Goal: Task Accomplishment & Management: Manage account settings

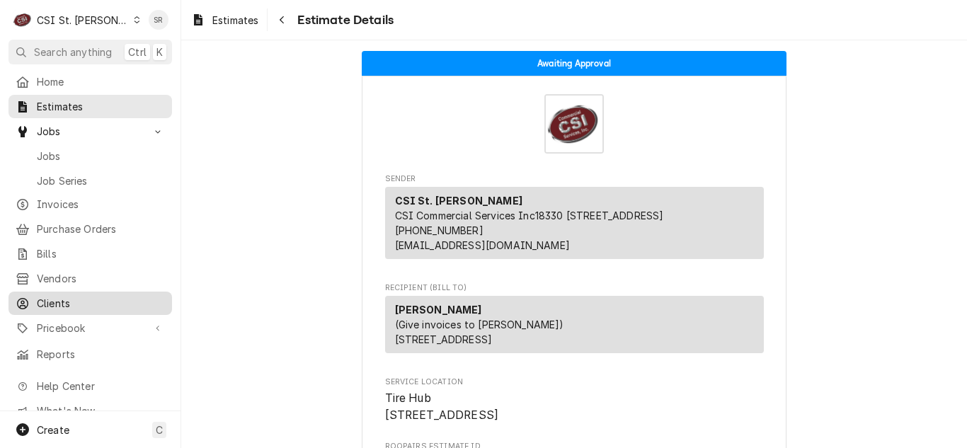
drag, startPoint x: 0, startPoint y: 0, endPoint x: 51, endPoint y: 297, distance: 301.1
click at [45, 298] on span "Clients" at bounding box center [101, 303] width 128 height 15
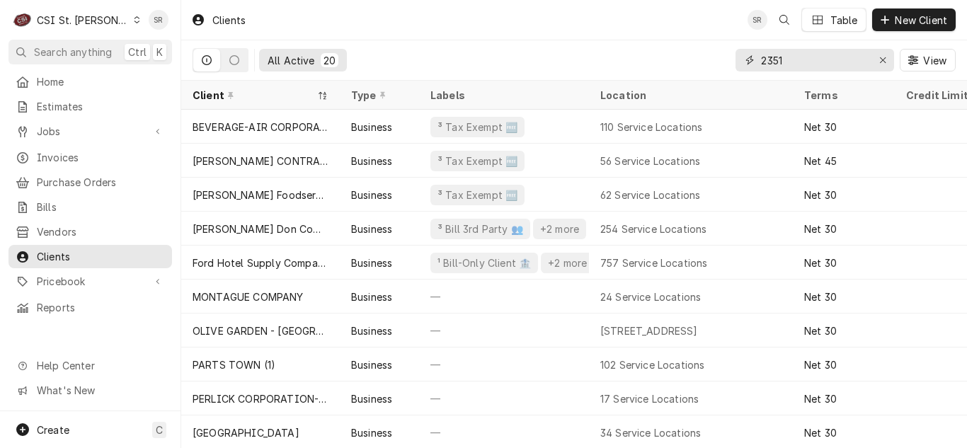
click at [779, 56] on input "2351" at bounding box center [814, 60] width 106 height 23
drag, startPoint x: 786, startPoint y: 59, endPoint x: 749, endPoint y: 58, distance: 36.8
click at [749, 58] on div "2351" at bounding box center [815, 60] width 159 height 23
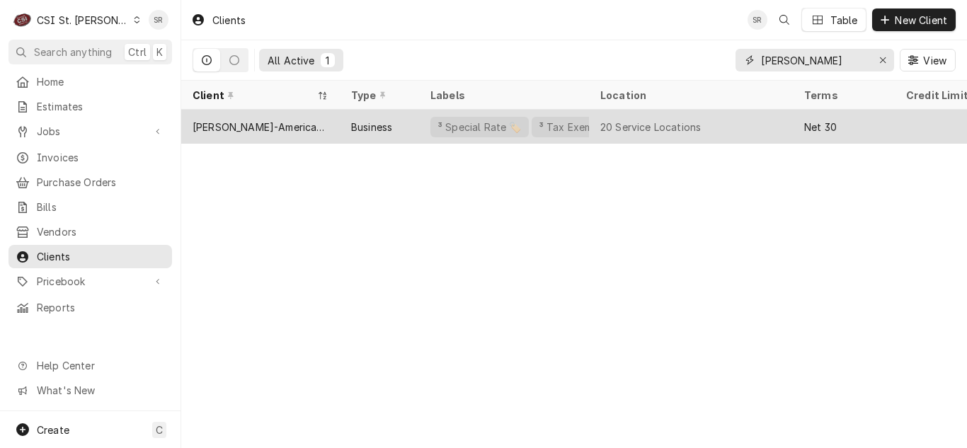
type input "danielle"
click at [537, 127] on div "³ Tax Exempt 🆓" at bounding box center [578, 127] width 83 height 15
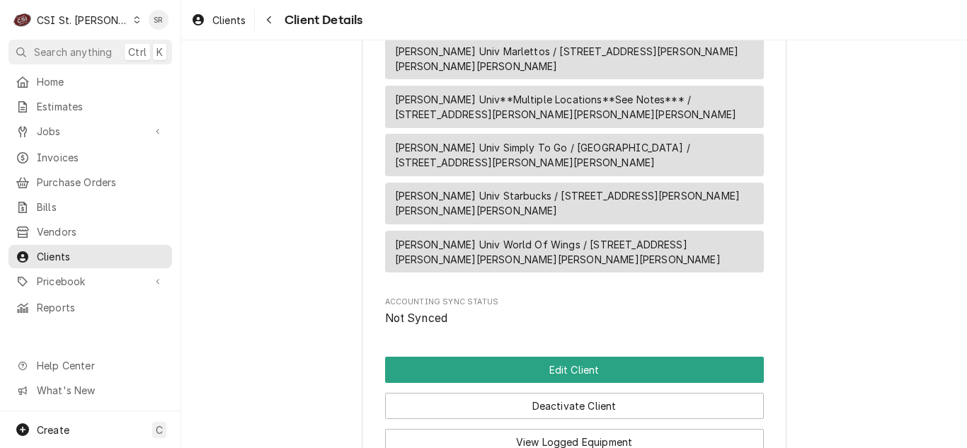
scroll to position [2012, 0]
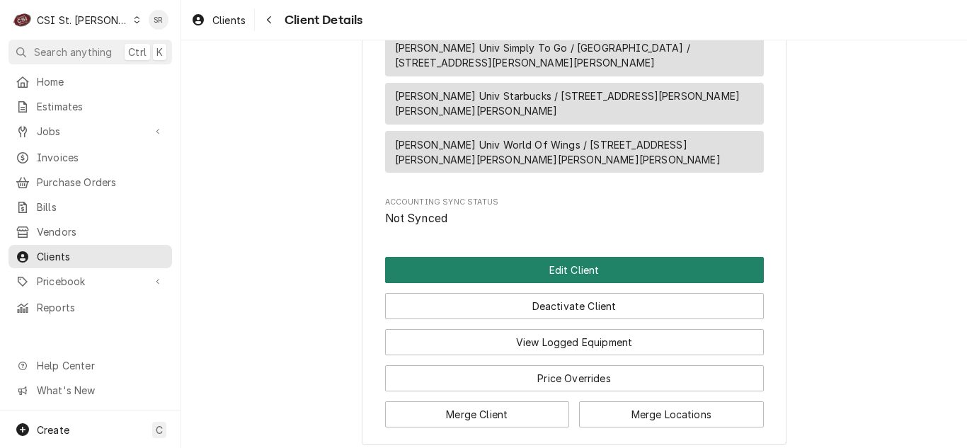
click at [566, 257] on button "Edit Client" at bounding box center [574, 270] width 379 height 26
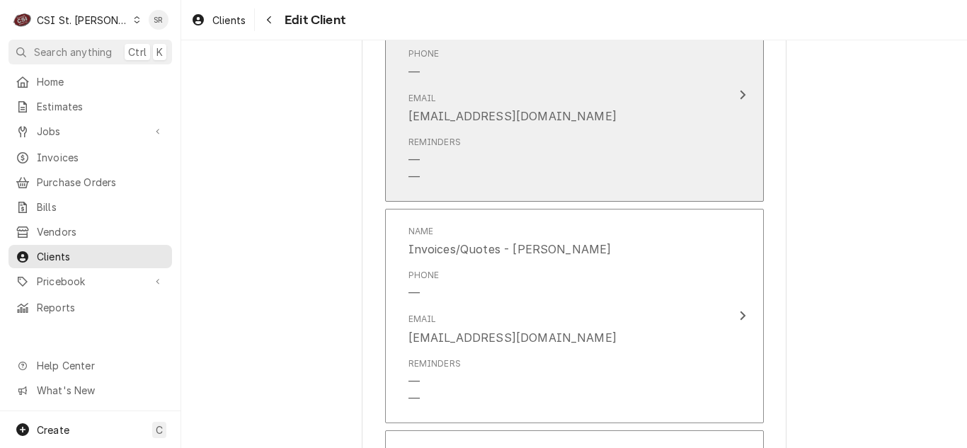
click at [553, 160] on div "Reminders — —" at bounding box center [560, 160] width 302 height 61
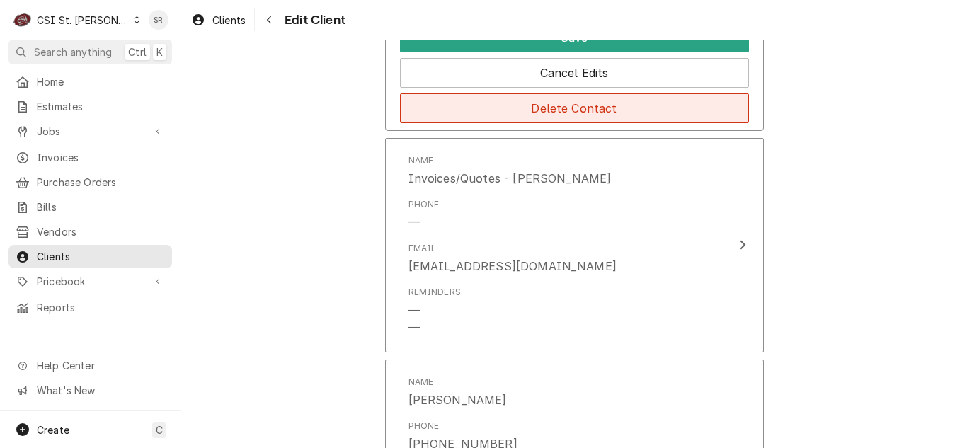
click at [554, 113] on button "Delete Contact" at bounding box center [574, 108] width 349 height 30
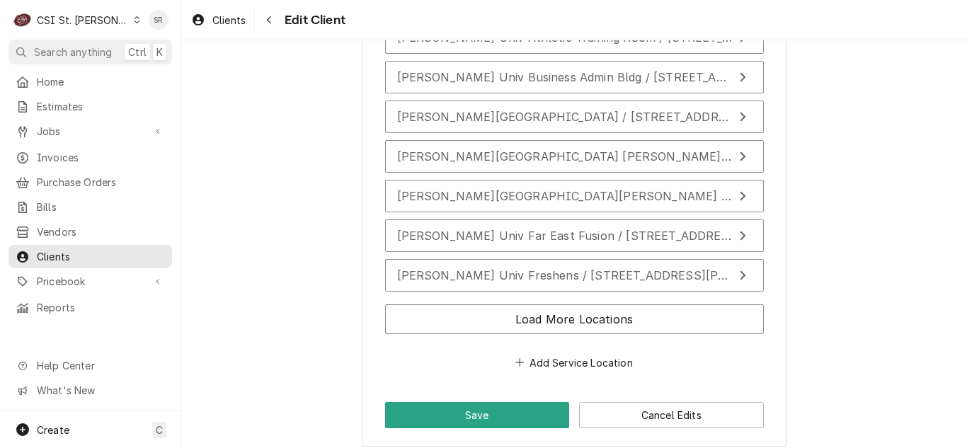
scroll to position [2279, 0]
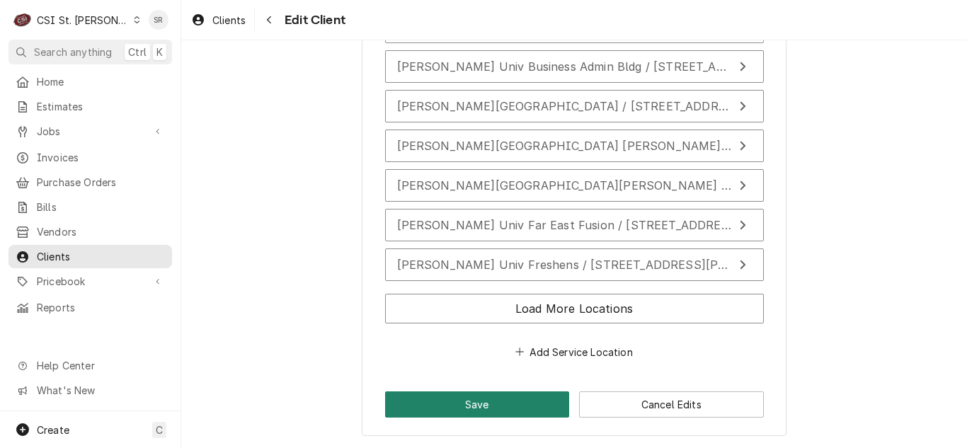
click at [483, 403] on button "Save" at bounding box center [477, 405] width 185 height 26
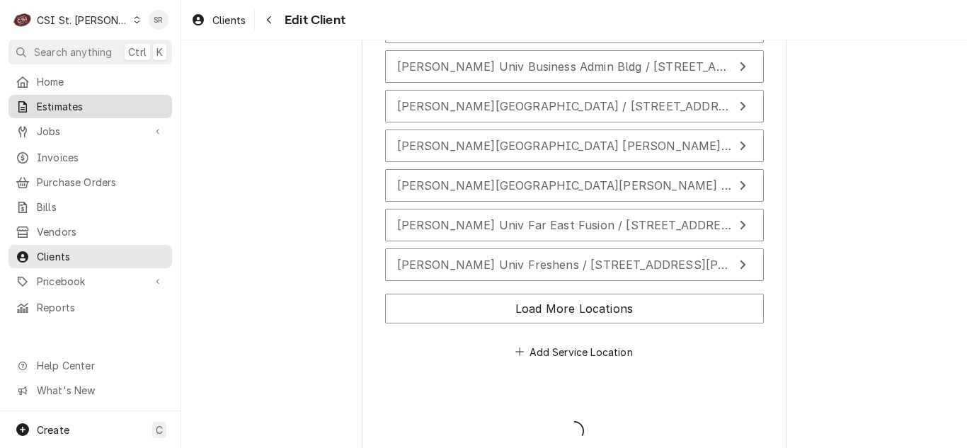
type textarea "x"
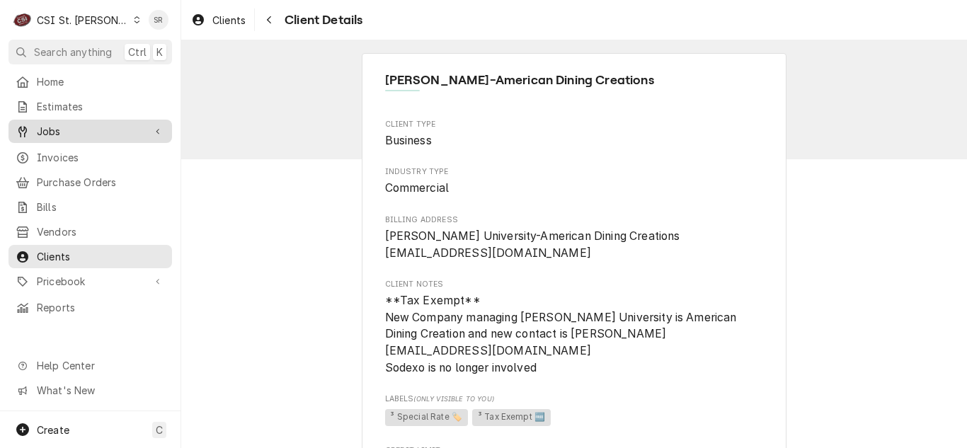
click at [51, 135] on div "Jobs" at bounding box center [90, 132] width 158 height 18
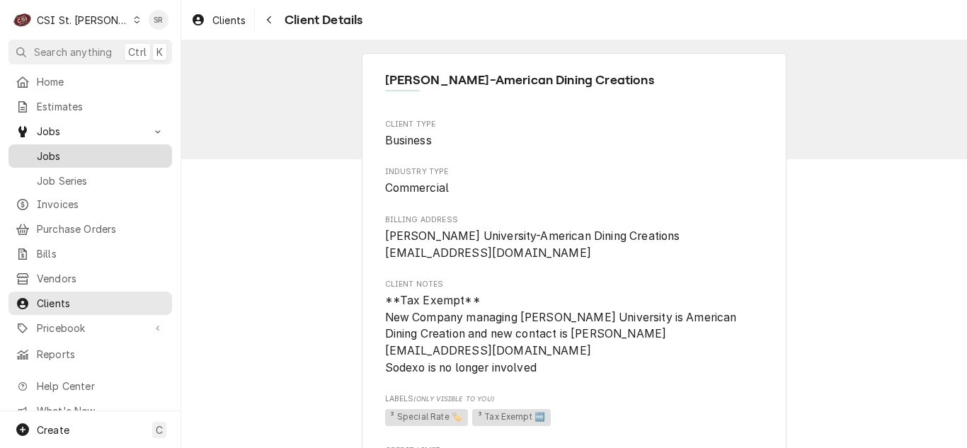
click at [47, 152] on span "Jobs" at bounding box center [101, 156] width 128 height 15
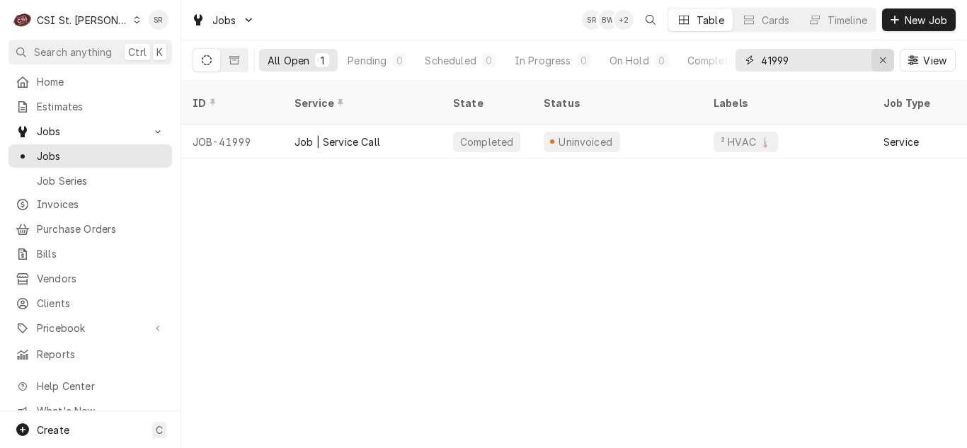
click at [877, 59] on div "Erase input" at bounding box center [883, 60] width 14 height 14
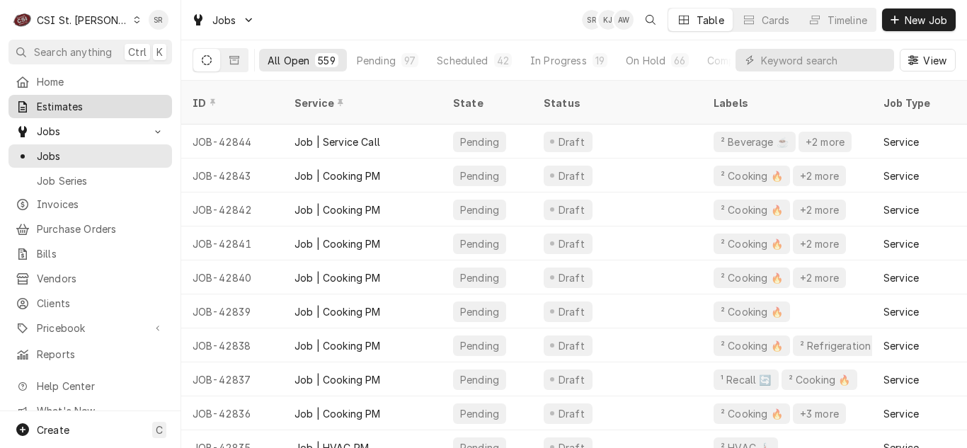
click at [74, 103] on span "Estimates" at bounding box center [101, 106] width 128 height 15
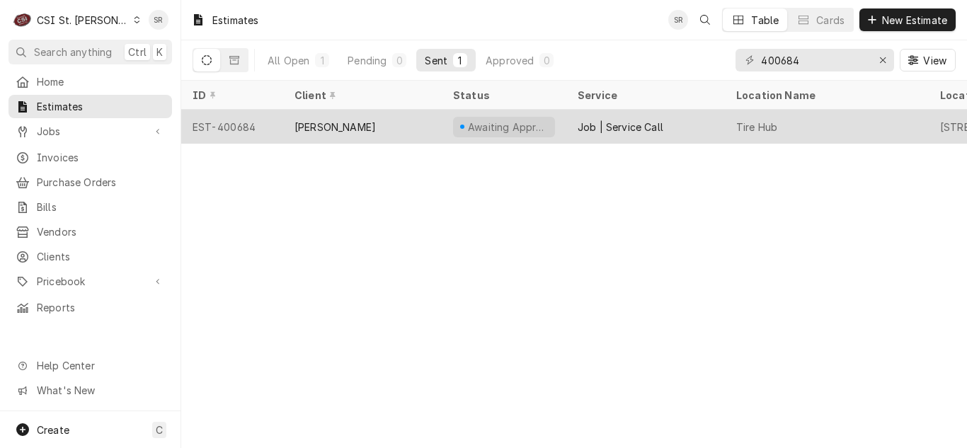
click at [681, 132] on div "Job | Service Call" at bounding box center [645, 127] width 159 height 34
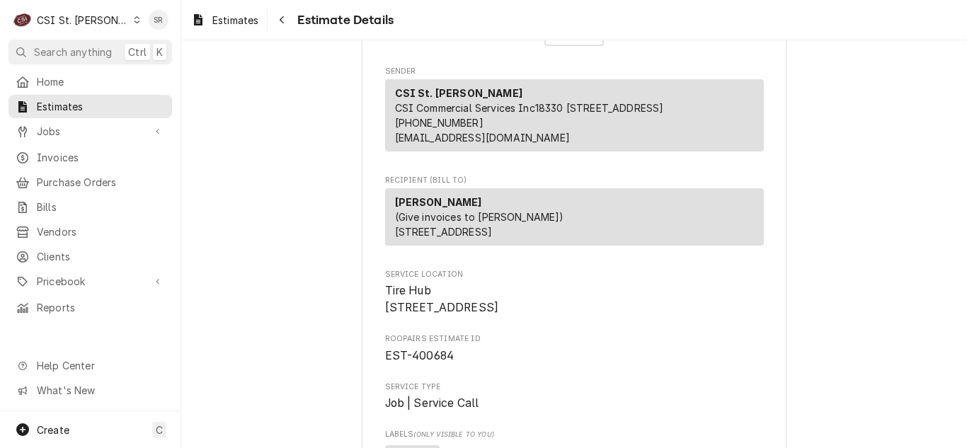
scroll to position [142, 0]
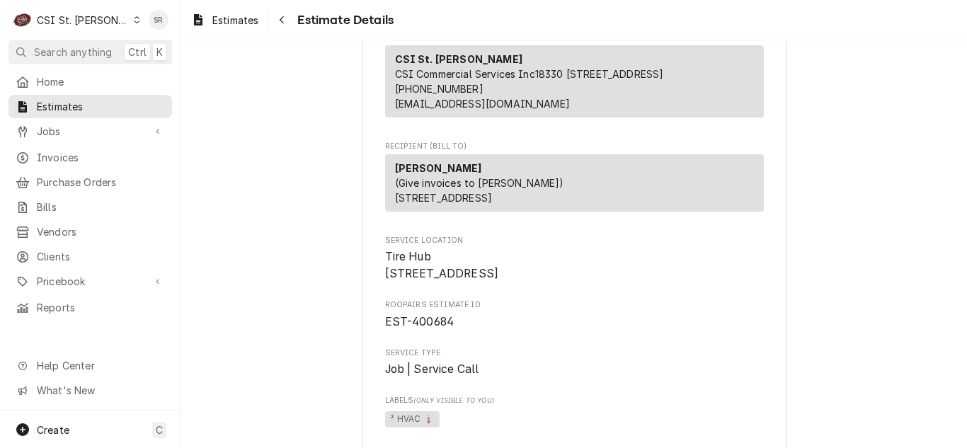
drag, startPoint x: 504, startPoint y: 303, endPoint x: 368, endPoint y: 307, distance: 136.0
copy span "6132 N Lindbergh Blvd"
click at [59, 111] on div "Estimates" at bounding box center [90, 107] width 158 height 18
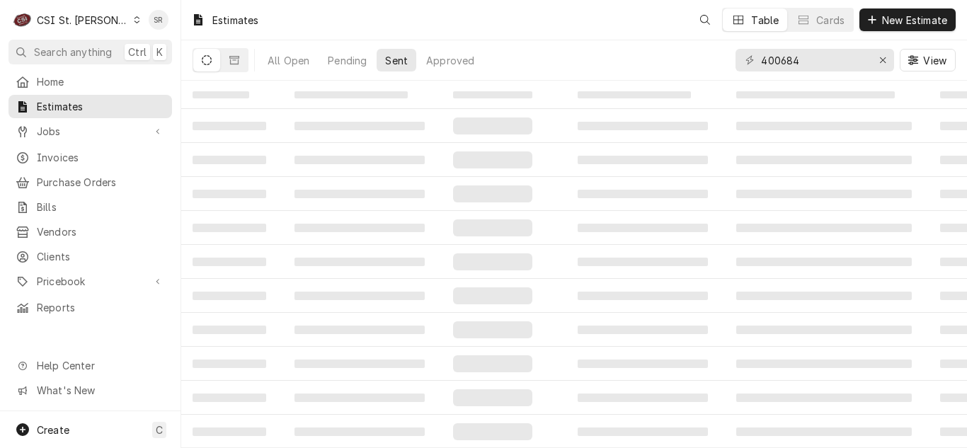
click at [755, 58] on div "400684" at bounding box center [815, 60] width 159 height 23
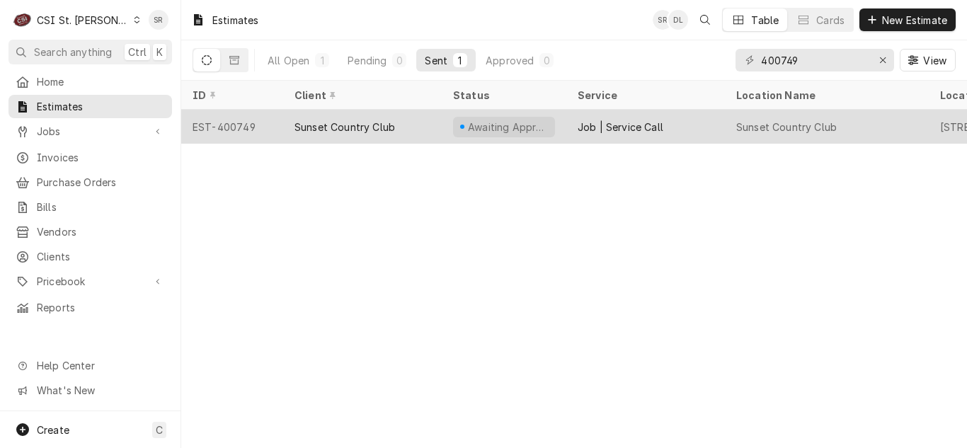
type input "400749"
click at [412, 125] on div "Sunset Country Club" at bounding box center [362, 127] width 159 height 34
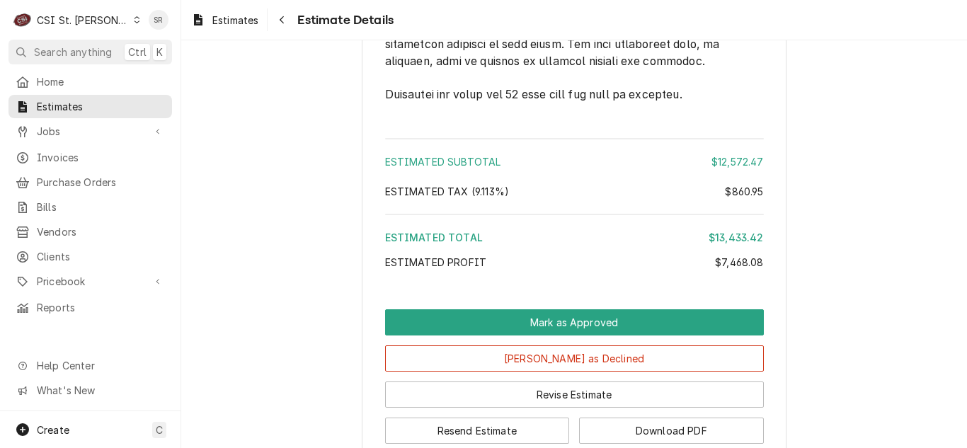
scroll to position [4813, 0]
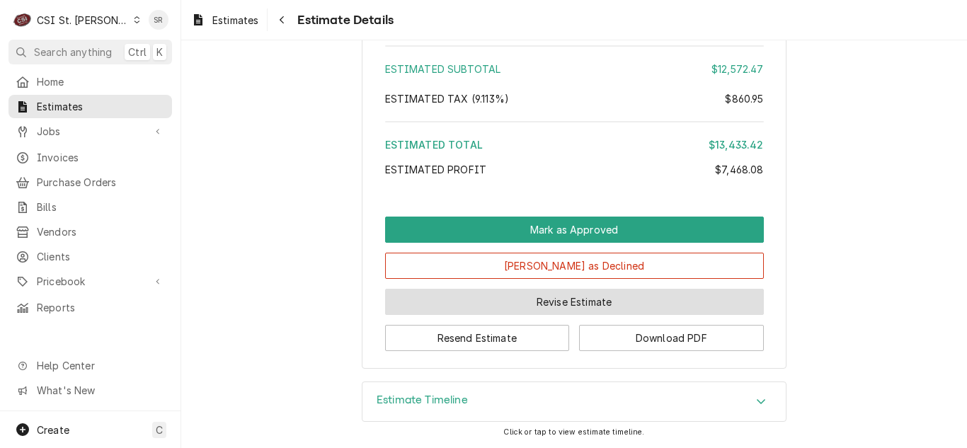
click at [547, 300] on button "Revise Estimate" at bounding box center [574, 302] width 379 height 26
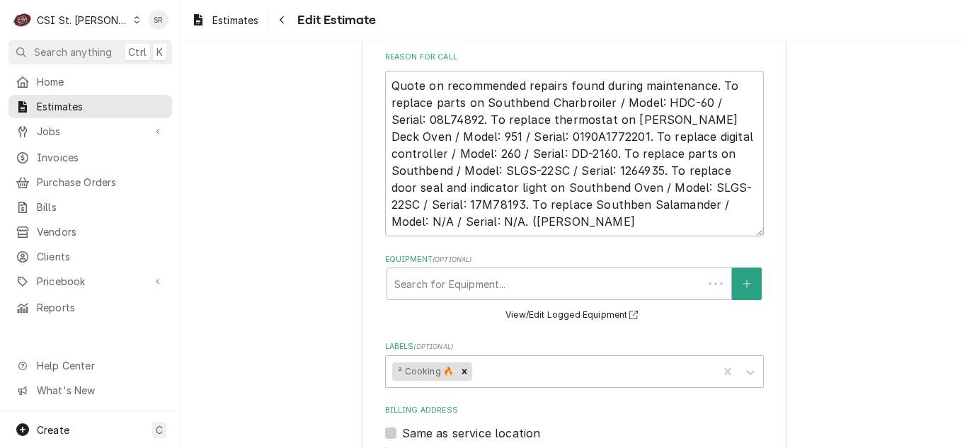
scroll to position [637, 0]
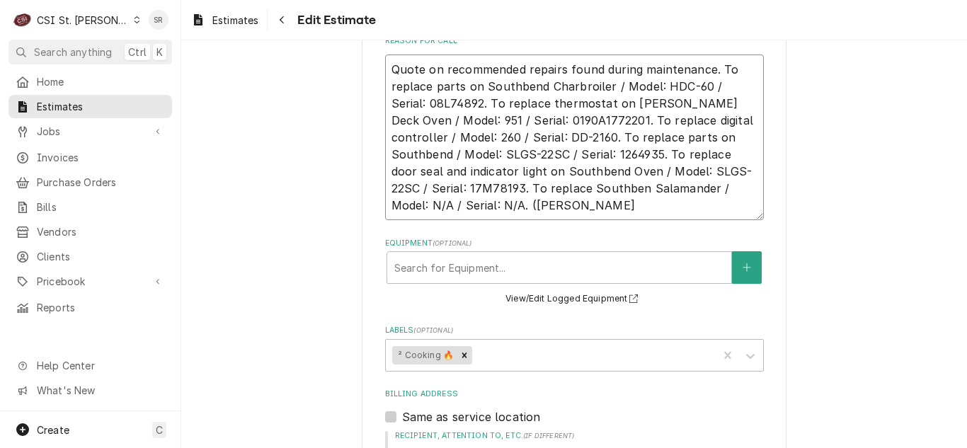
click at [498, 188] on textarea "Quote on recommended repairs found during maintenance. To replace parts on Sout…" at bounding box center [574, 138] width 379 height 166
type textarea "x"
type textarea "Quote on recommended repairs found during maintenance. To replace parts on Sout…"
type textarea "x"
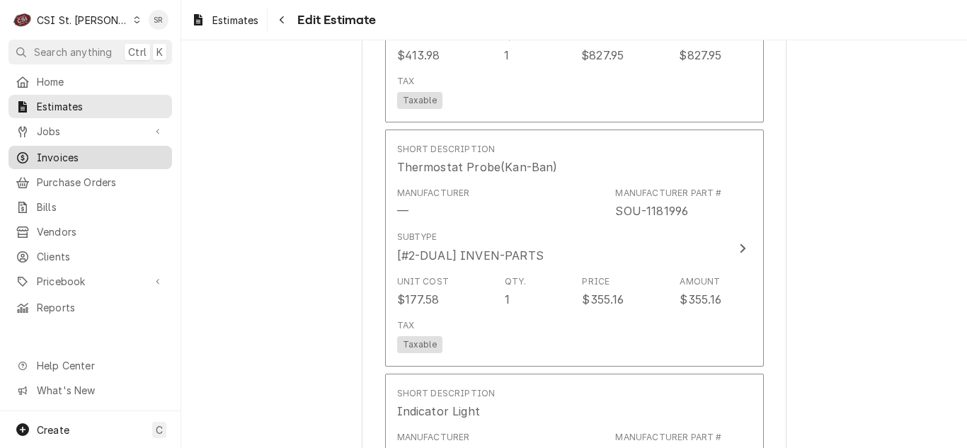
scroll to position [2337, 0]
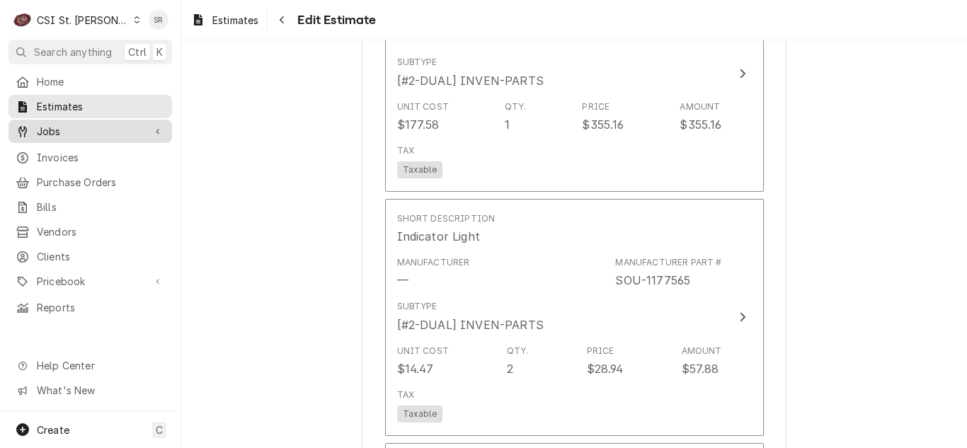
type textarea "Quote on recommended repairs found during maintenance. To replace parts on Sout…"
click at [91, 137] on link "Jobs" at bounding box center [90, 131] width 164 height 23
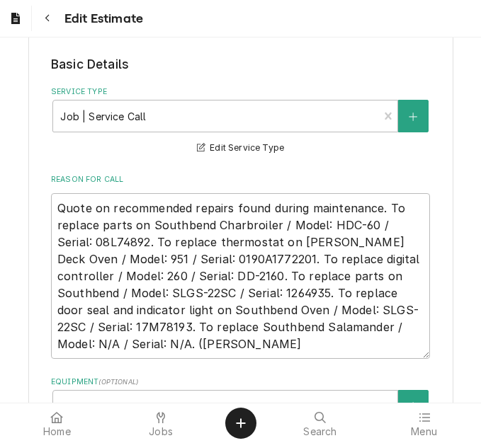
scroll to position [566, 0]
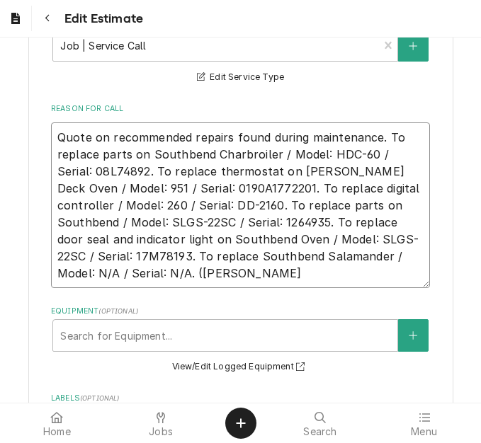
click at [355, 190] on textarea "Quote on recommended repairs found during maintenance. To replace parts on Sout…" at bounding box center [240, 206] width 379 height 166
type textarea "x"
type textarea "Quote on recommended repairs found during maintenance. To replace parts on Sout…"
type textarea "x"
type textarea "Quote on recommended repairs found during maintenance. To replace parts on Sout…"
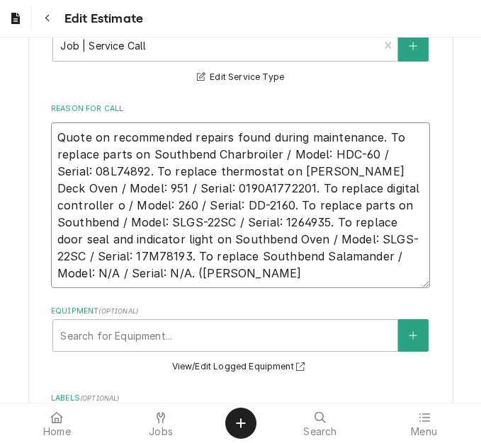
type textarea "x"
type textarea "Quote on recommended repairs found during maintenance. To replace parts on Sout…"
type textarea "x"
type textarea "Quote on recommended repairs found during maintenance. To replace parts on Sout…"
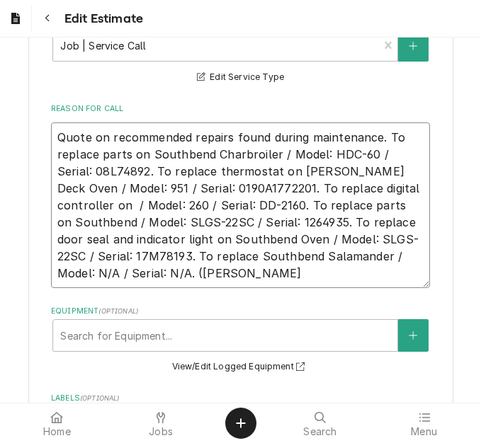
type textarea "x"
type textarea "Quote on recommended repairs found during maintenance. To replace parts on Sout…"
type textarea "x"
type textarea "Quote on recommended repairs found during maintenance. To replace parts on Sout…"
type textarea "x"
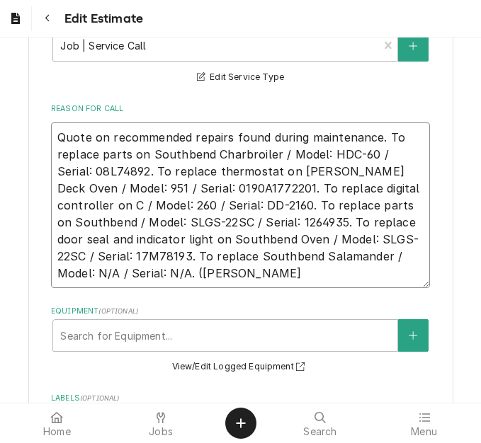
type textarea "Quote on recommended repairs found during maintenance. To replace parts on Sout…"
type textarea "x"
type textarea "Quote on recommended repairs found during maintenance. To replace parts on Sout…"
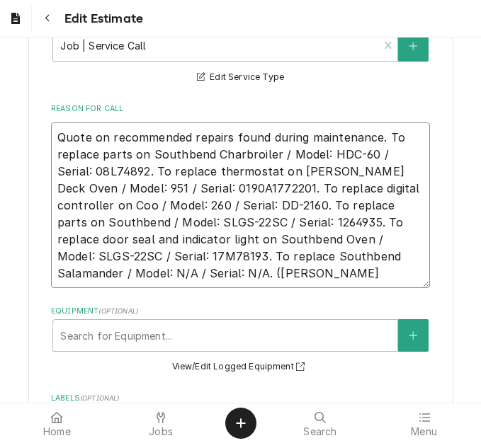
type textarea "x"
type textarea "Quote on recommended repairs found during maintenance. To replace parts on Sout…"
type textarea "x"
type textarea "Quote on recommended repairs found during maintenance. To replace parts on Sout…"
type textarea "x"
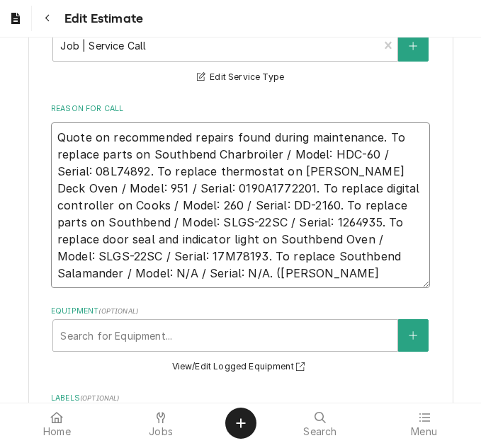
type textarea "Quote on recommended repairs found during maintenance. To replace parts on Sout…"
type textarea "x"
type textarea "Quote on recommended repairs found during maintenance. To replace parts on Sout…"
type textarea "x"
type textarea "Quote on recommended repairs found during maintenance. To replace parts on Sout…"
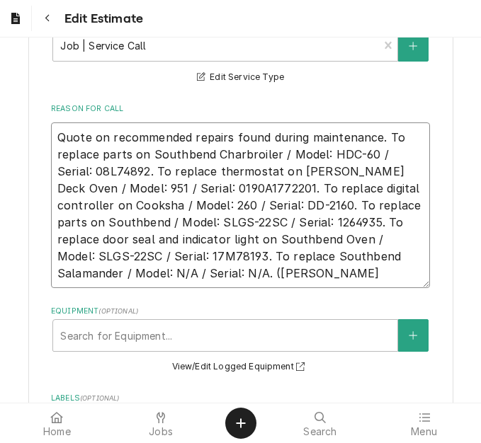
type textarea "x"
type textarea "Quote on recommended repairs found during maintenance. To replace parts on Sout…"
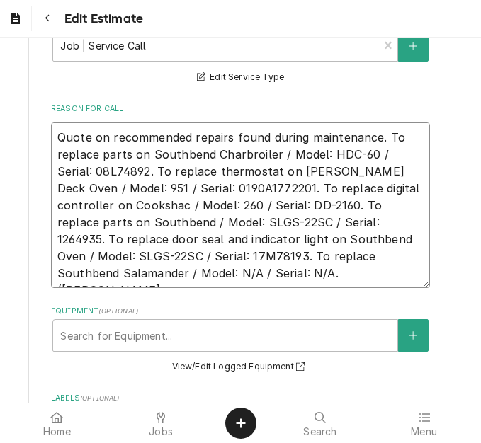
type textarea "x"
type textarea "Quote on recommended repairs found during maintenance. To replace parts on Sout…"
type textarea "x"
type textarea "Quote on recommended repairs found during maintenance. To replace parts on Sout…"
type textarea "x"
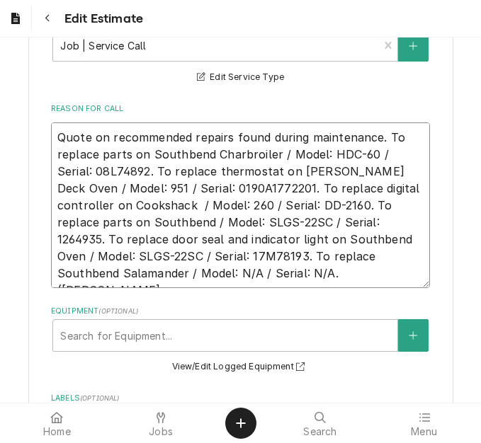
type textarea "Quote on recommended repairs found during maintenance. To replace parts on Sout…"
type textarea "x"
type textarea "Quote on recommended repairs found during maintenance. To replace parts on Sout…"
type textarea "x"
type textarea "Quote on recommended repairs found during maintenance. To replace parts on Sout…"
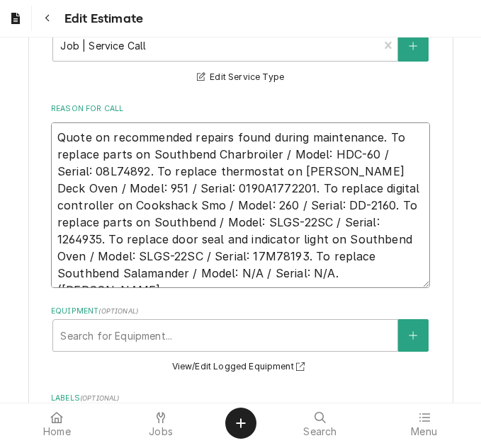
type textarea "x"
type textarea "Quote on recommended repairs found during maintenance. To replace parts on Sout…"
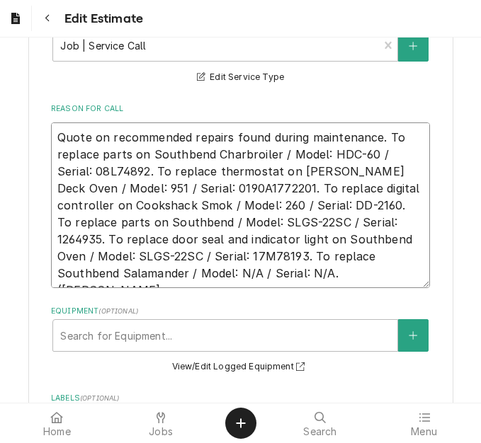
type textarea "x"
type textarea "Quote on recommended repairs found during maintenance. To replace parts on Sout…"
type textarea "x"
type textarea "Quote on recommended repairs found during maintenance. To replace parts on Sout…"
click at [161, 222] on textarea "Quote on recommended repairs found during maintenance. To replace parts on Sout…" at bounding box center [240, 206] width 379 height 166
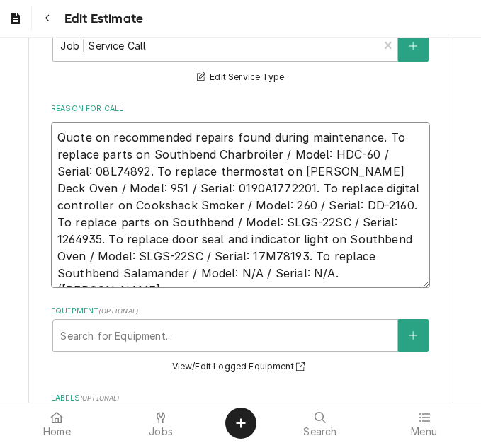
type textarea "x"
type textarea "Quote on recommended repairs found during maintenance. To replace parts on Sout…"
type textarea "x"
type textarea "Quote on recommended repairs found during maintenance. To replace parts on Sout…"
type textarea "x"
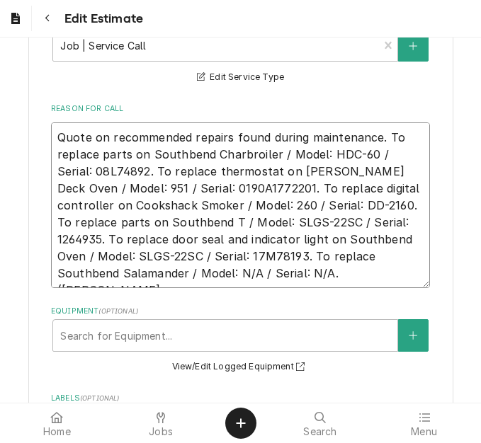
type textarea "Quote on recommended repairs found during maintenance. To replace parts on Sout…"
type textarea "x"
type textarea "Quote on recommended repairs found during maintenance. To replace parts on Sout…"
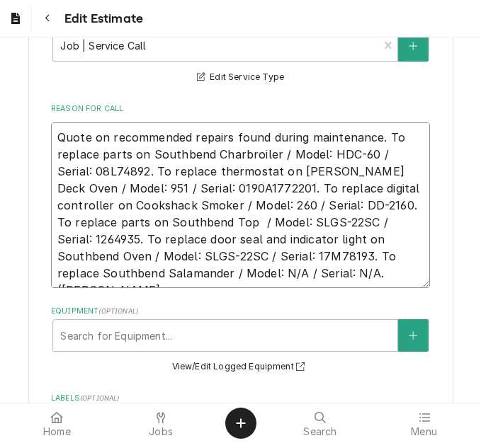
type textarea "x"
type textarea "Quote on recommended repairs found during maintenance. To replace parts on Sout…"
type textarea "x"
type textarea "Quote on recommended repairs found during maintenance. To replace parts on Sout…"
type textarea "x"
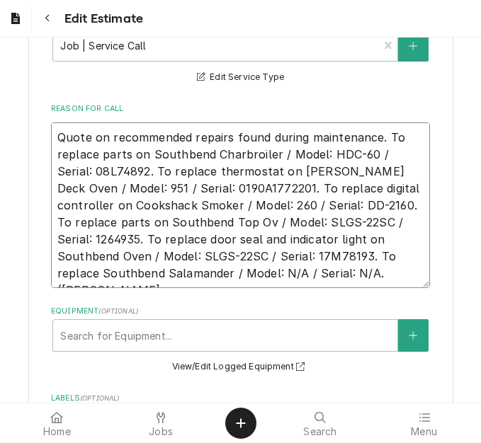
type textarea "Quote on recommended repairs found during maintenance. To replace parts on Sout…"
type textarea "x"
type textarea "Quote on recommended repairs found during maintenance. To replace parts on Sout…"
type textarea "x"
type textarea "Quote on recommended repairs found during maintenance. To replace parts on Sout…"
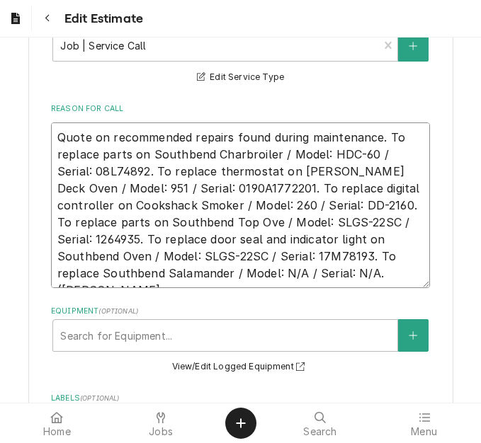
type textarea "x"
type textarea "Quote on recommended repairs found during maintenance. To replace parts on Sout…"
type textarea "x"
type textarea "Quote on recommended repairs found during maintenance. To replace parts on Sout…"
type textarea "x"
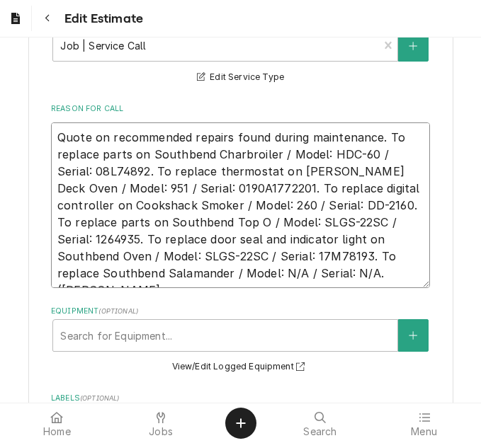
type textarea "Quote on recommended repairs found during maintenance. To replace parts on Sout…"
type textarea "x"
type textarea "Quote on recommended repairs found during maintenance. To replace parts on Sout…"
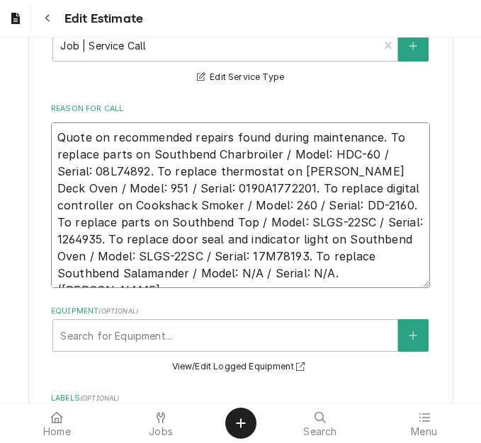
type textarea "x"
type textarea "Quote on recommended repairs found during maintenance. To replace parts on Sout…"
type textarea "x"
type textarea "Quote on recommended repairs found during maintenance. To replace parts on Sout…"
type textarea "x"
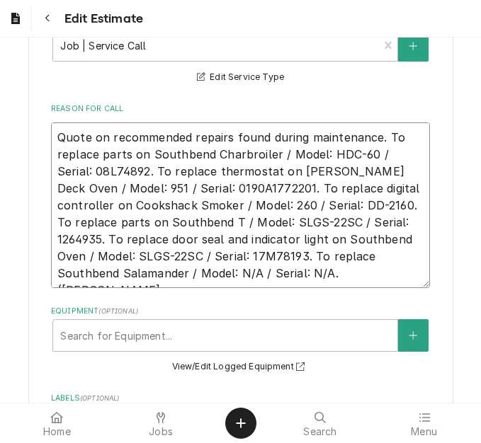
type textarea "Quote on recommended repairs found during maintenance. To replace parts on Sout…"
type textarea "x"
type textarea "Quote on recommended repairs found during maintenance. To replace parts on Sout…"
type textarea "x"
type textarea "Quote on recommended repairs found during maintenance. To replace parts on Sout…"
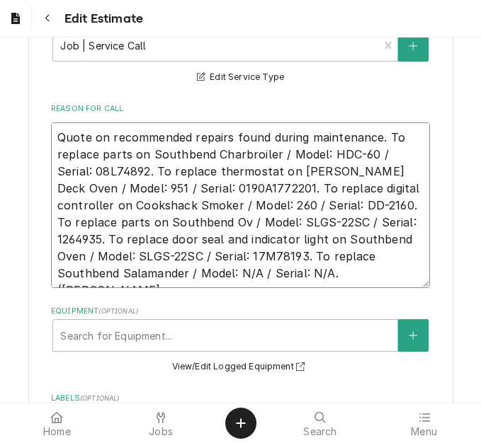
type textarea "x"
type textarea "Quote on recommended repairs found during maintenance. To replace parts on Sout…"
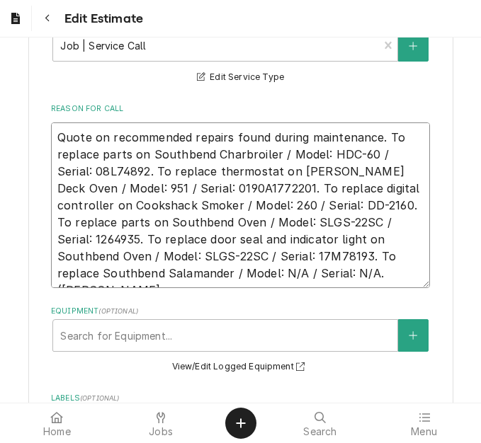
type textarea "x"
click at [360, 281] on textarea "Quote on recommended repairs found during maintenance. To replace parts on Sout…" at bounding box center [240, 206] width 379 height 166
type textarea "Quote on recommended repairs found during maintenance. To replace parts on Sout…"
click at [324, 258] on textarea "Quote on recommended repairs found during maintenance. To replace parts on Sout…" at bounding box center [240, 206] width 379 height 166
type textarea "x"
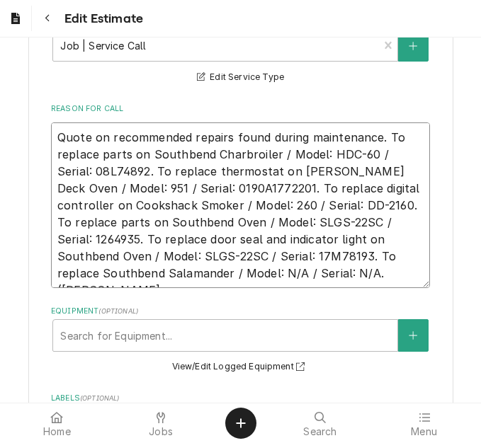
type textarea "Quote on recommended repairs found during maintenance. To replace parts on Sout…"
type textarea "x"
type textarea "Quote on recommended repairs found during maintenance. To replace parts on Sout…"
type textarea "x"
type textarea "Quote on recommended repairs found during maintenance. To replace parts on Sout…"
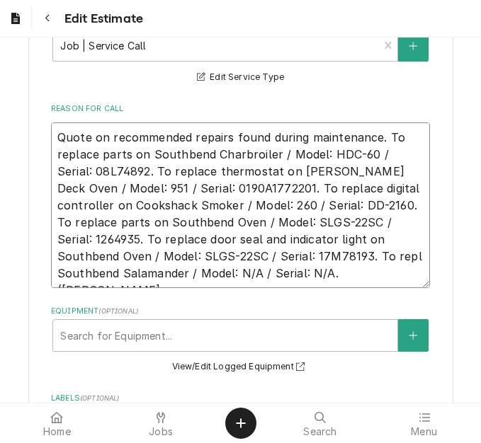
type textarea "x"
type textarea "Quote on recommended repairs found during maintenance. To replace parts on Sout…"
type textarea "x"
type textarea "Quote on recommended repairs found during maintenance. To replace parts on Sout…"
type textarea "x"
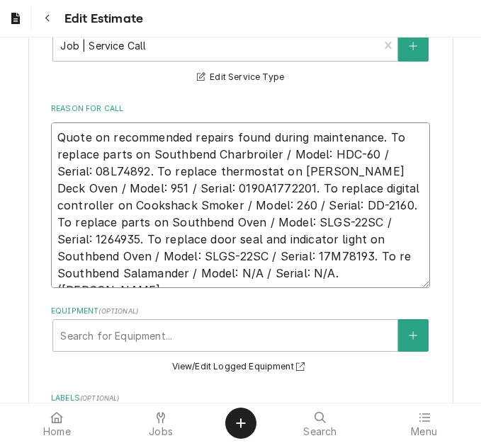
type textarea "Quote on recommended repairs found during maintenance. To replace parts on Sout…"
type textarea "x"
type textarea "Quote on recommended repairs found during maintenance. To replace parts on Sout…"
type textarea "x"
type textarea "Quote on recommended repairs found during maintenance. To replace parts on Sout…"
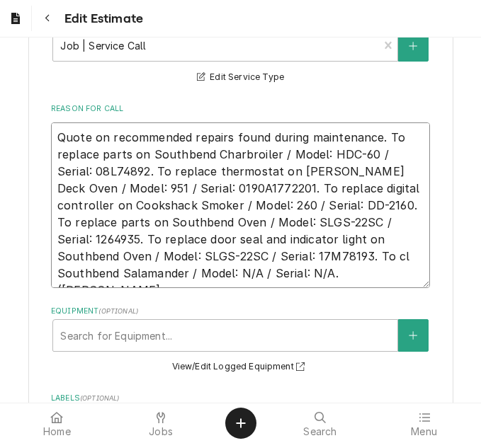
type textarea "x"
type textarea "Quote on recommended repairs found during maintenance. To replace parts on Sout…"
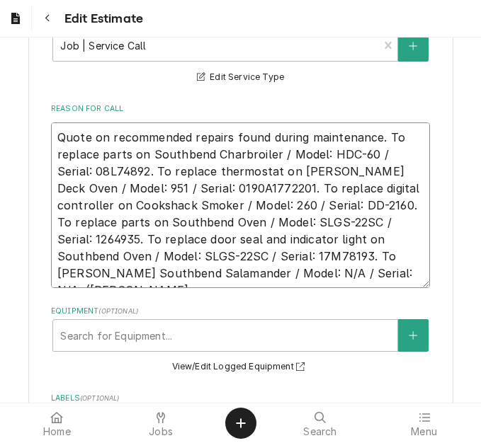
type textarea "x"
type textarea "Quote on recommended repairs found during maintenance. To replace parts on Sout…"
type textarea "x"
type textarea "Quote on recommended repairs found during maintenance. To replace parts on Sout…"
type textarea "x"
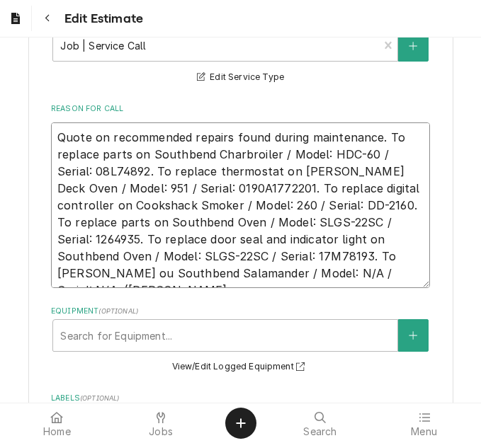
type textarea "Quote on recommended repairs found during maintenance. To replace parts on Sout…"
type textarea "x"
type textarea "Quote on recommended repairs found during maintenance. To replace parts on Sout…"
type textarea "x"
type textarea "Quote on recommended repairs found during maintenance. To replace parts on Sout…"
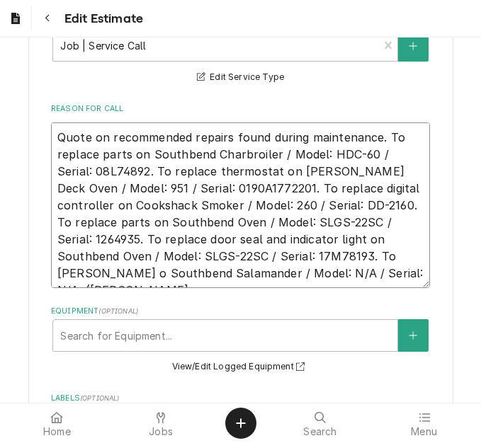
type textarea "x"
type textarea "Quote on recommended repairs found during maintenance. To replace parts on Sout…"
type textarea "x"
type textarea "Quote on recommended repairs found during maintenance. To replace parts on Sout…"
type textarea "x"
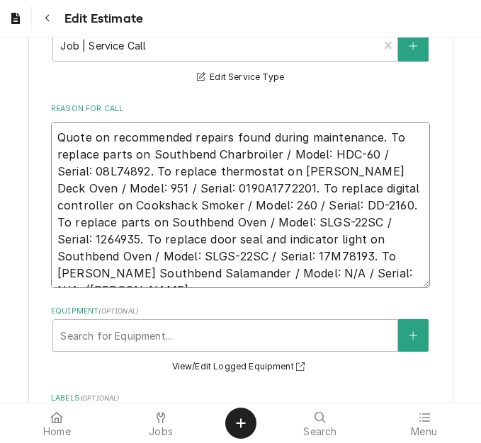
type textarea "Quote on recommended repairs found during maintenance. To replace parts on Sout…"
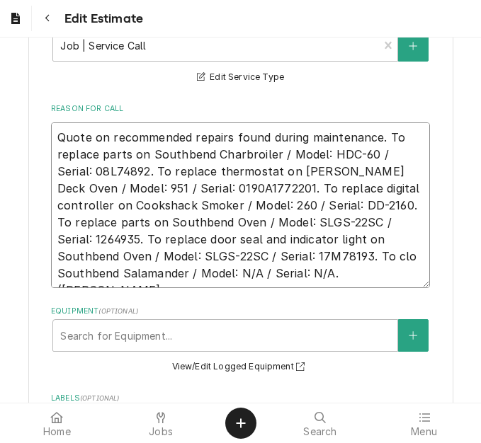
type textarea "x"
type textarea "Quote on recommended repairs found during maintenance. To replace parts on Sout…"
type textarea "x"
type textarea "Quote on recommended repairs found during maintenance. To replace parts on Sout…"
type textarea "x"
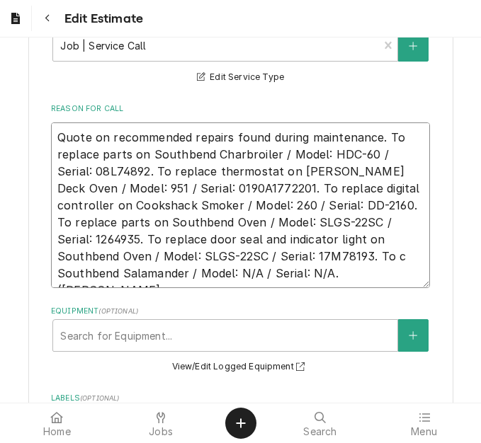
type textarea "Quote on recommended repairs found during maintenance. To replace parts on Sout…"
type textarea "x"
type textarea "Quote on recommended repairs found during maintenance. To replace parts on Sout…"
type textarea "x"
type textarea "Quote on recommended repairs found during maintenance. To replace parts on Sout…"
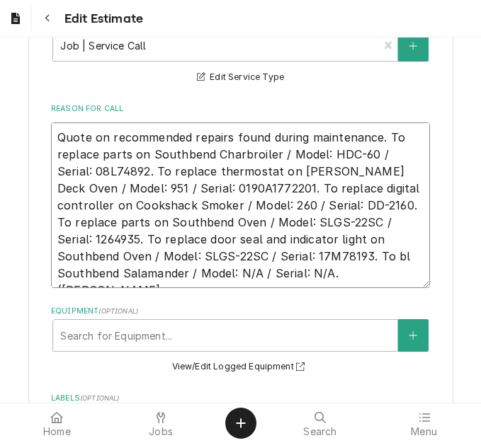
type textarea "x"
type textarea "Quote on recommended repairs found during maintenance. To replace parts on Sout…"
type textarea "x"
type textarea "Quote on recommended repairs found during maintenance. To replace parts on Sout…"
type textarea "x"
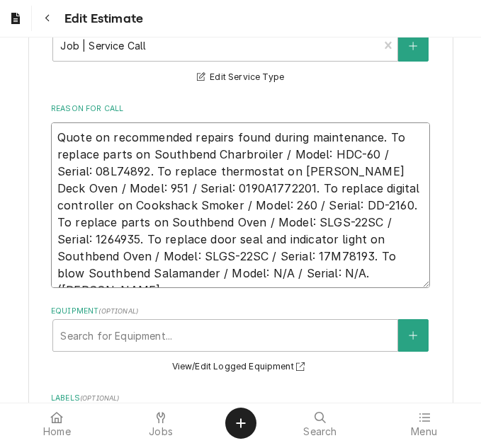
type textarea "Quote on recommended repairs found during maintenance. To replace parts on Sout…"
type textarea "x"
type textarea "Quote on recommended repairs found during maintenance. To replace parts on Sout…"
type textarea "x"
type textarea "Quote on recommended repairs found during maintenance. To replace parts on Sout…"
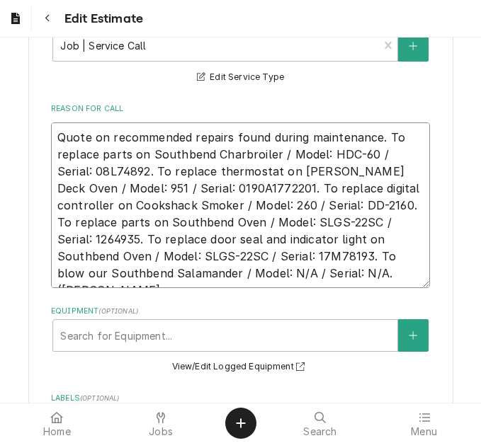
type textarea "x"
type textarea "Quote on recommended repairs found during maintenance. To replace parts on Sout…"
type textarea "x"
type textarea "Quote on recommended repairs found during maintenance. To replace parts on Sout…"
type textarea "x"
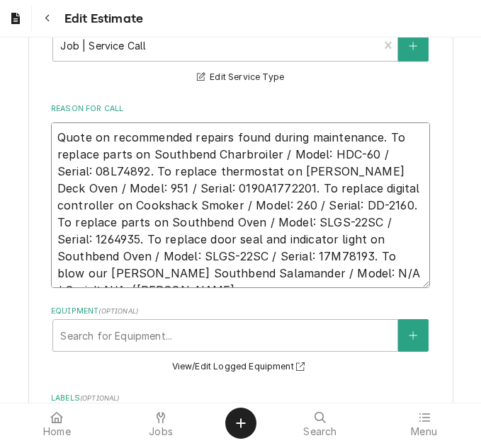
type textarea "Quote on recommended repairs found during maintenance. To replace parts on Sout…"
type textarea "x"
type textarea "Quote on recommended repairs found during maintenance. To replace parts on Sout…"
type textarea "x"
type textarea "Quote on recommended repairs found during maintenance. To replace parts on Sout…"
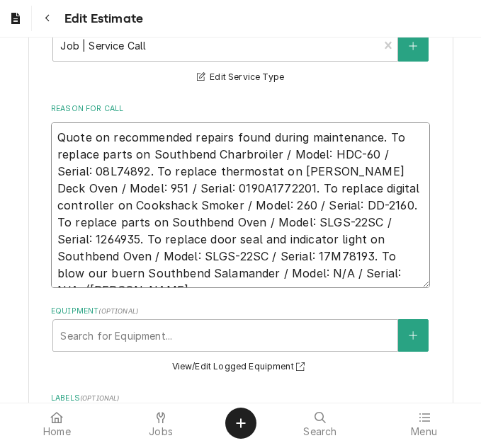
type textarea "x"
type textarea "Quote on recommended repairs found during maintenance. To replace parts on Sout…"
type textarea "x"
type textarea "Quote on recommended repairs found during maintenance. To replace parts on Sout…"
type textarea "x"
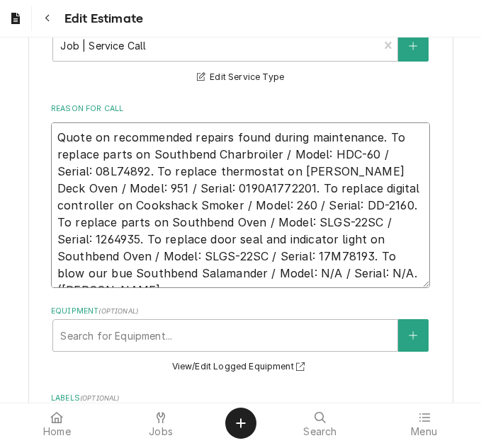
type textarea "Quote on recommended repairs found during maintenance. To replace parts on Sout…"
type textarea "x"
type textarea "Quote on recommended repairs found during maintenance. To replace parts on Sout…"
type textarea "x"
type textarea "Quote on recommended repairs found during maintenance. To replace parts on Sout…"
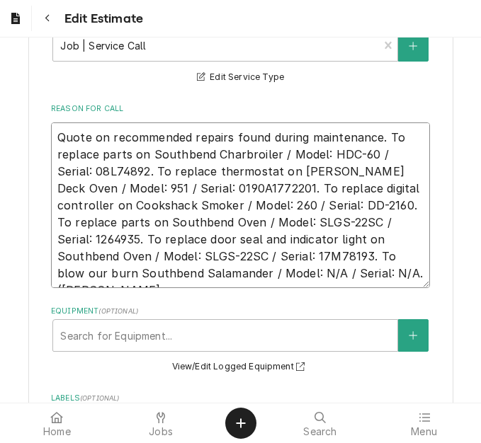
type textarea "x"
type textarea "Quote on recommended repairs found during maintenance. To replace parts on Sout…"
type textarea "x"
type textarea "Quote on recommended repairs found during maintenance. To replace parts on Sout…"
type textarea "x"
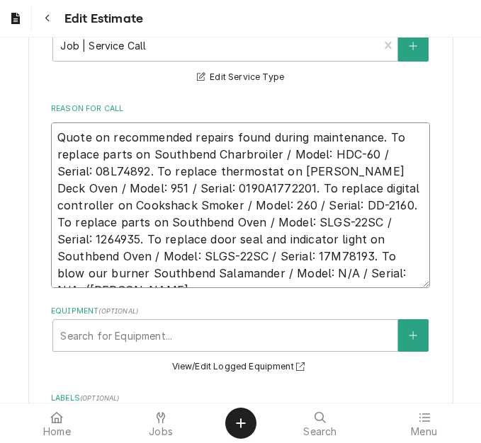
type textarea "Quote on recommended repairs found during maintenance. To replace parts on Sout…"
type textarea "x"
type textarea "Quote on recommended repairs found during maintenance. To replace parts on Sout…"
type textarea "x"
type textarea "Quote on recommended repairs found during maintenance. To replace parts on Sout…"
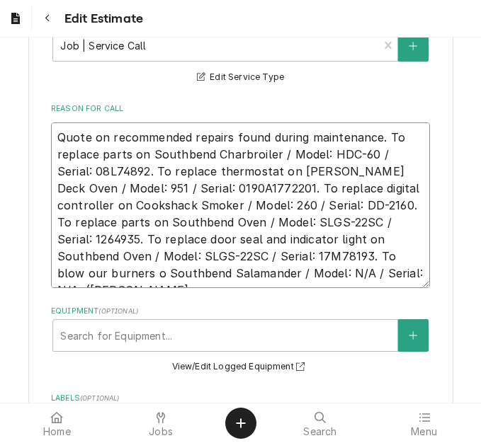
type textarea "x"
type textarea "Quote on recommended repairs found during maintenance. To replace parts on Sout…"
click at [266, 256] on textarea "Quote on recommended repairs found during maintenance. To replace parts on Sout…" at bounding box center [240, 206] width 379 height 166
type textarea "x"
type textarea "Quote on recommended repairs found during maintenance. To replace parts on Sout…"
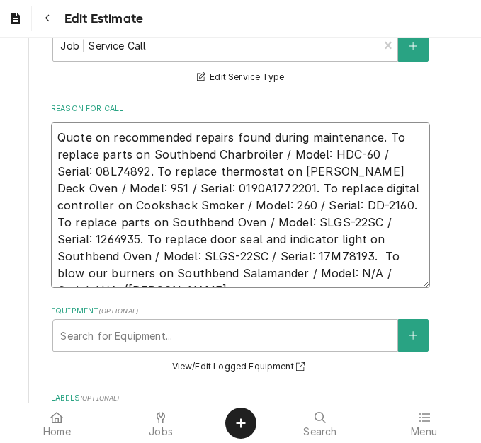
type textarea "x"
type textarea "Quote on recommended repairs found during maintenance. To replace parts on Sout…"
type textarea "x"
type textarea "Quote on recommended repairs found during maintenance. To replace parts on Sout…"
type textarea "x"
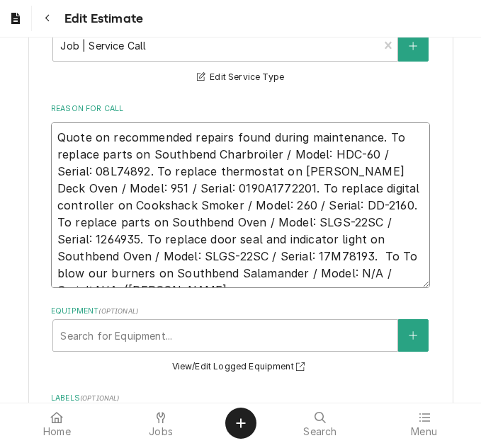
type textarea "Quote on recommended repairs found during maintenance. To replace parts on Sout…"
type textarea "x"
type textarea "Quote on recommended repairs found during maintenance. To replace parts on Sout…"
type textarea "x"
type textarea "Quote on recommended repairs found during maintenance. To replace parts on Sout…"
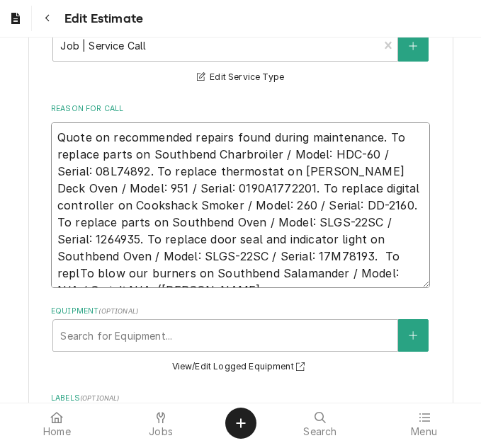
type textarea "x"
type textarea "Quote on recommended repairs found during maintenance. To replace parts on Sout…"
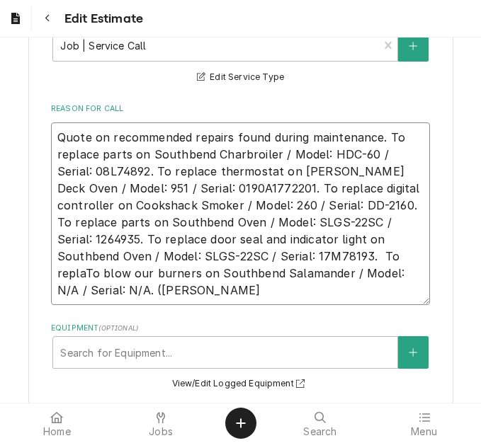
type textarea "x"
type textarea "Quote on recommended repairs found during maintenance. To replace parts on Sout…"
type textarea "x"
type textarea "Quote on recommended repairs found during maintenance. To replace parts on Sout…"
type textarea "x"
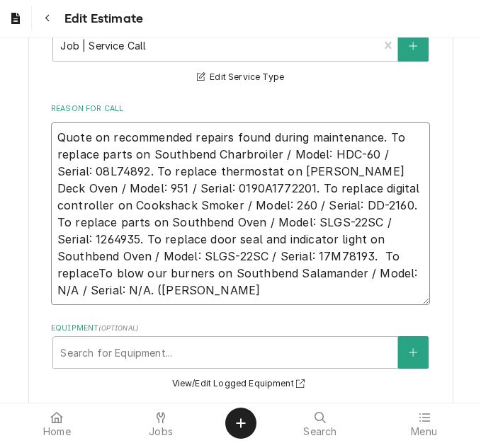
type textarea "Quote on recommended repairs found during maintenance. To replace parts on Sout…"
type textarea "x"
type textarea "Quote on recommended repairs found during maintenance. To replace parts on Sout…"
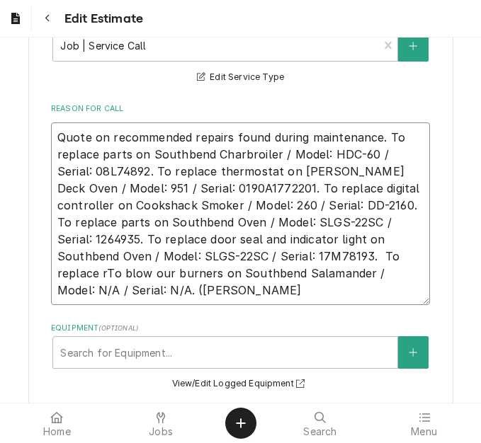
type textarea "x"
type textarea "Quote on recommended repairs found during maintenance. To replace parts on Sout…"
type textarea "x"
type textarea "Quote on recommended repairs found during maintenance. To replace parts on Sout…"
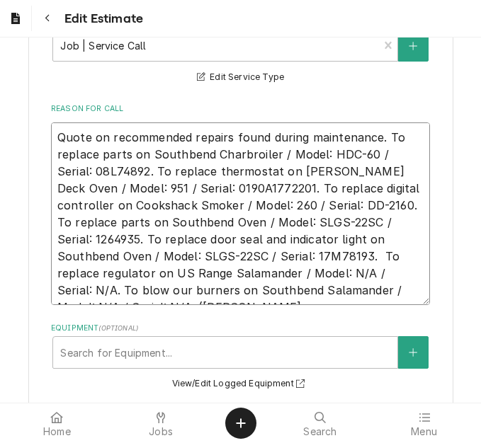
drag, startPoint x: 344, startPoint y: 289, endPoint x: 46, endPoint y: 137, distance: 334.7
click at [51, 137] on textarea "Quote on recommended repairs found during maintenance. To replace parts on Sout…" at bounding box center [240, 214] width 379 height 183
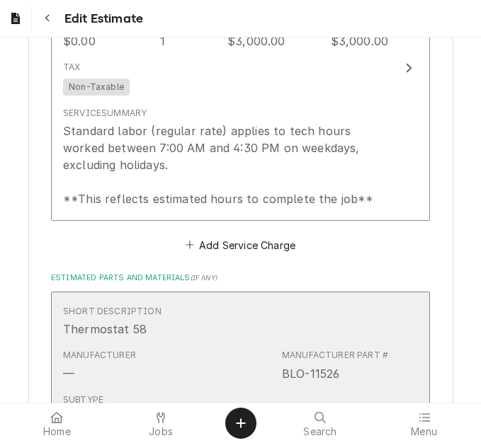
scroll to position [1770, 0]
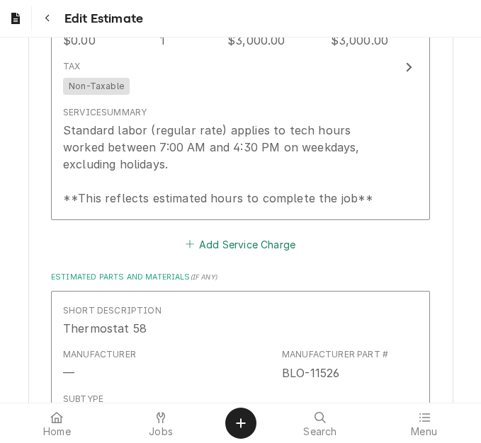
click at [239, 254] on button "Add Service Charge" at bounding box center [240, 244] width 115 height 20
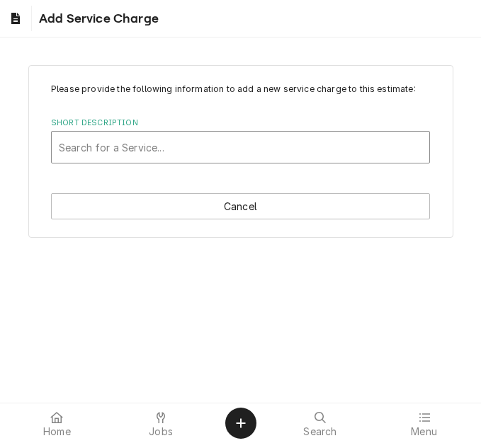
click at [200, 147] on div "Short Description" at bounding box center [240, 147] width 363 height 25
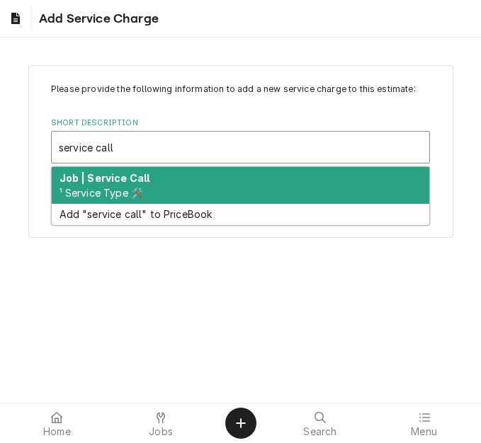
click at [195, 178] on div "Job | Service Call ¹ Service Type 🛠️" at bounding box center [240, 185] width 377 height 37
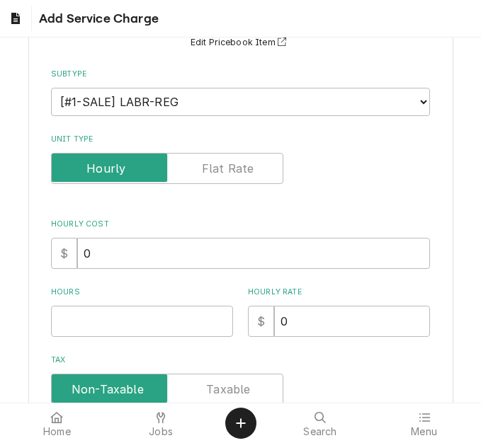
scroll to position [142, 0]
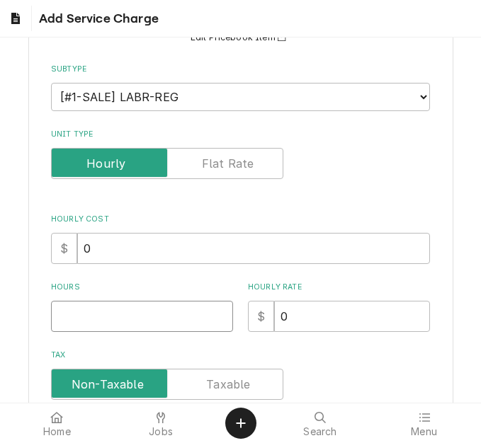
click at [82, 311] on input "Hours" at bounding box center [142, 316] width 182 height 31
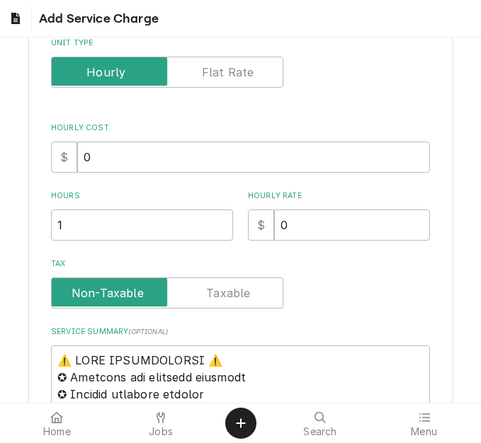
scroll to position [354, 0]
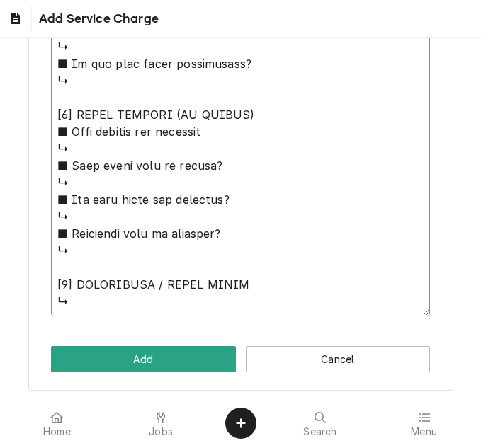
drag, startPoint x: 52, startPoint y: 234, endPoint x: 415, endPoint y: 443, distance: 418.4
click at [415, 443] on body "Add Service Charge Please provide the following information to add a new servic…" at bounding box center [240, 221] width 481 height 443
paste textarea "Quote on recommended repairs found during maintenance. To replace parts on Sout…"
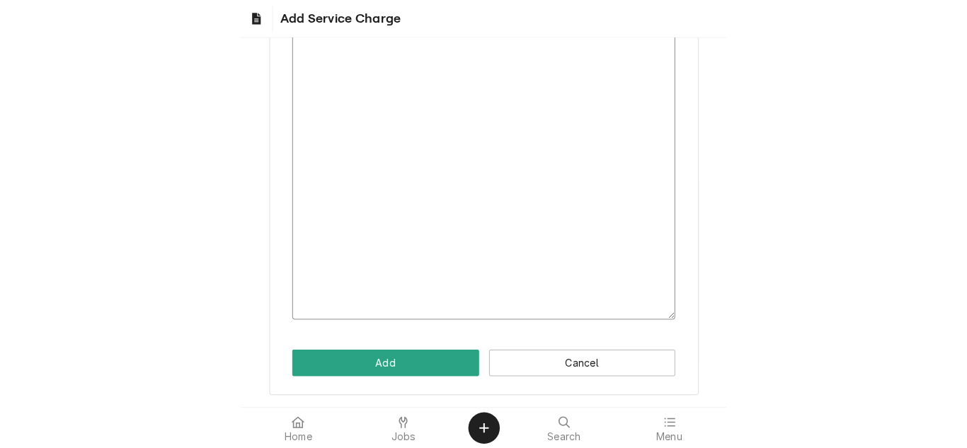
scroll to position [351, 0]
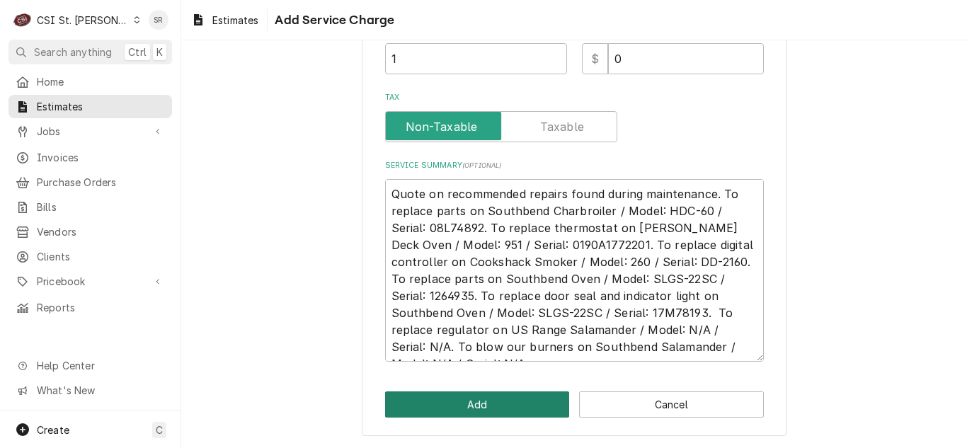
click at [508, 411] on button "Add" at bounding box center [477, 405] width 185 height 26
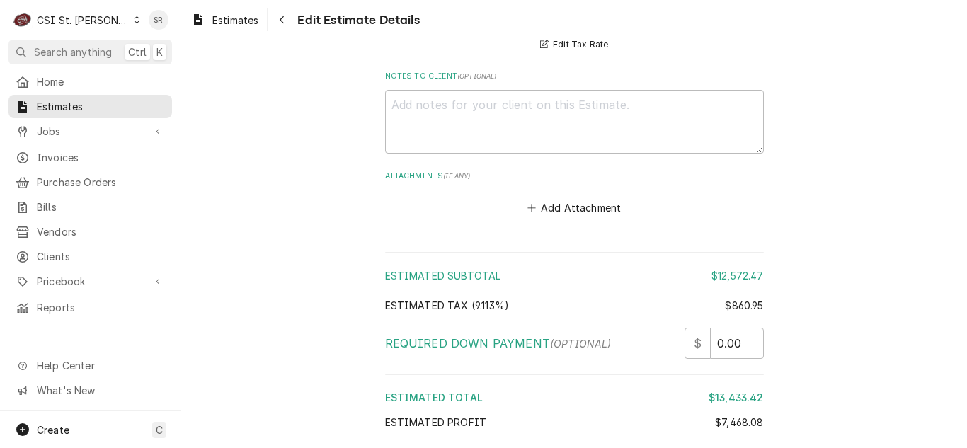
scroll to position [5962, 0]
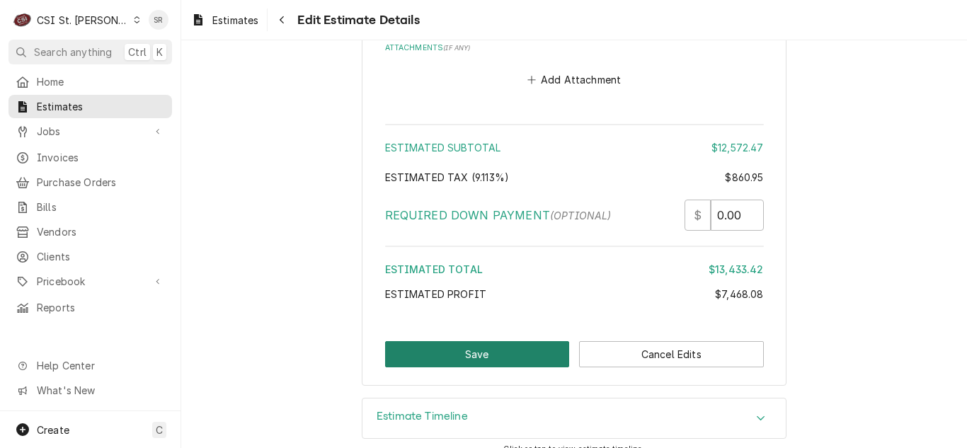
click at [485, 341] on button "Save" at bounding box center [477, 354] width 185 height 26
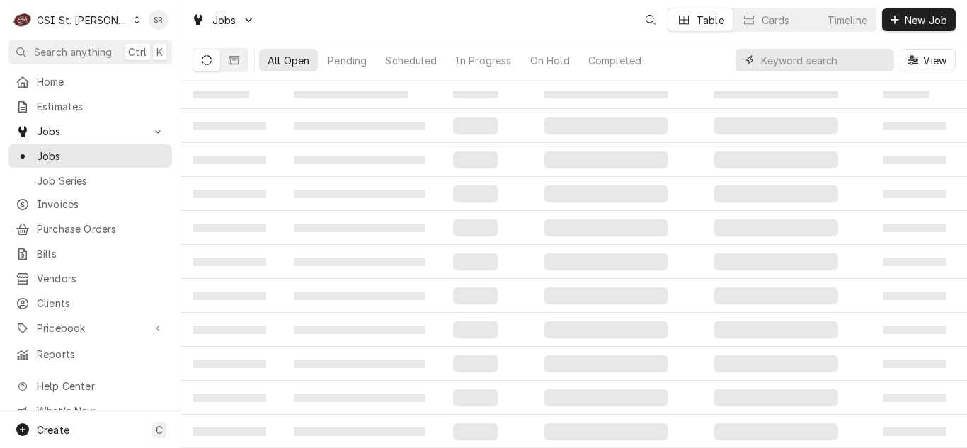
click at [799, 59] on input "Dynamic Content Wrapper" at bounding box center [824, 60] width 126 height 23
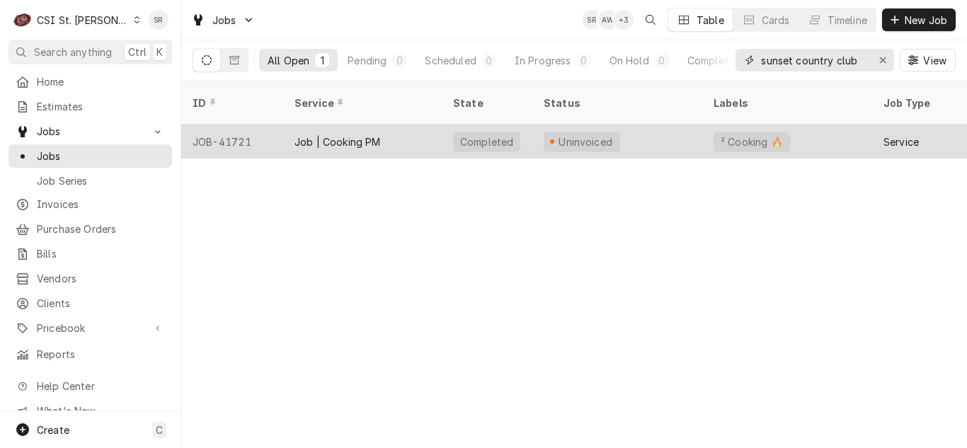
type input "sunset country club"
click at [372, 132] on div "Job | Cooking PM" at bounding box center [362, 142] width 159 height 34
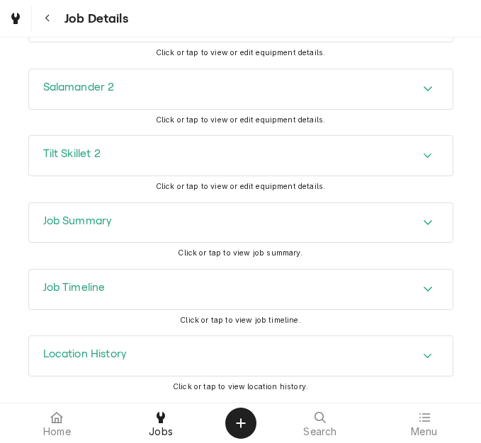
click at [147, 219] on div "Job Summary" at bounding box center [240, 223] width 423 height 40
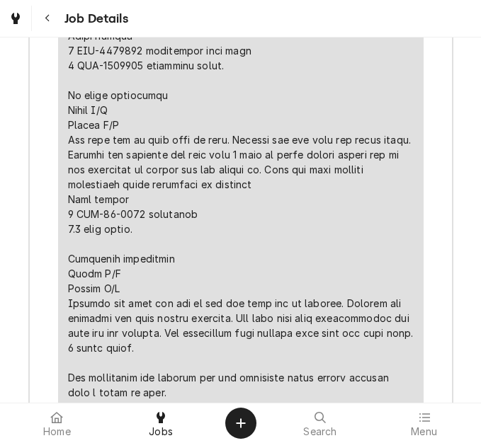
scroll to position [6372, 0]
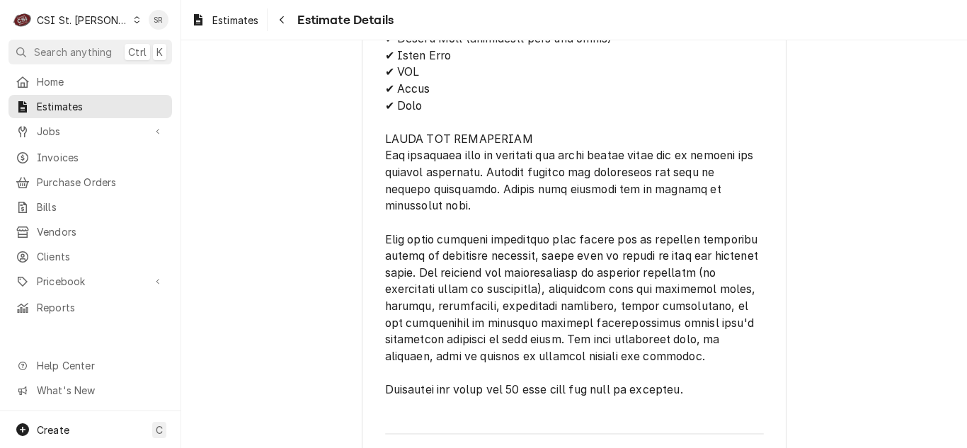
scroll to position [5169, 0]
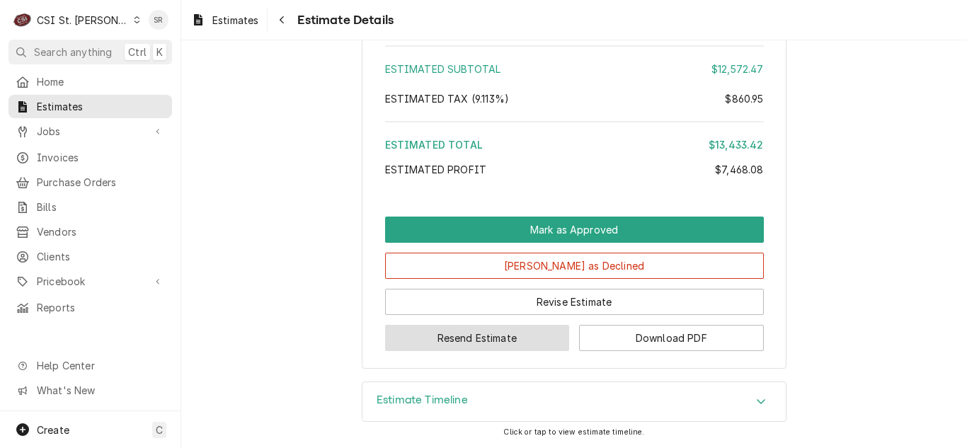
click at [510, 351] on button "Resend Estimate" at bounding box center [477, 338] width 185 height 26
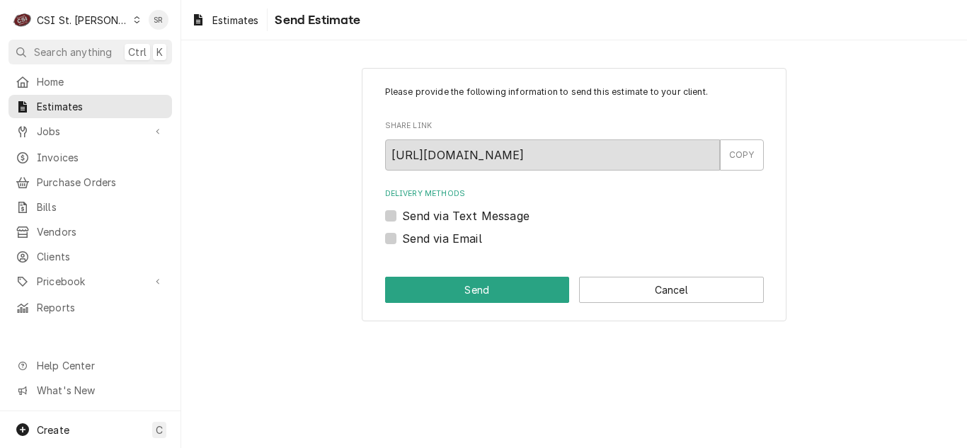
click at [428, 250] on div "Please provide the following information to send this estimate to your client. …" at bounding box center [574, 195] width 425 height 254
click at [436, 240] on label "Send via Email" at bounding box center [442, 238] width 80 height 17
click at [436, 240] on input "Send via Email" at bounding box center [591, 245] width 379 height 31
checkbox input "true"
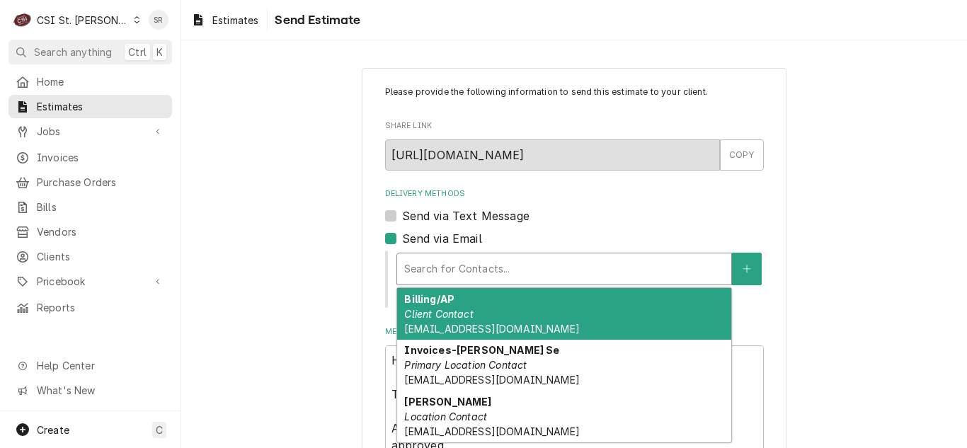
click at [503, 276] on div "Delivery Methods" at bounding box center [564, 268] width 320 height 25
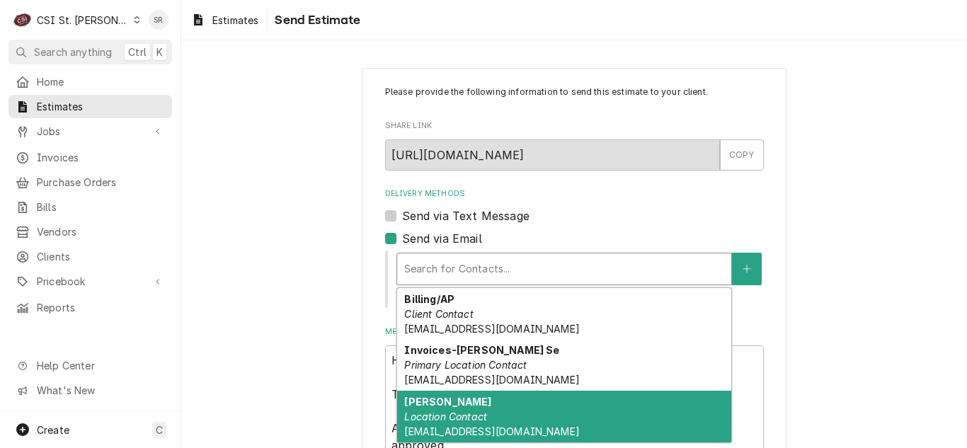
click at [493, 411] on div "Paul Goodman Location Contact pgoodman@sunsetcountryclub.org" at bounding box center [564, 417] width 334 height 52
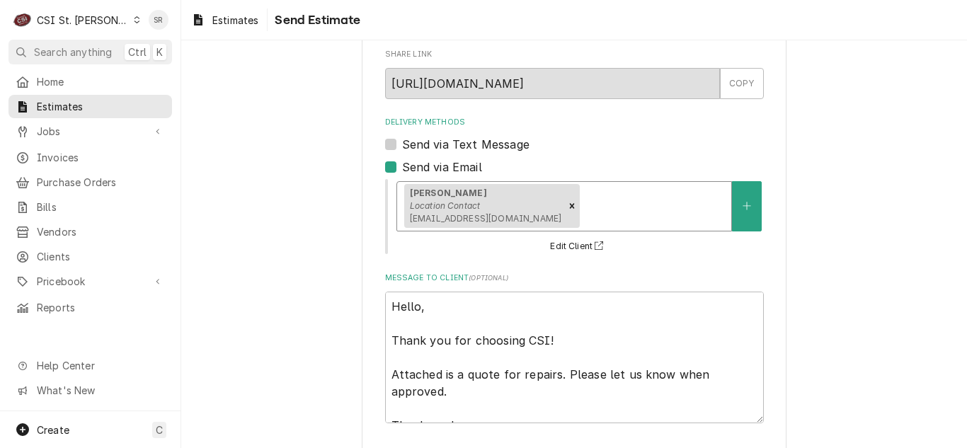
scroll to position [133, 0]
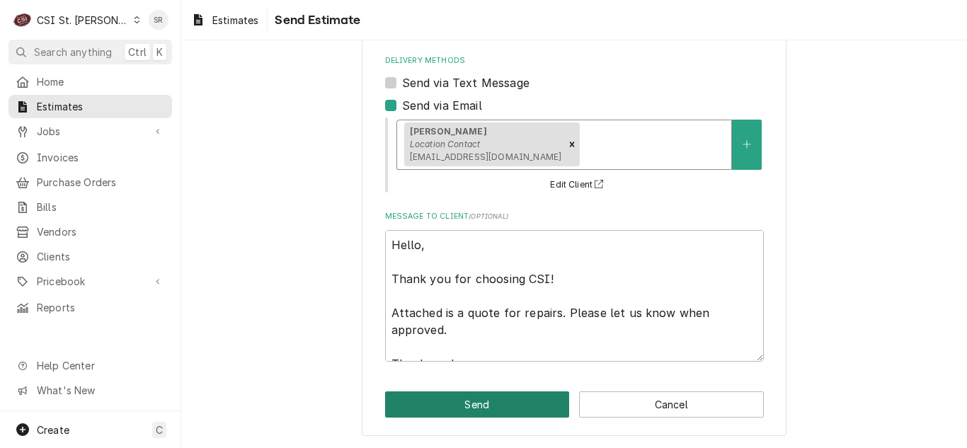
click at [508, 397] on button "Send" at bounding box center [477, 405] width 185 height 26
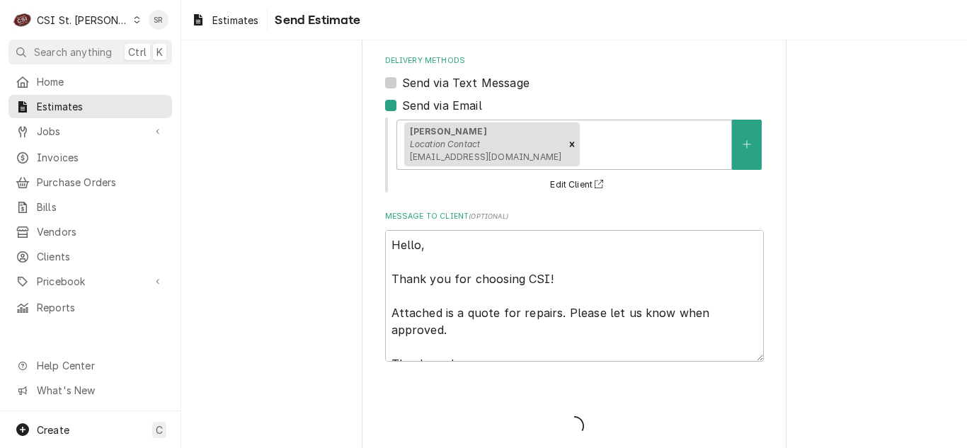
type textarea "x"
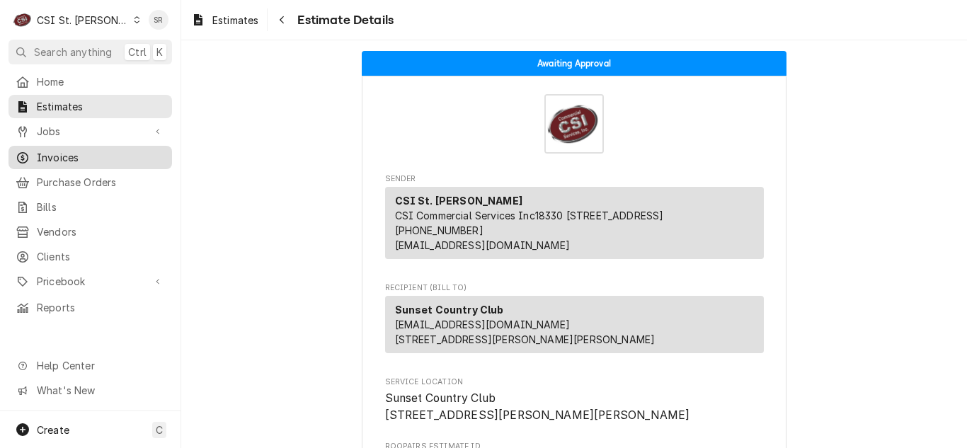
click at [113, 150] on span "Invoices" at bounding box center [101, 157] width 128 height 15
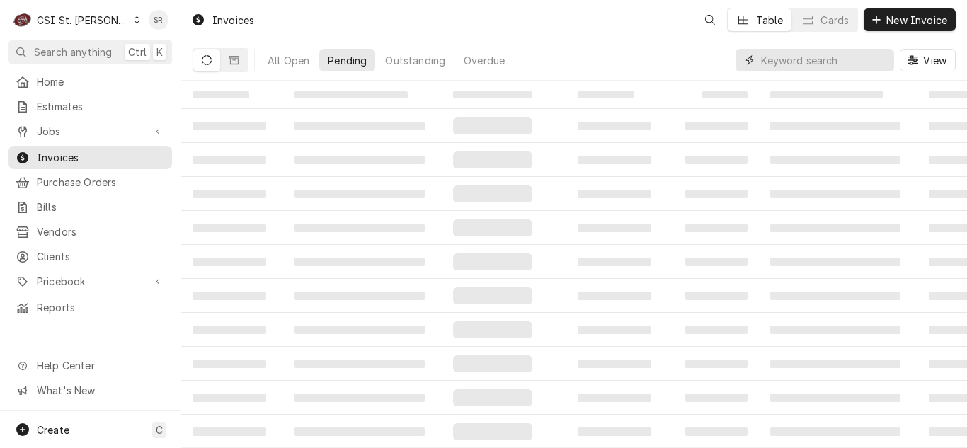
click at [862, 59] on input "Dynamic Content Wrapper" at bounding box center [824, 60] width 126 height 23
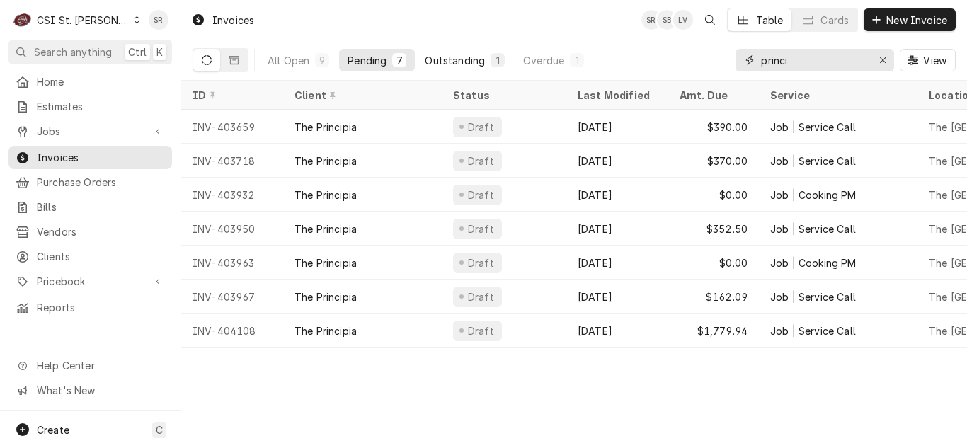
type input "princi"
click at [478, 51] on button "Outstanding 1" at bounding box center [464, 60] width 97 height 23
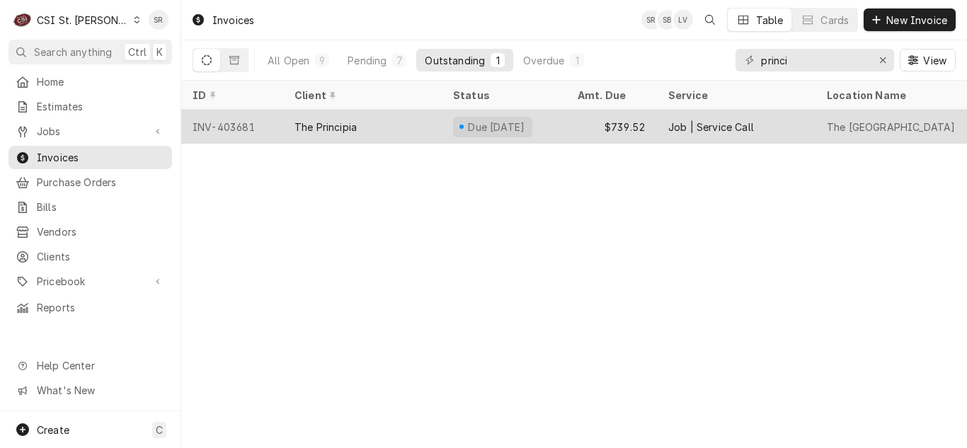
click at [562, 127] on div "Due in 14 days" at bounding box center [504, 127] width 125 height 34
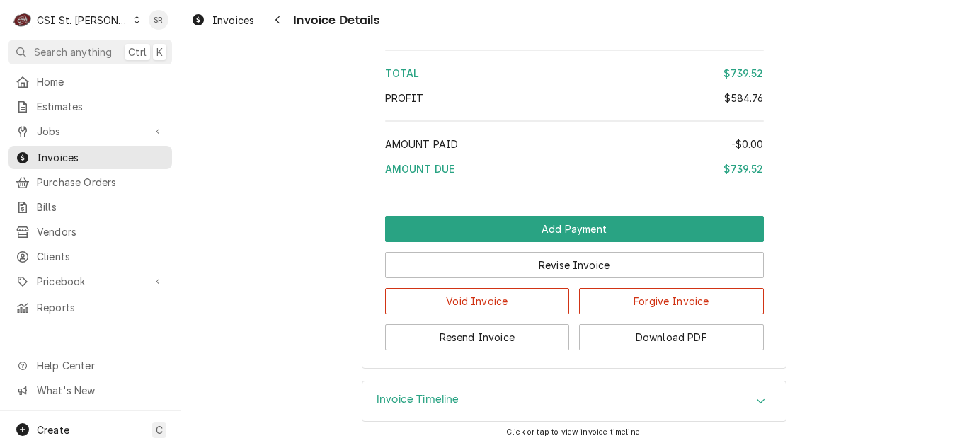
scroll to position [2600, 0]
click at [493, 331] on button "Resend Invoice" at bounding box center [477, 337] width 185 height 26
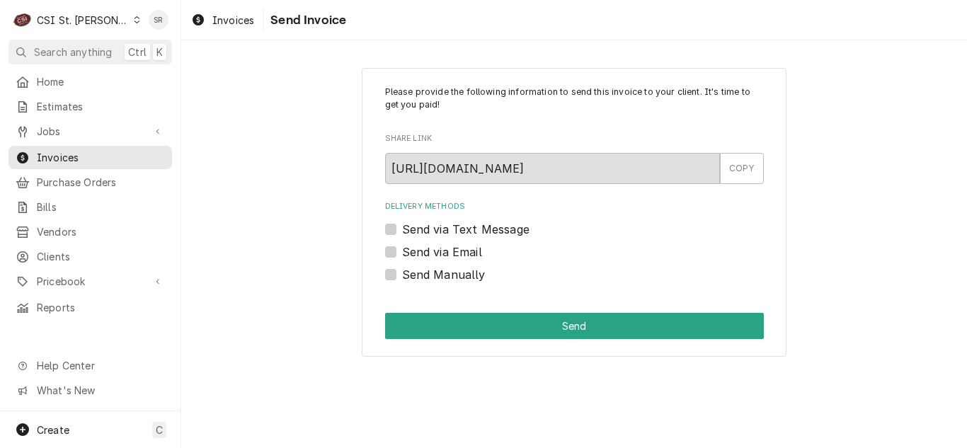
click at [461, 251] on label "Send via Email" at bounding box center [442, 252] width 80 height 17
click at [461, 251] on input "Send via Email" at bounding box center [591, 259] width 379 height 31
checkbox input "true"
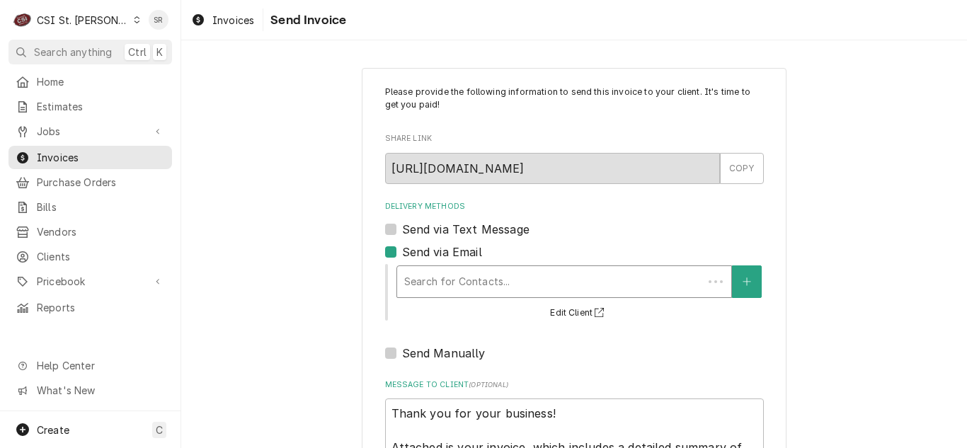
click at [481, 276] on div "Delivery Methods" at bounding box center [550, 281] width 292 height 25
click at [237, 289] on div "Please provide the following information to send this invoice to your client. I…" at bounding box center [574, 327] width 786 height 545
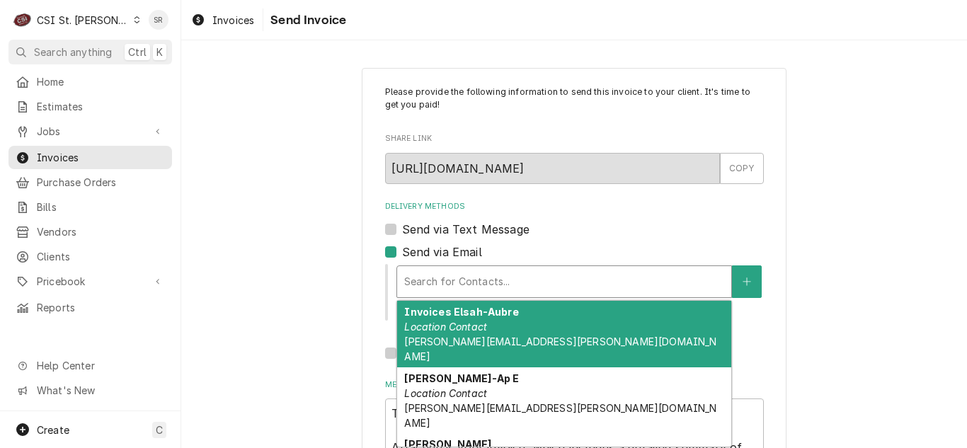
click at [486, 283] on div "Delivery Methods" at bounding box center [564, 281] width 320 height 25
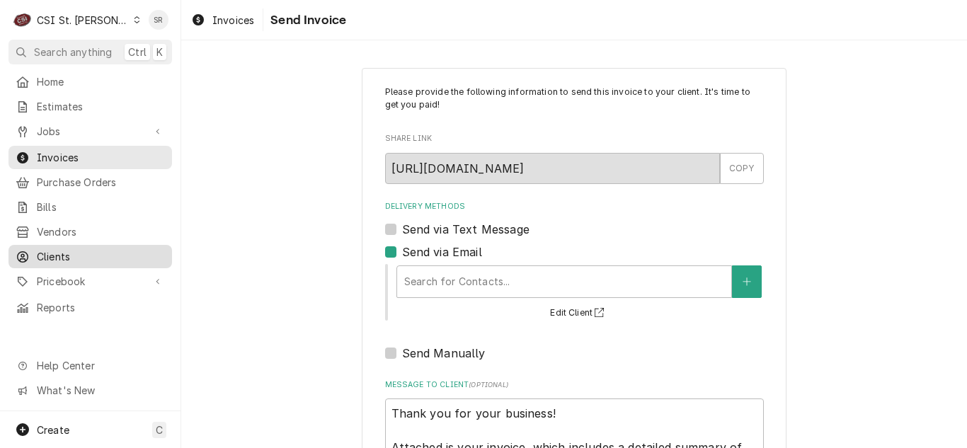
click at [84, 250] on span "Clients" at bounding box center [101, 256] width 128 height 15
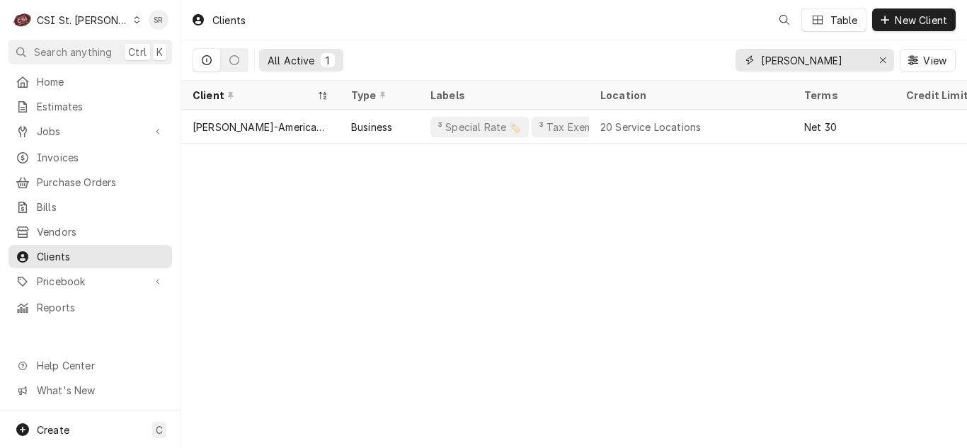
drag, startPoint x: 826, startPoint y: 59, endPoint x: 712, endPoint y: 50, distance: 114.4
click at [712, 50] on div "All Active 1 [PERSON_NAME] View" at bounding box center [574, 60] width 763 height 40
type input "["
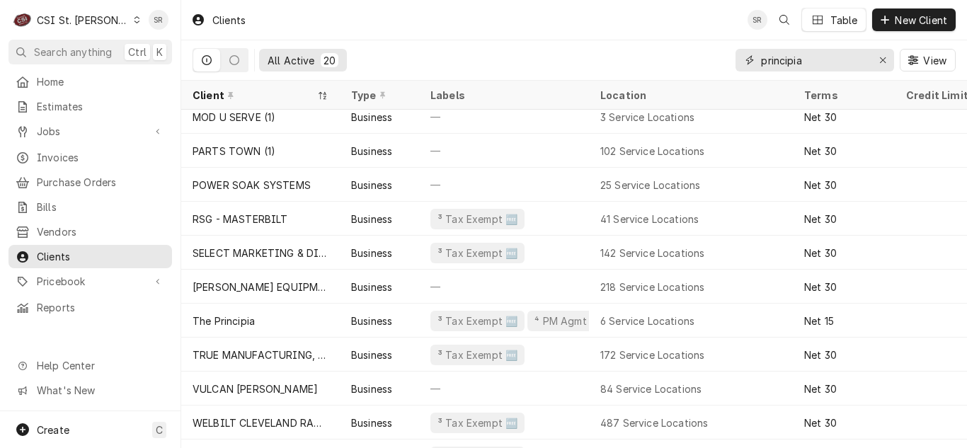
scroll to position [283, 0]
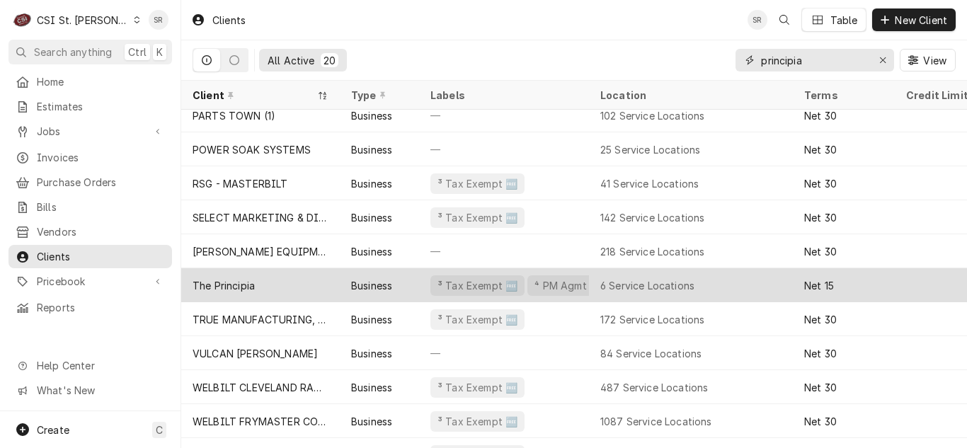
type input "principia"
click at [310, 284] on div "The Principia" at bounding box center [260, 285] width 159 height 34
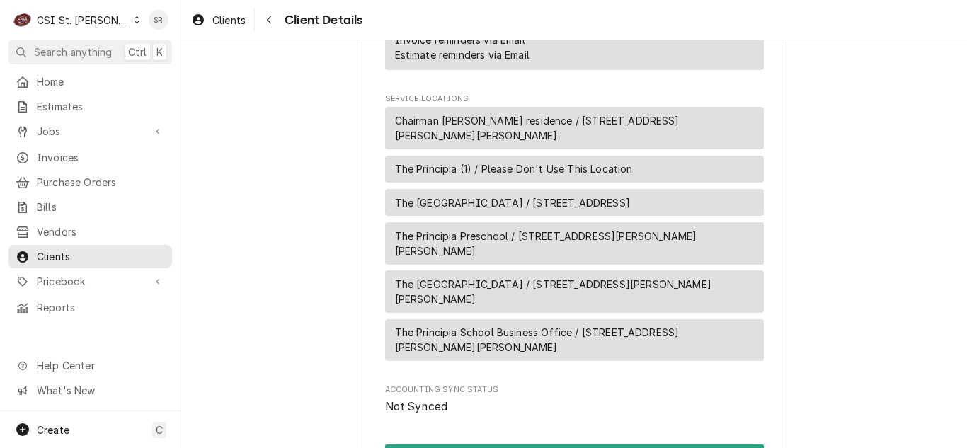
scroll to position [1345, 0]
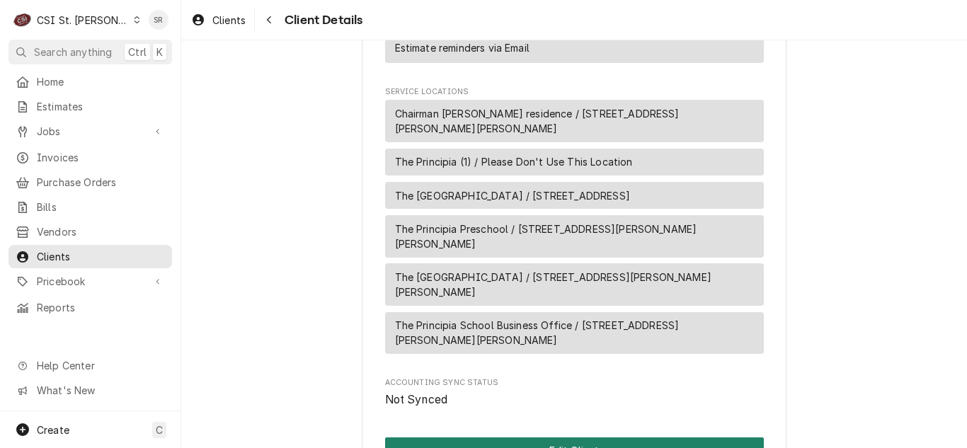
click at [564, 438] on button "Edit Client" at bounding box center [574, 451] width 379 height 26
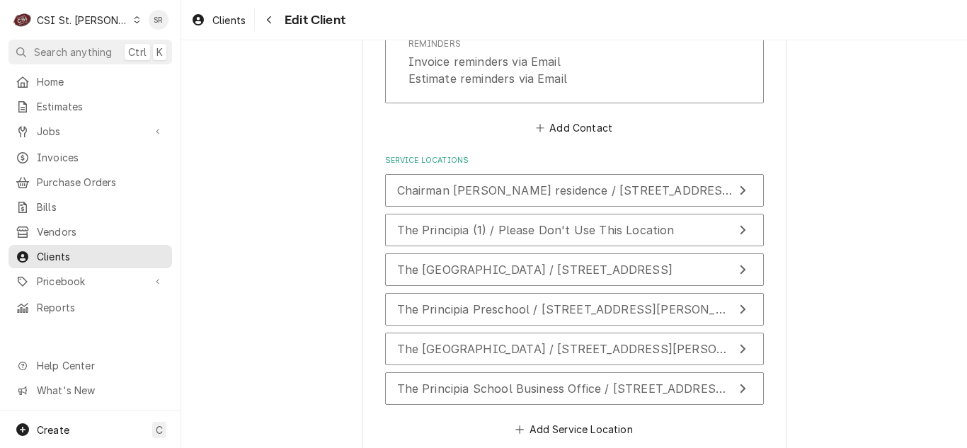
scroll to position [2364, 0]
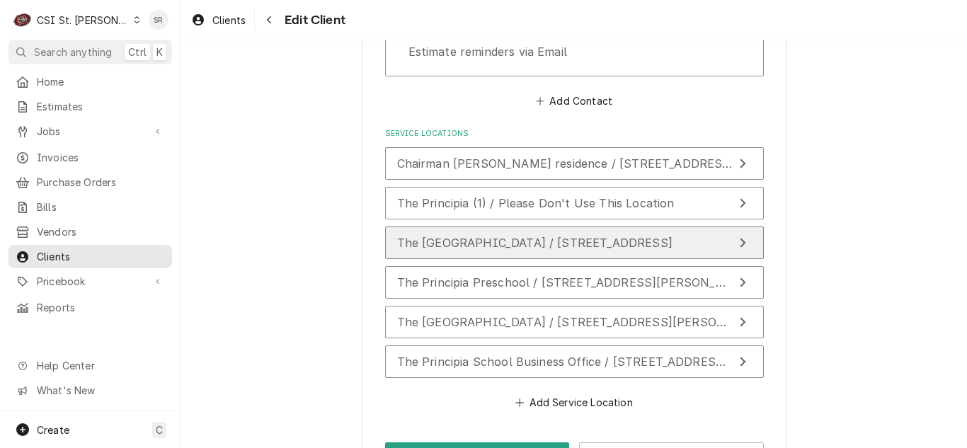
click at [548, 227] on button "The [GEOGRAPHIC_DATA] / [STREET_ADDRESS]" at bounding box center [574, 243] width 379 height 33
type textarea "x"
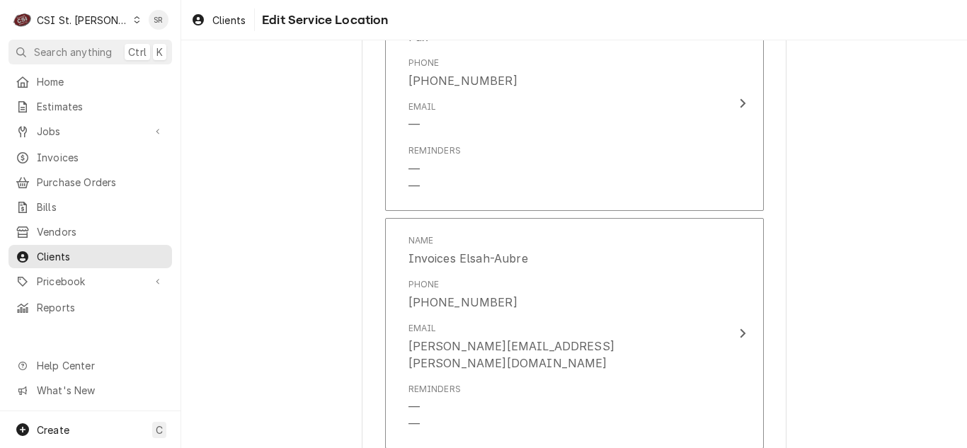
scroll to position [2054, 0]
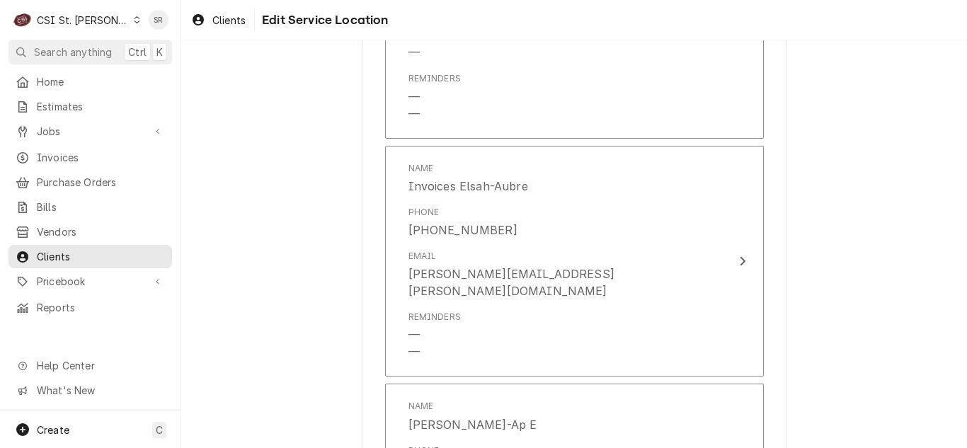
click at [92, 21] on div "CSI St. [PERSON_NAME]" at bounding box center [83, 20] width 92 height 15
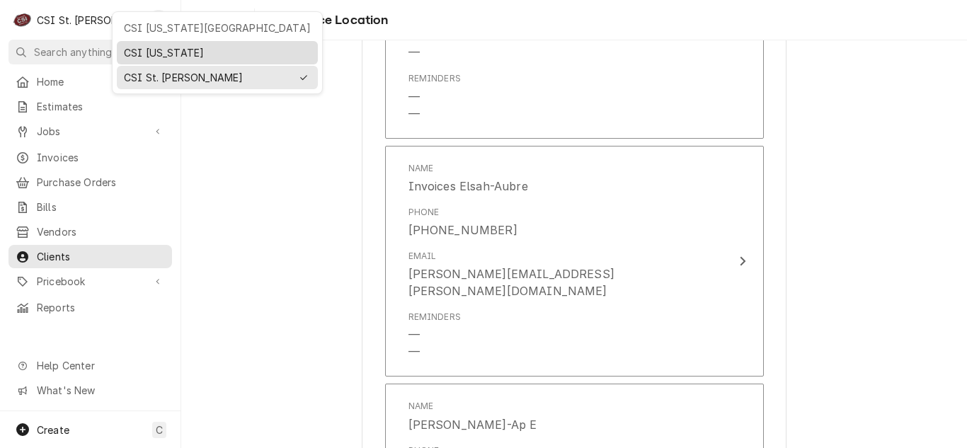
click at [158, 53] on div "CSI [US_STATE]" at bounding box center [217, 52] width 187 height 15
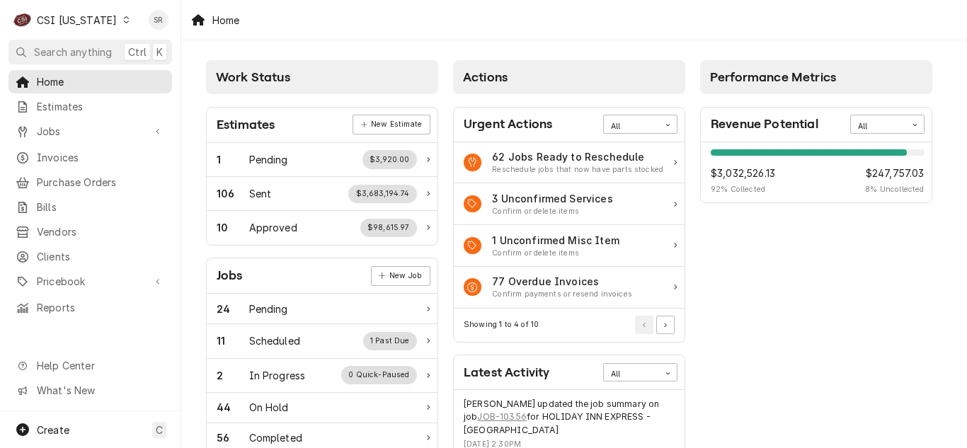
click at [67, 137] on link "Jobs" at bounding box center [90, 131] width 164 height 23
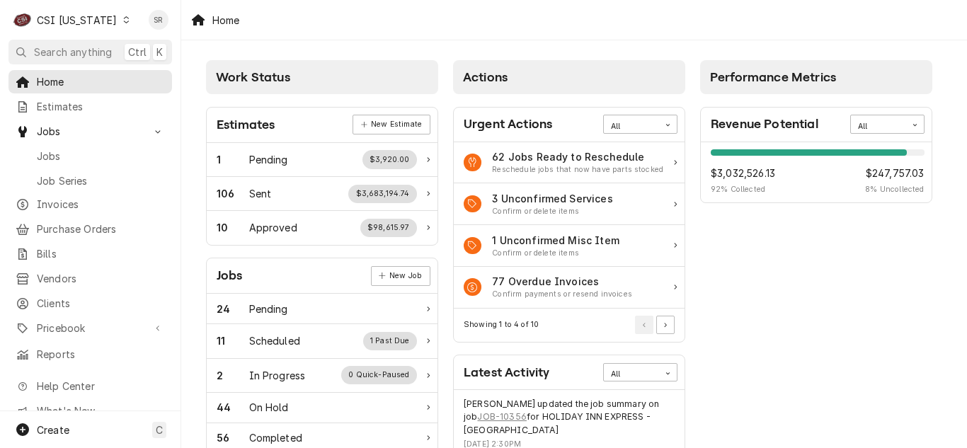
click at [64, 150] on span "Jobs" at bounding box center [101, 156] width 128 height 15
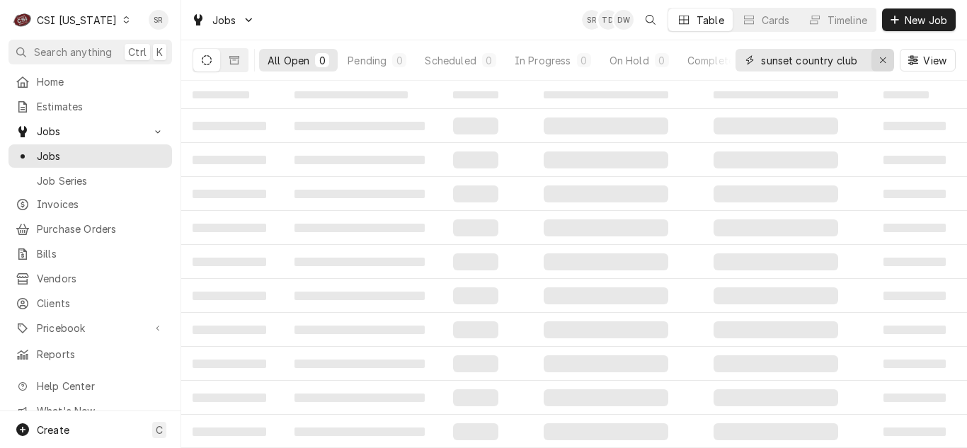
click at [875, 57] on button "Erase input" at bounding box center [883, 60] width 23 height 23
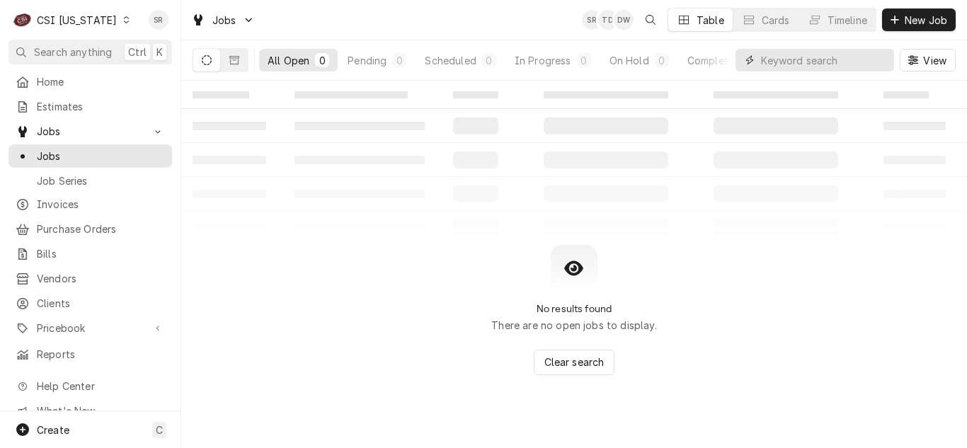
click at [854, 60] on input "Dynamic Content Wrapper" at bounding box center [827, 60] width 133 height 23
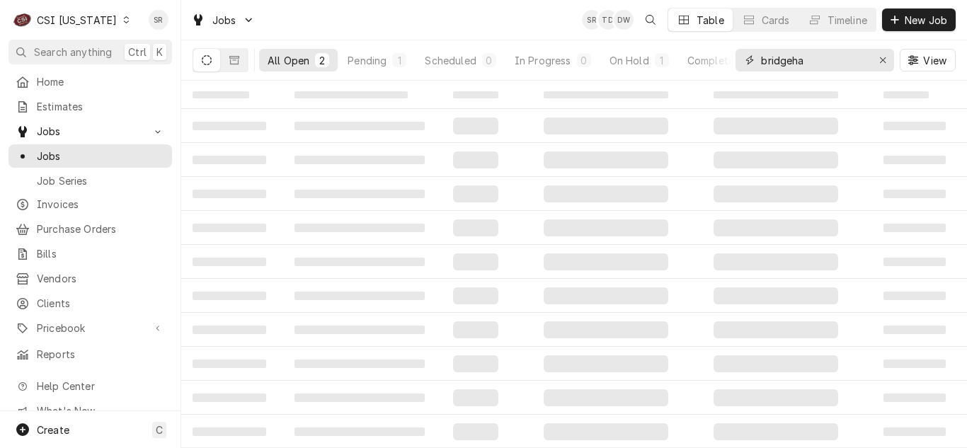
type input "bridgeha"
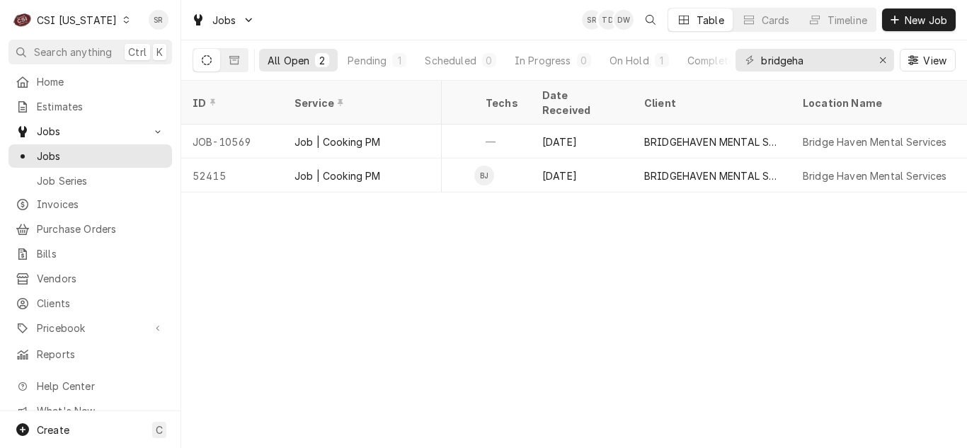
scroll to position [0, 833]
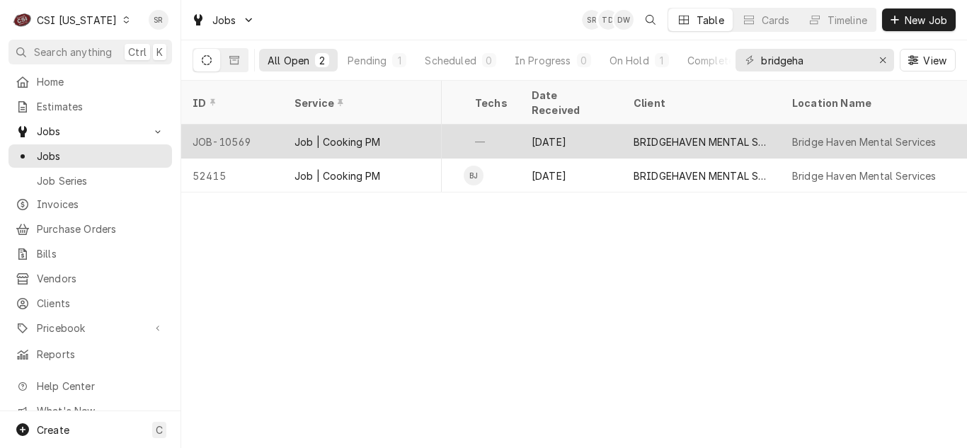
click at [606, 125] on div "[DATE]" at bounding box center [571, 142] width 102 height 34
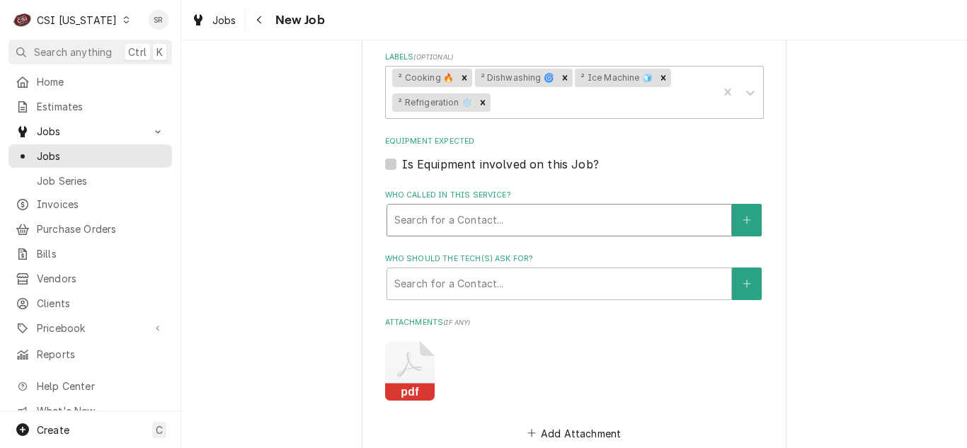
scroll to position [1345, 0]
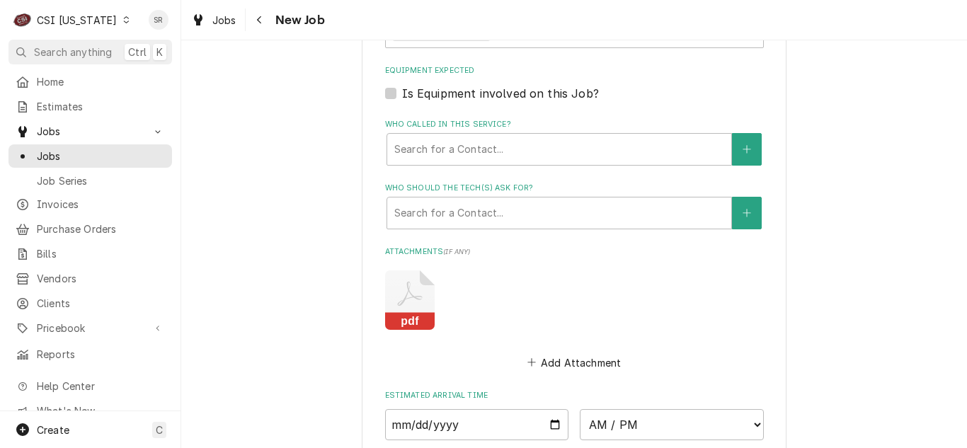
click at [397, 292] on icon "Attachments" at bounding box center [410, 300] width 50 height 59
type textarea "x"
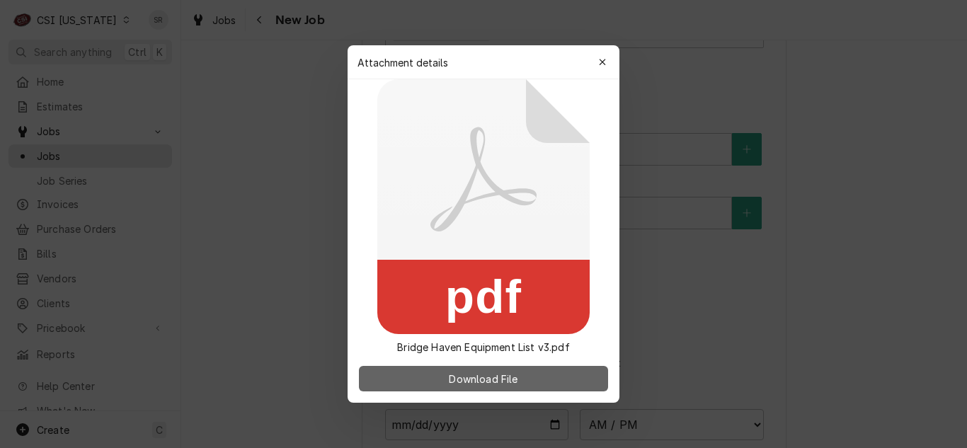
click at [479, 372] on span "Download File" at bounding box center [483, 379] width 74 height 15
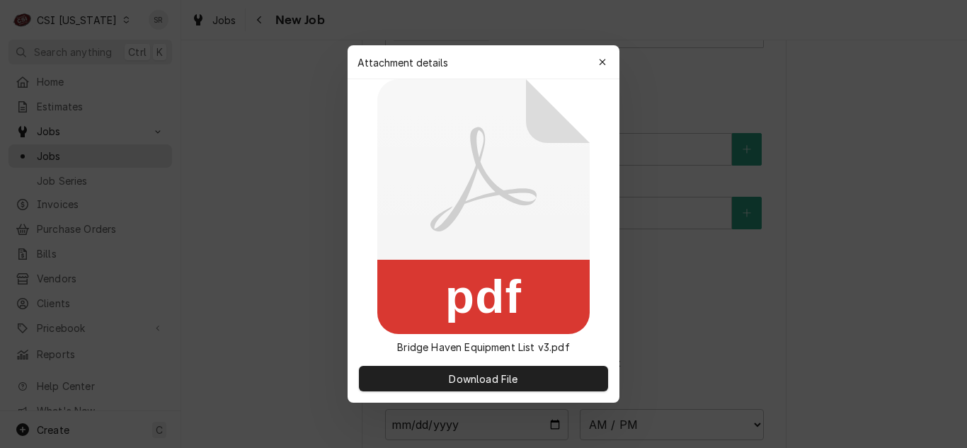
click at [327, 386] on div at bounding box center [483, 224] width 967 height 448
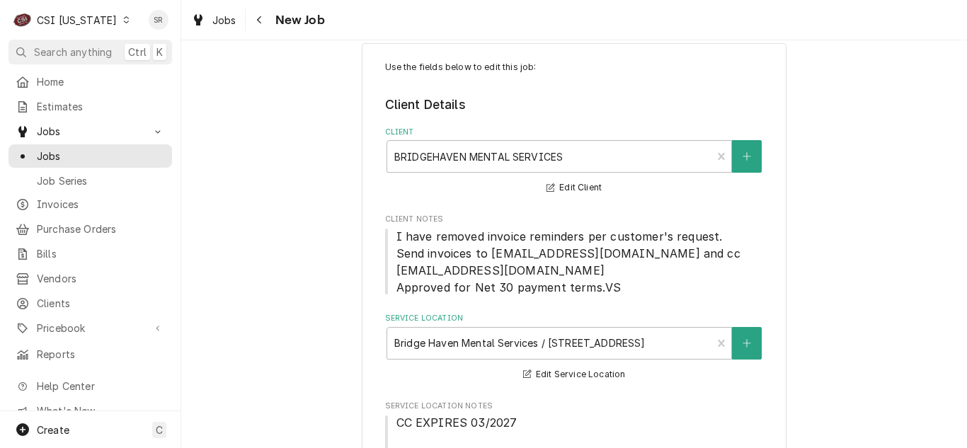
scroll to position [0, 0]
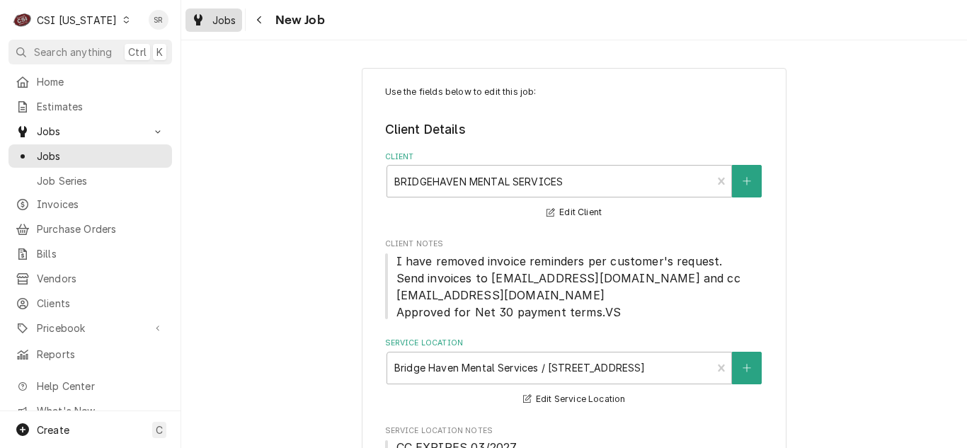
click at [227, 18] on span "Jobs" at bounding box center [224, 20] width 24 height 15
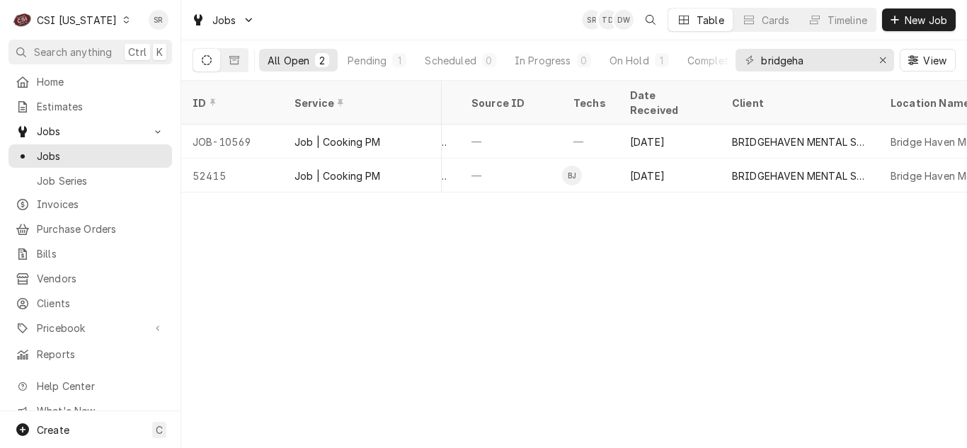
scroll to position [0, 739]
click at [91, 19] on div "CSI [US_STATE]" at bounding box center [77, 20] width 80 height 15
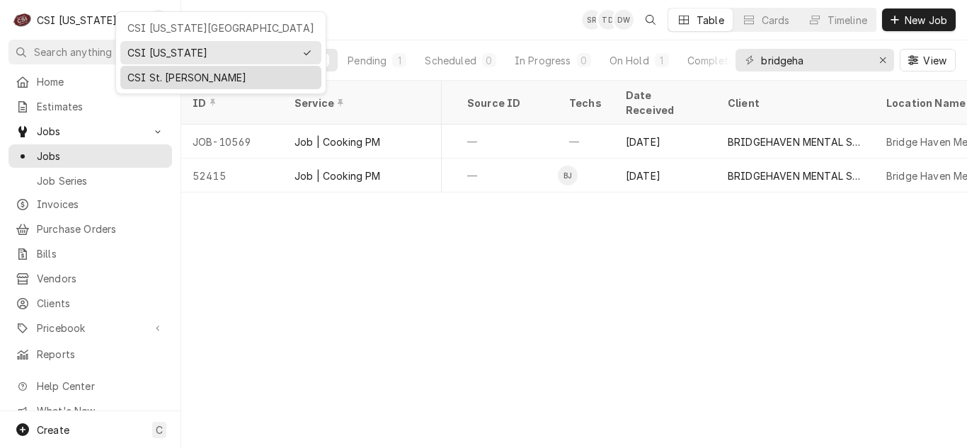
click at [167, 73] on div "CSI St. [PERSON_NAME]" at bounding box center [220, 77] width 187 height 15
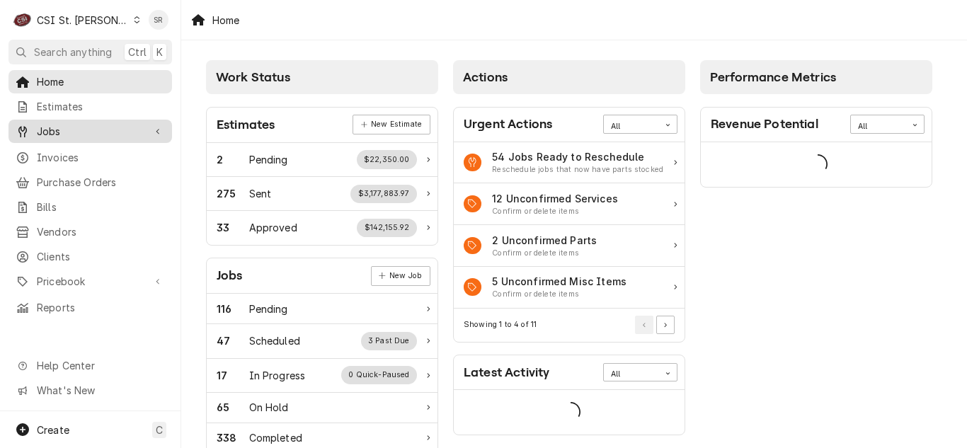
click at [54, 129] on span "Jobs" at bounding box center [90, 131] width 107 height 15
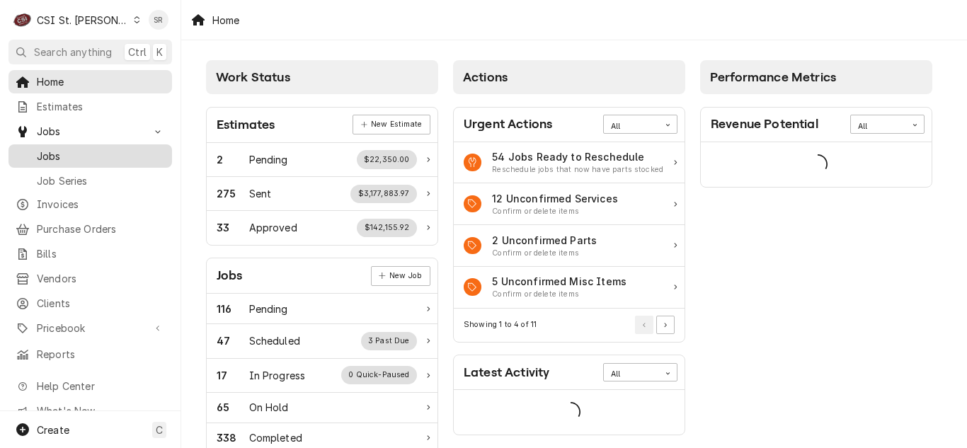
drag, startPoint x: 55, startPoint y: 138, endPoint x: 57, endPoint y: 154, distance: 15.6
click at [57, 154] on span "Jobs" at bounding box center [101, 156] width 128 height 15
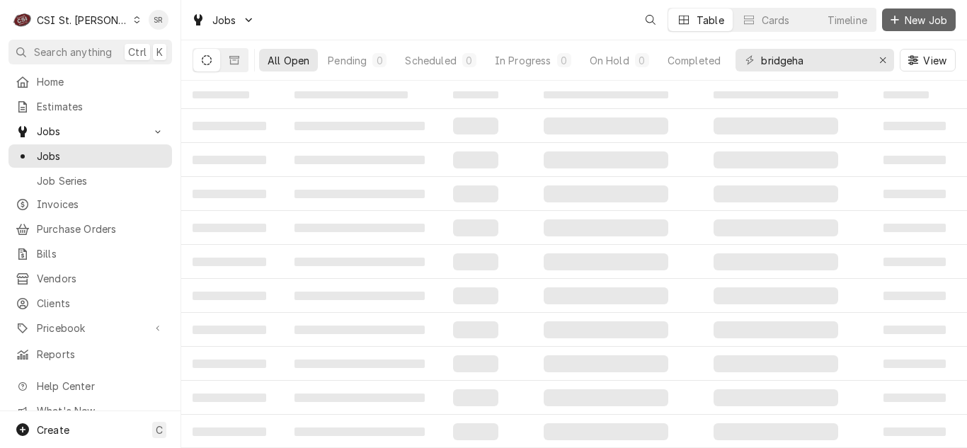
click at [907, 18] on span "New Job" at bounding box center [926, 20] width 48 height 15
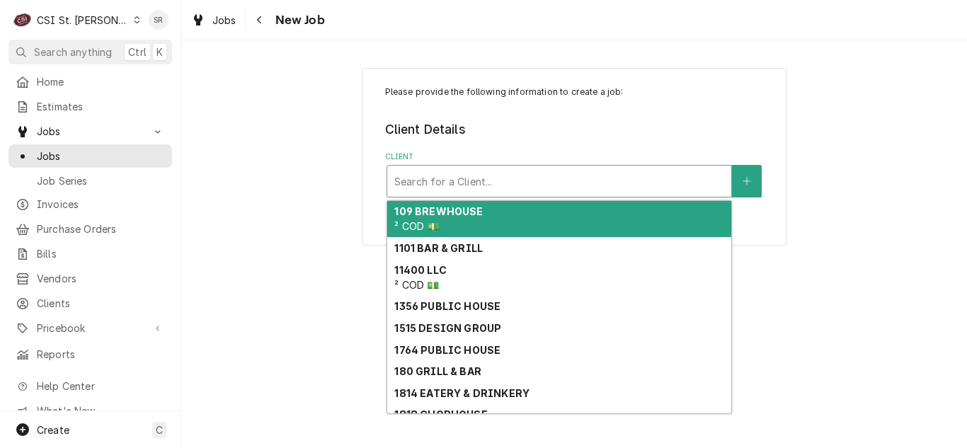
click at [464, 187] on div "Client" at bounding box center [559, 181] width 330 height 25
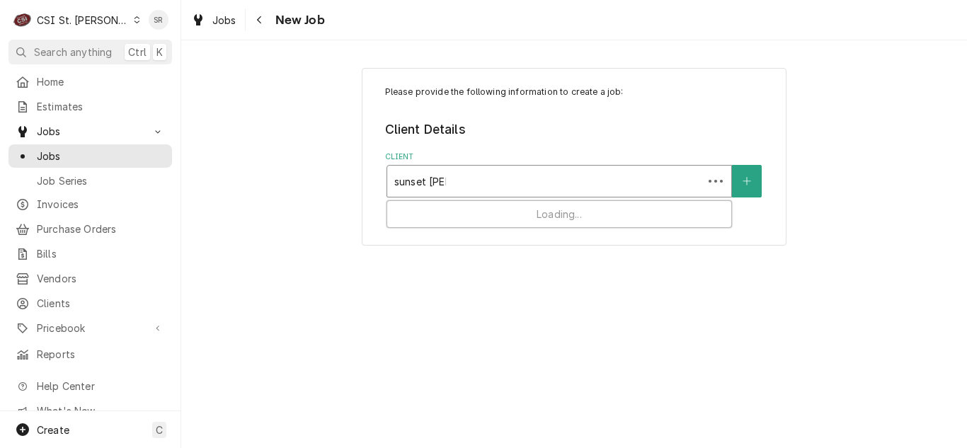
type input "sunset trans"
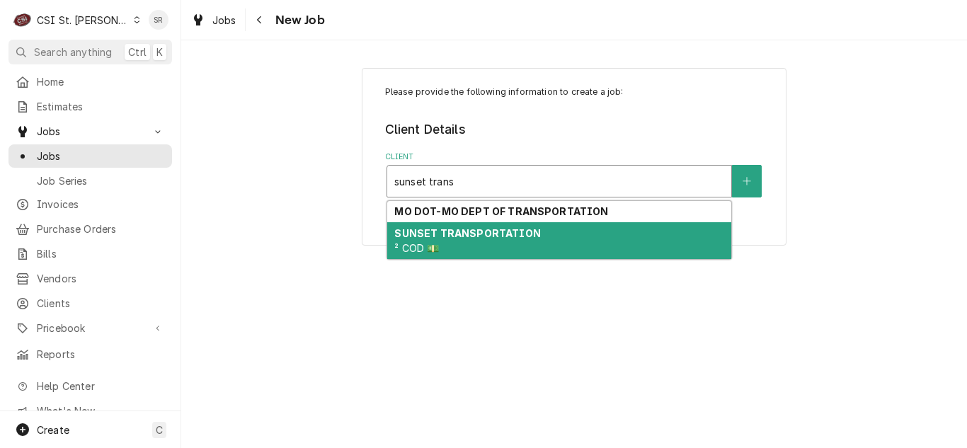
click at [461, 232] on strong "SUNSET TRANSPORTATION" at bounding box center [467, 233] width 146 height 12
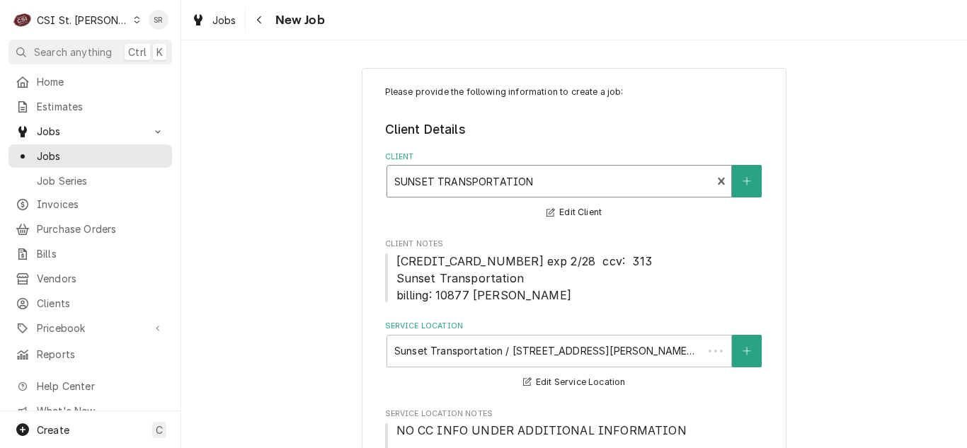
type textarea "x"
click at [225, 17] on span "Jobs" at bounding box center [224, 20] width 24 height 15
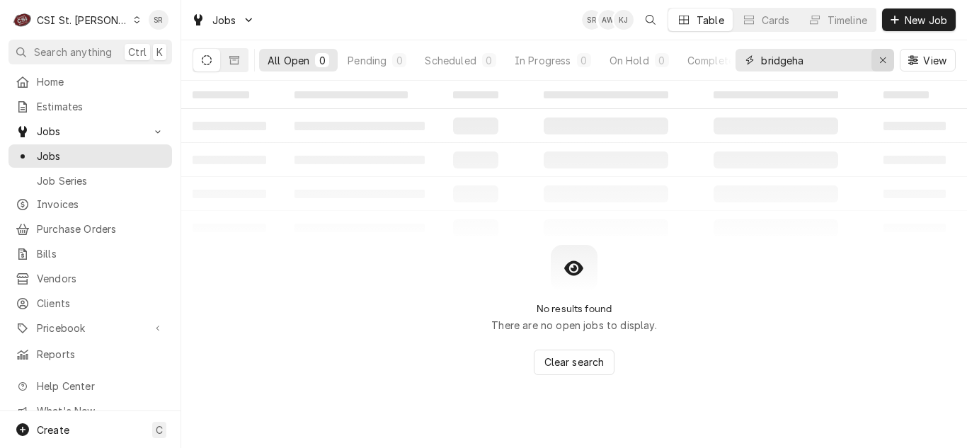
click at [876, 66] on div "Erase input" at bounding box center [883, 60] width 14 height 14
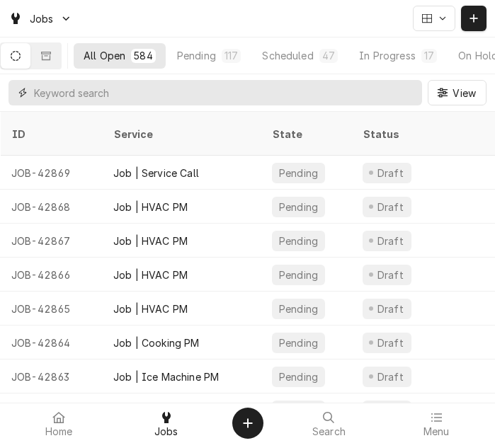
click at [227, 98] on input "Dynamic Content Wrapper" at bounding box center [224, 92] width 381 height 25
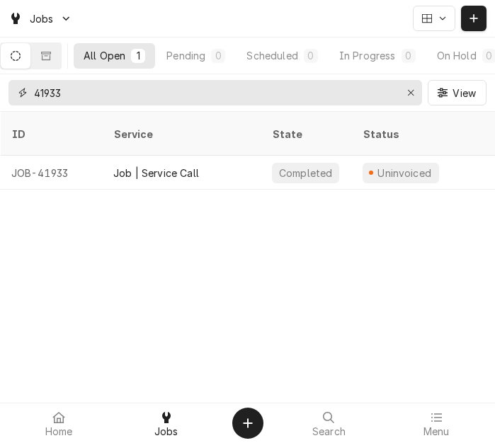
type input "41933"
click at [170, 166] on div "Job | Service Call" at bounding box center [156, 173] width 86 height 15
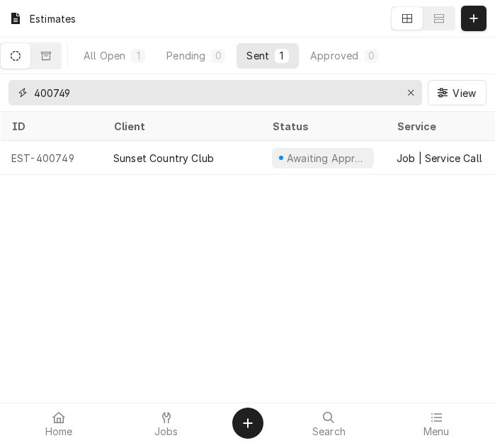
drag, startPoint x: 103, startPoint y: 96, endPoint x: -20, endPoint y: 90, distance: 123.4
click at [0, 90] on html "Estimates All Open 1 Pending 0 Sent 1 Approved 0 400749 View ID Client Status S…" at bounding box center [247, 221] width 495 height 443
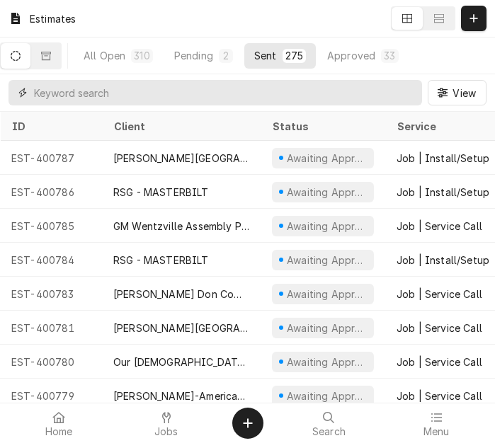
click at [72, 95] on input "Dynamic Content Wrapper" at bounding box center [224, 92] width 381 height 25
click at [213, 54] on div "Pending" at bounding box center [193, 55] width 39 height 15
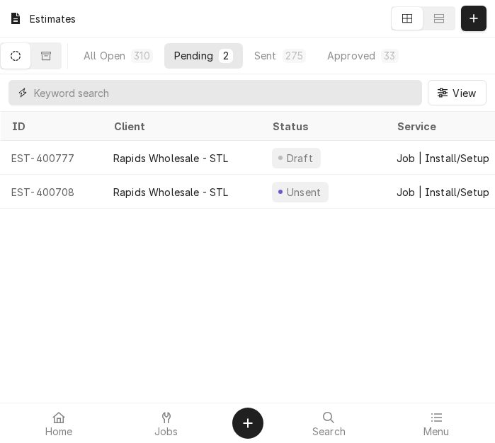
click at [121, 99] on input "Dynamic Content Wrapper" at bounding box center [224, 92] width 381 height 25
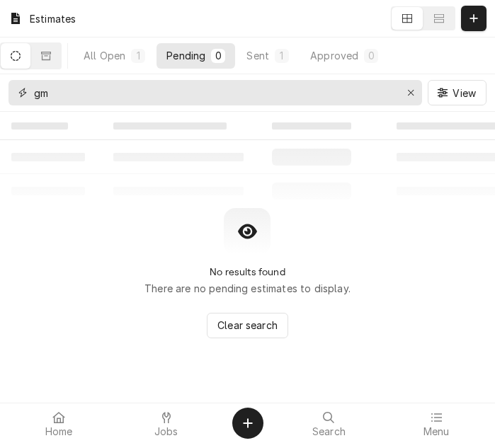
type input "gm"
click at [269, 61] on div "Sent" at bounding box center [257, 55] width 23 height 15
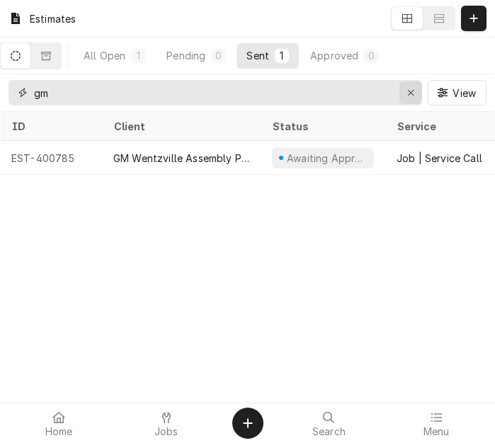
click at [411, 91] on icon "Erase input" at bounding box center [411, 93] width 8 height 10
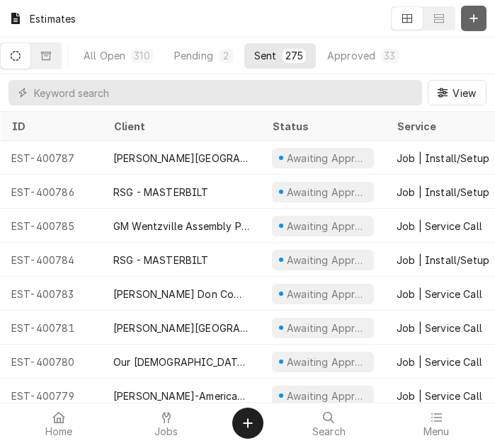
click at [475, 20] on icon "Dynamic Content Wrapper" at bounding box center [473, 18] width 8 height 10
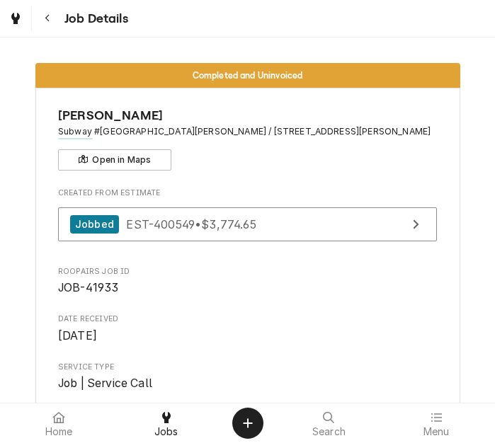
scroll to position [71, 0]
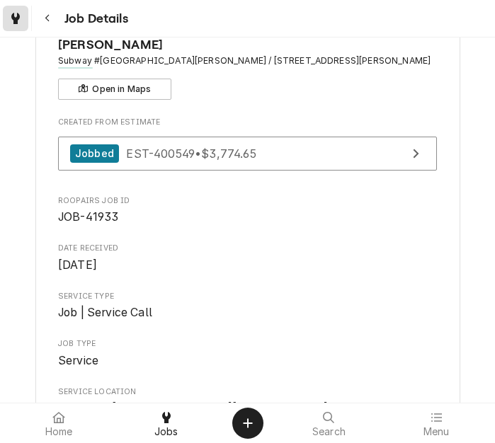
click at [25, 17] on div "Dynamic Content Wrapper" at bounding box center [16, 18] width 20 height 20
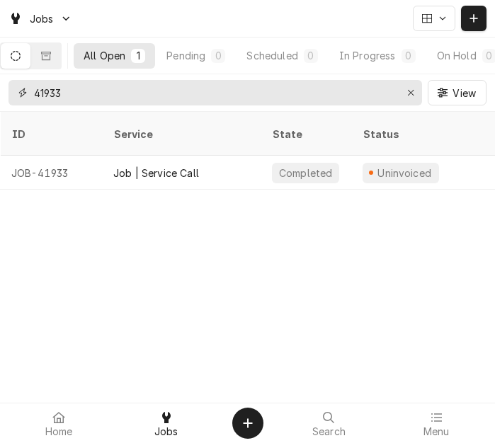
drag, startPoint x: 102, startPoint y: 96, endPoint x: 33, endPoint y: 88, distance: 69.8
click at [33, 88] on div "41933" at bounding box center [215, 92] width 414 height 25
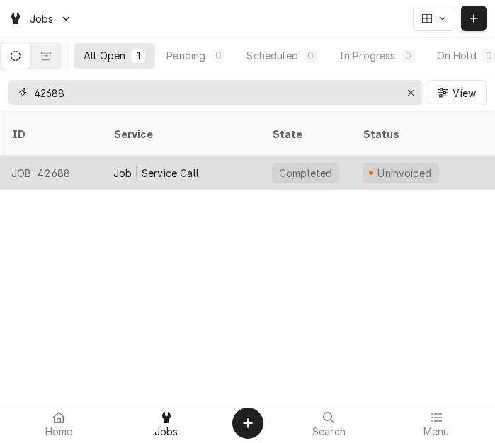
type input "42688"
click at [160, 164] on div "Job | Service Call" at bounding box center [181, 173] width 159 height 34
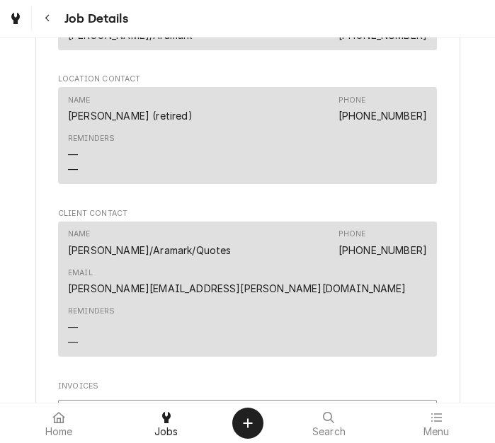
scroll to position [869, 0]
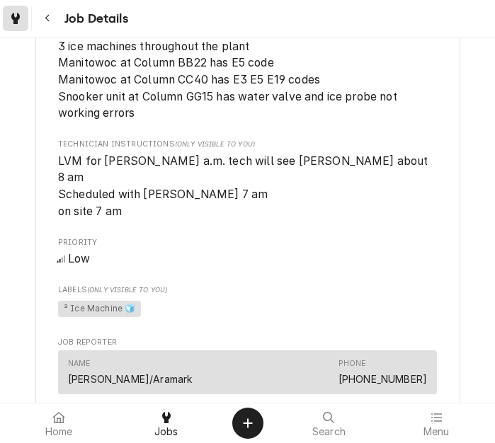
click at [27, 24] on link "Dynamic Content Wrapper" at bounding box center [15, 18] width 25 height 25
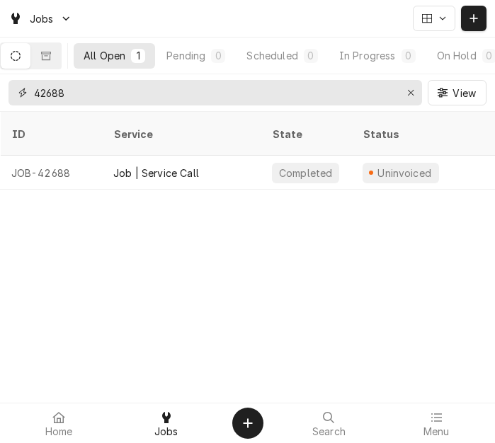
drag, startPoint x: 158, startPoint y: 99, endPoint x: -2, endPoint y: 84, distance: 160.7
click at [0, 84] on html "Jobs All Open 1 Pending 0 Scheduled 0 In Progress 0 On Hold 0 Completed 1 42688…" at bounding box center [247, 221] width 495 height 443
type input "41933"
click at [228, 156] on div "Job | Service Call" at bounding box center [181, 173] width 159 height 34
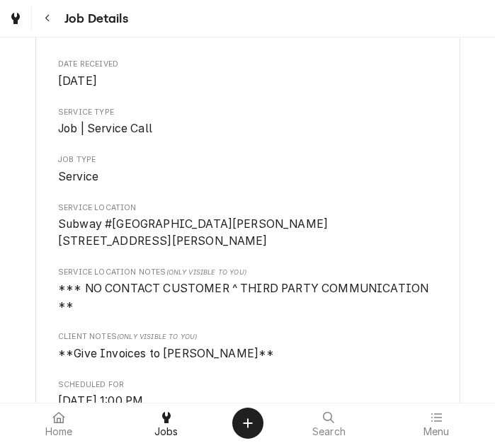
scroll to position [184, 0]
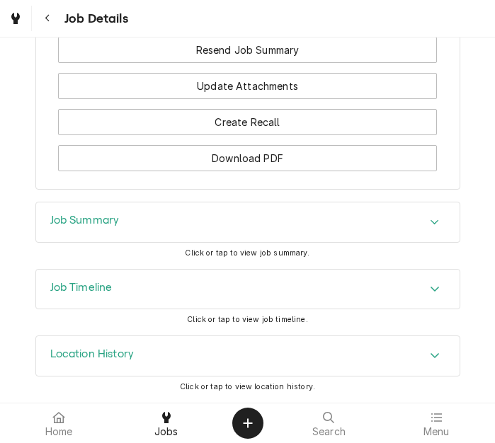
click at [119, 223] on div "Job Summary" at bounding box center [247, 223] width 423 height 40
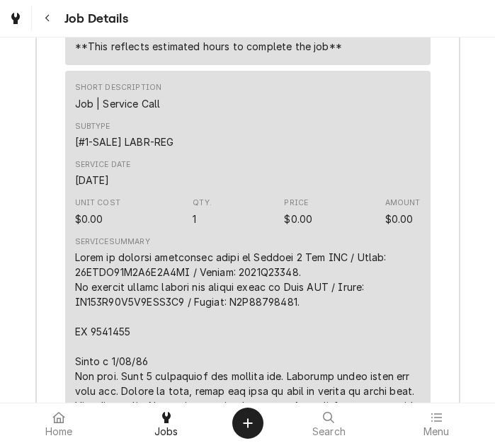
scroll to position [3368, 0]
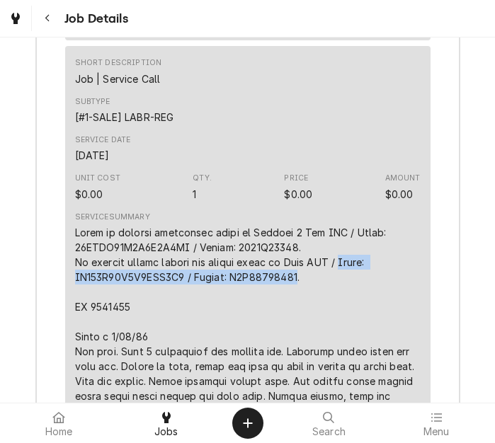
drag, startPoint x: 287, startPoint y: 289, endPoint x: 344, endPoint y: 269, distance: 60.7
copy div "Model: ZT049N12P2B6LCA1A2 / Serial: N2L49855927"
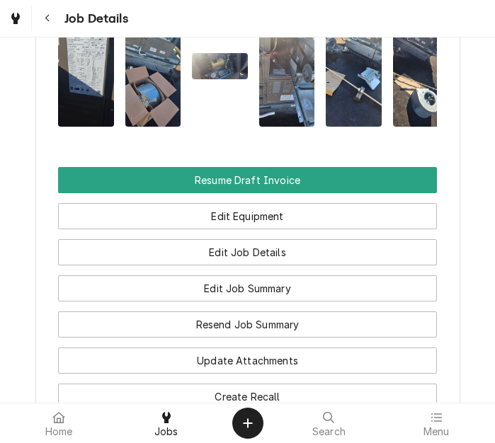
scroll to position [2164, 0]
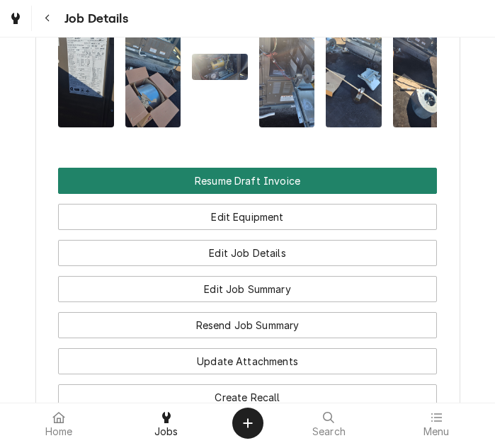
click at [266, 186] on button "Resume Draft Invoice" at bounding box center [247, 181] width 379 height 26
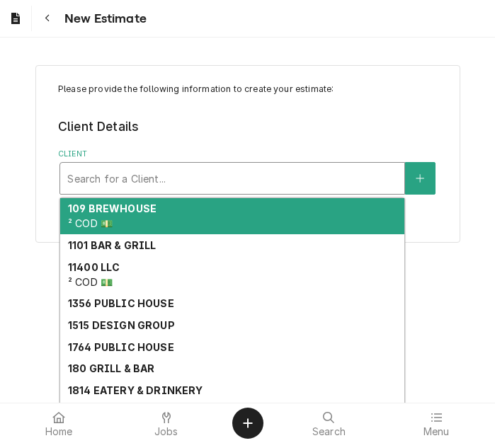
click at [110, 185] on div "Client" at bounding box center [232, 178] width 330 height 25
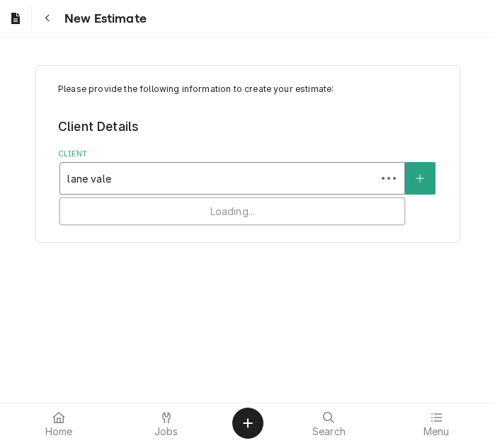
type input "[PERSON_NAME]"
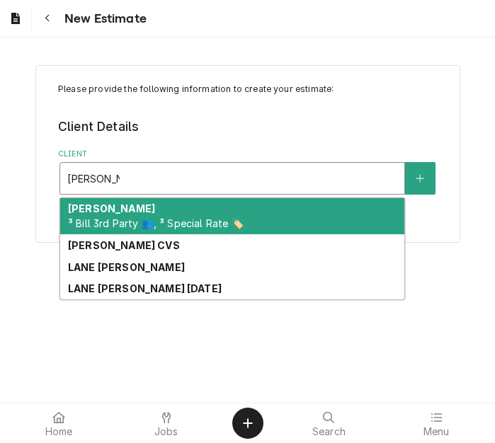
click at [132, 205] on strong "[PERSON_NAME]" at bounding box center [111, 209] width 87 height 12
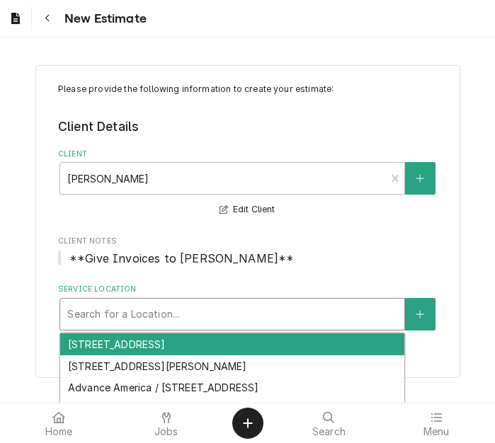
click at [118, 318] on div "Service Location" at bounding box center [232, 314] width 330 height 25
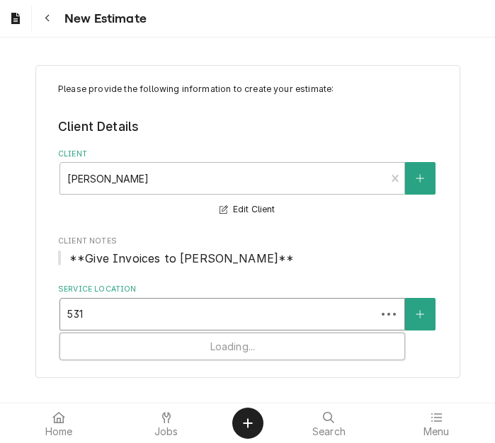
type input "5313"
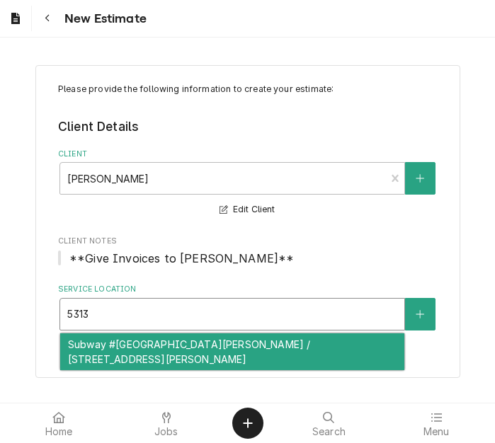
click at [130, 357] on div "Subway #[GEOGRAPHIC_DATA][PERSON_NAME] / [STREET_ADDRESS][PERSON_NAME]" at bounding box center [232, 352] width 344 height 37
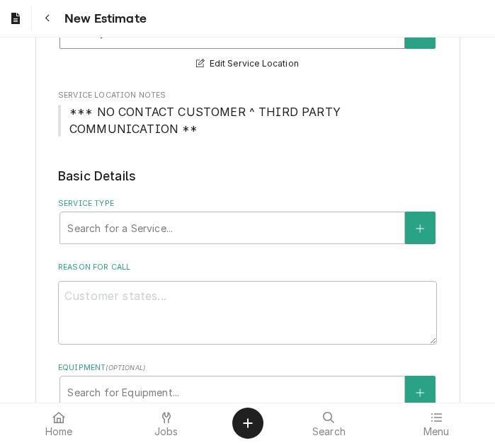
scroll to position [283, 0]
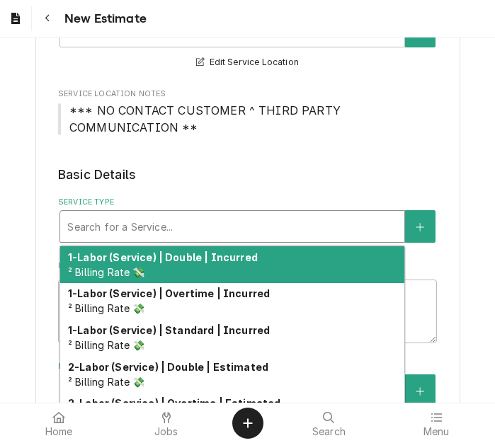
click at [134, 229] on div "Service Type" at bounding box center [232, 226] width 330 height 25
type textarea "x"
type input "s"
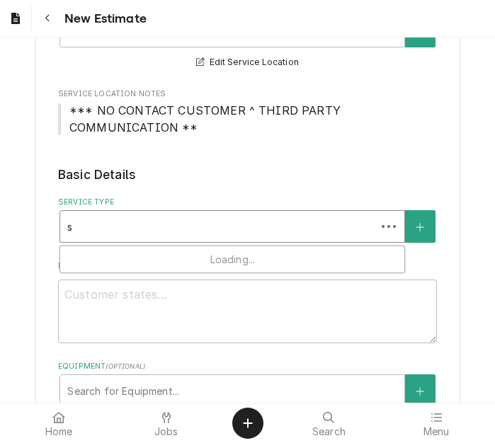
type textarea "x"
type input "se"
type textarea "x"
type input "ser"
type textarea "x"
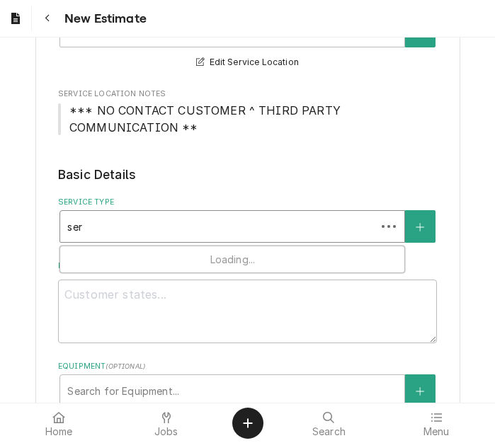
type input "serv"
type textarea "x"
type input "servi"
type textarea "x"
type input "servic"
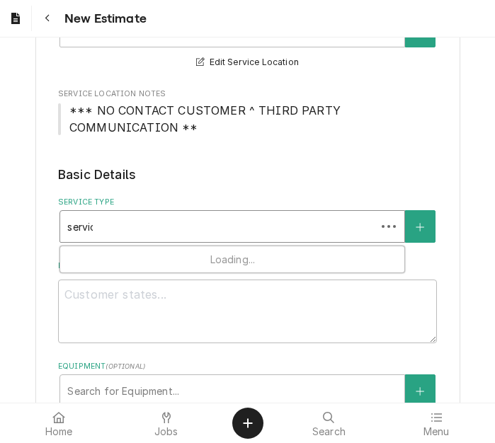
type textarea "x"
type input "service"
type textarea "x"
type input "service"
type textarea "x"
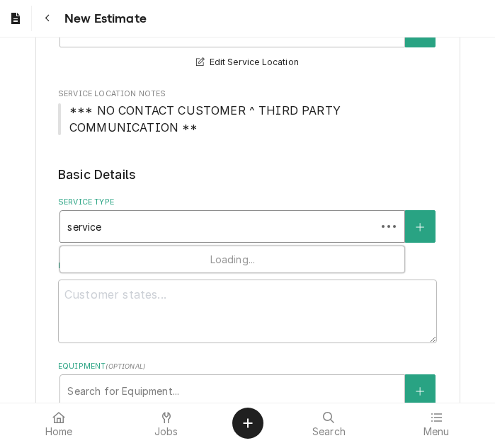
type input "service c"
type textarea "x"
type input "service ca"
type textarea "x"
type input "service cal"
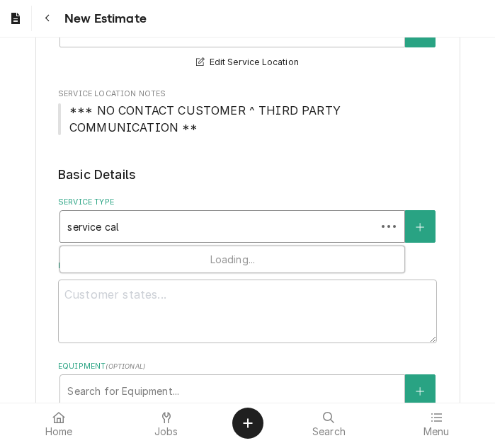
type textarea "x"
type input "service call"
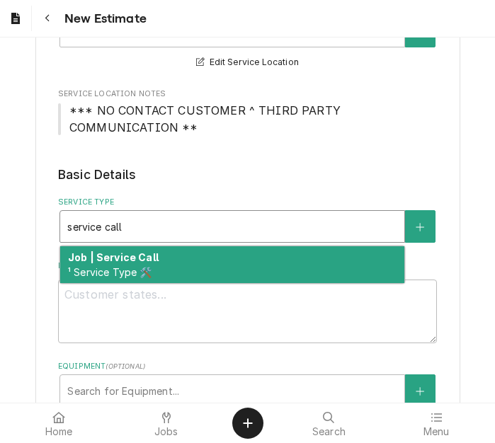
click at [135, 258] on strong "Job | Service Call" at bounding box center [113, 257] width 91 height 12
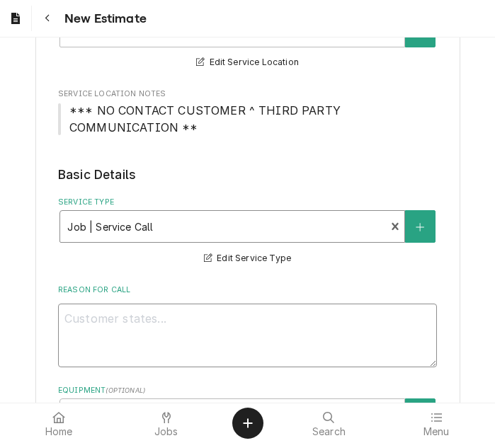
click at [139, 336] on textarea "Reason For Call" at bounding box center [247, 336] width 379 height 64
type textarea "x"
type textarea "Q"
type textarea "x"
type textarea "Qu"
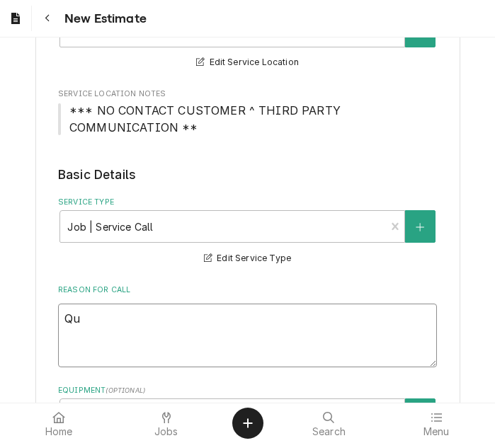
type textarea "x"
type textarea "Quot"
type textarea "x"
type textarea "Quote"
type textarea "x"
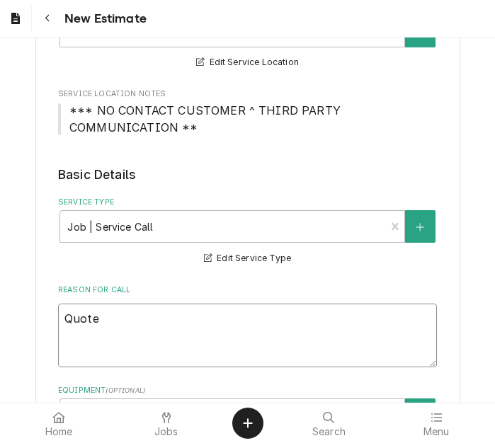
type textarea "Quote"
type textarea "x"
type textarea "Quote t"
type textarea "x"
type textarea "Quote to"
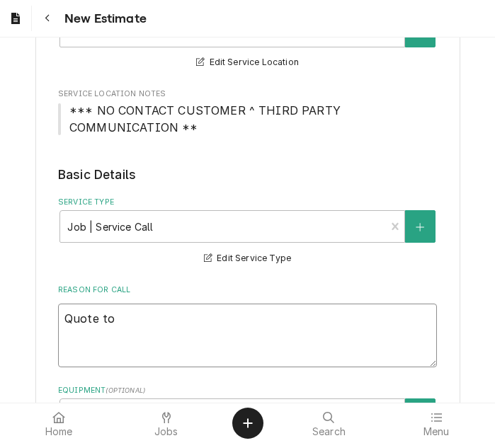
type textarea "x"
type textarea "Quote to"
type textarea "x"
type textarea "Quote to r"
type textarea "x"
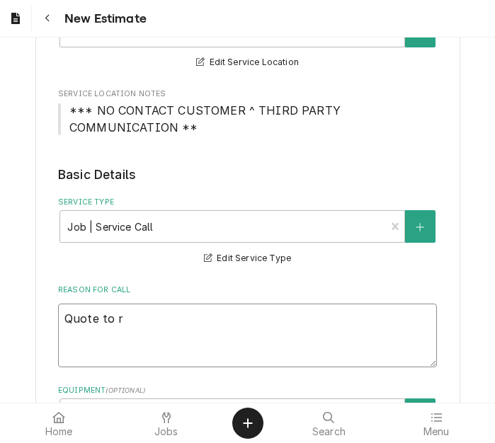
type textarea "Quote to re"
type textarea "x"
type textarea "Quote to repl"
type textarea "x"
type textarea "Quote to repla"
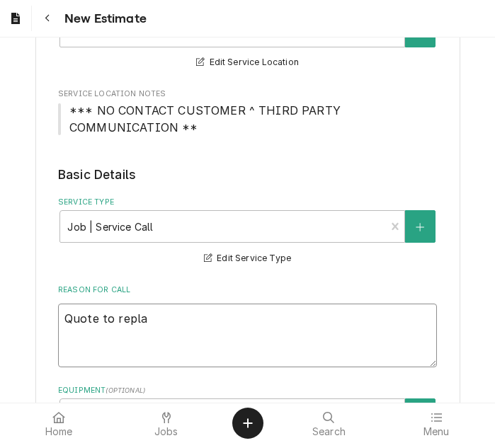
type textarea "x"
type textarea "Quote to replac"
type textarea "x"
type textarea "Quote to replace"
type textarea "x"
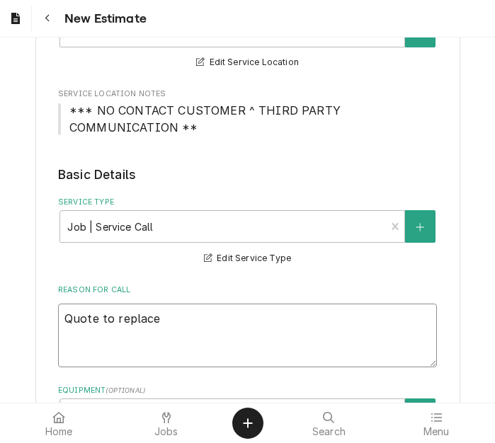
type textarea "Quote to replace"
type textarea "x"
type textarea "Quote to replace wh"
type textarea "x"
type textarea "Quote to replace whe"
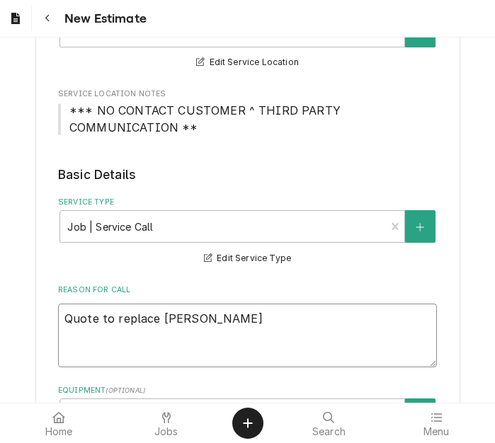
type textarea "x"
type textarea "Quote to replace whee"
type textarea "x"
type textarea "Quote to replace wheel"
type textarea "x"
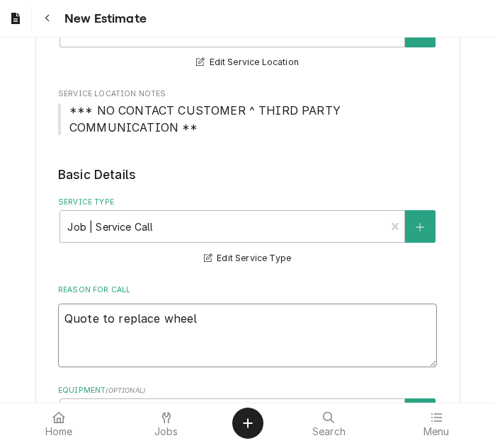
type textarea "Quote to replace wheel"
type textarea "x"
type textarea "Quote to replace wheel s"
type textarea "x"
type textarea "Quote to replace wheel sh"
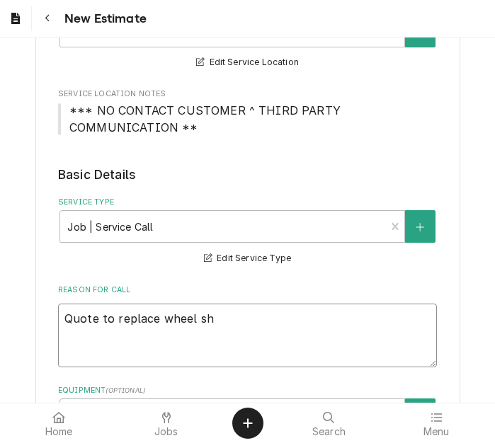
type textarea "x"
type textarea "Quote to replace wheel sha"
type textarea "x"
type textarea "Quote to replace wheel shaf"
type textarea "x"
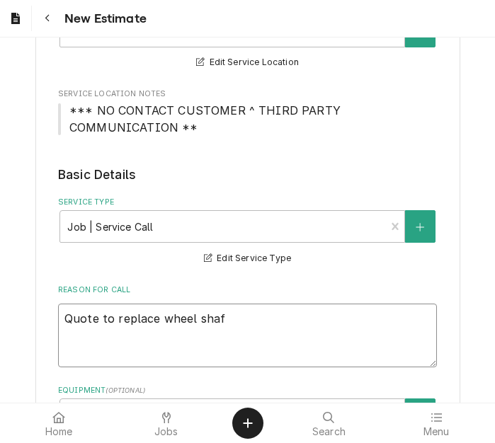
type textarea "Quote to replace wheel shafy"
type textarea "x"
type textarea "Quote to replace wheel shaf"
type textarea "x"
type textarea "Quote to replace wheel shaft"
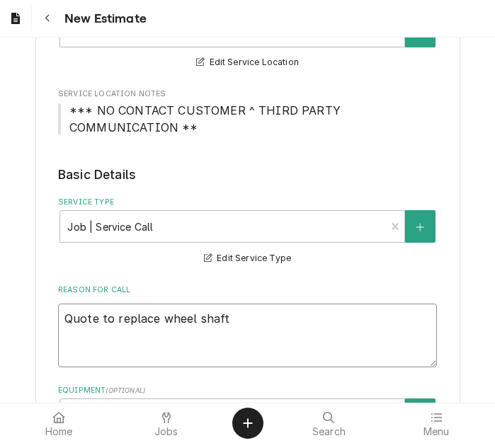
type textarea "x"
type textarea "Quote to replace wheel shaft"
type textarea "x"
type textarea "Quote to replace wheel shaft a"
type textarea "x"
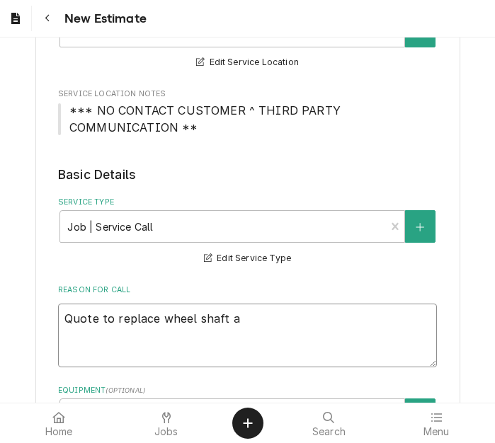
type textarea "Quote to replace wheel shaft an"
type textarea "x"
type textarea "Quote to replace wheel shaft and"
type textarea "x"
type textarea "Quote to replace wheel shaft and s"
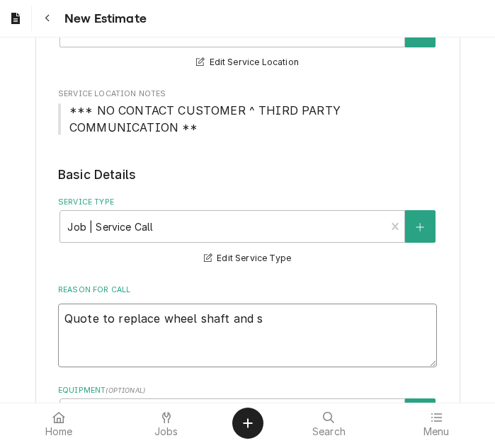
type textarea "x"
type textarea "Quote to replace wheel shaft and se"
type textarea "x"
type textarea "Quote to replace wheel shaft and s"
type textarea "x"
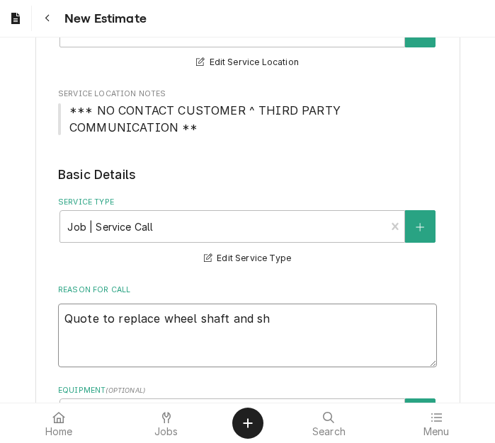
type textarea "Quote to replace wheel shaft and she"
type textarea "x"
type textarea "Quote to replace wheel shaft and shea"
type textarea "x"
type textarea "Quote to replace wheel shaft and sheav"
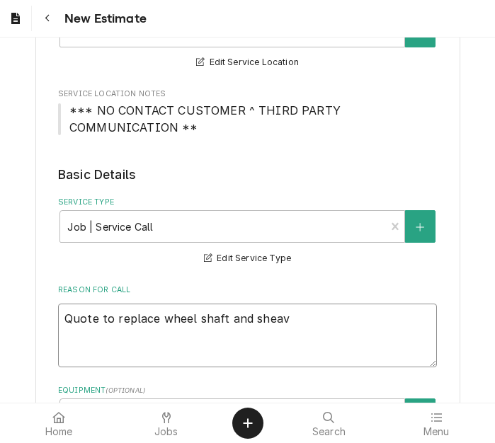
type textarea "x"
type textarea "Quote to replace wheel shaft and sheave"
type textarea "x"
type textarea "Quote to replace wheel shaft and sheave"
type textarea "x"
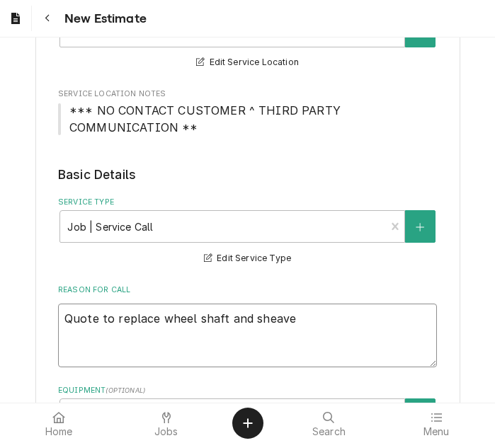
type textarea "Quote to replace wheel shaft and sheave o"
type textarea "x"
type textarea "Quote to replace wheel shaft and sheave on"
type textarea "x"
type textarea "Quote to replace wheel shaft and sheave on"
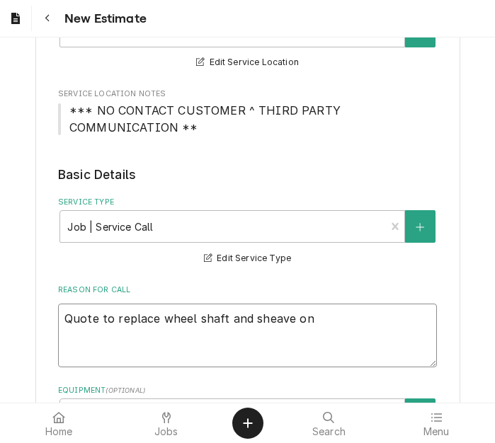
type textarea "x"
type textarea "Quote to replace wheel shaft and sheave on Y"
type textarea "x"
type textarea "Quote to replace wheel shaft and sheave on Yo"
type textarea "x"
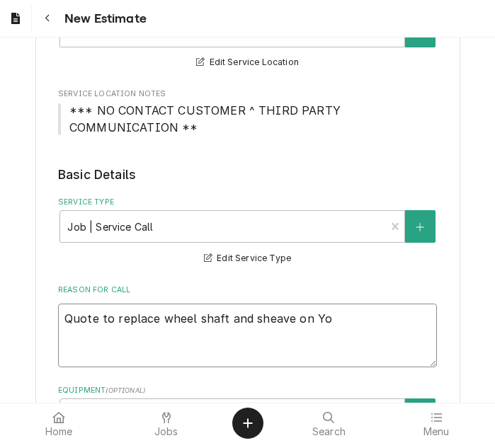
type textarea "Quote to replace wheel shaft and sheave on Yor"
type textarea "x"
type textarea "Quote to replace wheel shaft and sheave on York"
type textarea "x"
type textarea "Quote to replace wheel shaft and sheave on York"
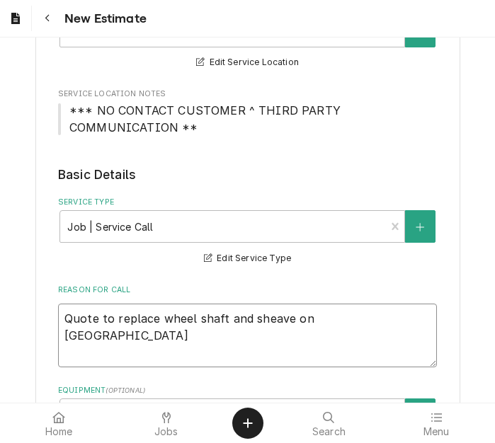
type textarea "x"
type textarea "Quote to replace wheel shaft and sheave on York R"
type textarea "x"
type textarea "Quote to replace wheel shaft and sheave on York RT"
type textarea "x"
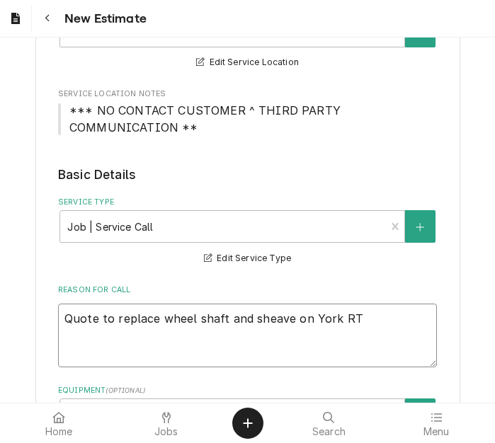
type textarea "Quote to replace wheel shaft and sheave on York RTU"
type textarea "x"
type textarea "Quote to replace wheel shaft and sheave on York RTU"
type textarea "x"
type textarea "Quote to replace wheel shaft and sheave on York RTU /"
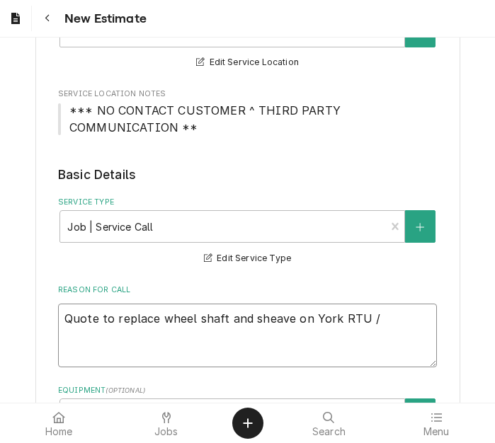
type textarea "x"
type textarea "Quote to replace wheel shaft and sheave on York RTU /"
type textarea "x"
type textarea "Quote to replace wheel shaft and sheave on York RTU /"
drag, startPoint x: 373, startPoint y: 319, endPoint x: 380, endPoint y: 317, distance: 7.4
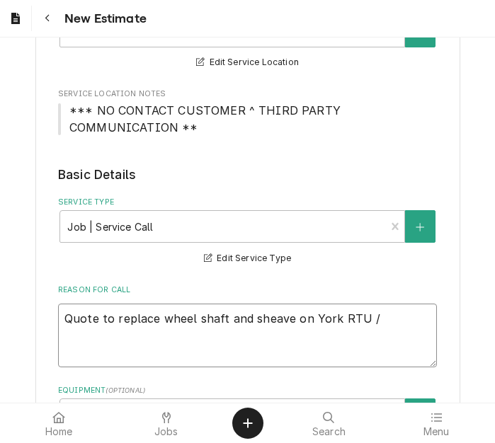
click at [372, 319] on textarea "Quote to replace wheel shaft and sheave on York RTU /" at bounding box center [247, 336] width 379 height 64
paste textarea "Model: ZT049N12P2B6LCA1A2 / Serial: N2L49855927"
type textarea "x"
type textarea "Quote to replace wheel shaft and sheave on York RTU / Model: ZT049N12P2B6LCA1A2…"
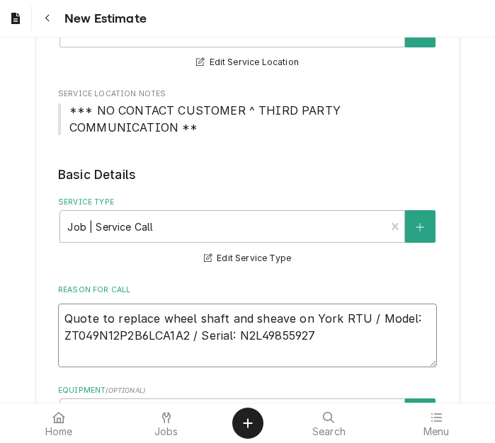
type textarea "x"
type textarea "Quote to replace wheel shaft and sheave on York RTU / Model: ZT049N12P2B6LCA1A2…"
type textarea "x"
type textarea "Quote to replace wheel shaft and sheave on York RTU / Model: ZT049N12P2B6LCA1A2…"
type textarea "x"
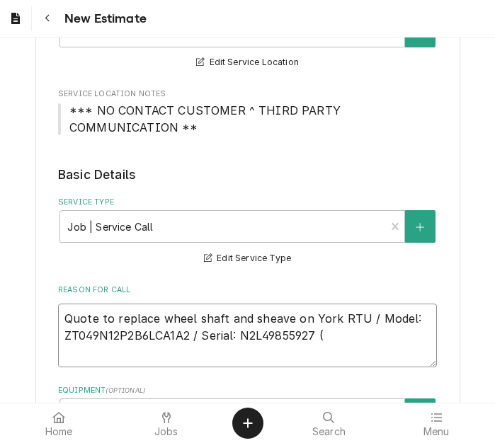
type textarea "Quote to replace wheel shaft and sheave on York RTU / Model: ZT049N12P2B6LCA1A2…"
type textarea "x"
type textarea "Quote to replace wheel shaft and sheave on York RTU / Model: ZT049N12P2B6LCA1A2…"
type textarea "x"
type textarea "Quote to replace wheel shaft and sheave on York RTU / Model: ZT049N12P2B6LCA1A2…"
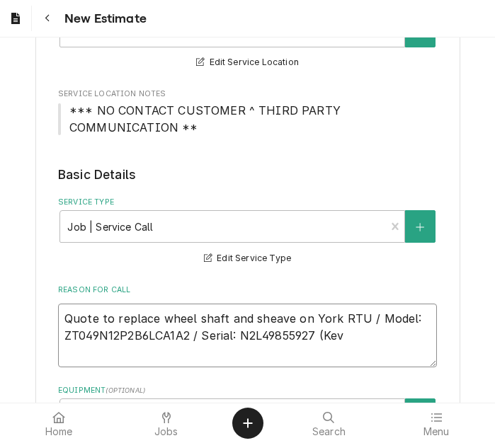
type textarea "x"
type textarea "Quote to replace wheel shaft and sheave on York RTU / Model: ZT049N12P2B6LCA1A2…"
type textarea "x"
type textarea "Quote to replace wheel shaft and sheave on York RTU / Model: ZT049N12P2B6LCA1A2…"
type textarea "x"
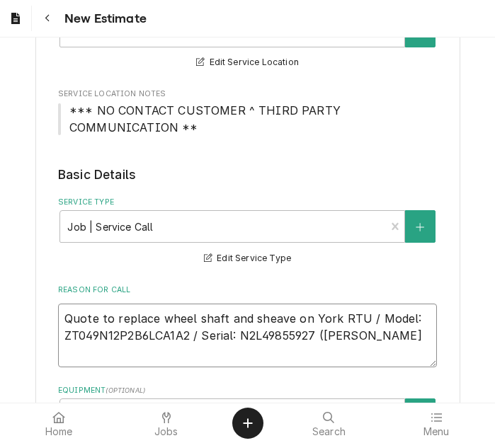
type textarea "Quote to replace wheel shaft and sheave on York RTU / Model: ZT049N12P2B6LCA1A2…"
type textarea "x"
type textarea "Quote to replace wheel shaft and sheave on York RTU / Model: ZT049N12P2B6LCA1A2…"
type textarea "x"
type textarea "Quote to replace wheel shaft and sheave on York RTU / Model: ZT049N12P2B6LCA1A2…"
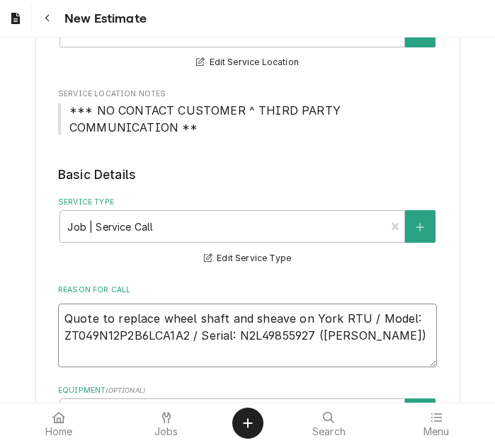
type textarea "x"
type textarea "Quote to replace wheel shaft and sheave on York RTU / Model: ZT049N12P2B6LCA1A2…"
type textarea "x"
type textarea "Quote to replace wheel shaft and sheave on York RTU / Model: ZT049N12P2B6LCA1A2…"
type textarea "x"
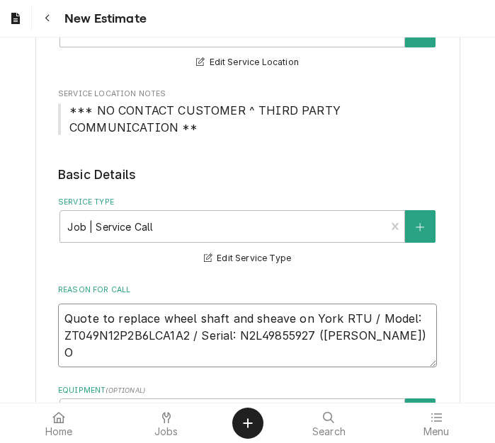
type textarea "Quote to replace wheel shaft and sheave on York RTU / Model: ZT049N12P2B6LCA1A2…"
type textarea "x"
type textarea "Quote to replace wheel shaft and sheave on York RTU / Model: ZT049N12P2B6LCA1A2…"
type textarea "x"
type textarea "Quote to replace wheel shaft and sheave on York RTU / Model: ZT049N12P2B6LCA1A2…"
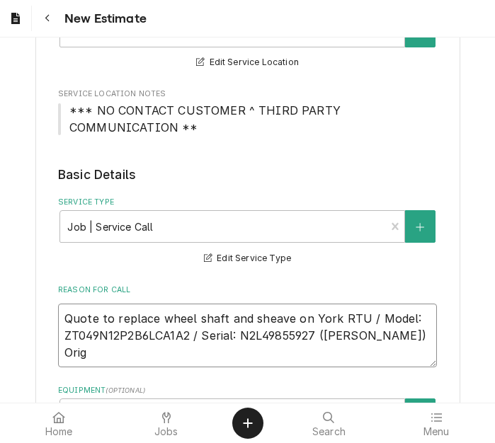
type textarea "x"
type textarea "Quote to replace wheel shaft and sheave on York RTU / Model: ZT049N12P2B6LCA1A2…"
type textarea "x"
type textarea "Quote to replace wheel shaft and sheave on York RTU / Model: ZT049N12P2B6LCA1A2…"
type textarea "x"
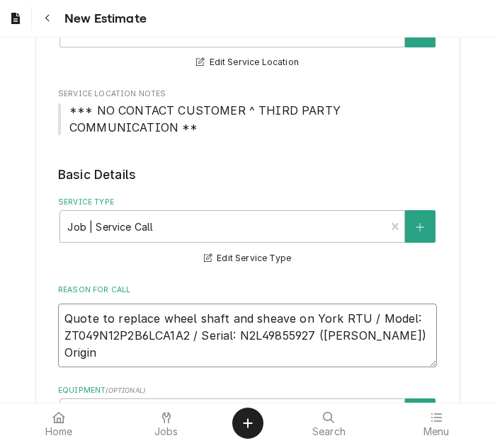
type textarea "Quote to replace wheel shaft and sheave on York RTU / Model: ZT049N12P2B6LCA1A2…"
type textarea "x"
type textarea "Quote to replace wheel shaft and sheave on York RTU / Model: ZT049N12P2B6LCA1A2…"
type textarea "x"
type textarea "Quote to replace wheel shaft and sheave on York RTU / Model: ZT049N12P2B6LCA1A2…"
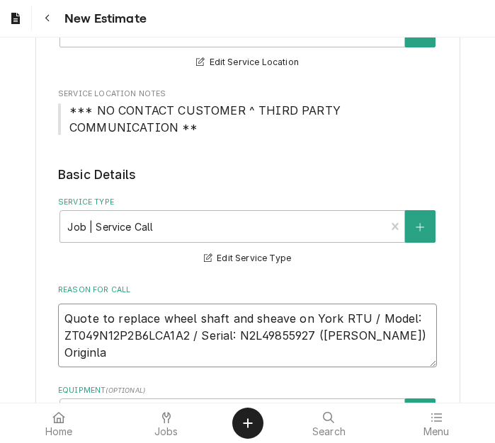
type textarea "x"
type textarea "Quote to replace wheel shaft and sheave on York RTU / Model: ZT049N12P2B6LCA1A2…"
type textarea "x"
type textarea "Quote to replace wheel shaft and sheave on York RTU / Model: ZT049N12P2B6LCA1A2…"
type textarea "x"
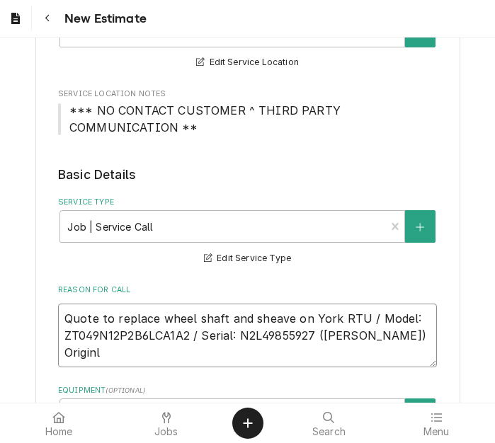
type textarea "Quote to replace wheel shaft and sheave on York RTU / Model: ZT049N12P2B6LCA1A2…"
type textarea "x"
type textarea "Quote to replace wheel shaft and sheave on York RTU / Model: ZT049N12P2B6LCA1A2…"
type textarea "x"
type textarea "Quote to replace wheel shaft and sheave on York RTU / Model: ZT049N12P2B6LCA1A2…"
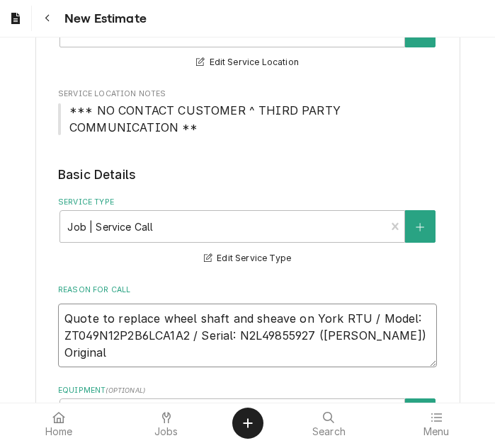
type textarea "x"
type textarea "Quote to replace wheel shaft and sheave on York RTU / Model: ZT049N12P2B6LCA1A2…"
type textarea "x"
type textarea "Quote to replace wheel shaft and sheave on York RTU / Model: ZT049N12P2B6LCA1A2…"
type textarea "x"
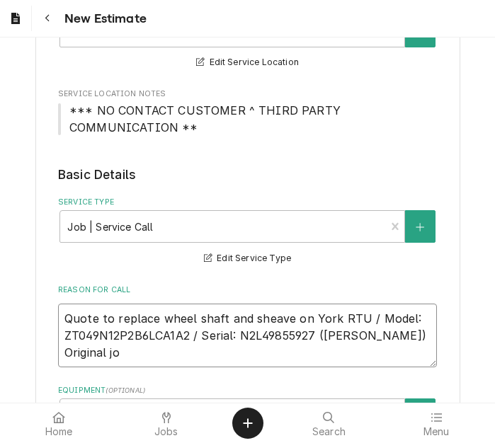
type textarea "Quote to replace wheel shaft and sheave on York RTU / Model: ZT049N12P2B6LCA1A2…"
type textarea "x"
type textarea "Quote to replace wheel shaft and sheave on York RTU / Model: ZT049N12P2B6LCA1A2…"
type textarea "x"
type textarea "Quote to replace wheel shaft and sheave on York RTU / Model: ZT049N12P2B6LCA1A2…"
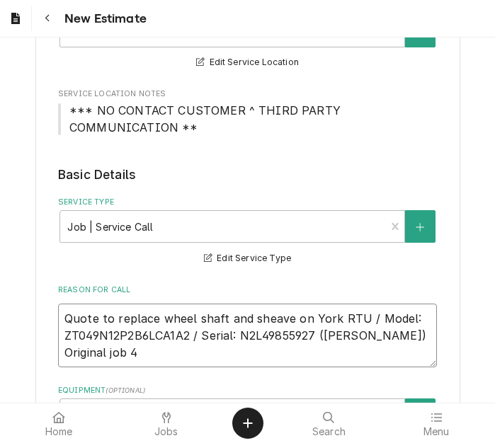
type textarea "x"
click at [382, 334] on textarea "Quote to replace wheel shaft and sheave on York RTU / Model: ZT049N12P2B6LCA1A2…" at bounding box center [247, 336] width 379 height 64
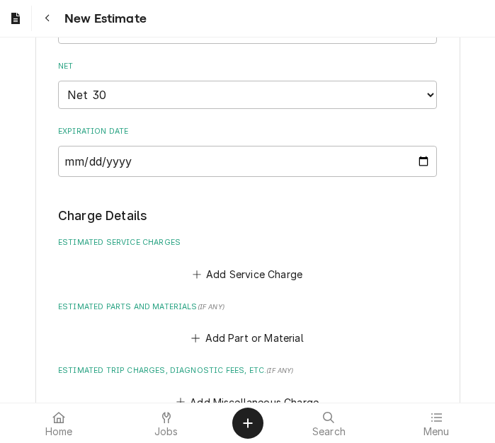
scroll to position [1275, 0]
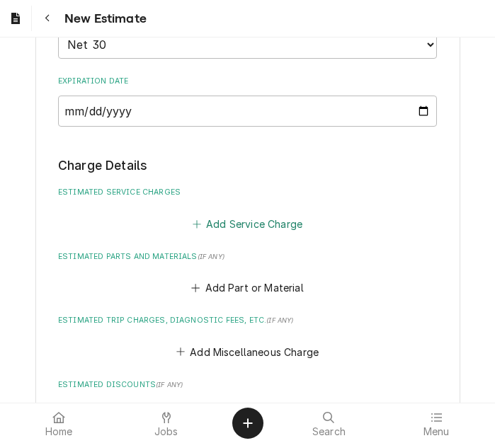
click at [243, 232] on button "Add Service Charge" at bounding box center [247, 224] width 115 height 20
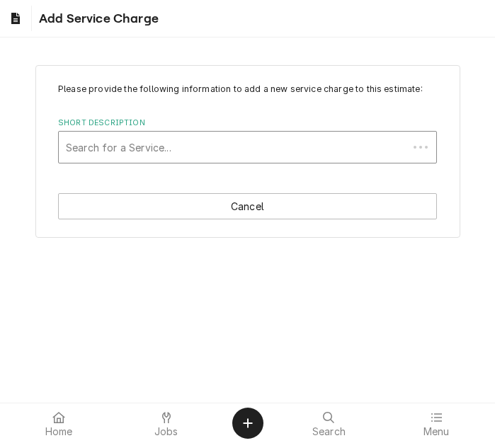
click at [166, 153] on div "Short Description" at bounding box center [233, 147] width 335 height 25
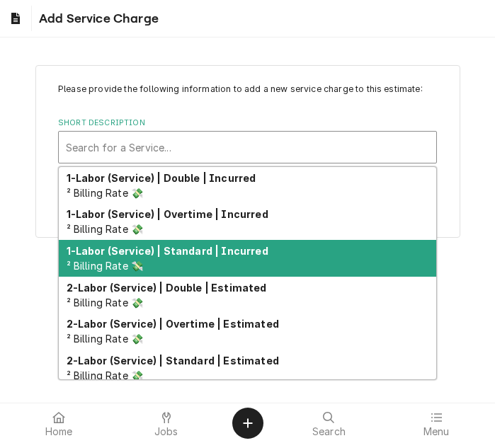
click at [198, 251] on strong "1-Labor (Service) | Standard | Incurred" at bounding box center [168, 251] width 202 height 12
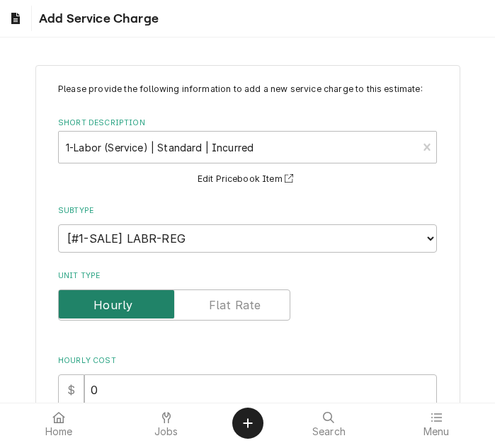
click at [201, 296] on input "Unit Type" at bounding box center [174, 305] width 220 height 31
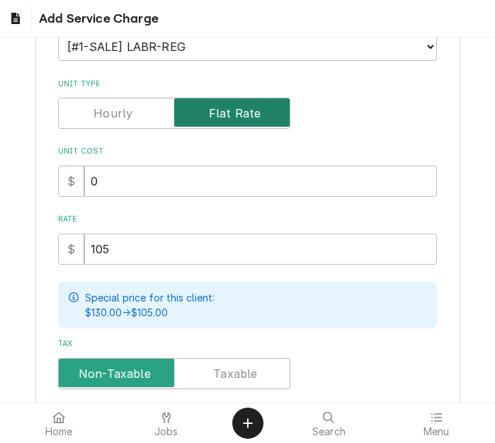
scroll to position [212, 0]
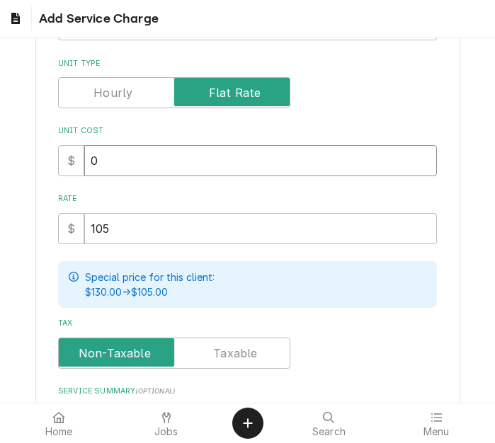
drag, startPoint x: 102, startPoint y: 162, endPoint x: 84, endPoint y: 154, distance: 20.0
click at [84, 154] on input "0" at bounding box center [260, 160] width 353 height 31
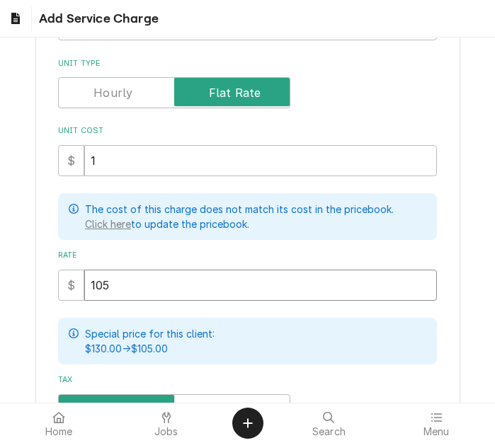
drag, startPoint x: 116, startPoint y: 298, endPoint x: 67, endPoint y: 302, distance: 49.7
click at [67, 301] on div "$ 105" at bounding box center [247, 285] width 379 height 31
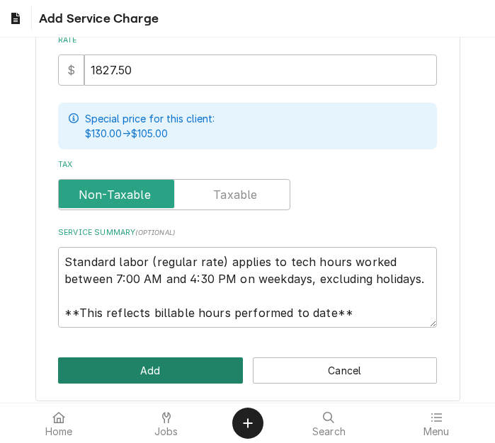
click at [158, 384] on button "Add" at bounding box center [150, 371] width 185 height 26
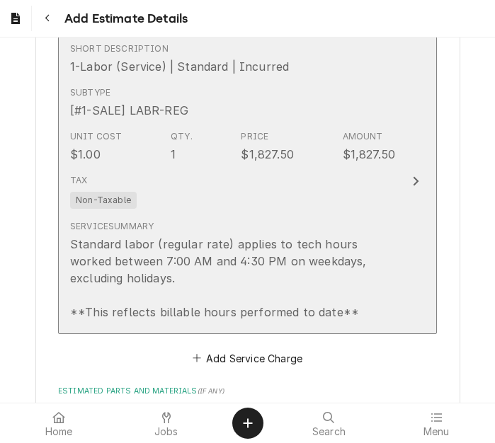
scroll to position [1470, 0]
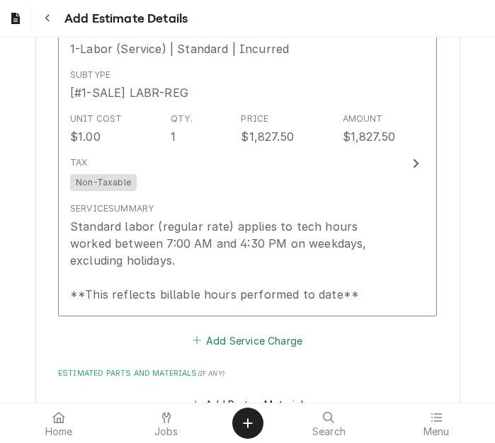
click at [230, 341] on button "Add Service Charge" at bounding box center [247, 341] width 115 height 20
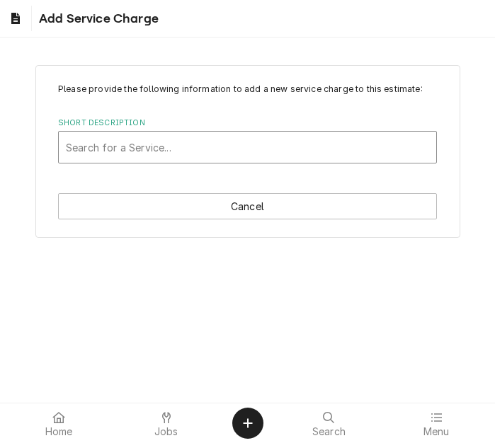
click at [161, 153] on div "Short Description" at bounding box center [247, 147] width 363 height 25
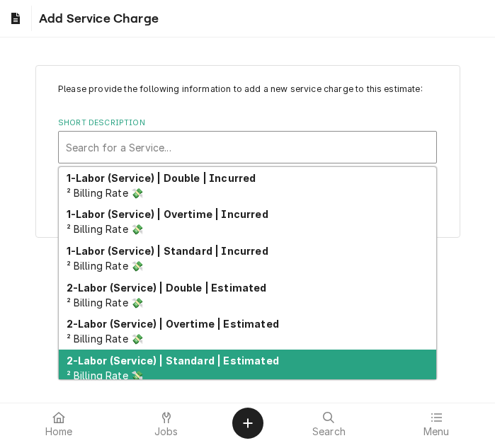
click at [190, 355] on strong "2-Labor (Service) | Standard | Estimated" at bounding box center [173, 361] width 212 height 12
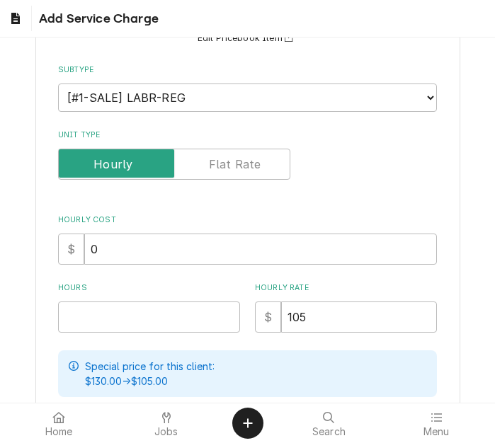
scroll to position [283, 0]
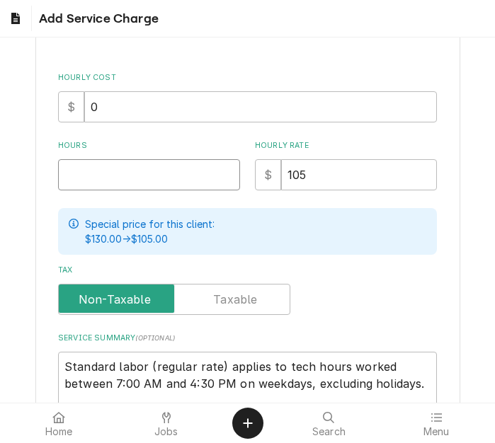
click at [94, 176] on input "Hours" at bounding box center [149, 174] width 182 height 31
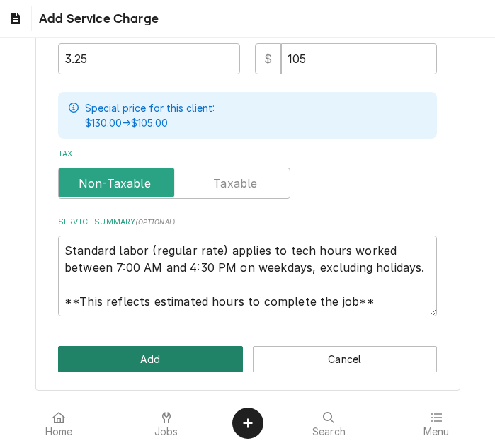
click at [127, 354] on button "Add" at bounding box center [150, 359] width 185 height 26
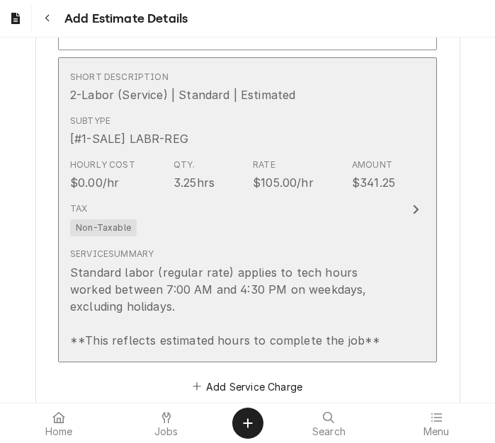
scroll to position [1878, 0]
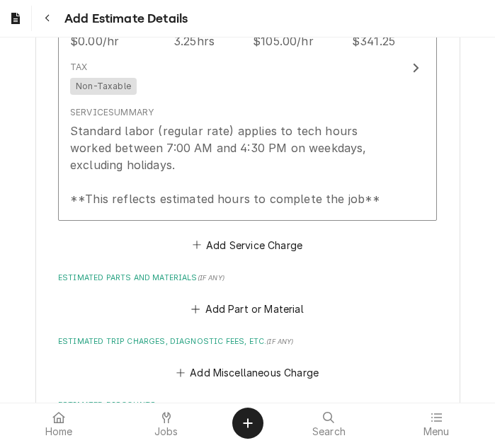
click at [220, 256] on fieldset "Charge Details Estimated Service Charges Short Description 1-Labor (Service) | …" at bounding box center [247, 114] width 379 height 1122
click at [215, 258] on fieldset "Charge Details Estimated Service Charges Short Description 1-Labor (Service) | …" at bounding box center [247, 114] width 379 height 1122
click at [215, 248] on button "Add Service Charge" at bounding box center [247, 245] width 115 height 20
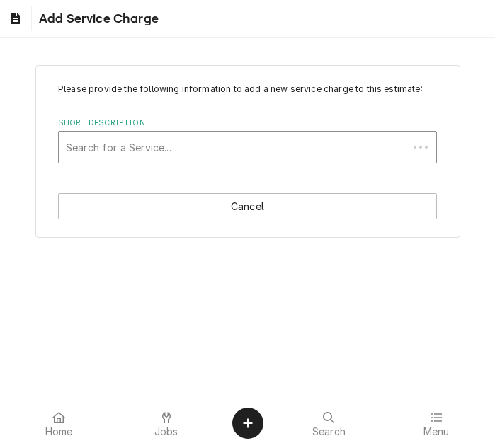
click at [137, 146] on div "Short Description" at bounding box center [233, 147] width 335 height 25
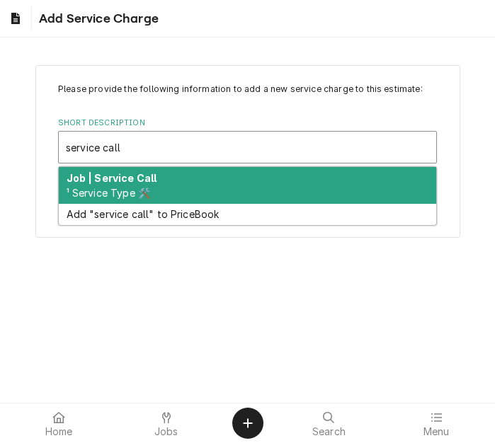
click at [140, 181] on strong "Job | Service Call" at bounding box center [112, 178] width 91 height 12
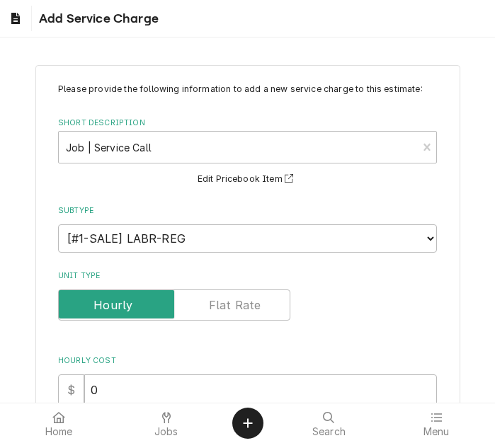
scroll to position [212, 0]
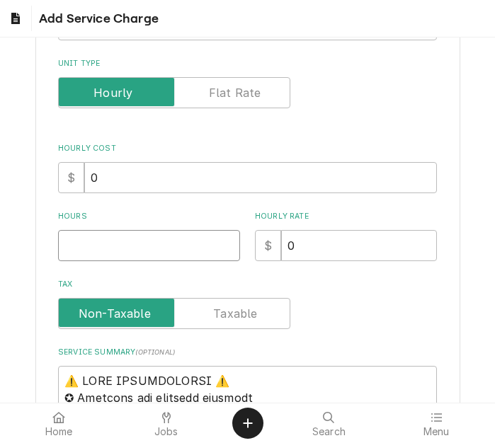
click at [135, 250] on input "Hours" at bounding box center [149, 245] width 182 height 31
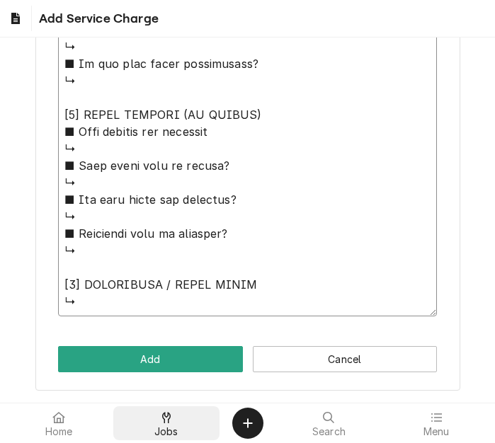
drag, startPoint x: 64, startPoint y: 239, endPoint x: 201, endPoint y: 431, distance: 236.0
click at [201, 431] on body "Add Service Charge Please provide the following information to add a new servic…" at bounding box center [247, 221] width 495 height 443
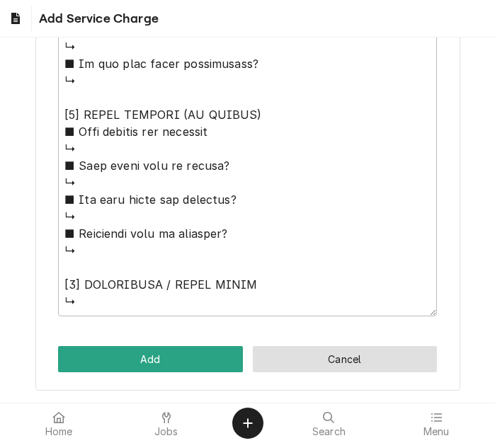
click at [317, 362] on button "Cancel" at bounding box center [345, 359] width 185 height 26
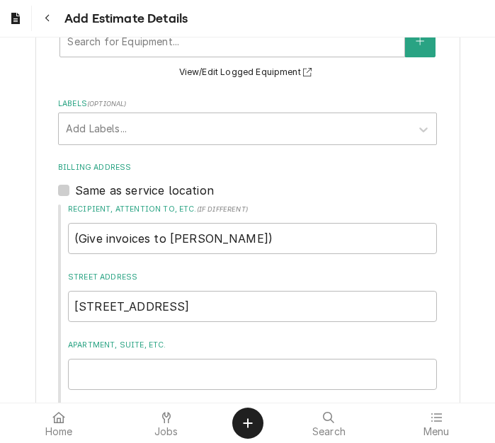
scroll to position [462, 0]
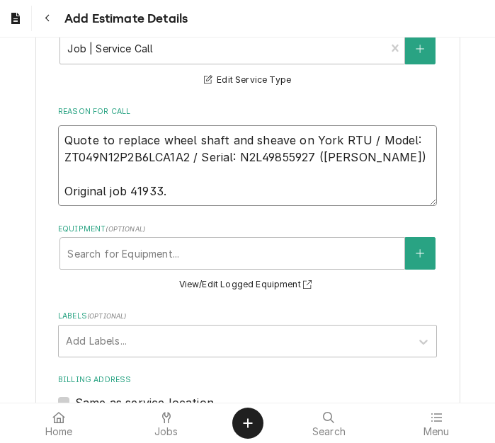
drag, startPoint x: 311, startPoint y: 154, endPoint x: 33, endPoint y: 137, distance: 278.1
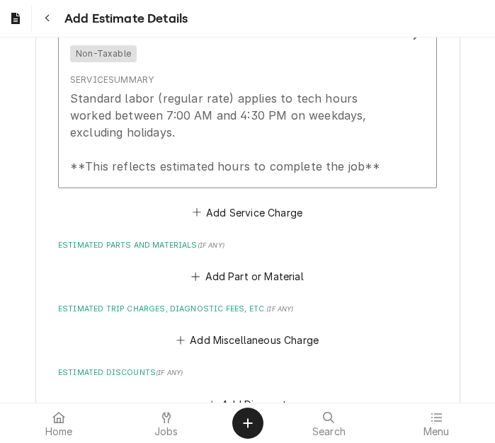
scroll to position [2020, 0]
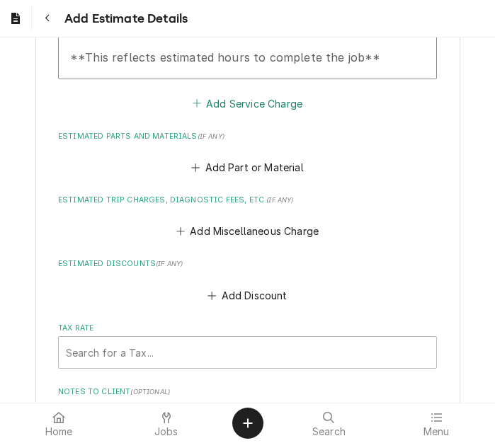
click at [217, 93] on button "Add Service Charge" at bounding box center [247, 103] width 115 height 20
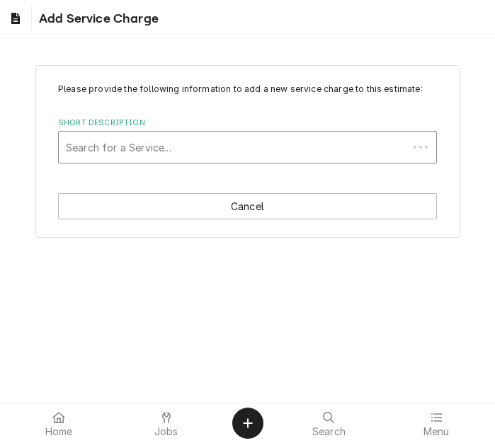
click at [135, 135] on div "Short Description" at bounding box center [233, 147] width 335 height 25
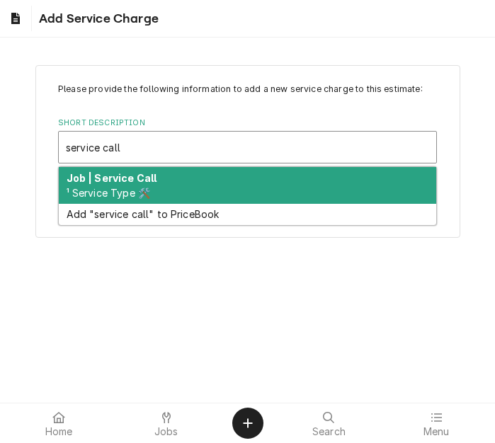
click at [118, 195] on span "¹ Service Type 🛠️" at bounding box center [109, 193] width 84 height 12
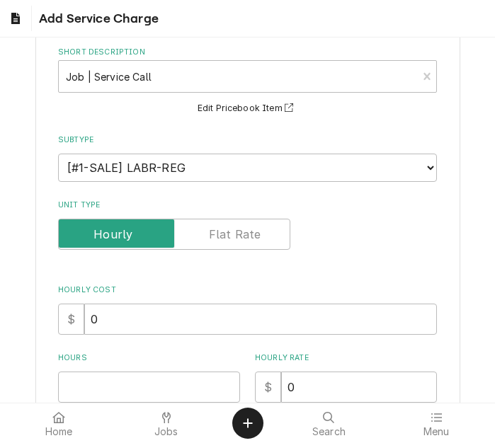
scroll to position [212, 0]
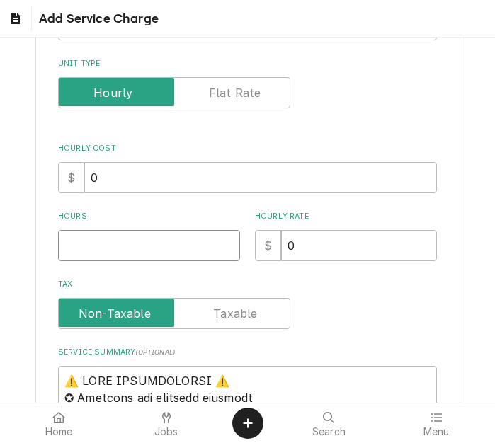
click at [93, 242] on input "Hours" at bounding box center [149, 245] width 182 height 31
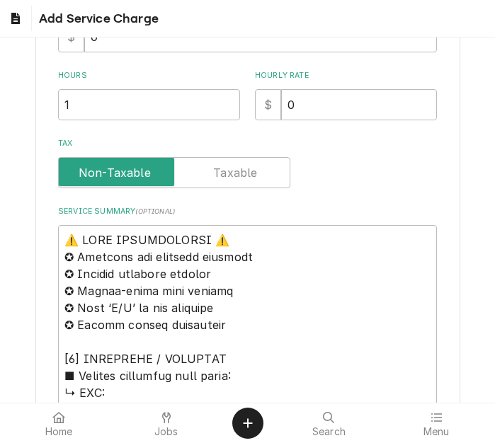
scroll to position [354, 0]
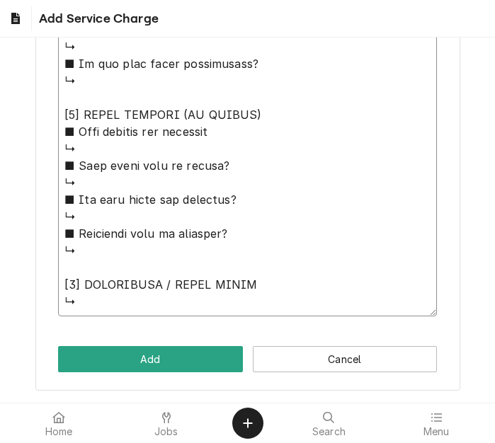
drag, startPoint x: 65, startPoint y: 234, endPoint x: 222, endPoint y: 455, distance: 271.3
click at [222, 443] on html "Add Service Charge Please provide the following information to add a new servic…" at bounding box center [247, 221] width 495 height 443
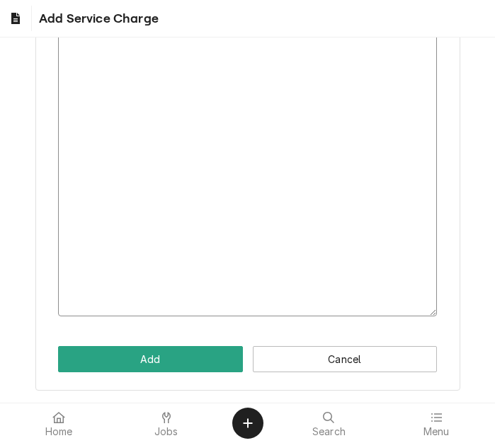
scroll to position [292, 0]
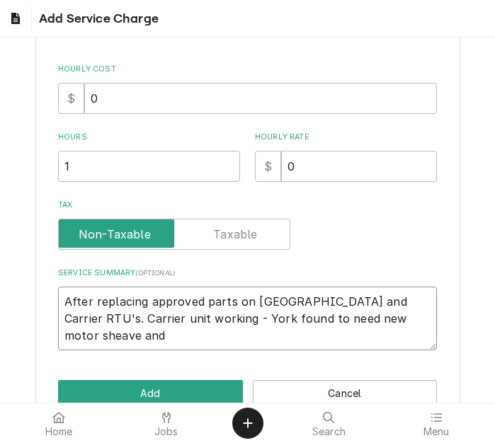
click at [304, 319] on textarea "After replacing approved parts on York and Carrier RTU's. Carrier unit working …" at bounding box center [247, 319] width 379 height 64
click at [398, 319] on textarea "After replacing approved parts on York and Carrier RTU's. Carrier unit working …" at bounding box center [247, 319] width 379 height 64
click at [401, 319] on textarea "After replacing approved parts on York and Carrier RTU's. Carrier unit working …" at bounding box center [247, 319] width 379 height 64
click at [166, 315] on textarea "After replacing approved parts on York and Carrier RTU's. Carrier unit working …" at bounding box center [247, 319] width 379 height 64
paste textarea "Quote to replace wheel shaft and sheave on York RTU / Model: ZT049N12P2B6LCA1A2…"
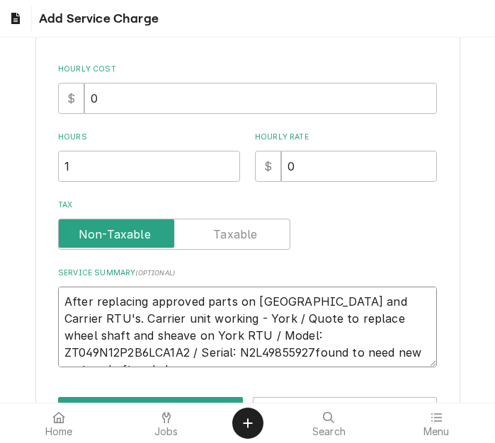
drag, startPoint x: 84, startPoint y: 336, endPoint x: 164, endPoint y: 322, distance: 80.6
click at [164, 322] on textarea "After replacing approved parts on York and Carrier RTU's. Carrier unit working …" at bounding box center [247, 327] width 379 height 81
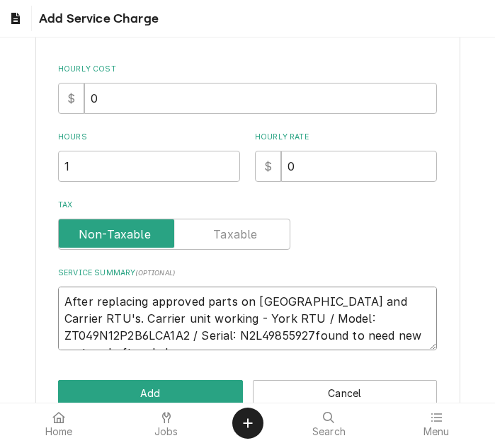
click at [136, 335] on textarea "After replacing approved parts on York and Carrier RTU's. Carrier unit working …" at bounding box center [247, 319] width 379 height 64
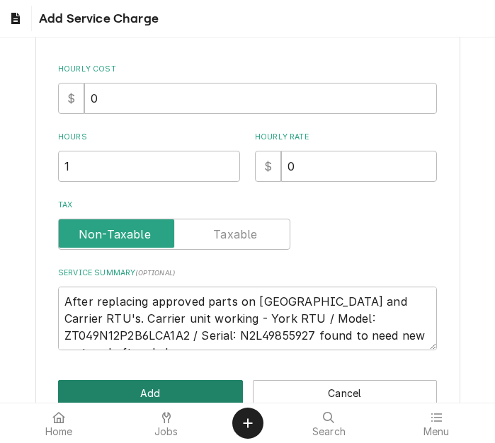
click at [152, 389] on button "Add" at bounding box center [150, 393] width 185 height 26
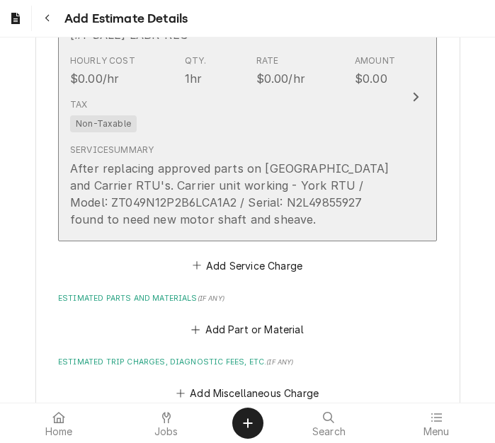
scroll to position [2233, 0]
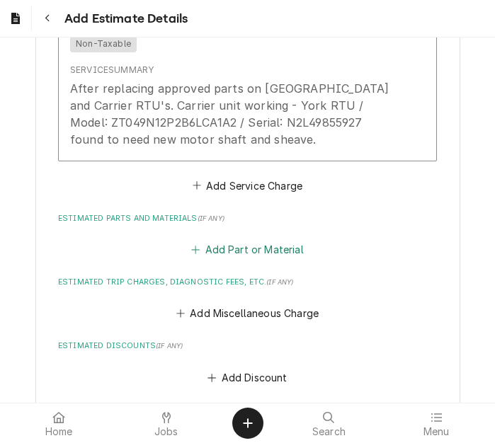
click at [229, 245] on button "Add Part or Material" at bounding box center [247, 250] width 117 height 20
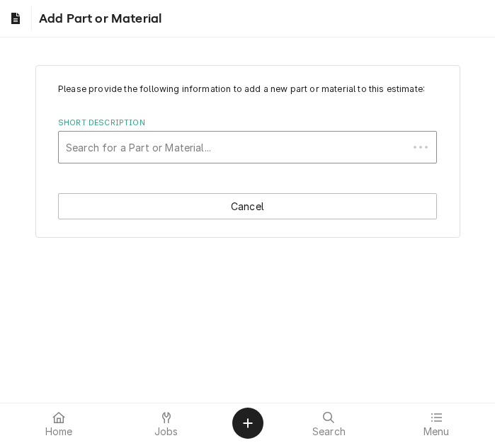
click at [130, 147] on div "Short Description" at bounding box center [233, 147] width 335 height 25
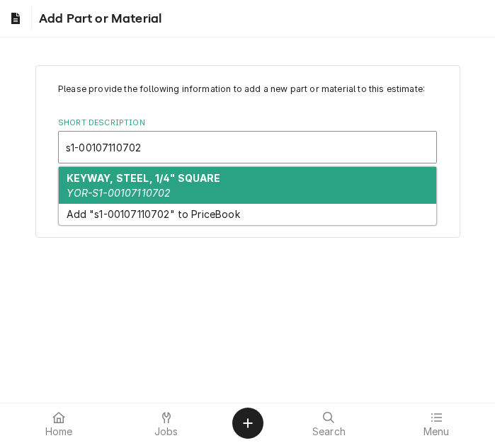
click at [138, 183] on strong "KEYWAY, STEEL, 1/4" SQUARE" at bounding box center [144, 178] width 154 height 12
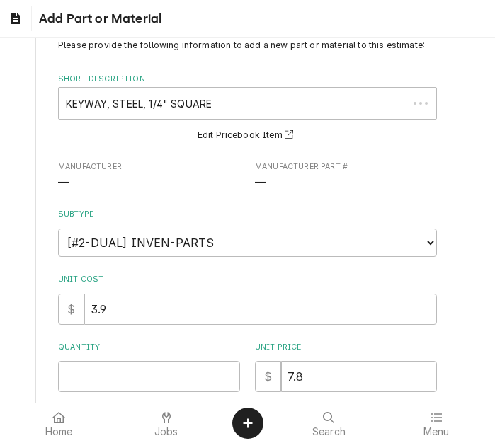
scroll to position [212, 0]
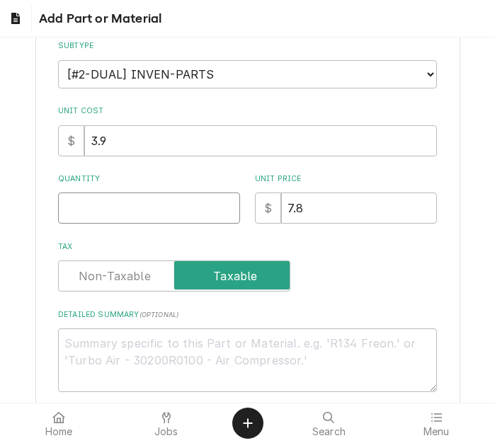
click at [85, 212] on input "Quantity" at bounding box center [149, 208] width 182 height 31
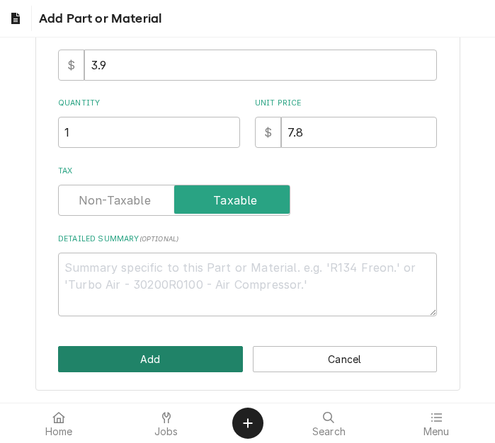
click at [128, 351] on button "Add" at bounding box center [150, 359] width 185 height 26
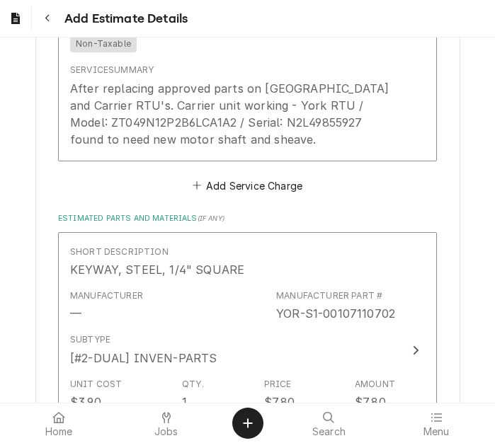
scroll to position [2347, 0]
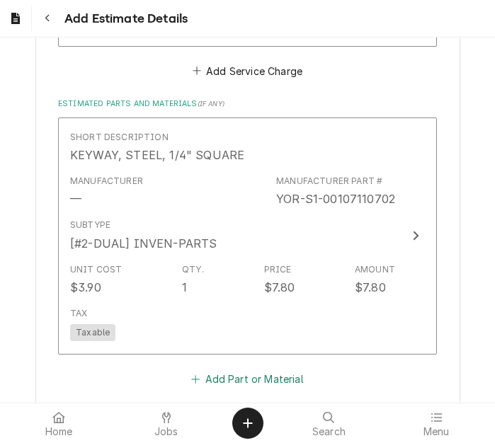
click at [231, 373] on button "Add Part or Material" at bounding box center [247, 379] width 117 height 20
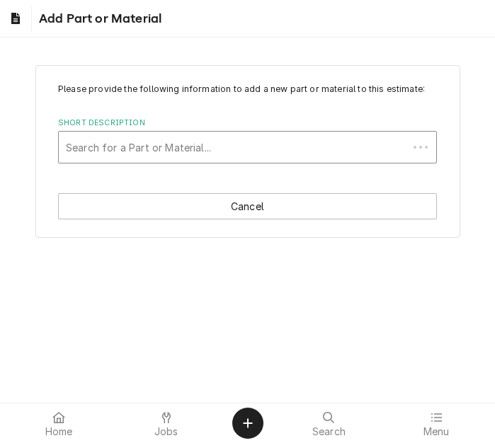
click at [192, 150] on div "Short Description" at bounding box center [233, 147] width 335 height 25
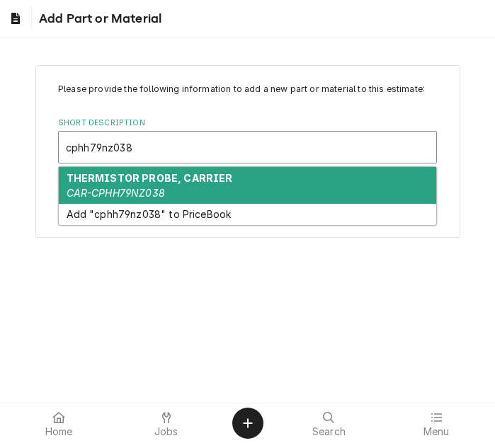
click at [181, 180] on strong "THERMISTOR PROBE, CARRIER" at bounding box center [150, 178] width 166 height 12
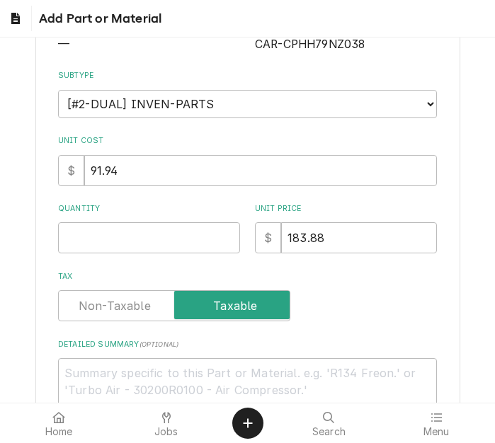
scroll to position [212, 0]
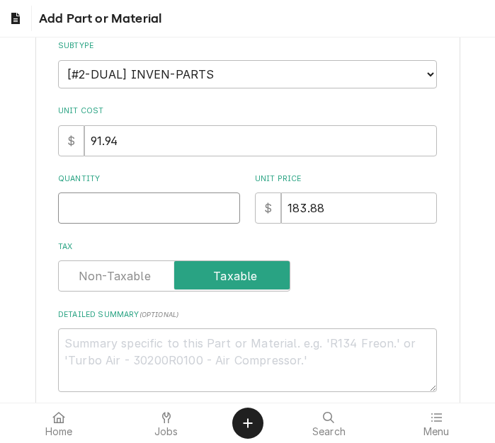
click at [113, 223] on input "Quantity" at bounding box center [149, 208] width 182 height 31
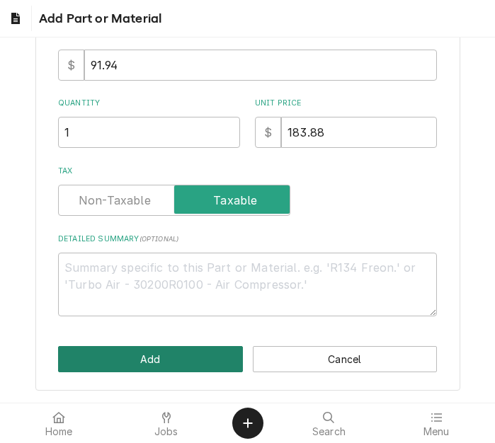
click at [147, 359] on button "Add" at bounding box center [150, 359] width 185 height 26
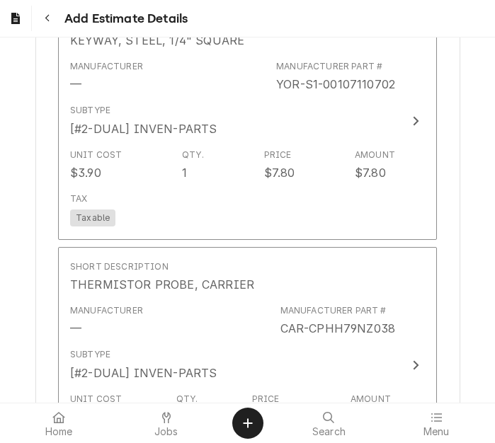
scroll to position [2745, 0]
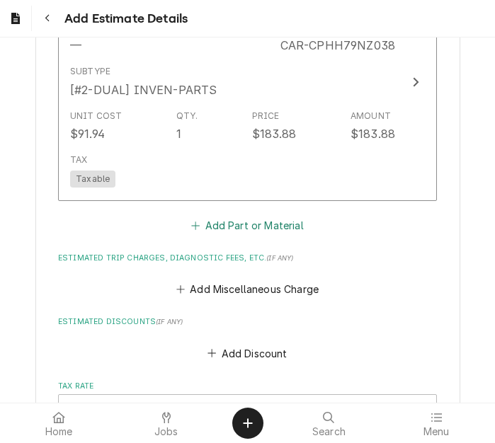
click at [242, 230] on button "Add Part or Material" at bounding box center [247, 225] width 117 height 20
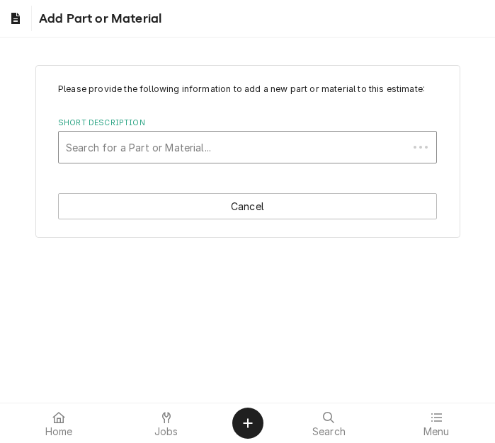
click at [142, 139] on div "Short Description" at bounding box center [233, 147] width 335 height 25
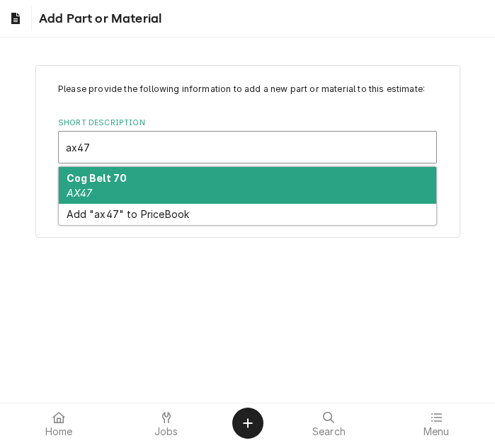
click at [125, 181] on div "Cog Belt 70 AX47" at bounding box center [247, 185] width 377 height 37
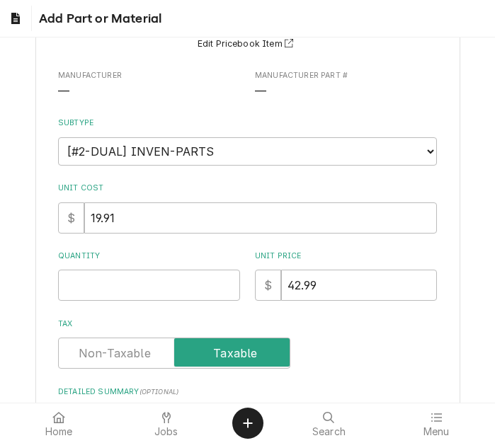
scroll to position [142, 0]
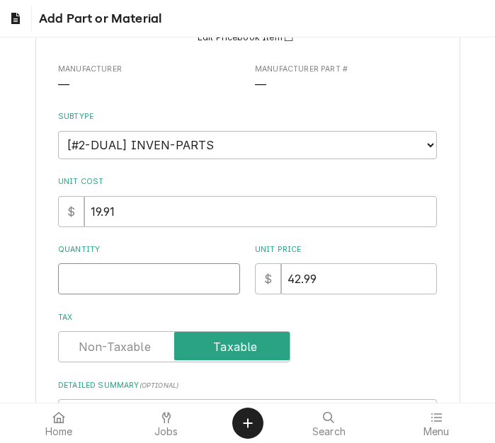
click at [95, 273] on input "Quantity" at bounding box center [149, 278] width 182 height 31
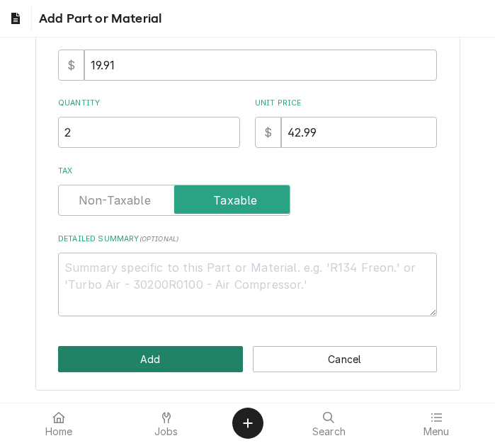
click at [110, 359] on button "Add" at bounding box center [150, 359] width 185 height 26
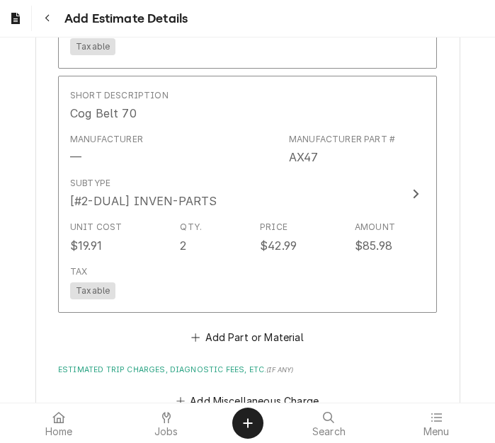
scroll to position [2807, 0]
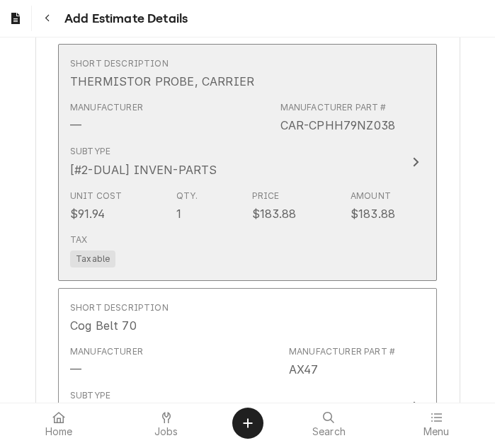
click at [226, 160] on div "Subtype [#2-DUAL] INVEN-PARTS" at bounding box center [232, 161] width 325 height 44
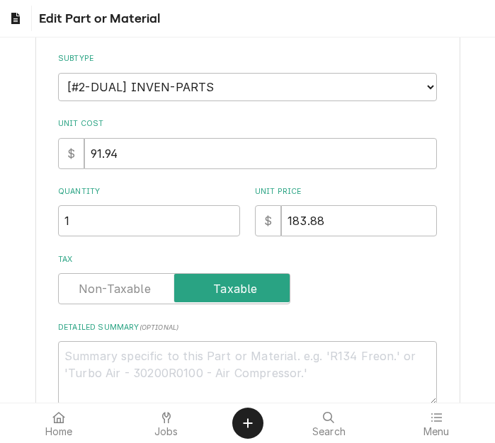
scroll to position [212, 0]
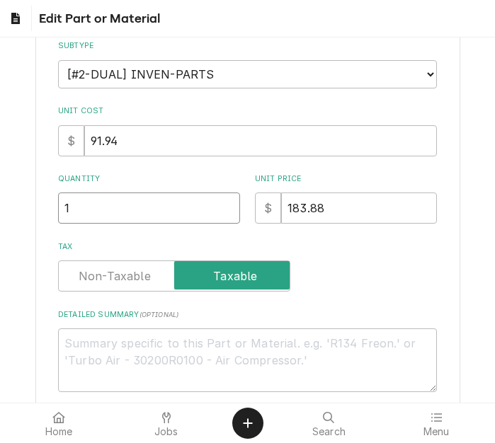
drag, startPoint x: 74, startPoint y: 213, endPoint x: 33, endPoint y: 207, distance: 40.9
click at [35, 207] on div "Use the fields below to edit this part or material: Short Description THERMISTO…" at bounding box center [247, 178] width 425 height 650
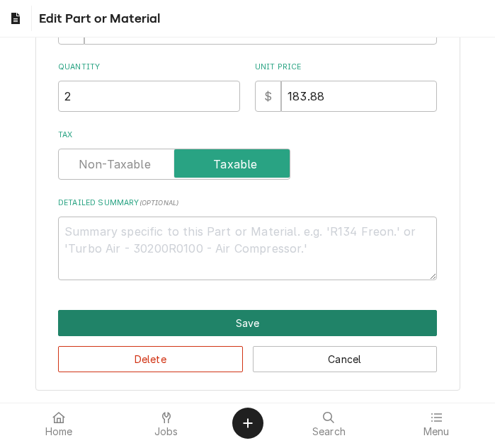
click at [174, 320] on button "Save" at bounding box center [247, 323] width 379 height 26
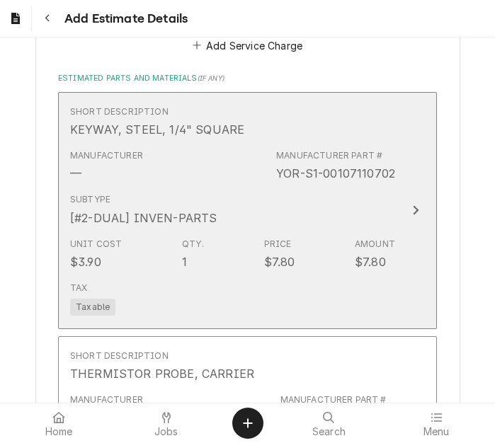
click at [217, 240] on div "Unit Cost $3.90 Qty. 1 Price $7.80 Amount $7.80" at bounding box center [232, 254] width 325 height 44
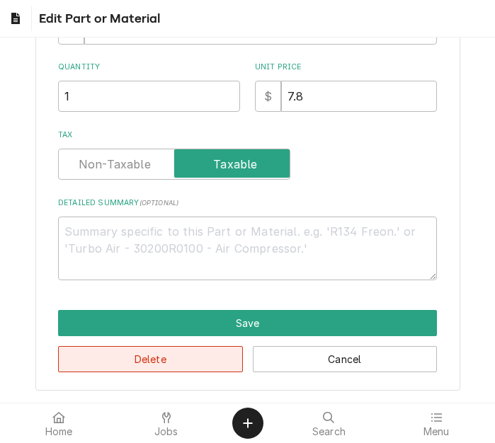
click at [142, 361] on button "Delete" at bounding box center [150, 359] width 185 height 26
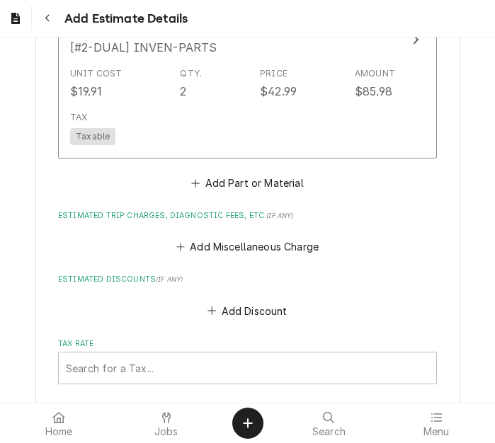
scroll to position [2842, 0]
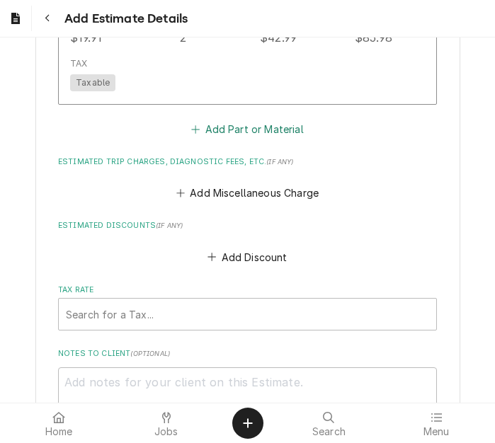
click at [205, 123] on button "Add Part or Material" at bounding box center [247, 129] width 117 height 20
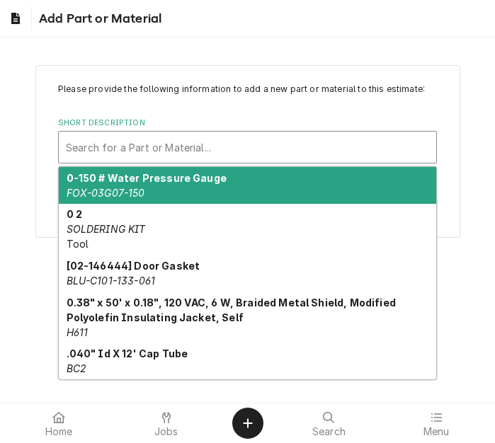
click at [144, 139] on div "Short Description" at bounding box center [247, 147] width 363 height 25
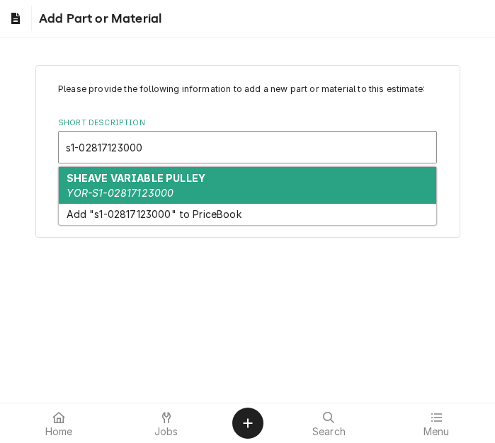
click at [138, 189] on em "YOR-S1-02817123000" at bounding box center [121, 193] width 108 height 12
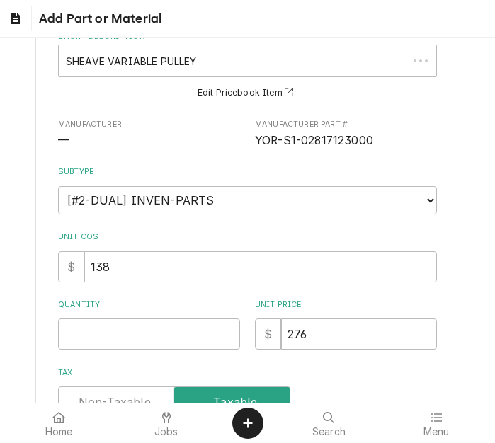
scroll to position [212, 0]
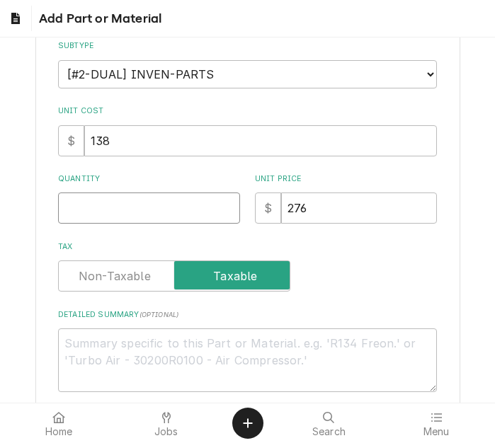
click at [94, 210] on input "Quantity" at bounding box center [149, 208] width 182 height 31
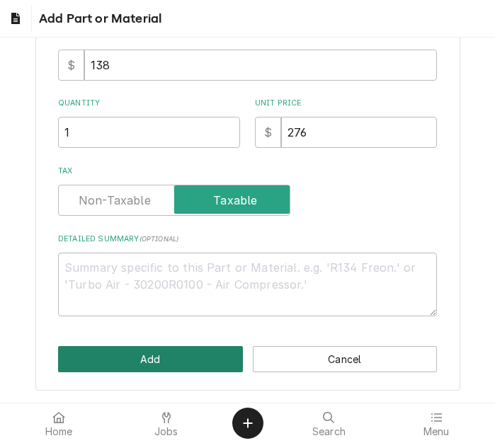
click at [155, 347] on button "Add" at bounding box center [150, 359] width 185 height 26
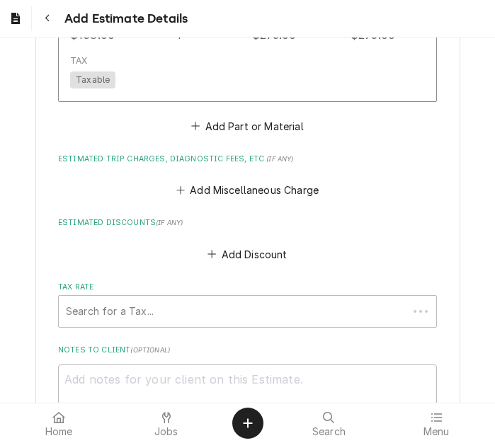
scroll to position [3089, 0]
click at [226, 125] on button "Add Part or Material" at bounding box center [247, 126] width 117 height 20
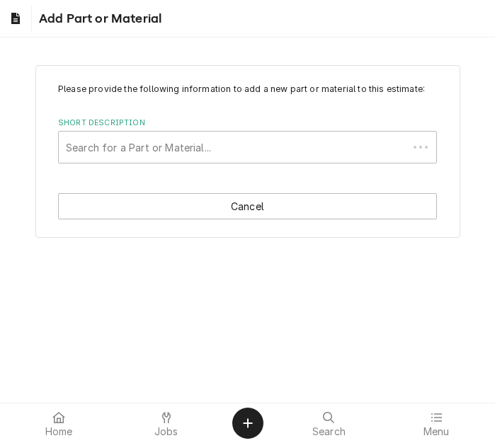
click at [137, 129] on div "Short Description Search for a Part or Material..." at bounding box center [247, 141] width 379 height 46
click at [142, 143] on div "Short Description" at bounding box center [247, 147] width 363 height 25
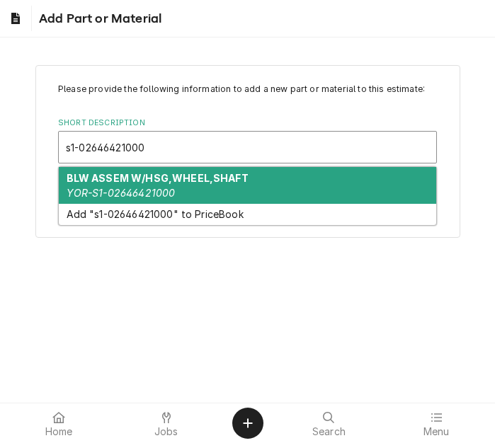
click at [139, 178] on strong "BLW ASSEM W/HSG,WHEEL,SHAFT" at bounding box center [158, 178] width 182 height 12
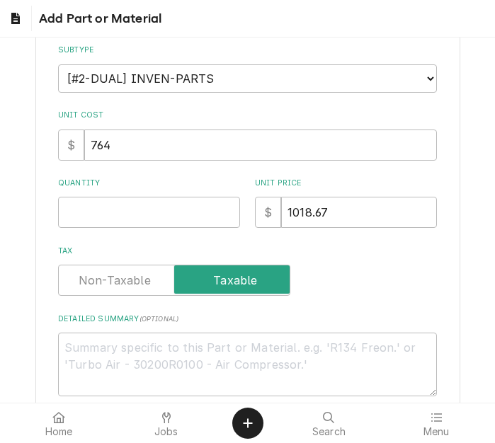
scroll to position [212, 0]
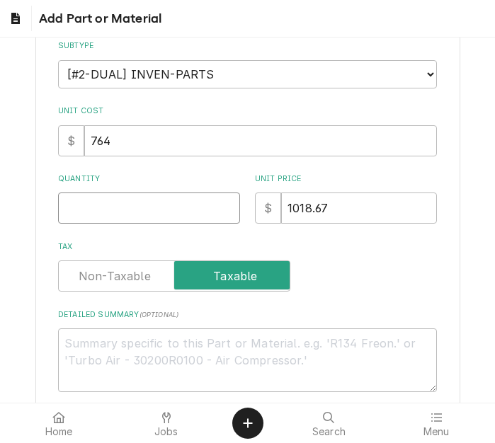
click at [81, 218] on input "Quantity" at bounding box center [149, 208] width 182 height 31
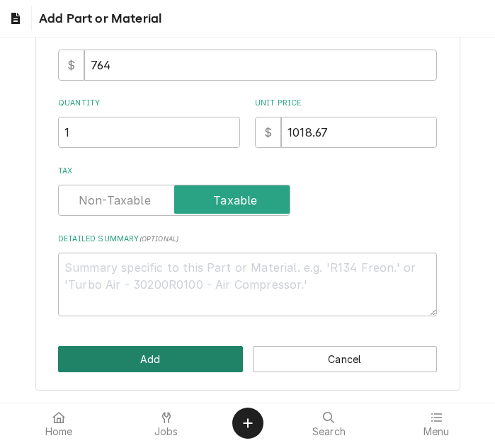
click at [143, 357] on button "Add" at bounding box center [150, 359] width 185 height 26
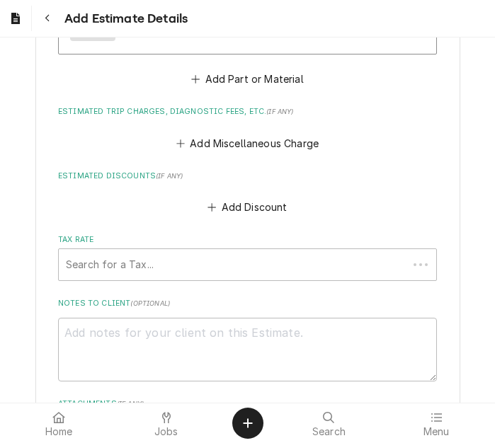
scroll to position [3381, 0]
click at [220, 82] on button "Add Part or Material" at bounding box center [247, 79] width 117 height 20
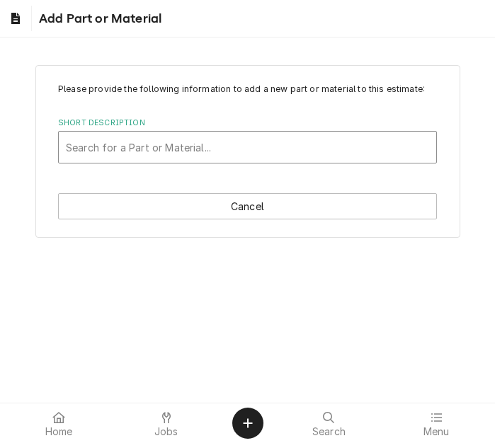
click at [136, 146] on div "Short Description" at bounding box center [247, 147] width 363 height 25
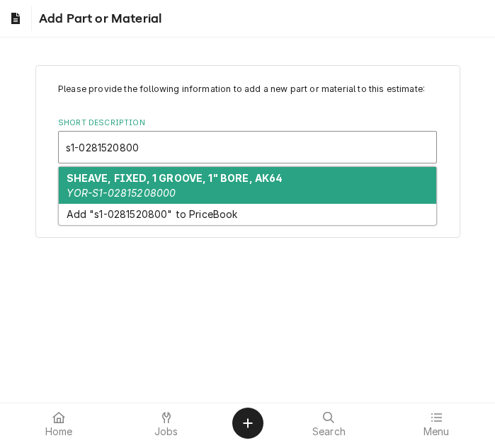
click at [186, 183] on strong "SHEAVE, FIXED, 1 GROOVE, 1" BORE, AK64" at bounding box center [175, 178] width 217 height 12
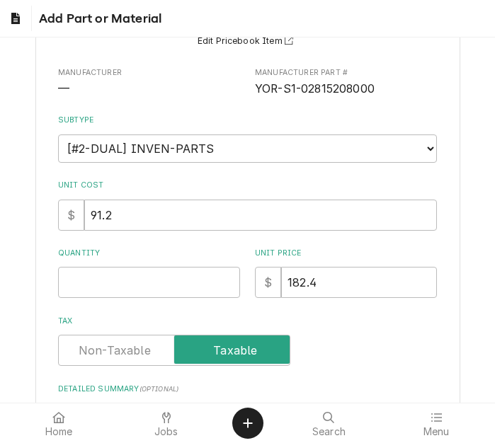
scroll to position [142, 0]
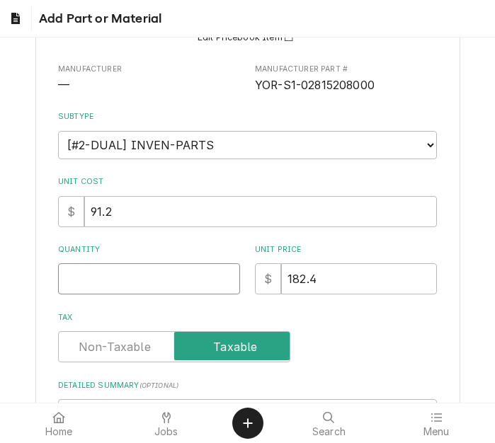
click at [103, 275] on input "Quantity" at bounding box center [149, 278] width 182 height 31
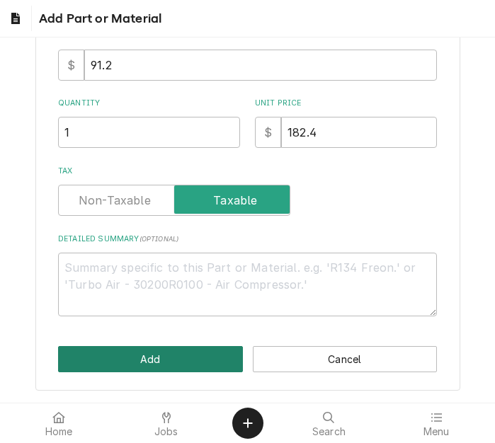
click at [122, 356] on button "Add" at bounding box center [150, 359] width 185 height 26
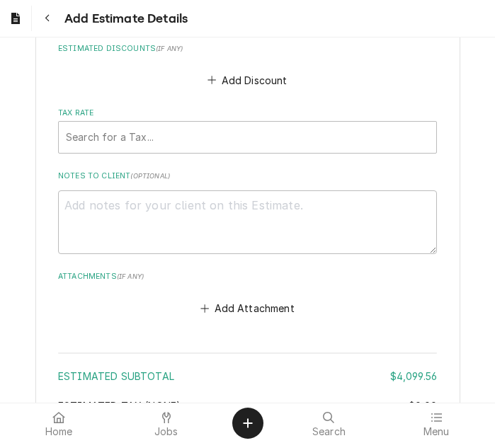
scroll to position [3716, 0]
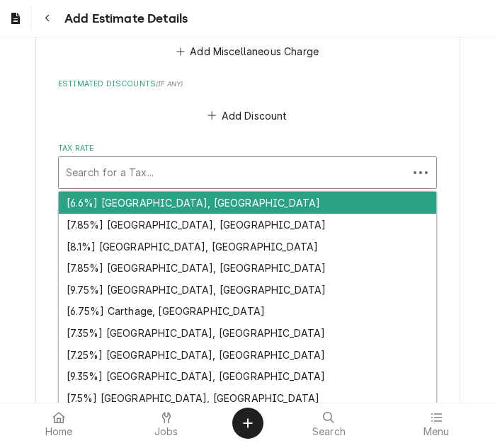
click at [154, 175] on div "Tax Rate" at bounding box center [233, 172] width 335 height 25
click at [112, 110] on div "Add Discount" at bounding box center [247, 112] width 379 height 28
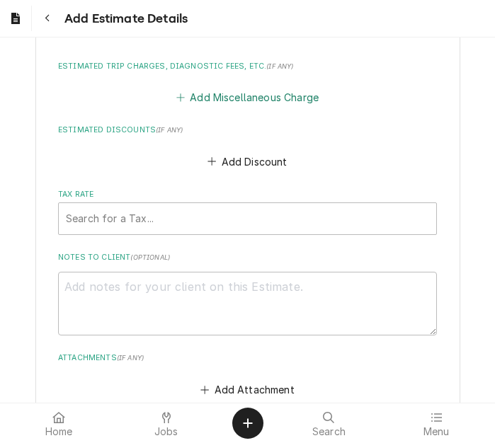
scroll to position [3645, 0]
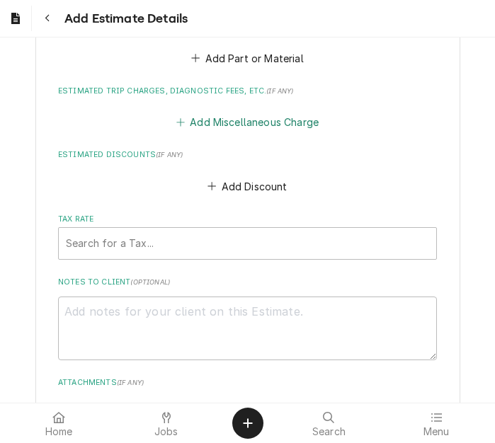
click at [224, 121] on button "Add Miscellaneous Charge" at bounding box center [246, 123] width 147 height 20
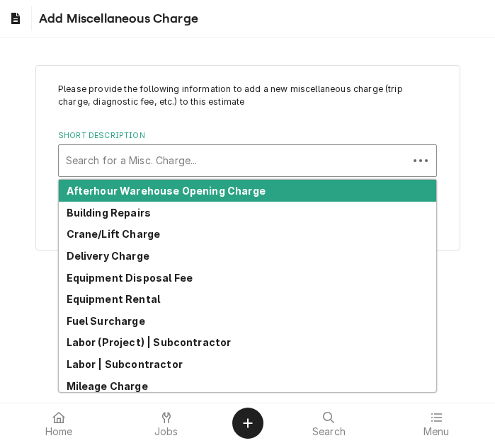
click at [145, 157] on div "Short Description" at bounding box center [233, 160] width 335 height 25
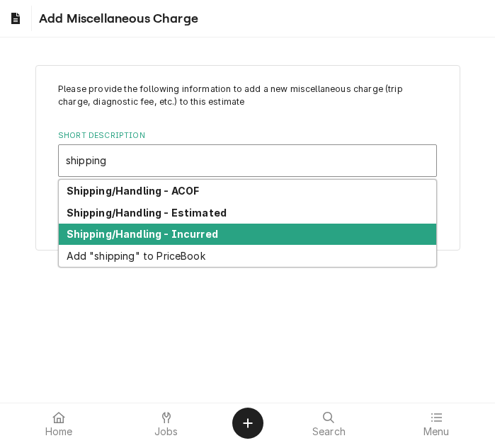
click at [145, 237] on strong "Shipping/Handling - Incurred" at bounding box center [143, 234] width 152 height 12
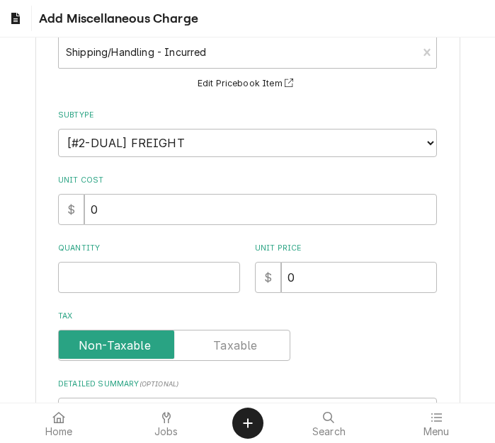
scroll to position [142, 0]
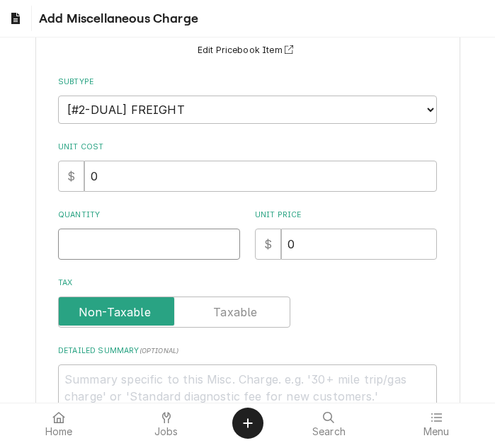
click at [101, 249] on input "Quantity" at bounding box center [149, 244] width 182 height 31
drag, startPoint x: 320, startPoint y: 236, endPoint x: 268, endPoint y: 237, distance: 51.7
click at [268, 237] on div "$ 0" at bounding box center [346, 244] width 182 height 31
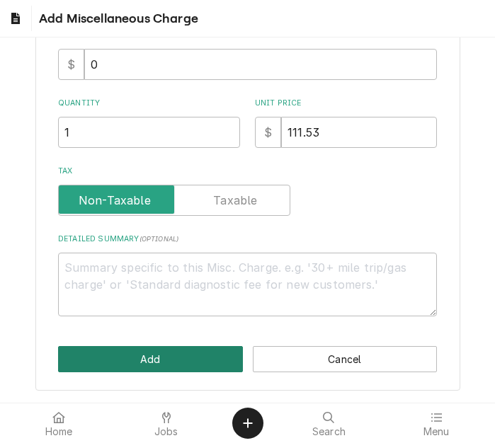
click at [181, 352] on button "Add" at bounding box center [150, 359] width 185 height 26
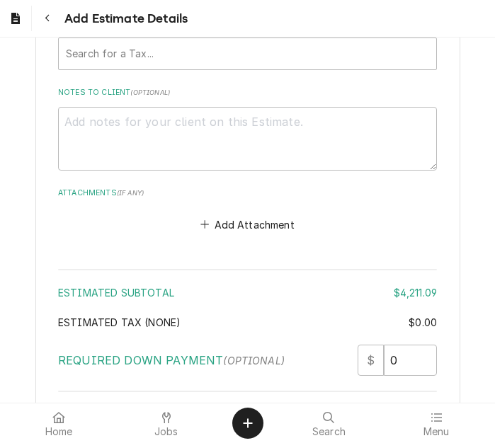
scroll to position [3883, 0]
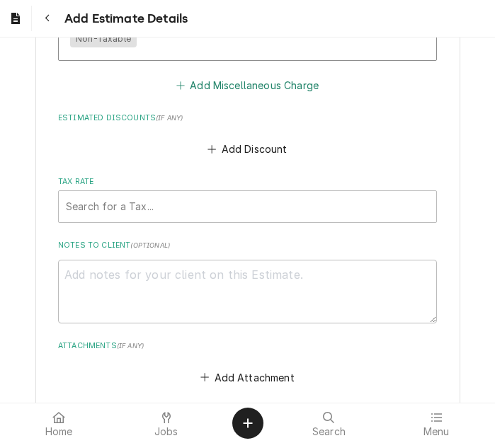
click at [222, 87] on button "Add Miscellaneous Charge" at bounding box center [246, 85] width 147 height 20
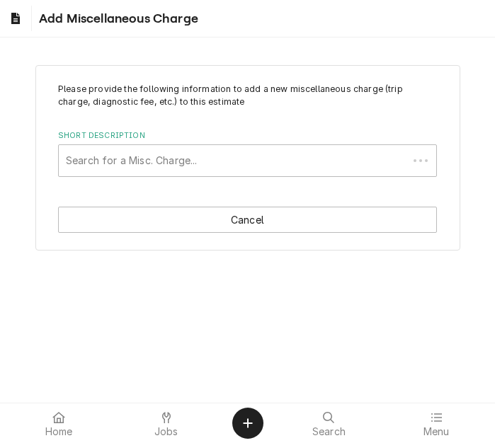
click at [137, 171] on div "Short Description" at bounding box center [233, 160] width 335 height 25
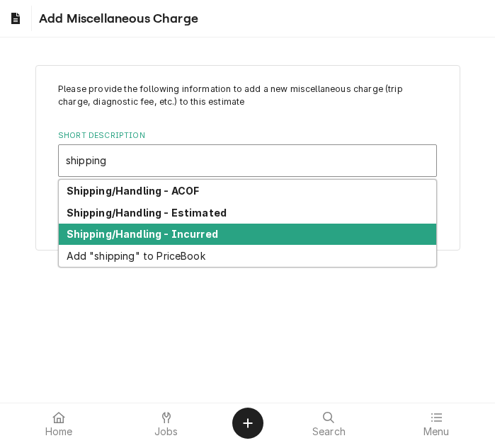
click at [203, 207] on strong "Shipping/Handling - Estimated" at bounding box center [147, 213] width 161 height 12
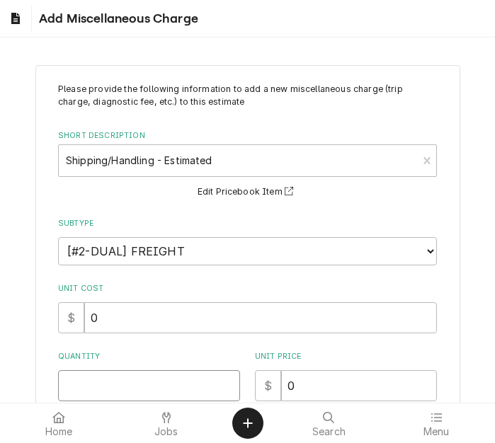
click at [102, 374] on input "Quantity" at bounding box center [149, 385] width 182 height 31
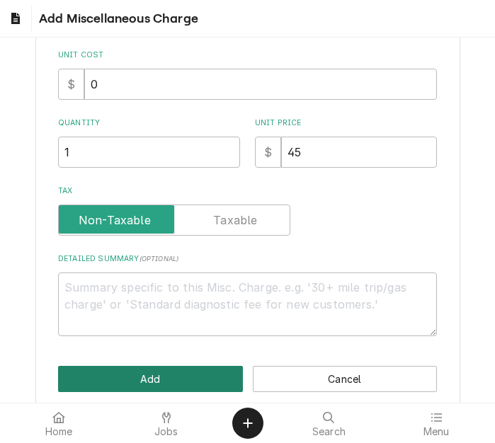
click at [99, 374] on button "Add" at bounding box center [150, 379] width 185 height 26
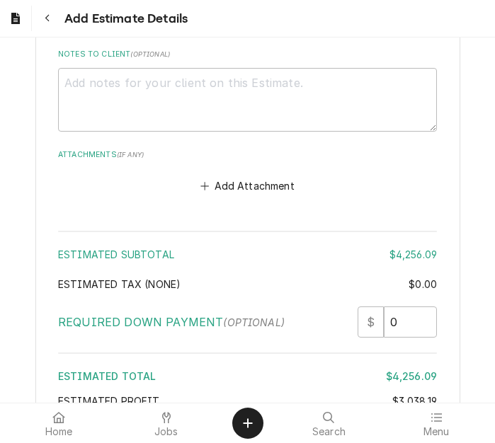
scroll to position [4093, 0]
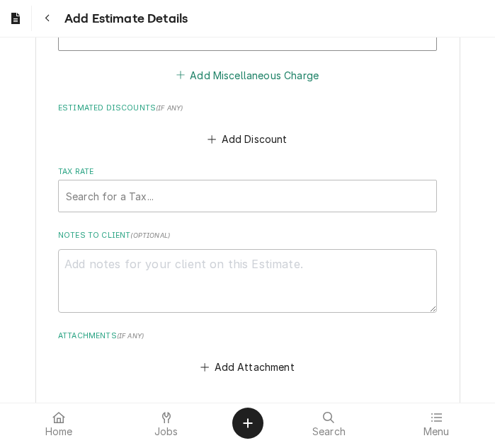
click at [223, 81] on button "Add Miscellaneous Charge" at bounding box center [246, 75] width 147 height 20
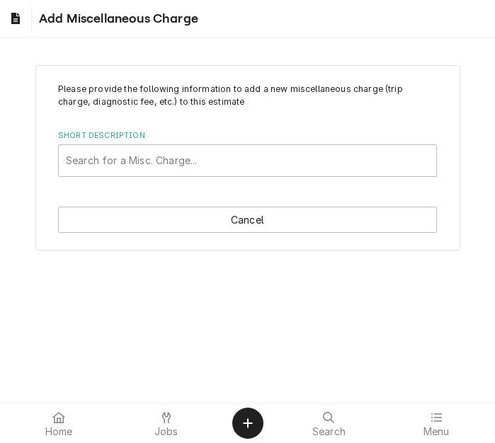
click at [149, 166] on div "Short Description" at bounding box center [247, 160] width 363 height 25
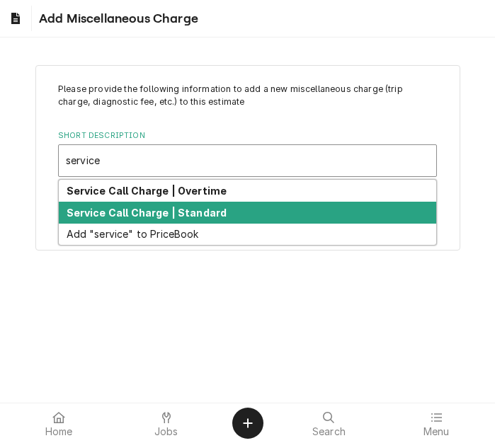
click at [149, 207] on strong "Service Call Charge | Standard" at bounding box center [147, 213] width 161 height 12
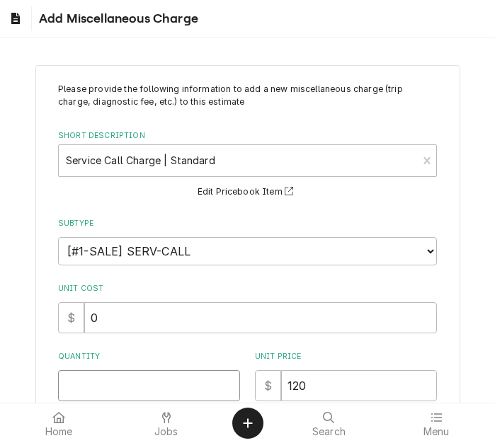
click at [112, 382] on input "Quantity" at bounding box center [149, 385] width 182 height 31
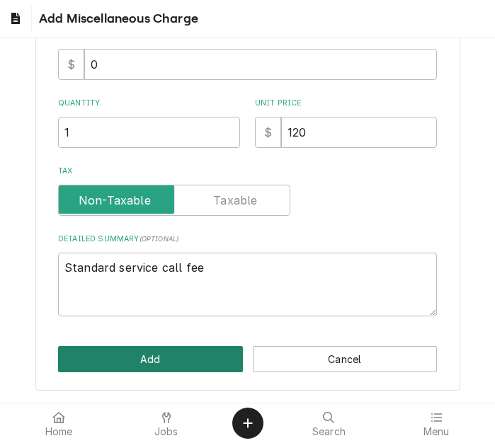
click at [163, 358] on button "Add" at bounding box center [150, 359] width 185 height 26
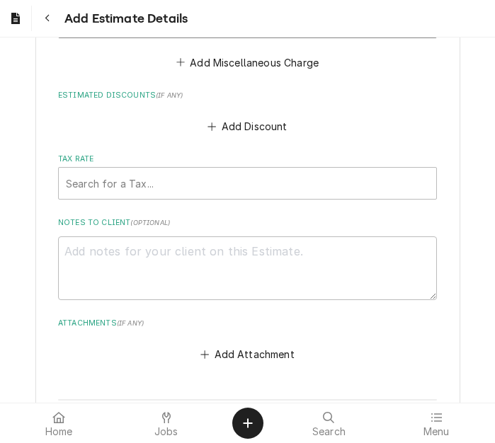
scroll to position [4206, 0]
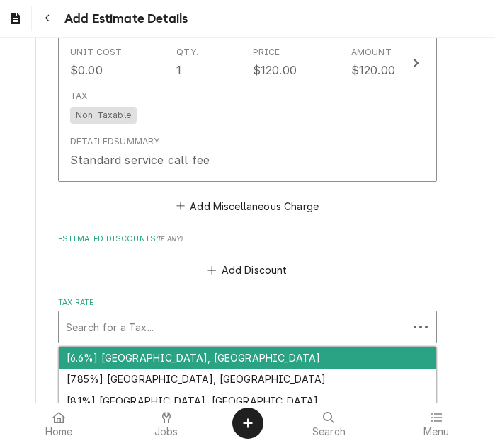
click at [147, 332] on div "Tax Rate" at bounding box center [233, 326] width 335 height 25
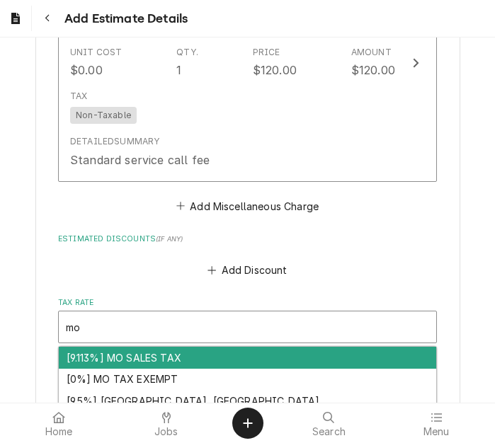
click at [192, 351] on div "[9.113%] MO SALES TAX" at bounding box center [247, 358] width 377 height 22
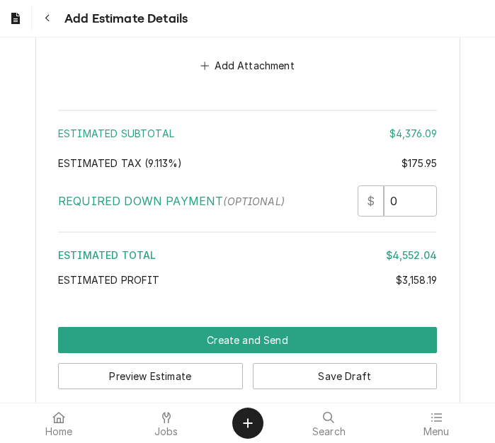
scroll to position [4680, 0]
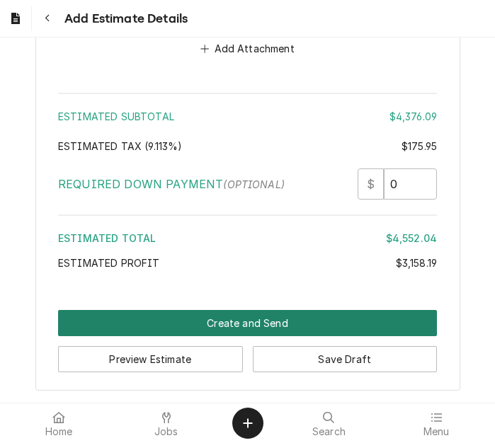
click at [255, 326] on button "Create and Send" at bounding box center [247, 323] width 379 height 26
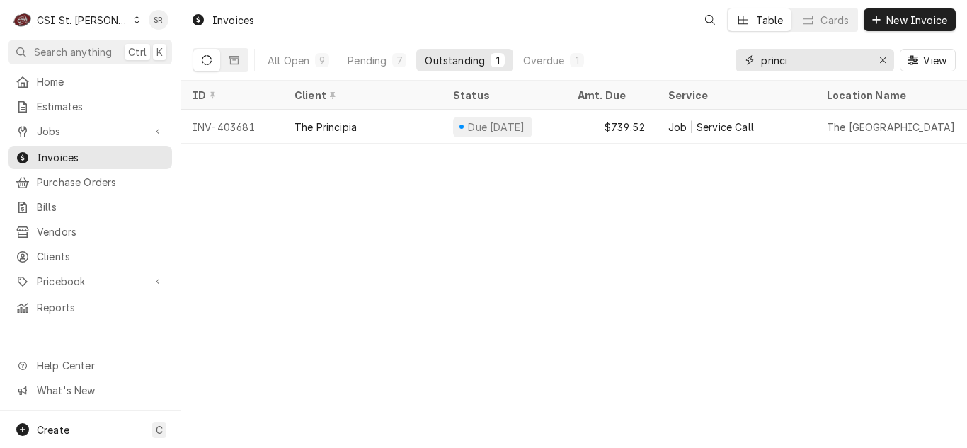
drag, startPoint x: 796, startPoint y: 62, endPoint x: 718, endPoint y: 59, distance: 77.9
click at [718, 59] on div "All Open 9 Pending 7 Outstanding 1 Overdue 1 princi View" at bounding box center [574, 60] width 763 height 40
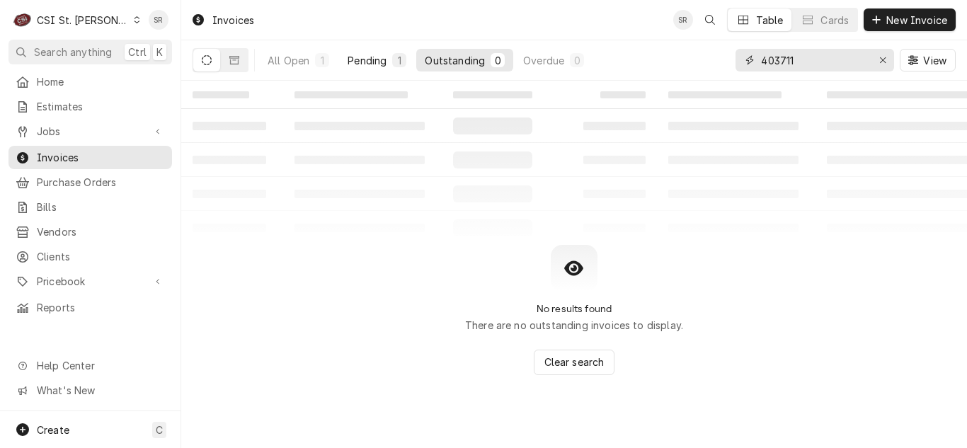
type input "403711"
click at [394, 66] on div "1" at bounding box center [399, 60] width 14 height 14
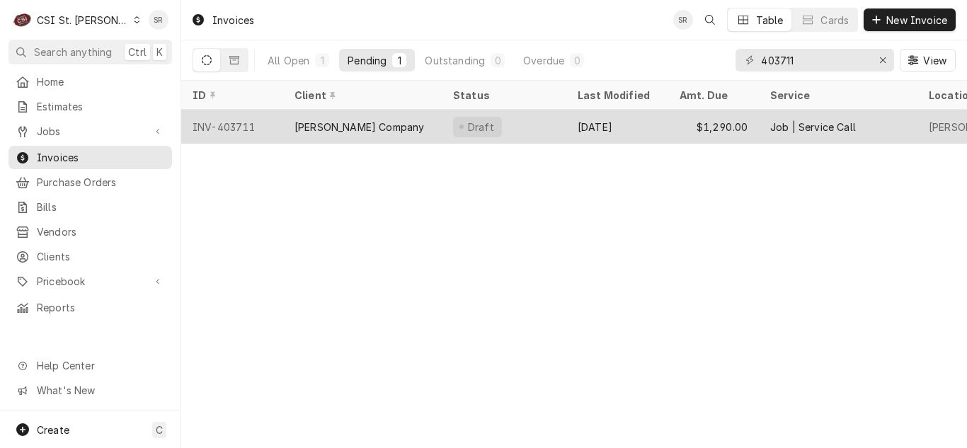
click at [438, 127] on div "Vivian Company" at bounding box center [362, 127] width 159 height 34
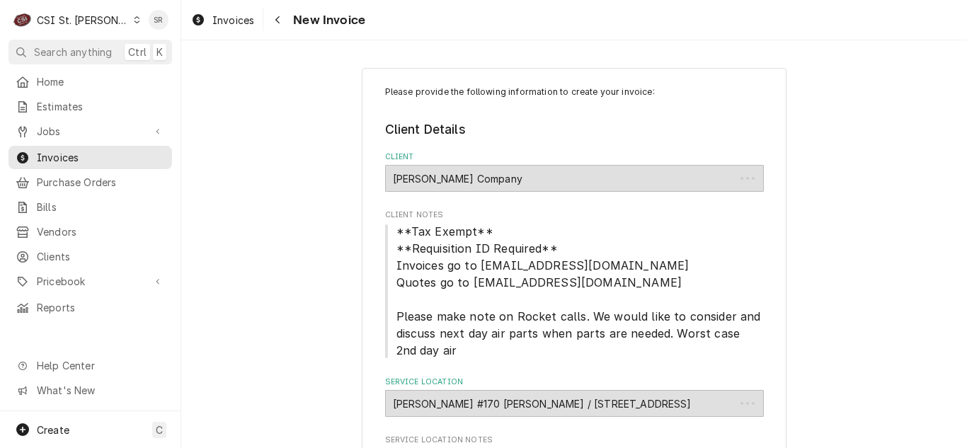
type textarea "x"
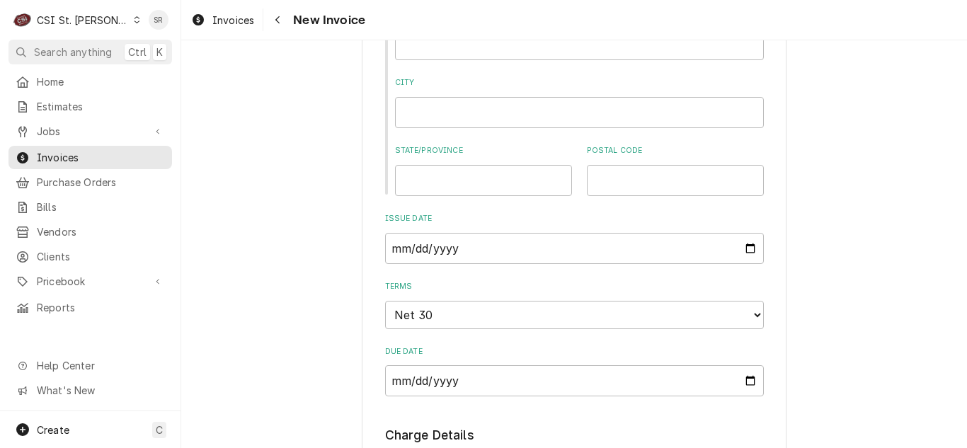
scroll to position [1204, 0]
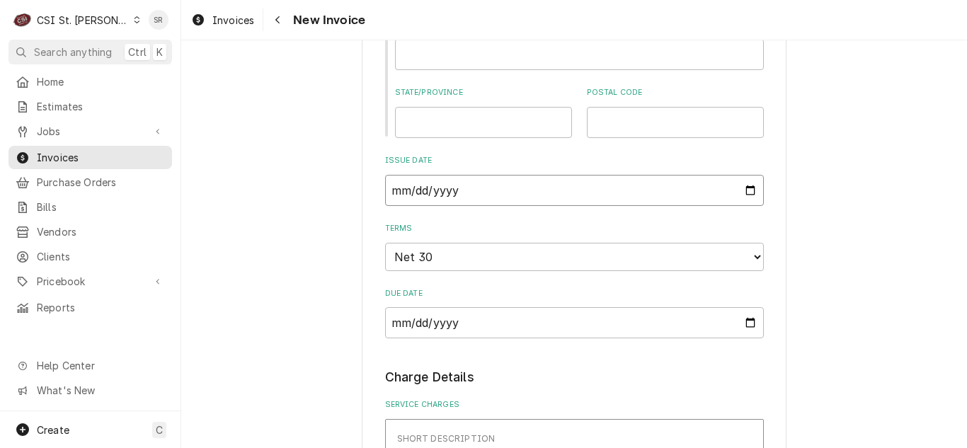
click at [744, 188] on input "[DATE]" at bounding box center [574, 190] width 379 height 31
type input "[DATE]"
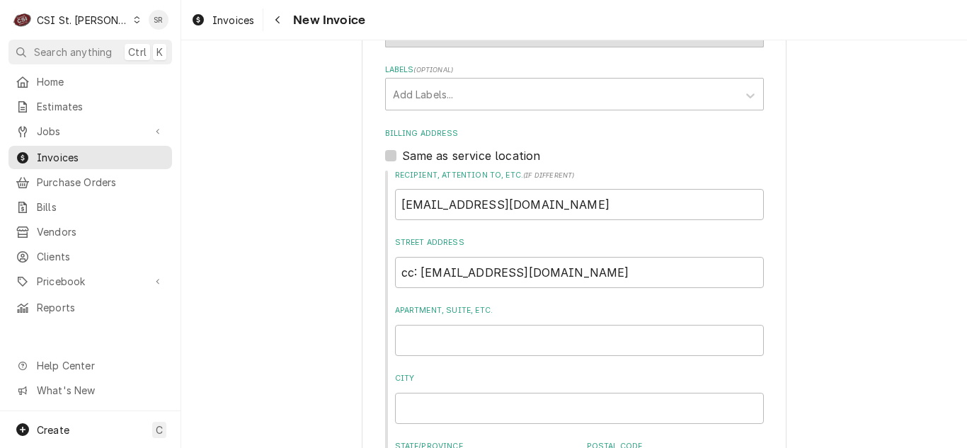
scroll to position [425, 0]
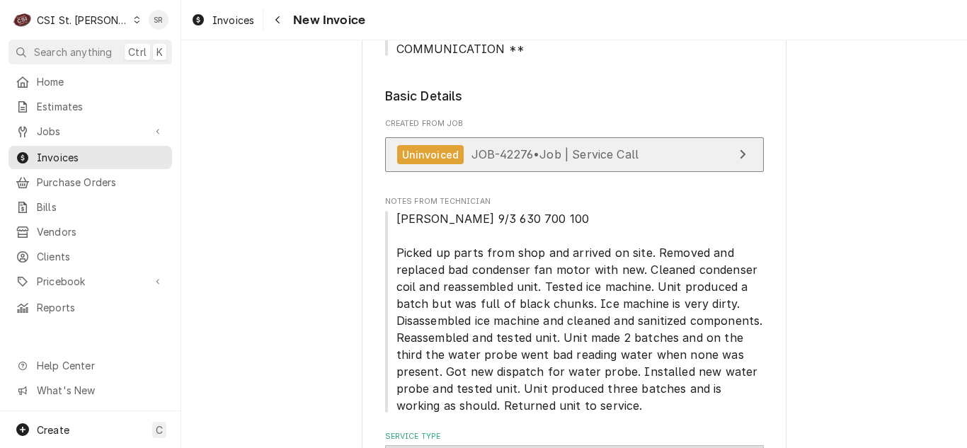
click at [523, 161] on div "Uninvoiced JOB-42276 • Job | Service Call" at bounding box center [518, 154] width 242 height 19
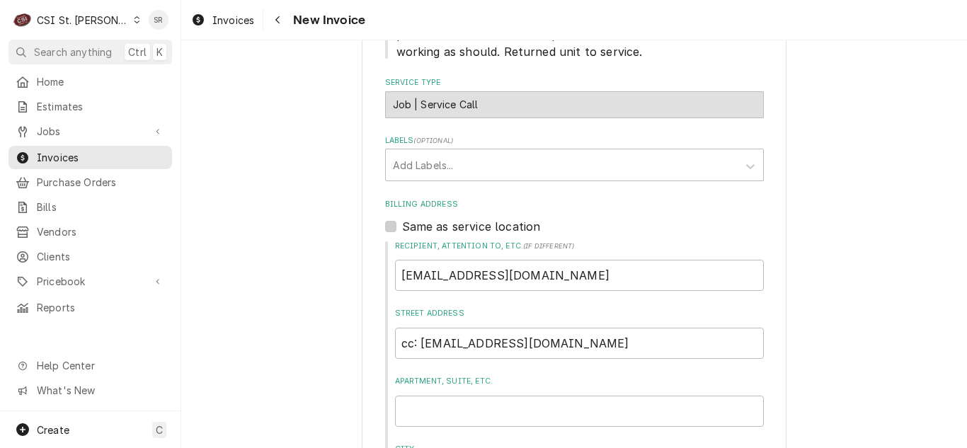
scroll to position [566, 0]
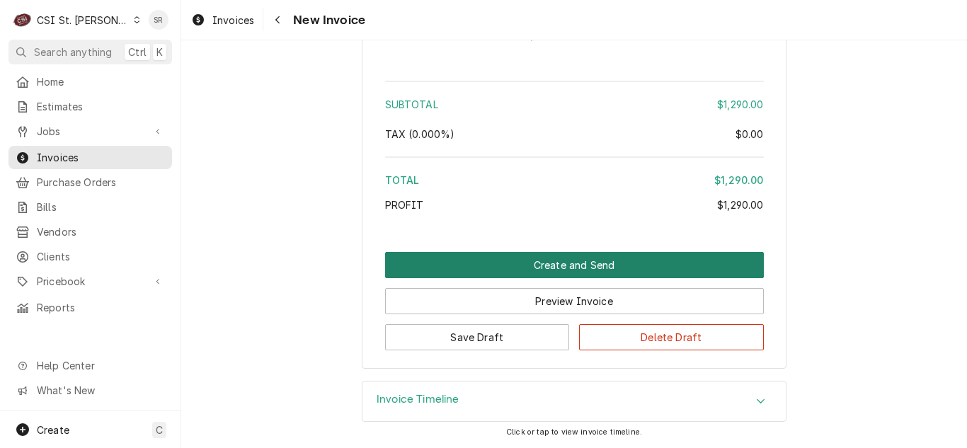
click at [586, 262] on button "Create and Send" at bounding box center [574, 265] width 379 height 26
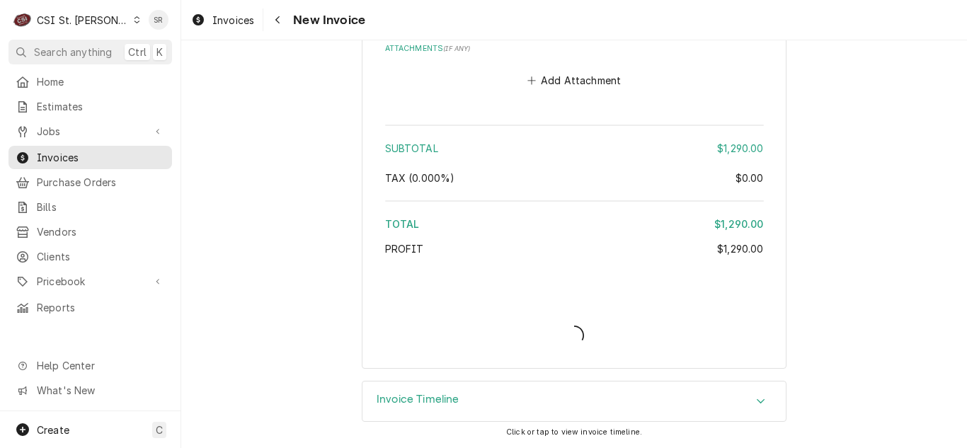
scroll to position [2740, 0]
type textarea "x"
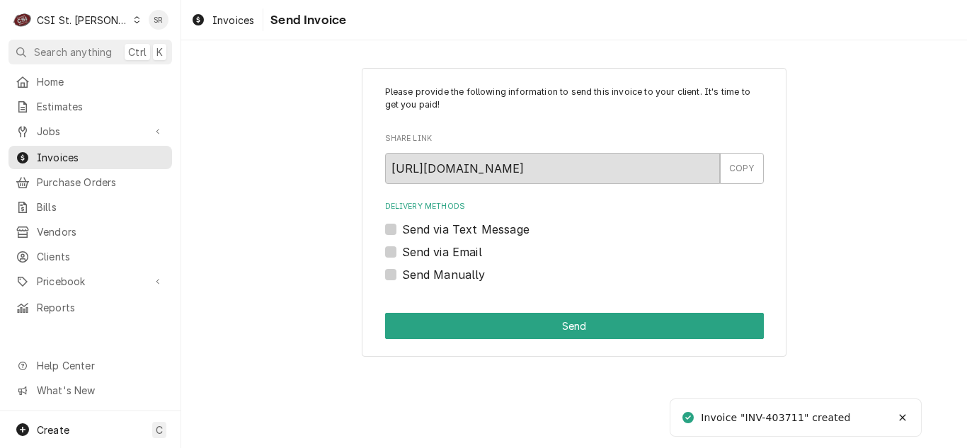
click at [457, 245] on label "Send via Email" at bounding box center [442, 252] width 80 height 17
click at [457, 245] on input "Send via Email" at bounding box center [591, 259] width 379 height 31
checkbox input "true"
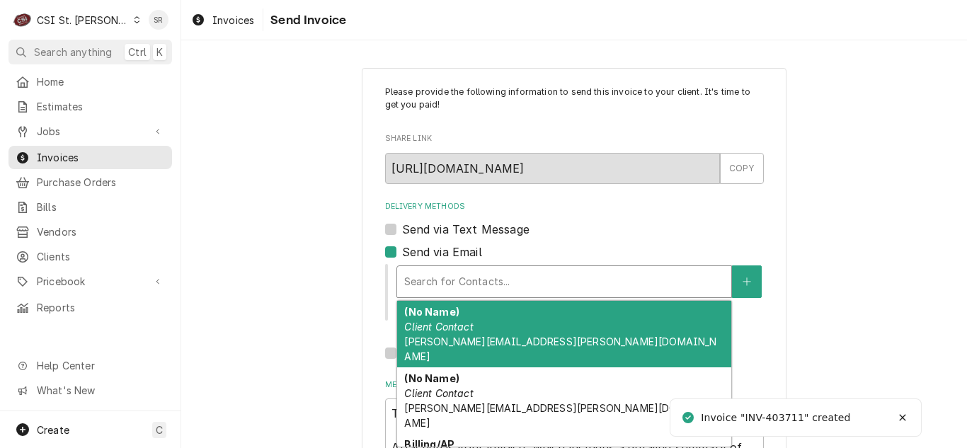
click at [488, 271] on div "Delivery Methods" at bounding box center [564, 281] width 320 height 25
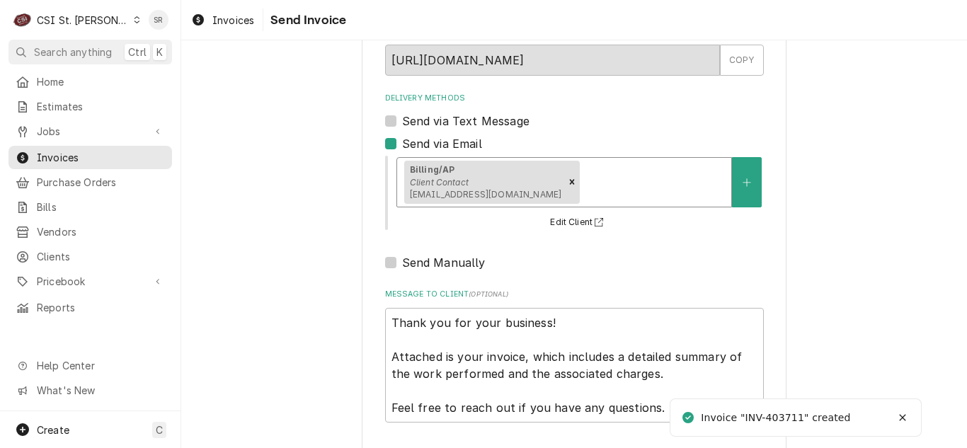
scroll to position [169, 0]
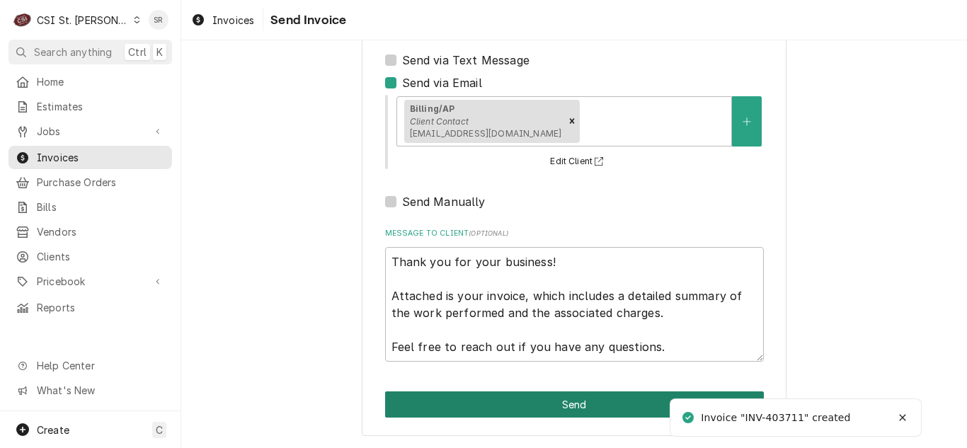
click at [563, 409] on button "Send" at bounding box center [574, 405] width 379 height 26
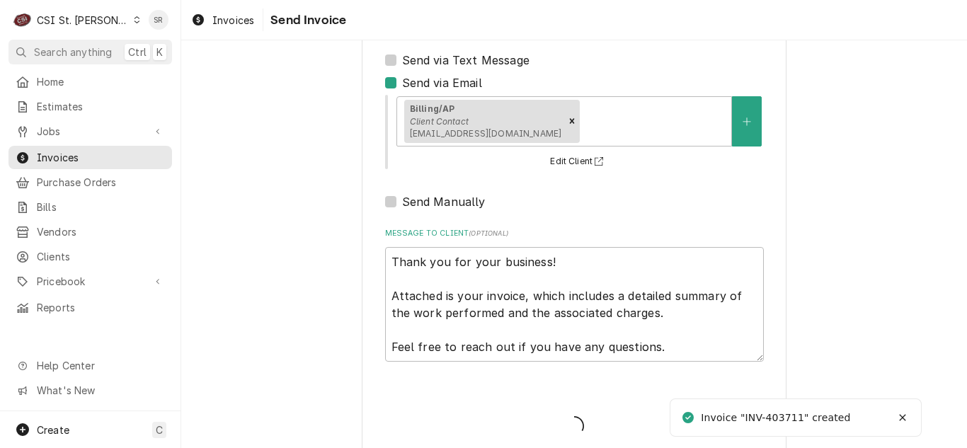
type textarea "x"
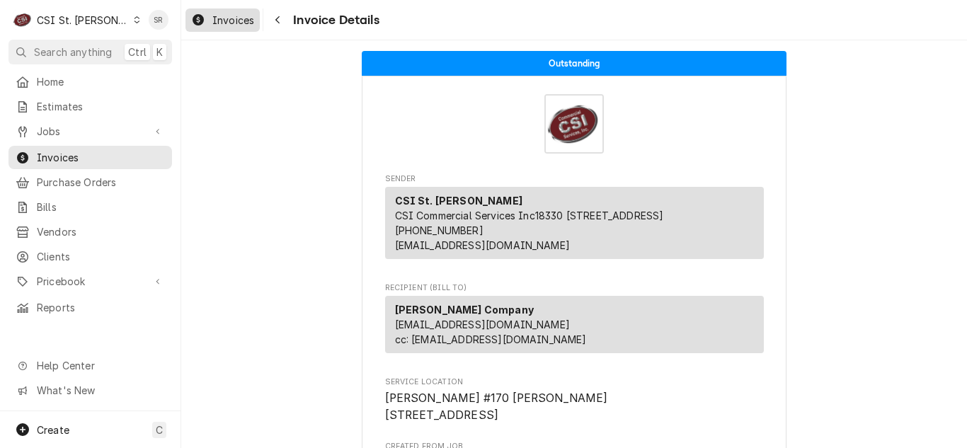
click at [240, 25] on span "Invoices" at bounding box center [233, 20] width 42 height 15
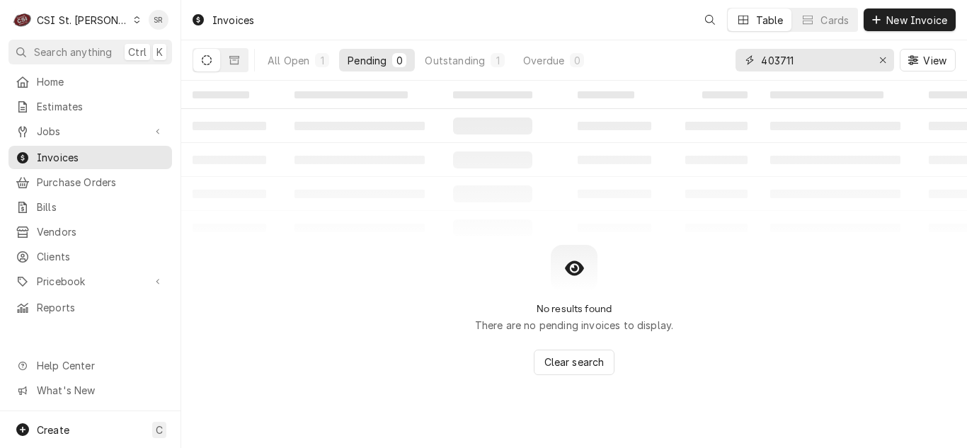
drag, startPoint x: 801, startPoint y: 63, endPoint x: 734, endPoint y: 59, distance: 67.4
click at [734, 59] on div "All Open 1 Pending 0 Outstanding 1 Overdue 0 403711 View" at bounding box center [574, 60] width 763 height 40
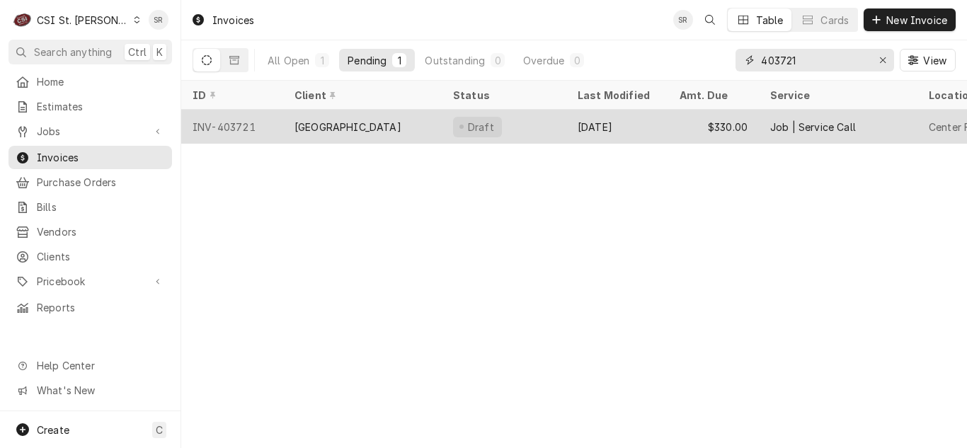
type input "403721"
click at [342, 110] on div "[GEOGRAPHIC_DATA]" at bounding box center [362, 127] width 159 height 34
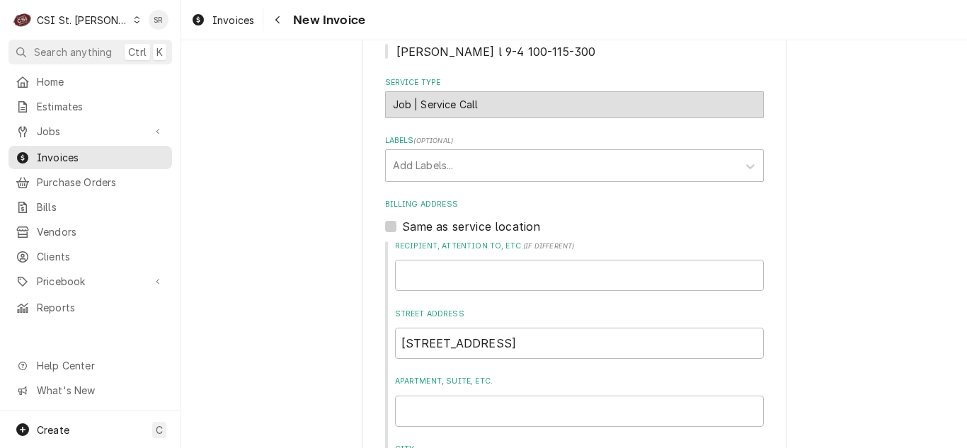
scroll to position [779, 0]
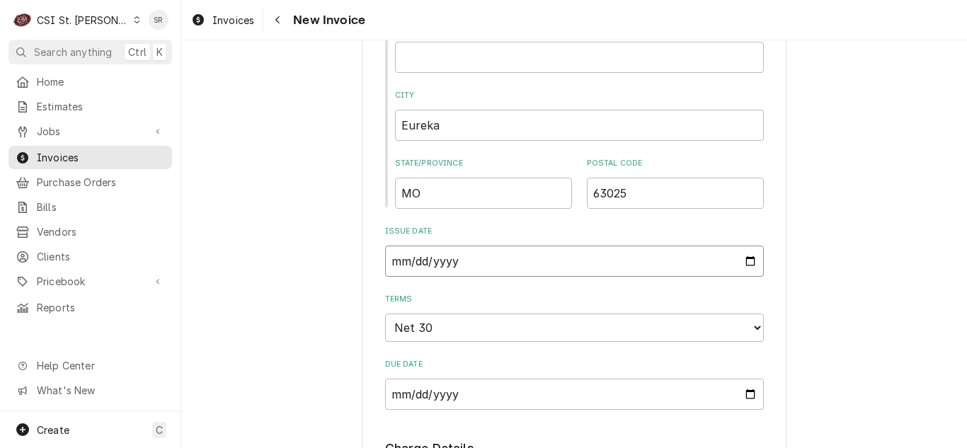
click at [745, 256] on input "[DATE]" at bounding box center [574, 261] width 379 height 31
type textarea "x"
type input "[DATE]"
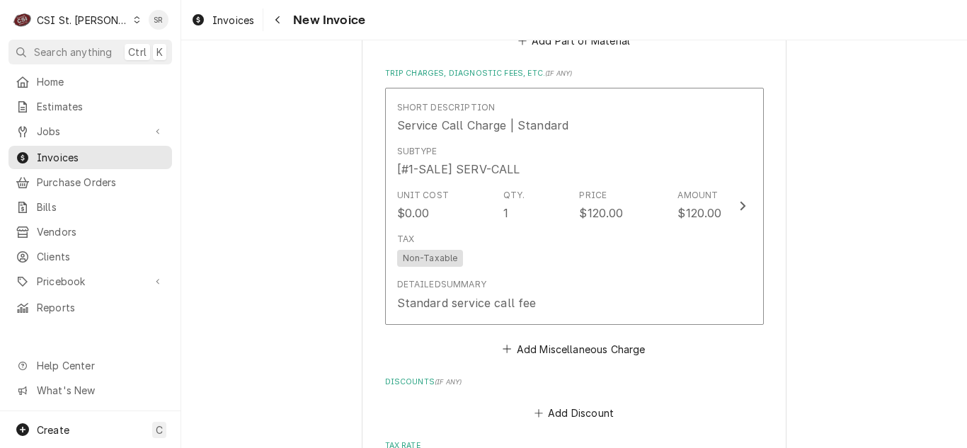
scroll to position [2054, 0]
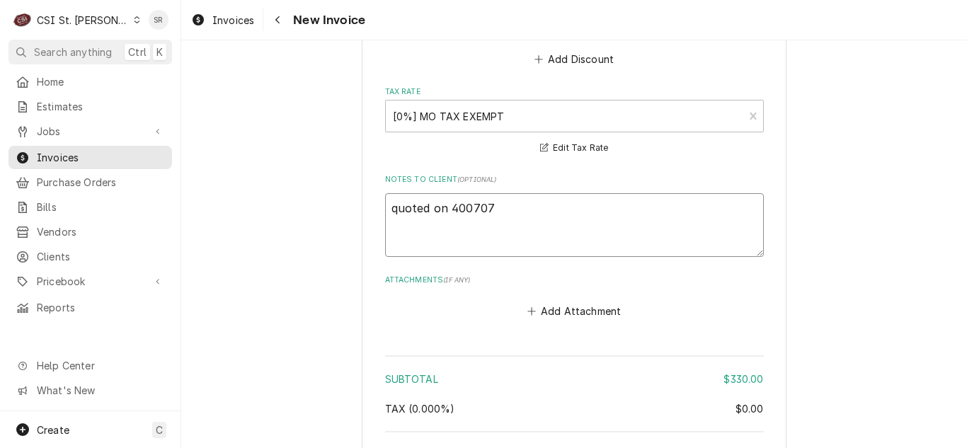
click at [496, 205] on textarea "quoted on 400707" at bounding box center [574, 225] width 379 height 64
type textarea "x"
type textarea "quoted on 400707"
type textarea "x"
type textarea "quoted on 400707 ap"
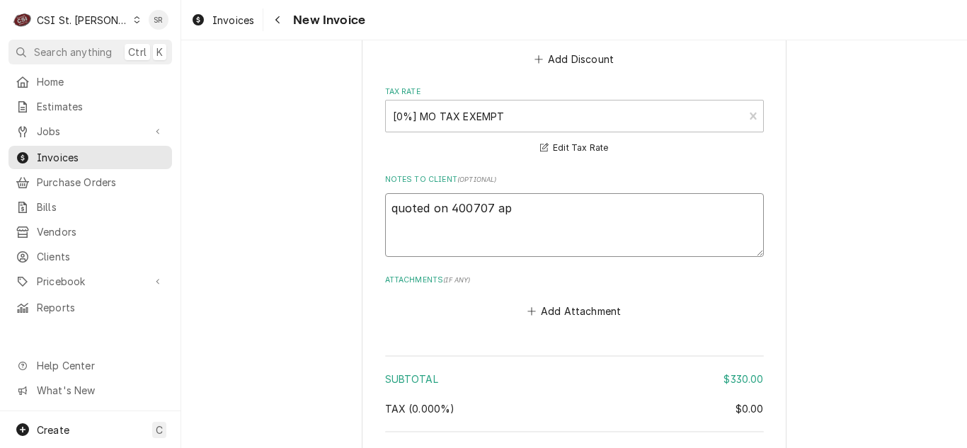
type textarea "x"
type textarea "quoted on 400707 app"
type textarea "x"
type textarea "quoted on 400707 appr"
type textarea "x"
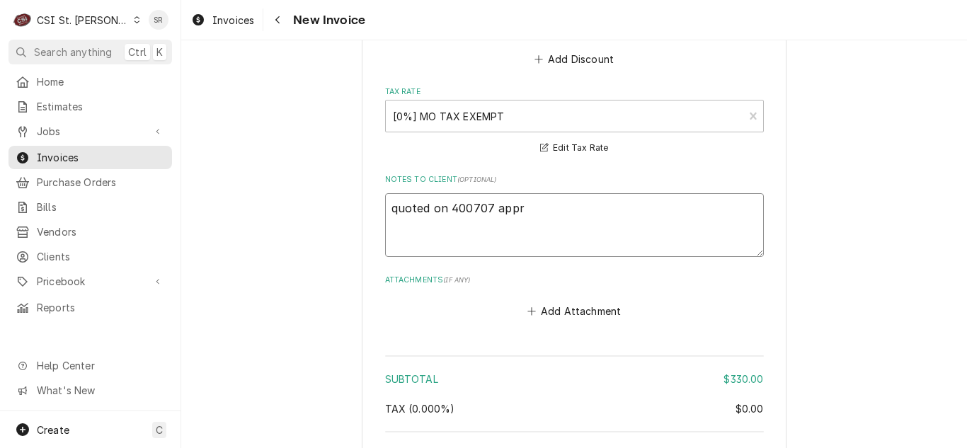
type textarea "quoted on 400707 appro"
type textarea "x"
type textarea "quoted on 400707 approv"
type textarea "x"
type textarea "quoted on 400707 approve"
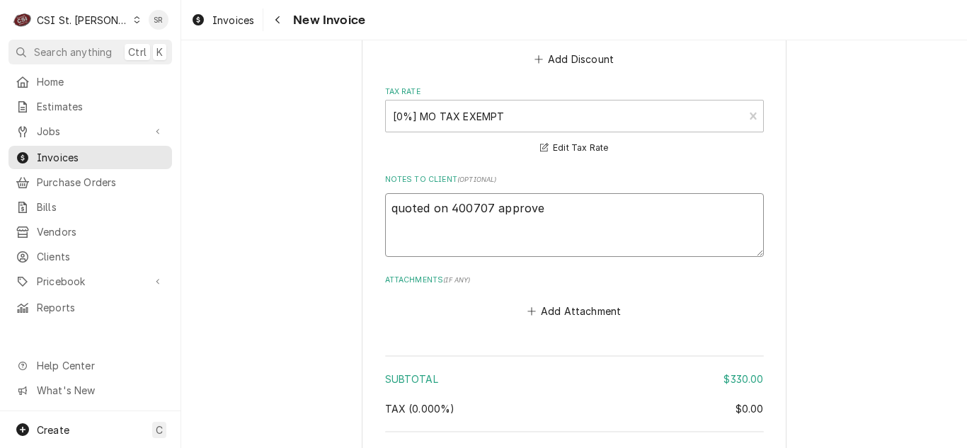
type textarea "x"
type textarea "quoted on 400707 approved"
drag, startPoint x: 448, startPoint y: 212, endPoint x: 357, endPoint y: 205, distance: 90.9
type textarea "x"
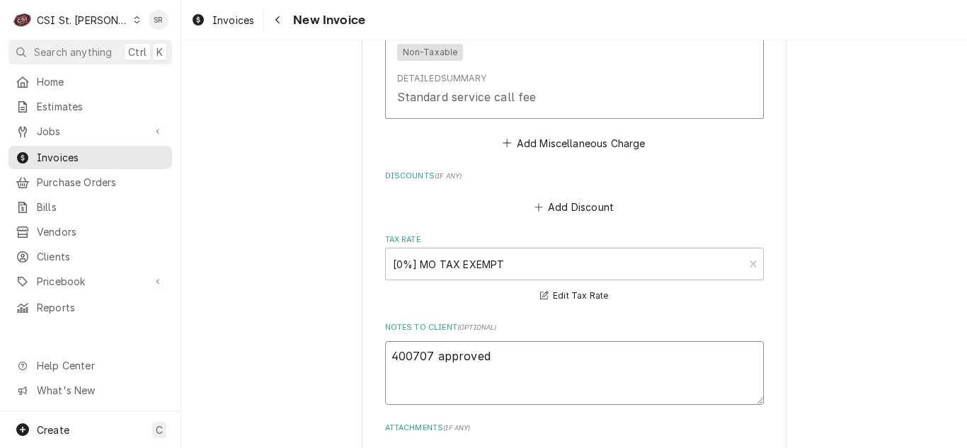
type textarea "400707 approved"
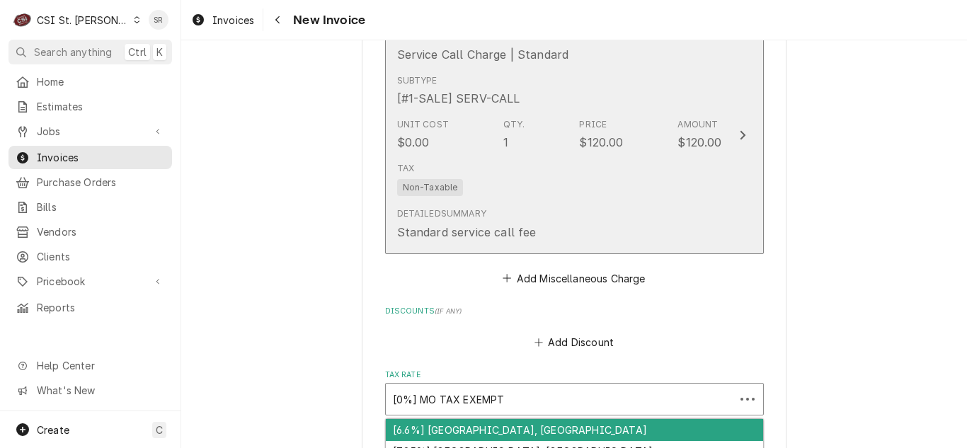
drag, startPoint x: 468, startPoint y: 289, endPoint x: 554, endPoint y: 170, distance: 146.6
click at [542, 195] on fieldset "Charge Details Service Charges Short Description 1-Labor (Service) | Standard |…" at bounding box center [574, 26] width 379 height 1156
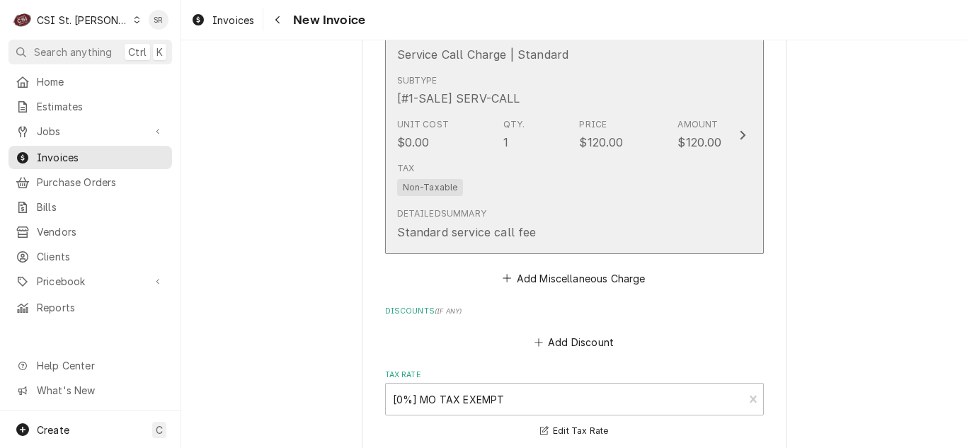
click at [557, 164] on div "Tax Non-Taxable" at bounding box center [559, 178] width 325 height 45
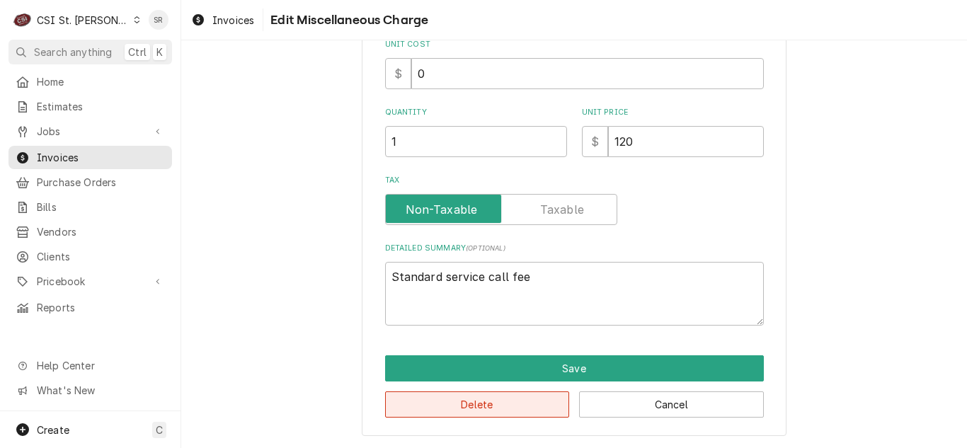
click at [480, 409] on button "Delete" at bounding box center [477, 405] width 185 height 26
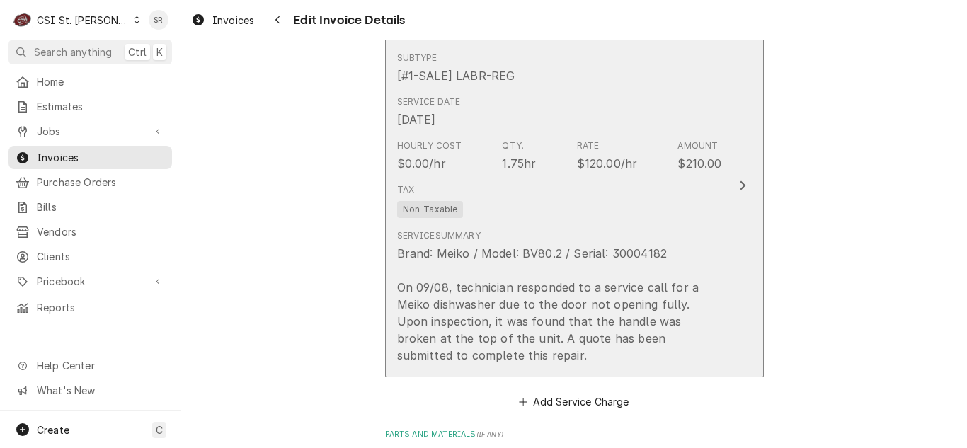
click at [563, 249] on div "Brand: Meiko / Model: BV80.2 / Serial: 30004182 On 09/08, technician responded …" at bounding box center [559, 304] width 325 height 119
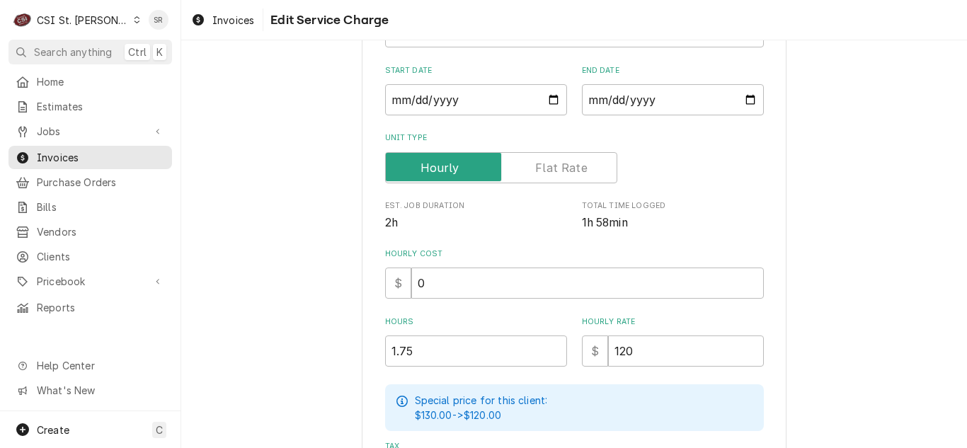
scroll to position [213, 0]
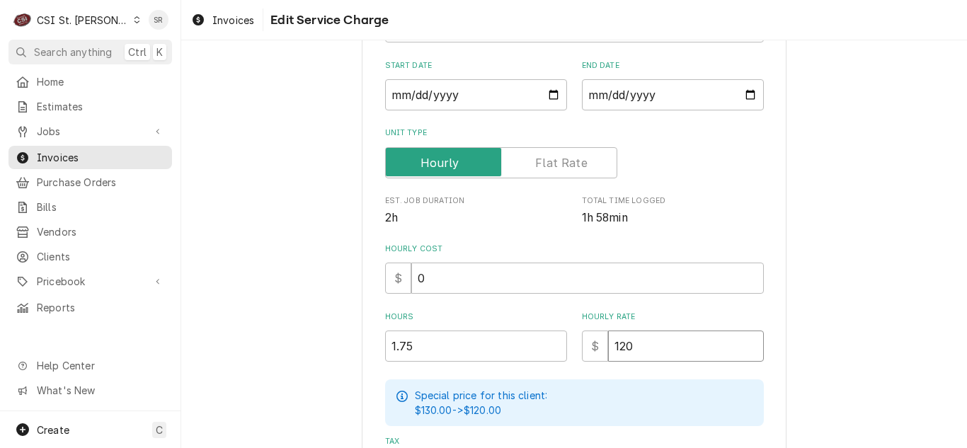
click at [587, 343] on div "$ 120" at bounding box center [673, 346] width 182 height 31
type textarea "x"
type input "0"
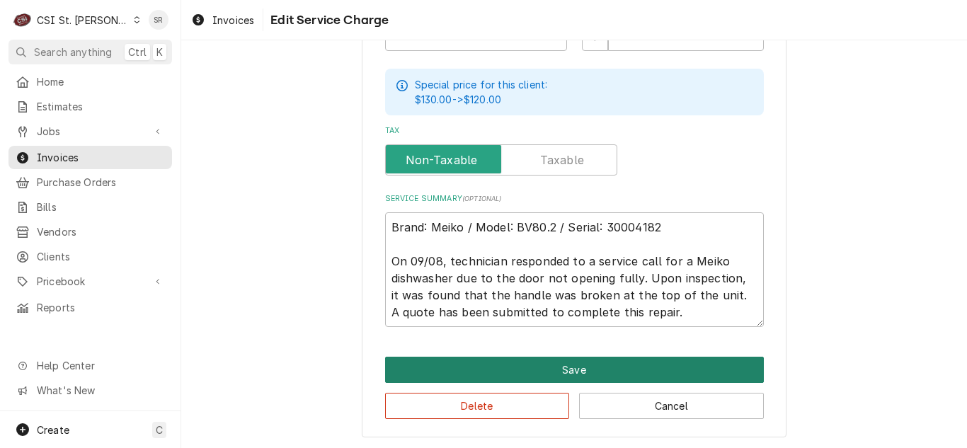
click at [569, 357] on button "Save" at bounding box center [574, 370] width 379 height 26
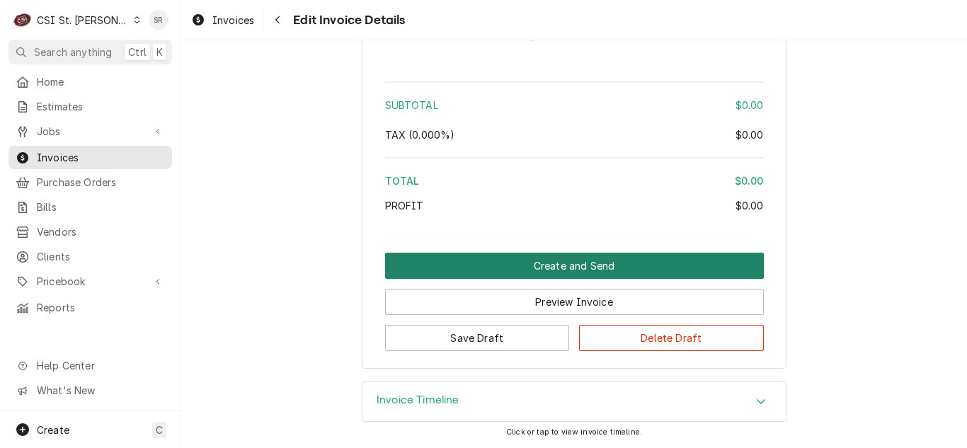
click at [576, 268] on button "Create and Send" at bounding box center [574, 266] width 379 height 26
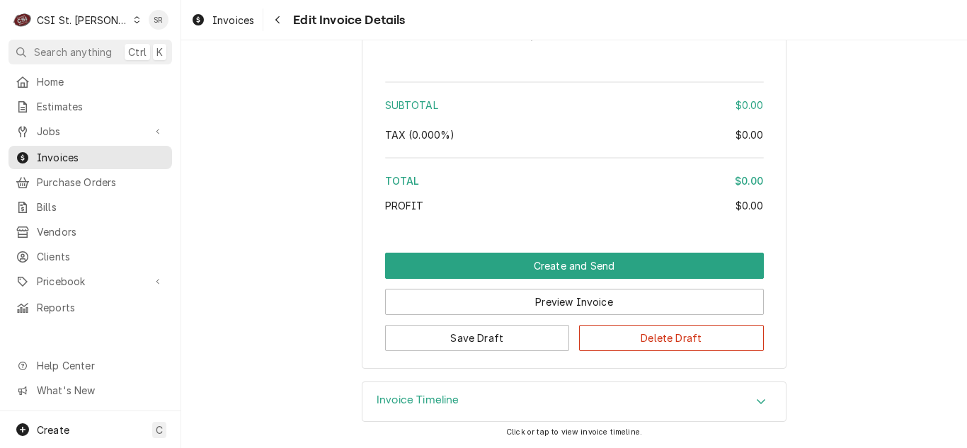
scroll to position [2040, 0]
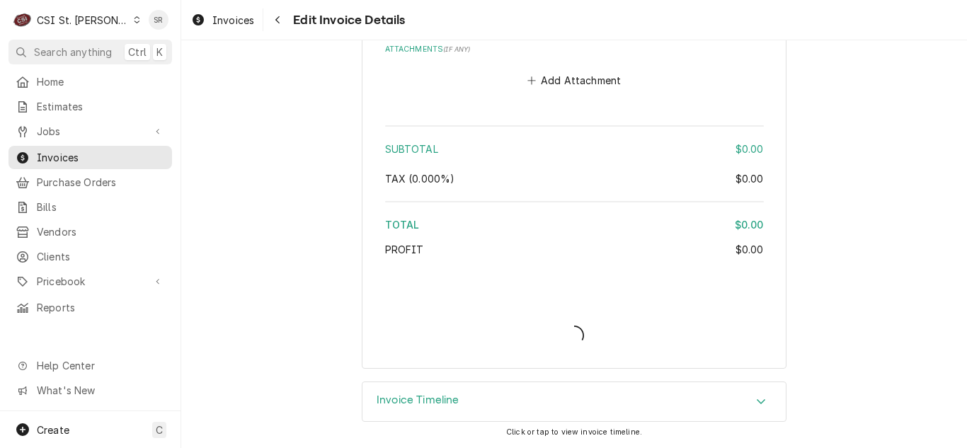
type textarea "x"
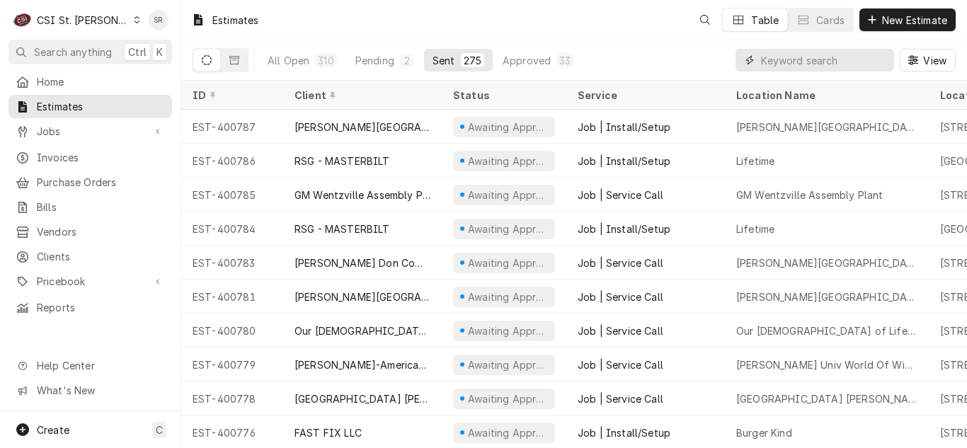
click at [793, 58] on input "Dynamic Content Wrapper" at bounding box center [824, 60] width 126 height 23
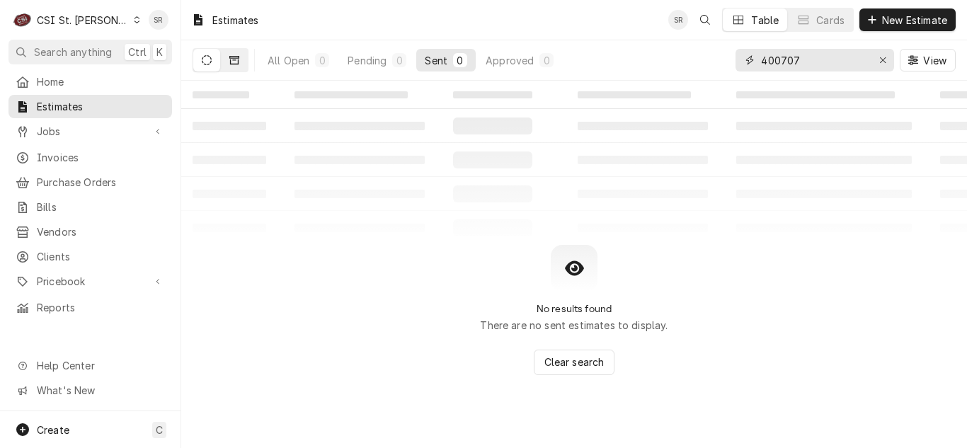
type input "400707"
click at [238, 62] on icon "Dynamic Content Wrapper" at bounding box center [234, 60] width 10 height 8
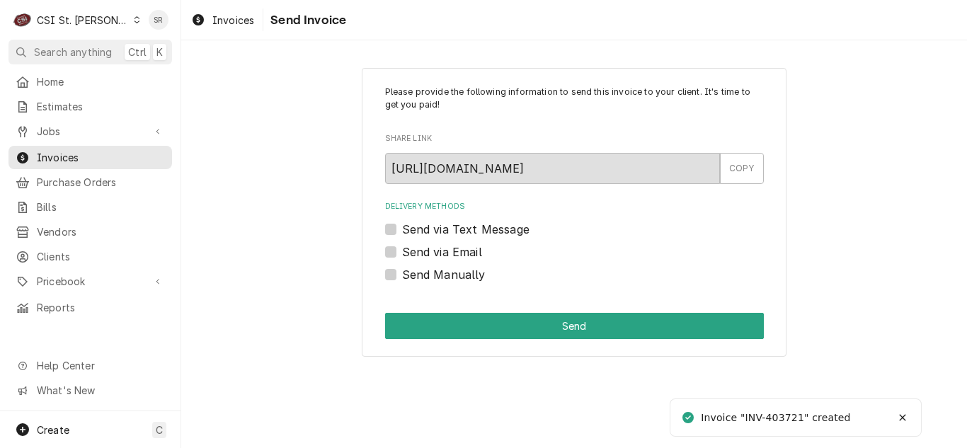
click at [426, 278] on label "Send Manually" at bounding box center [444, 274] width 84 height 17
click at [426, 278] on input "Send Manually" at bounding box center [591, 281] width 379 height 31
checkbox input "true"
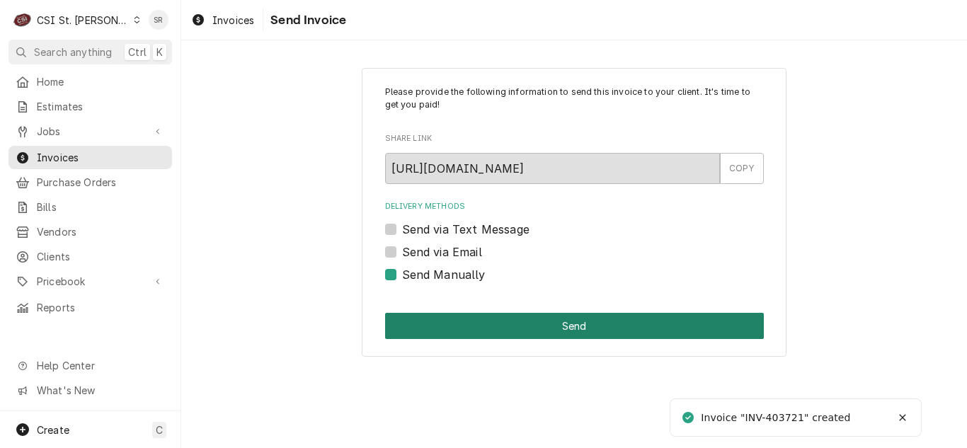
click at [511, 322] on button "Send" at bounding box center [574, 326] width 379 height 26
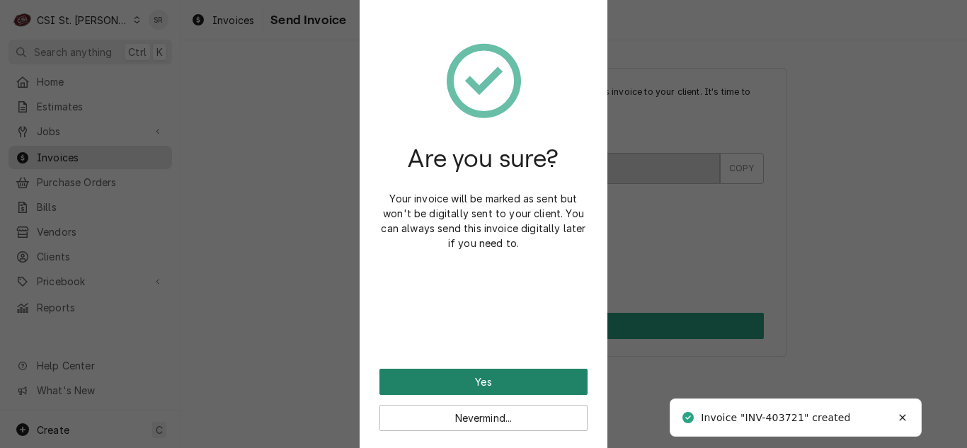
click at [491, 375] on button "Yes" at bounding box center [484, 382] width 208 height 26
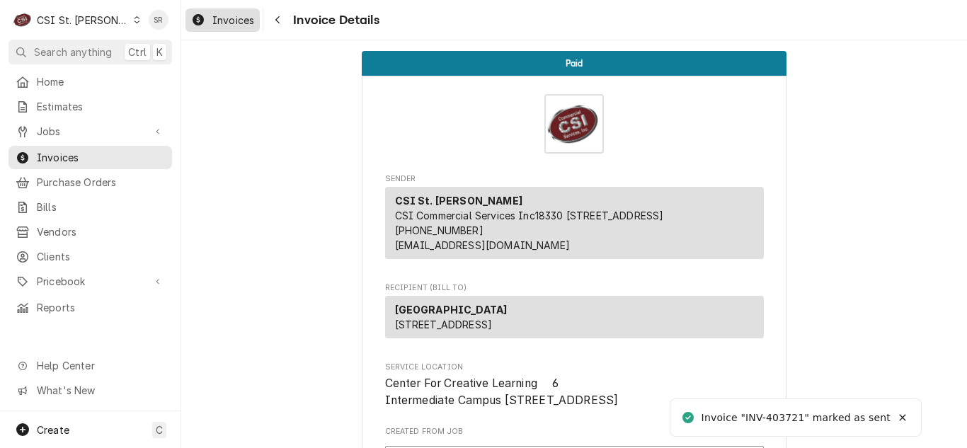
click at [199, 19] on icon "Dynamic Content Wrapper" at bounding box center [198, 19] width 11 height 11
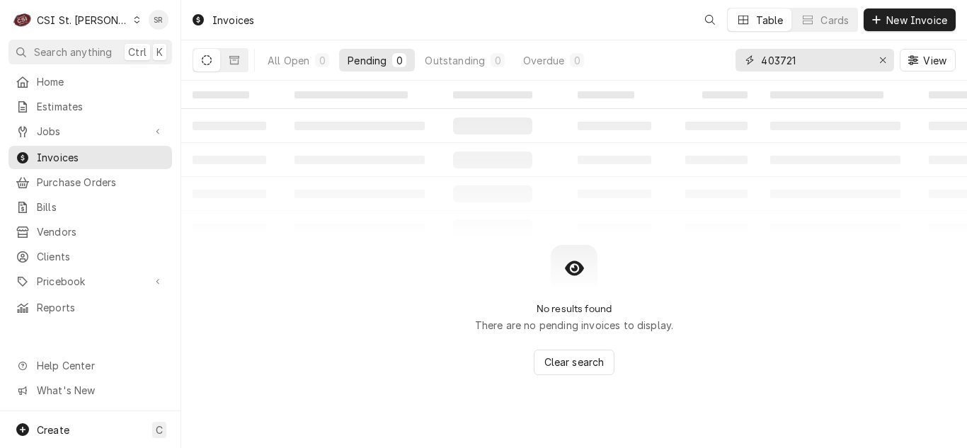
click at [719, 56] on div "All Open 0 Pending 0 Outstanding 0 Overdue 0 403721 View" at bounding box center [574, 60] width 763 height 40
type input "403723"
click at [237, 59] on icon "Dynamic Content Wrapper" at bounding box center [234, 60] width 10 height 10
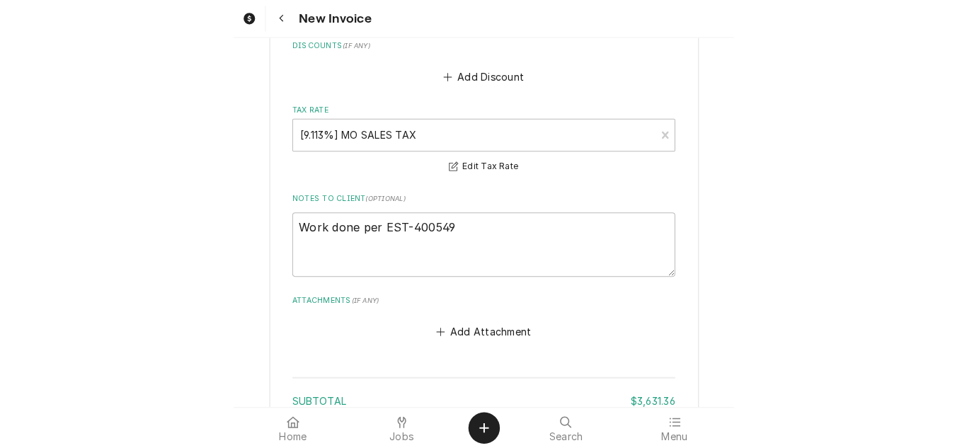
scroll to position [3824, 0]
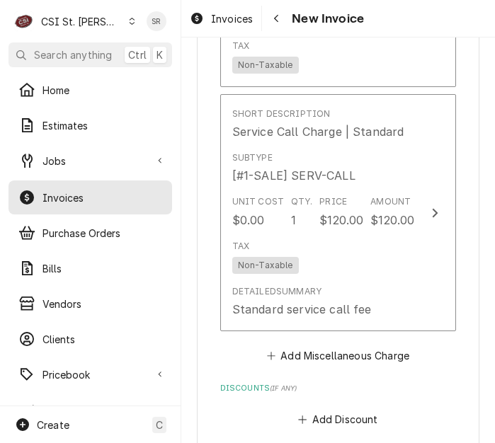
type textarea "x"
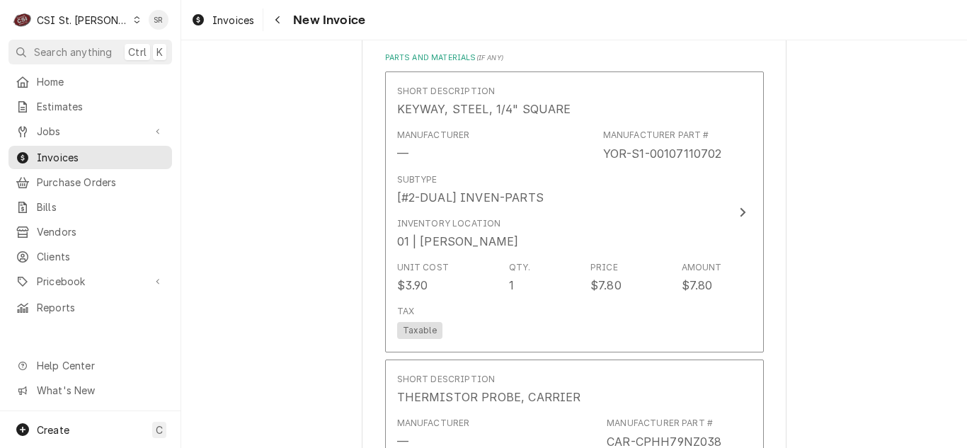
scroll to position [1558, 0]
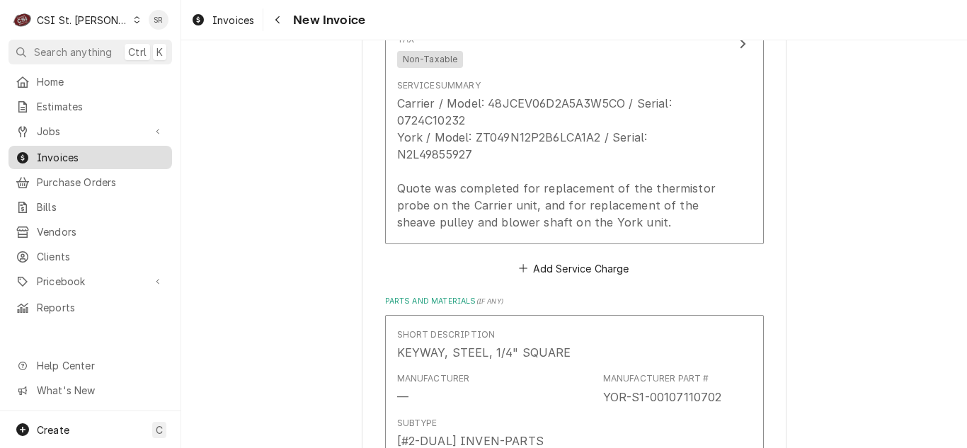
drag, startPoint x: 49, startPoint y: 149, endPoint x: 72, endPoint y: 145, distance: 23.8
click at [49, 150] on span "Invoices" at bounding box center [101, 157] width 128 height 15
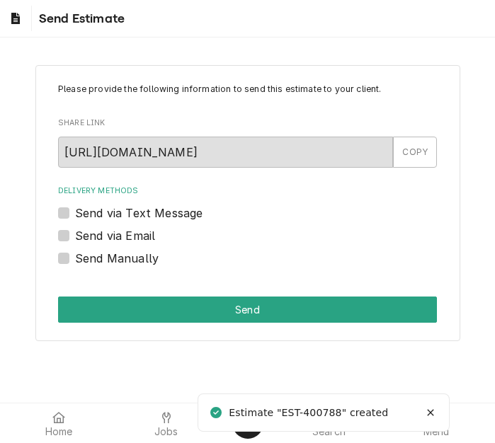
click at [118, 227] on label "Send via Email" at bounding box center [115, 235] width 80 height 17
click at [118, 227] on input "Send via Email" at bounding box center [264, 242] width 379 height 31
checkbox input "true"
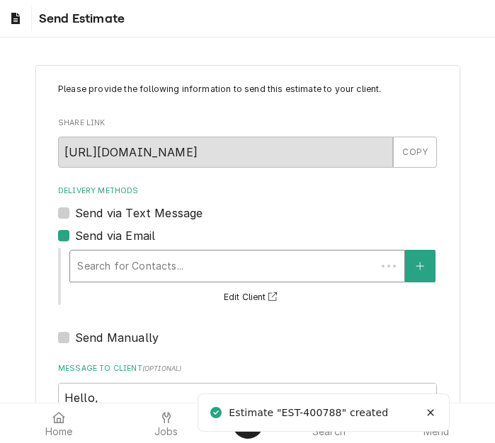
click at [169, 268] on div "Delivery Methods" at bounding box center [223, 266] width 292 height 25
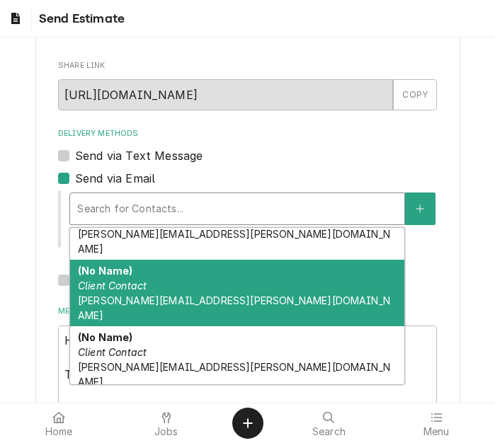
scroll to position [142, 0]
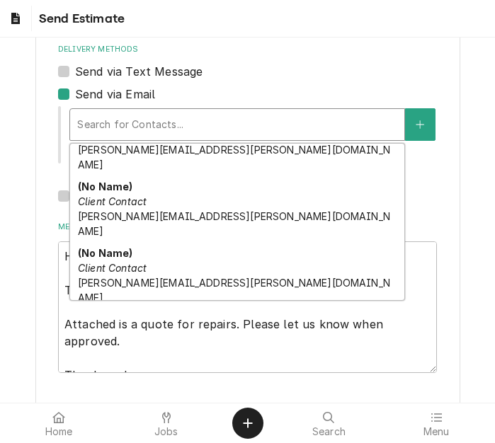
click at [187, 309] on div "LANE VALENTE Client Contact QUOTES@LVIUSA.COM" at bounding box center [237, 335] width 334 height 52
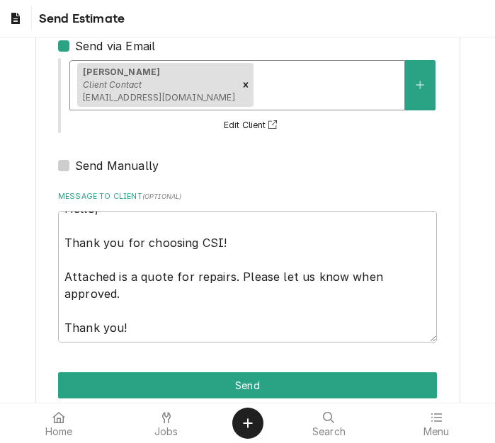
scroll to position [216, 0]
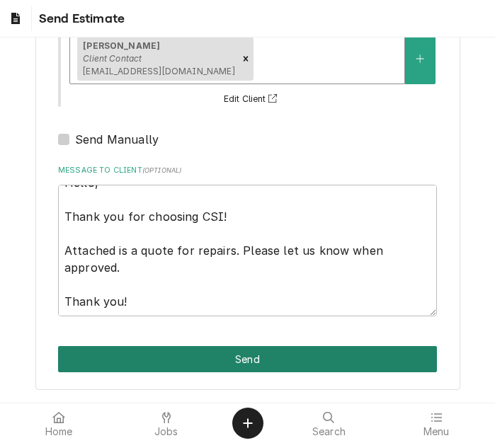
click at [210, 359] on button "Send" at bounding box center [247, 359] width 379 height 26
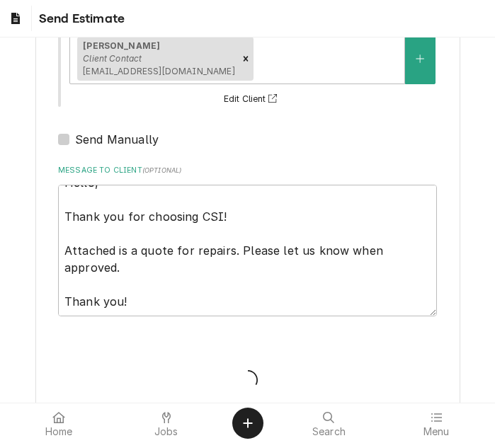
type textarea "x"
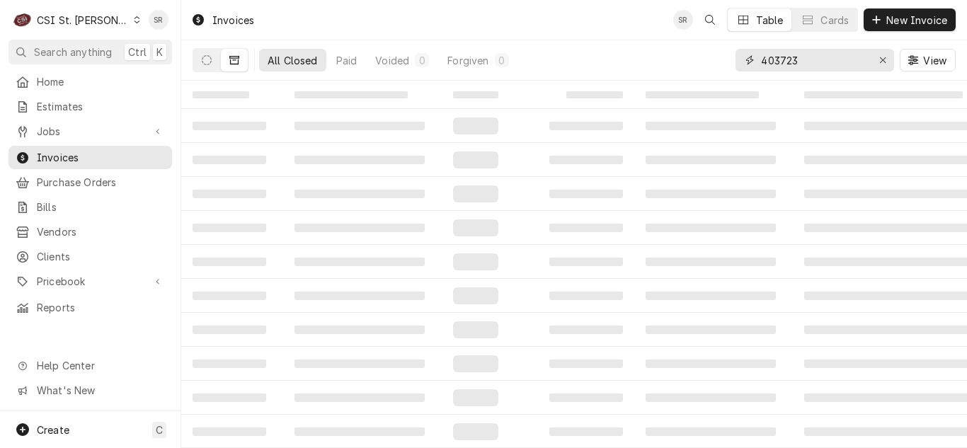
drag, startPoint x: 802, startPoint y: 61, endPoint x: 750, endPoint y: 55, distance: 52.0
click at [750, 55] on div "403723" at bounding box center [815, 60] width 159 height 23
type input "403726"
click at [211, 59] on icon "Dynamic Content Wrapper" at bounding box center [207, 60] width 10 height 10
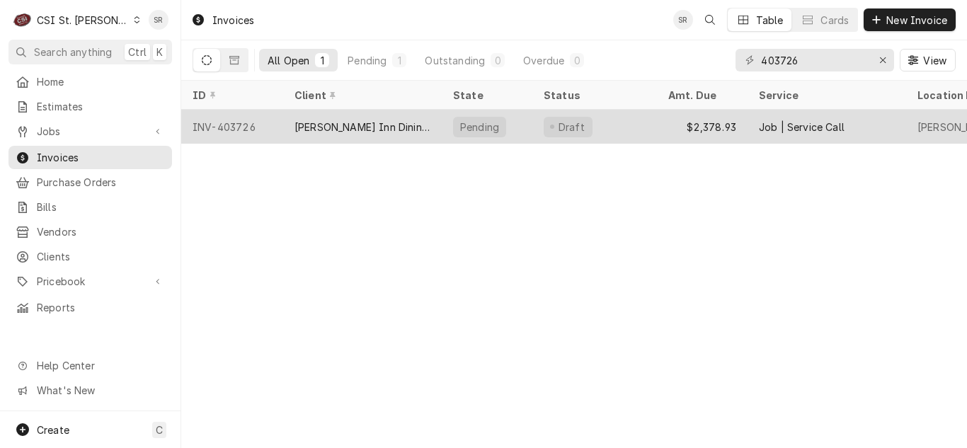
click at [401, 132] on div "Nightengale Inn Dining Facility" at bounding box center [362, 127] width 159 height 34
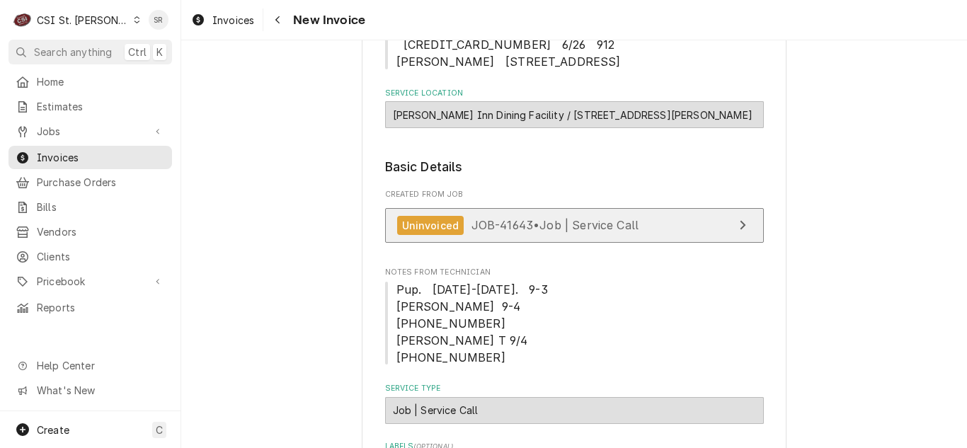
scroll to position [212, 0]
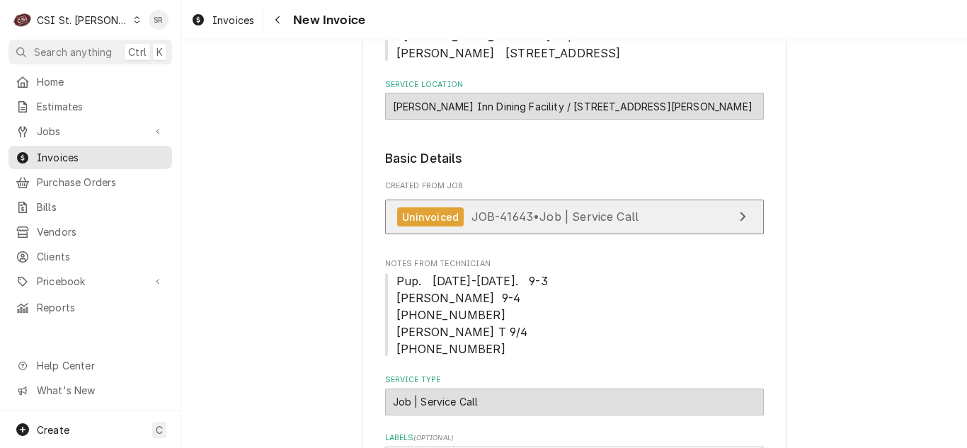
click at [566, 210] on span "JOB-41643 • Job | Service Call" at bounding box center [556, 217] width 168 height 14
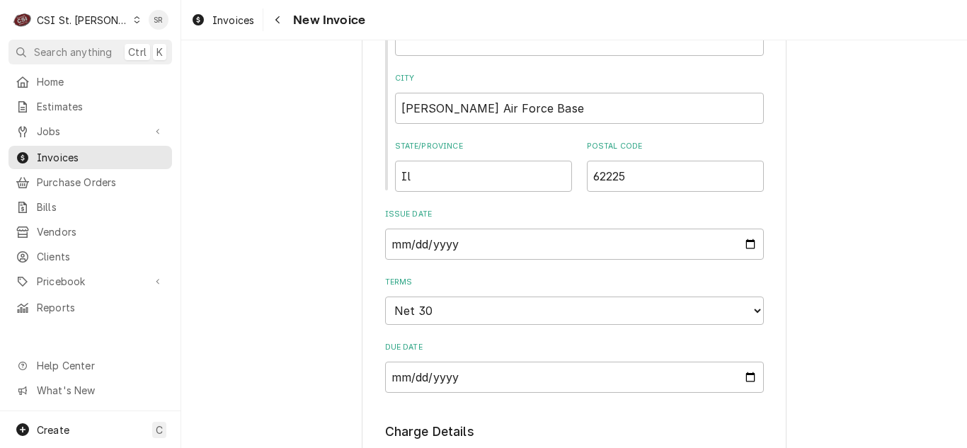
scroll to position [921, 0]
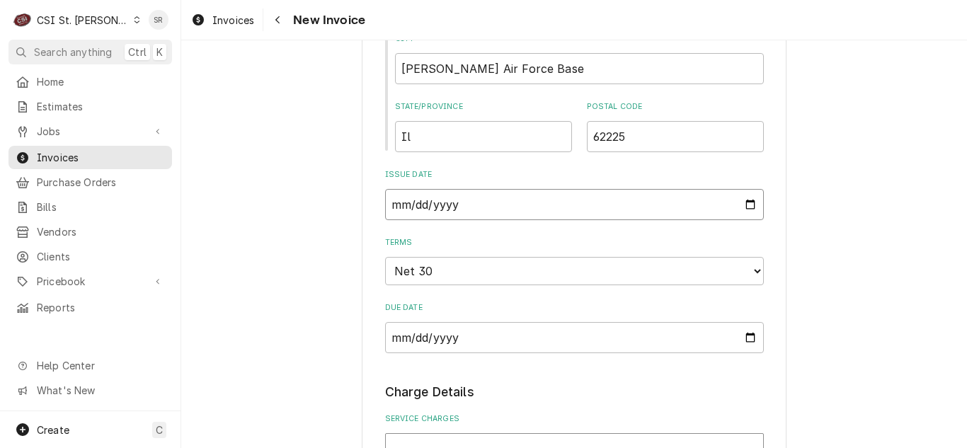
click at [748, 207] on input "[DATE]" at bounding box center [574, 204] width 379 height 31
type textarea "x"
type input "[DATE]"
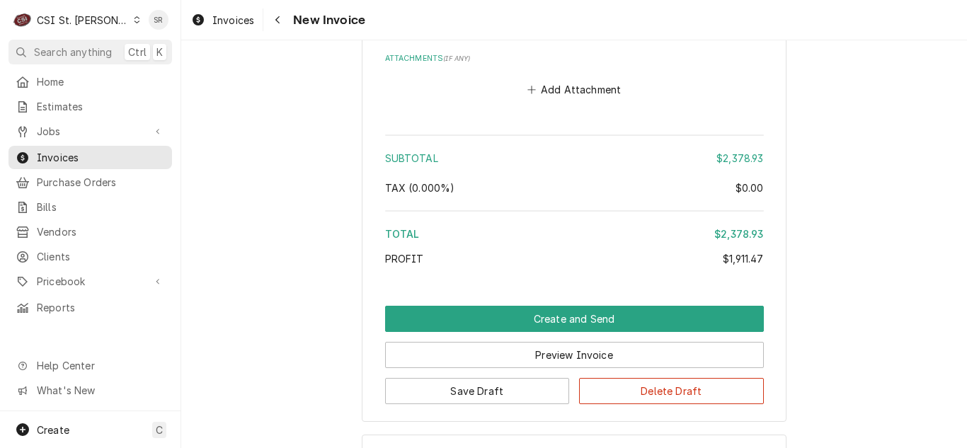
scroll to position [3682, 0]
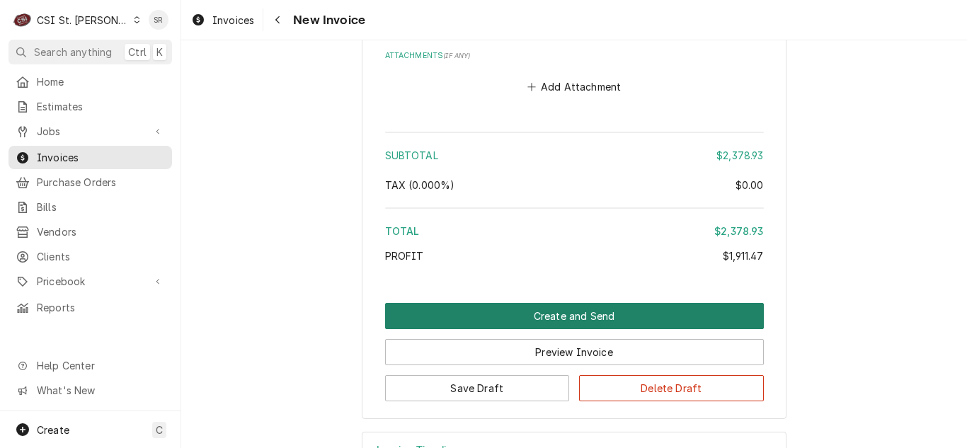
click at [577, 303] on button "Create and Send" at bounding box center [574, 316] width 379 height 26
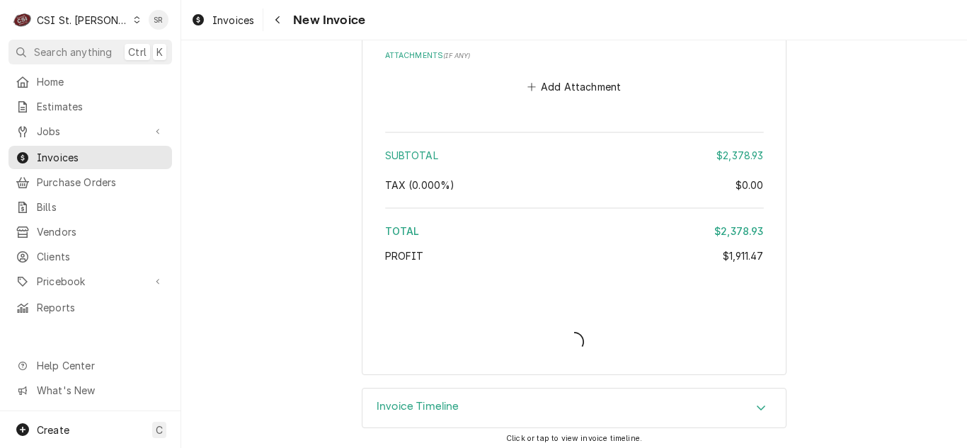
type textarea "x"
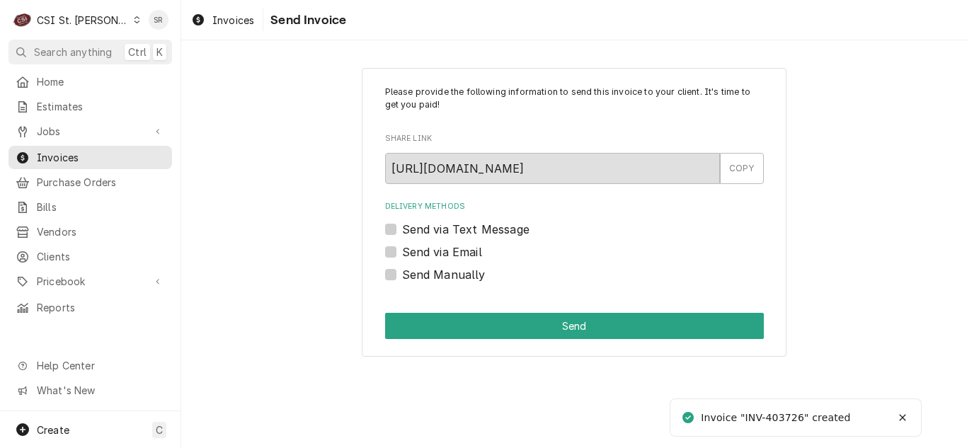
click at [457, 251] on label "Send via Email" at bounding box center [442, 252] width 80 height 17
click at [457, 251] on input "Send via Email" at bounding box center [591, 259] width 379 height 31
checkbox input "true"
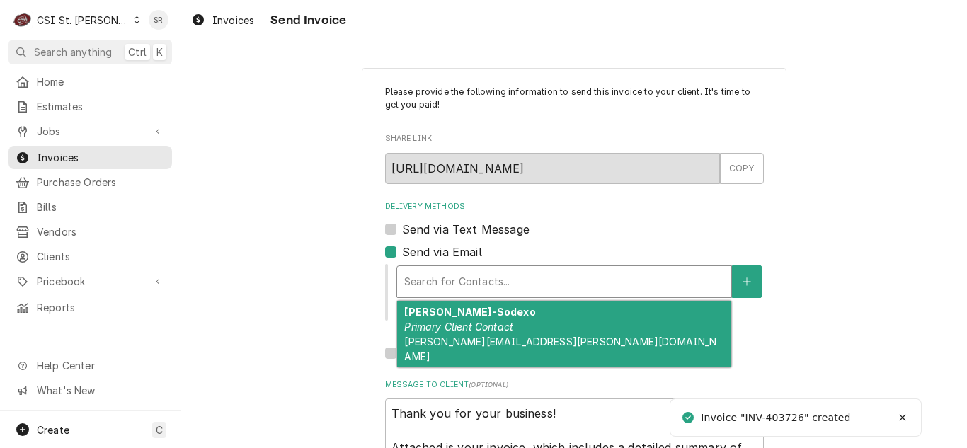
click at [485, 272] on div "Delivery Methods" at bounding box center [564, 281] width 320 height 25
click at [486, 334] on div "Audrey Kellerman-Sodexo Primary Client Contact audrey.kellerman@sodexo.com" at bounding box center [564, 334] width 334 height 67
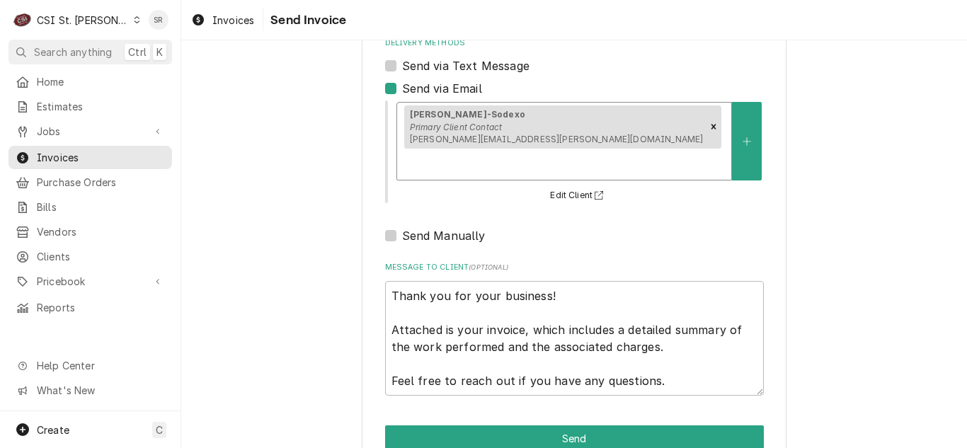
scroll to position [169, 0]
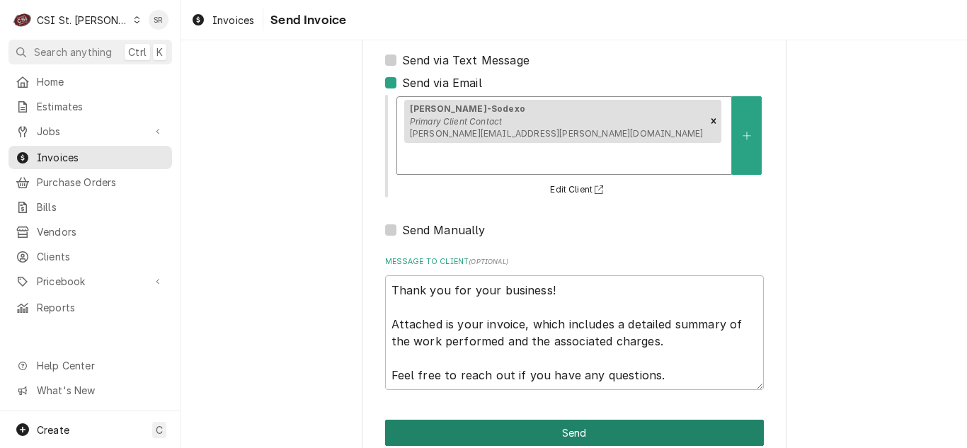
click at [585, 420] on button "Send" at bounding box center [574, 433] width 379 height 26
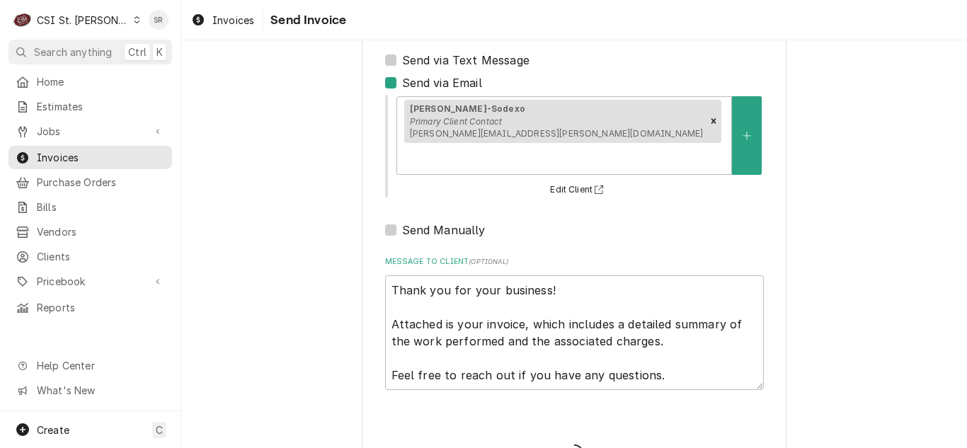
type textarea "x"
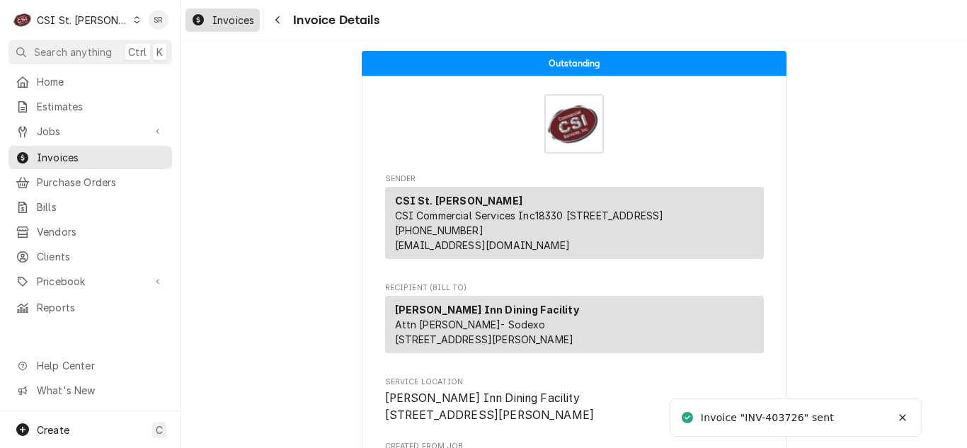
click at [217, 28] on link "Invoices" at bounding box center [223, 19] width 74 height 23
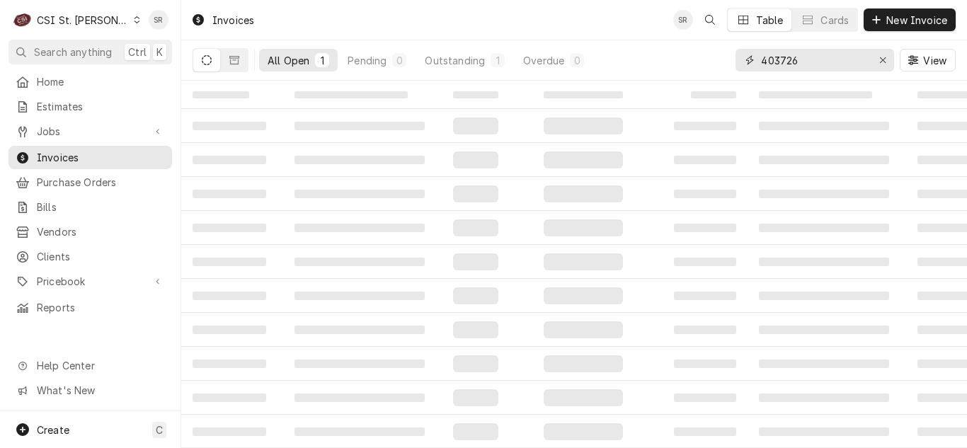
drag, startPoint x: 799, startPoint y: 59, endPoint x: 726, endPoint y: 62, distance: 73.0
click at [726, 62] on div "All Open 1 Pending 0 Outstanding 1 Overdue 0 403726 View" at bounding box center [574, 60] width 763 height 40
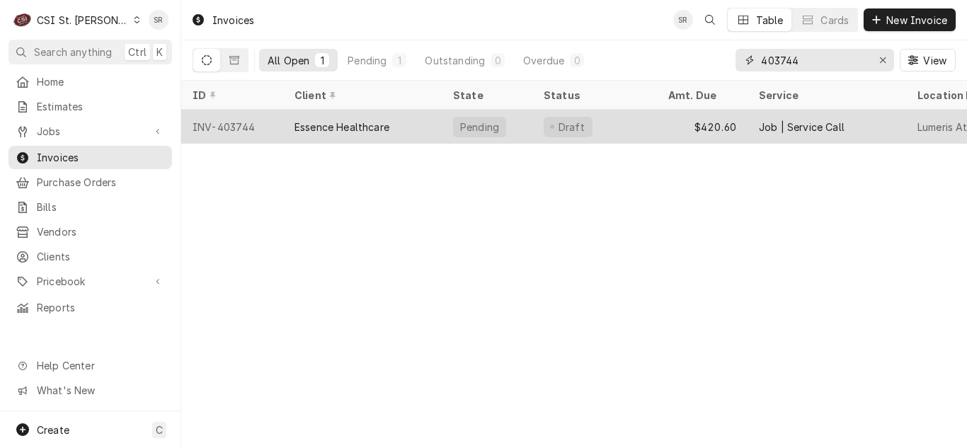
type input "403744"
click at [525, 118] on div "Pending" at bounding box center [487, 127] width 91 height 34
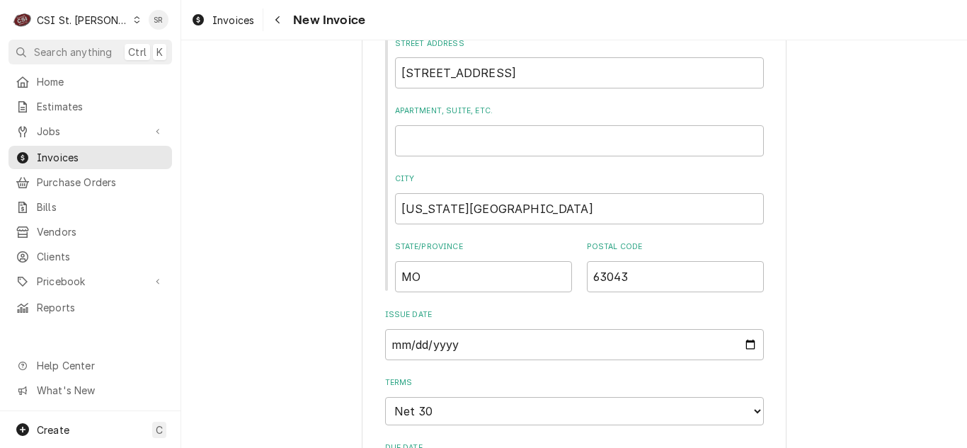
scroll to position [921, 0]
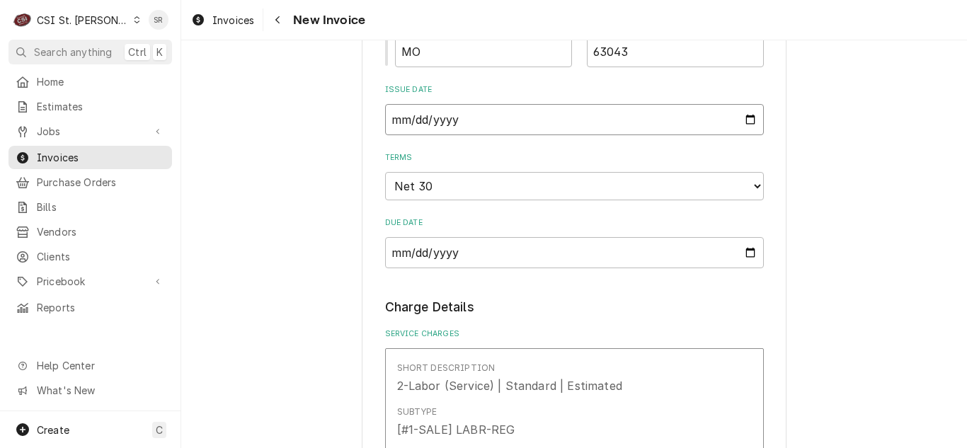
click at [743, 119] on input "[DATE]" at bounding box center [574, 119] width 379 height 31
type input "[DATE]"
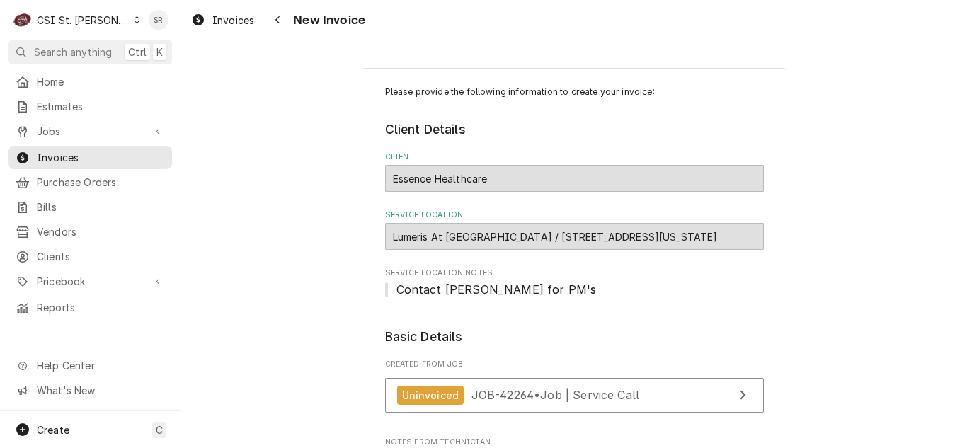
scroll to position [142, 0]
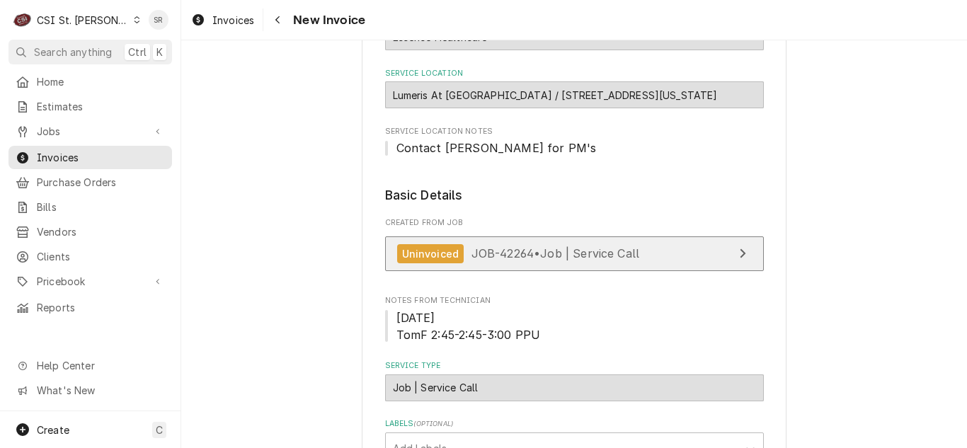
click at [584, 254] on span "JOB-42264 • Job | Service Call" at bounding box center [556, 253] width 169 height 14
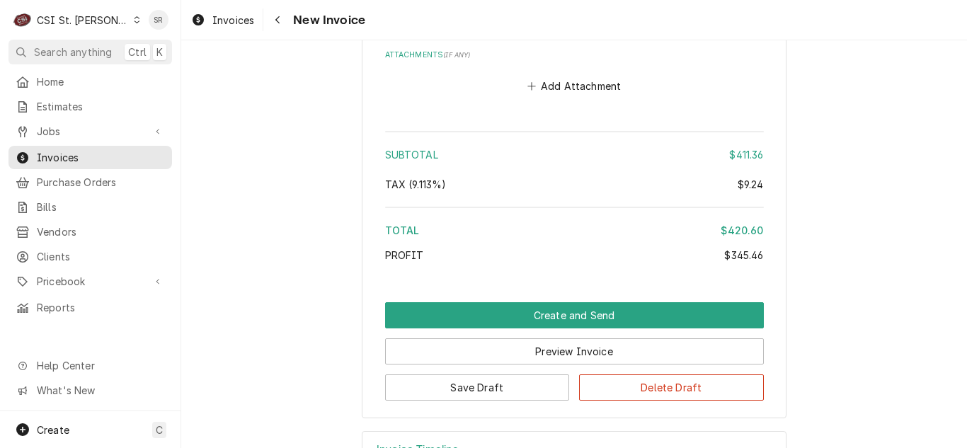
scroll to position [2762, 0]
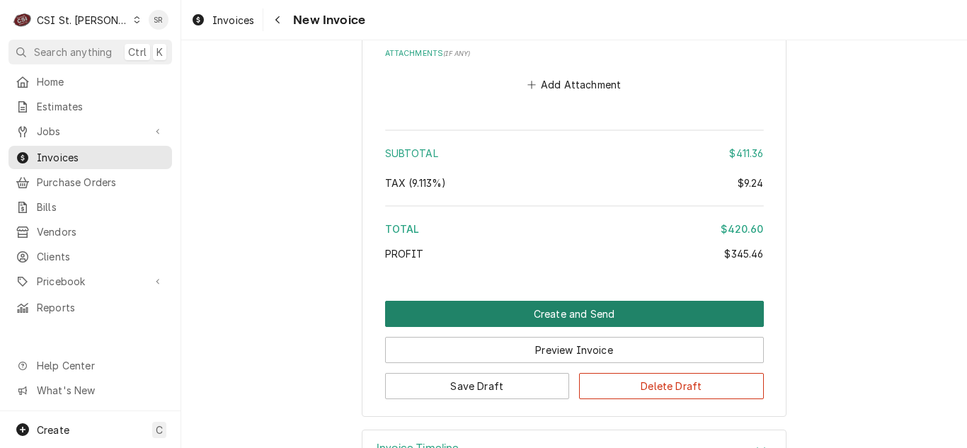
click at [572, 309] on button "Create and Send" at bounding box center [574, 314] width 379 height 26
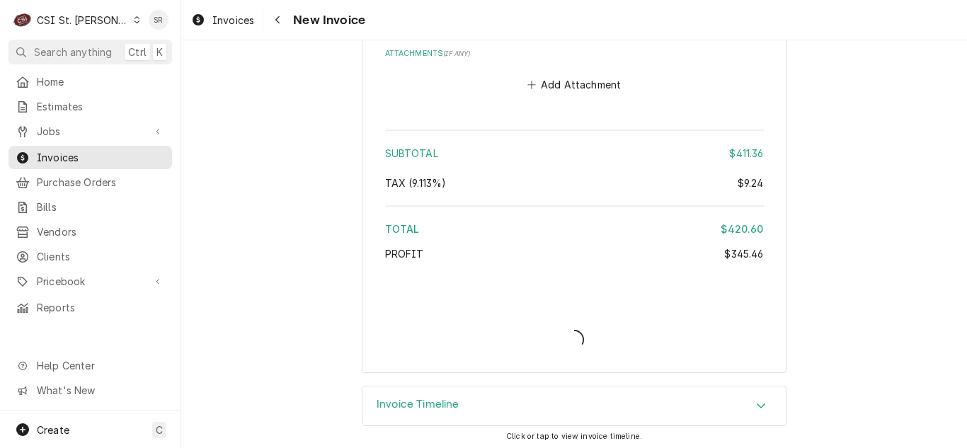
type textarea "x"
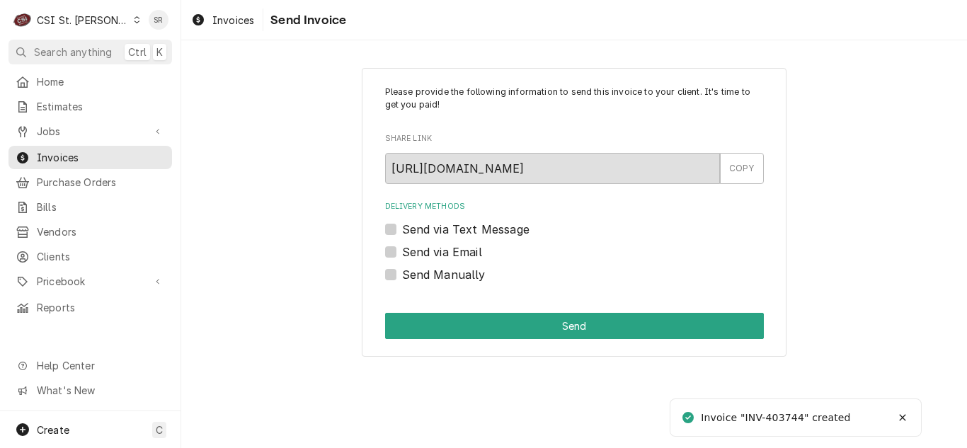
click at [450, 252] on label "Send via Email" at bounding box center [442, 252] width 80 height 17
click at [450, 252] on input "Send via Email" at bounding box center [591, 259] width 379 height 31
checkbox input "true"
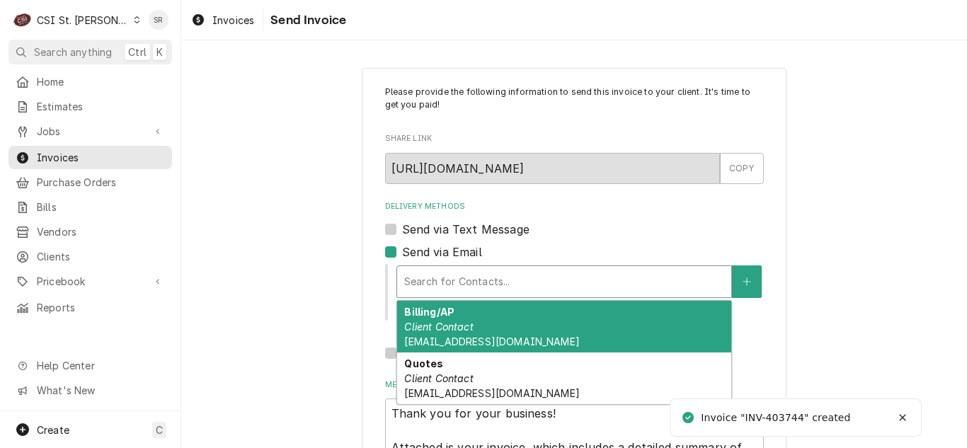
click at [484, 272] on div "Delivery Methods" at bounding box center [564, 281] width 320 height 25
click at [483, 321] on div "Billing/AP Client Contact ap-invoices@lumeris.com" at bounding box center [564, 327] width 334 height 52
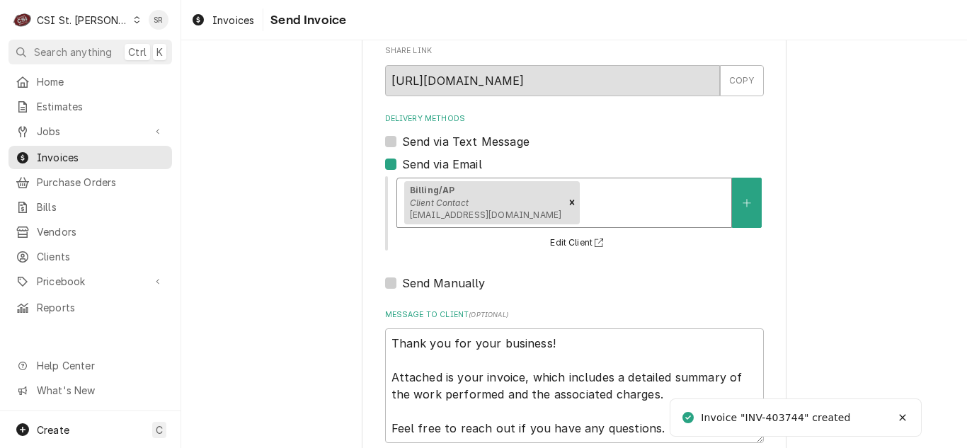
scroll to position [169, 0]
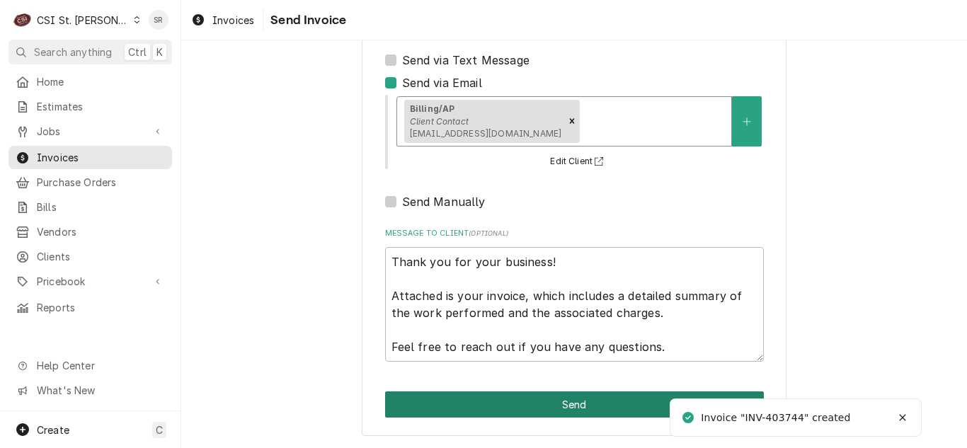
click at [566, 411] on button "Send" at bounding box center [574, 405] width 379 height 26
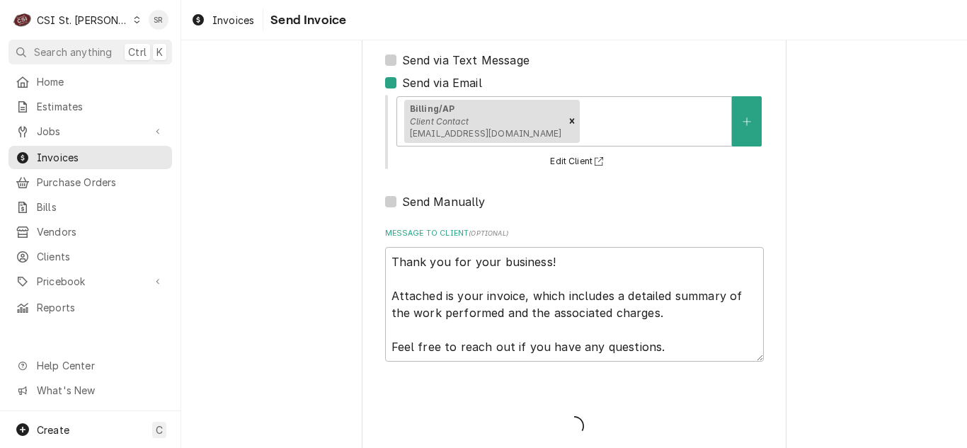
type textarea "x"
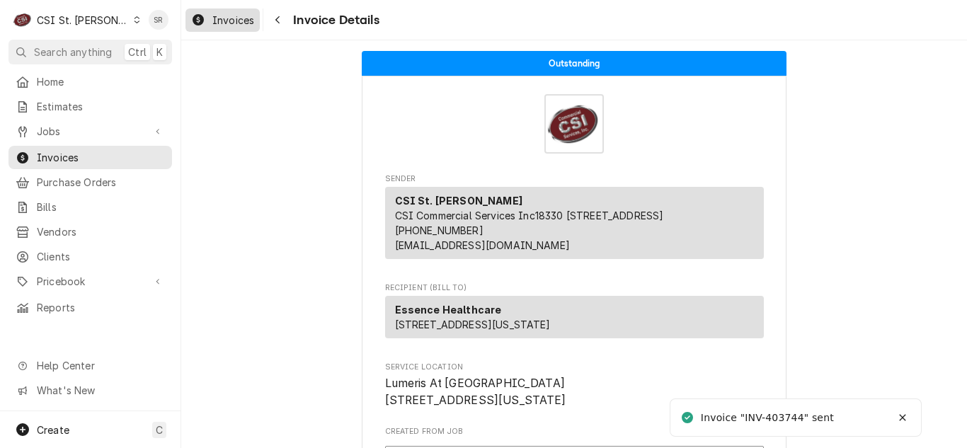
click at [222, 24] on span "Invoices" at bounding box center [233, 20] width 42 height 15
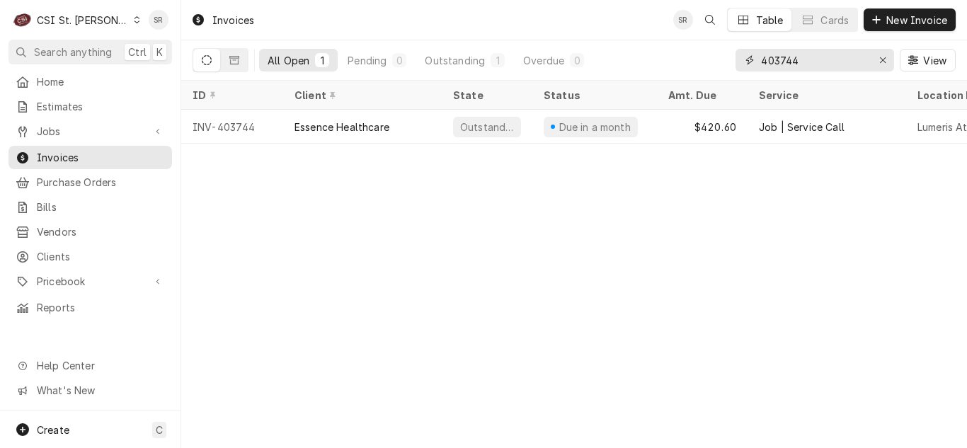
click at [813, 57] on input "403744" at bounding box center [814, 60] width 106 height 23
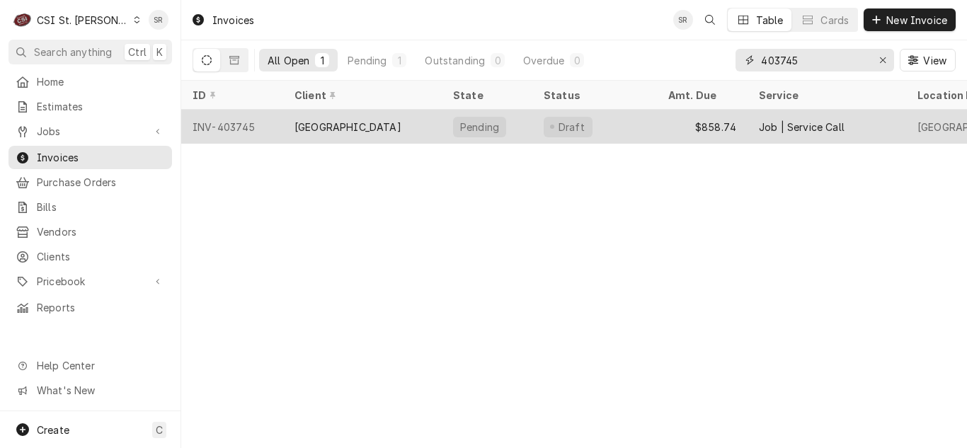
type input "403745"
click at [689, 120] on div "$858.74" at bounding box center [702, 127] width 91 height 34
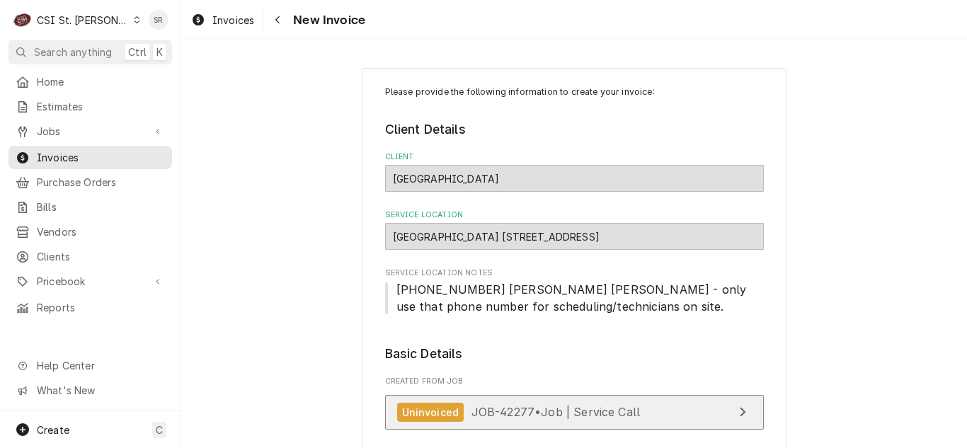
click at [527, 407] on span "JOB-42277 • Job | Service Call" at bounding box center [556, 412] width 169 height 14
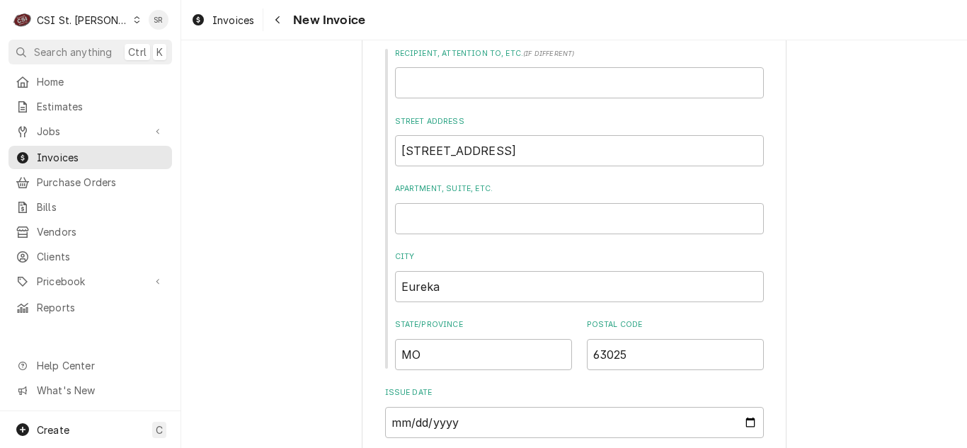
scroll to position [708, 0]
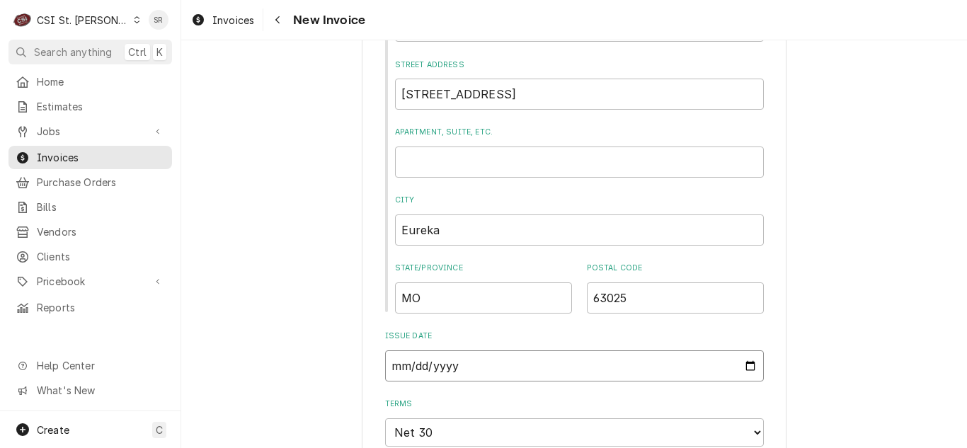
click at [744, 365] on input "[DATE]" at bounding box center [574, 366] width 379 height 31
type textarea "x"
type input "[DATE]"
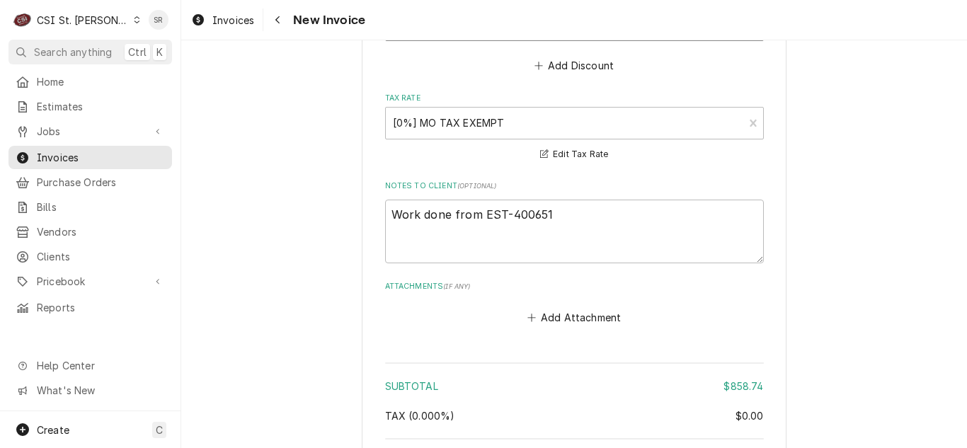
scroll to position [2832, 0]
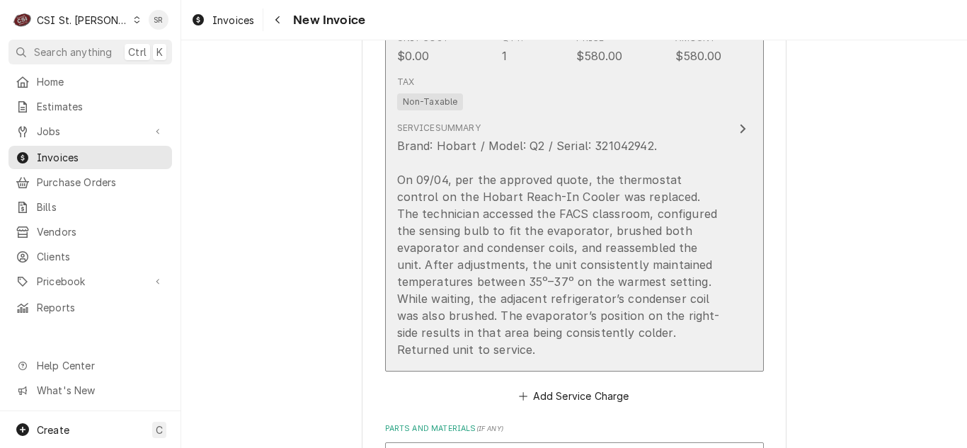
click at [544, 217] on div "Brand: Hobart / Model: Q2 / Serial: 321042942. On 09/04, per the approved quote…" at bounding box center [559, 247] width 325 height 221
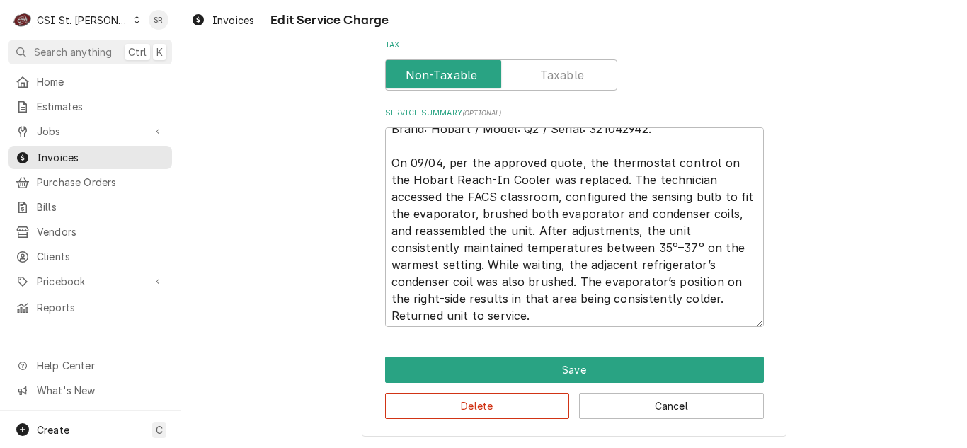
scroll to position [17, 0]
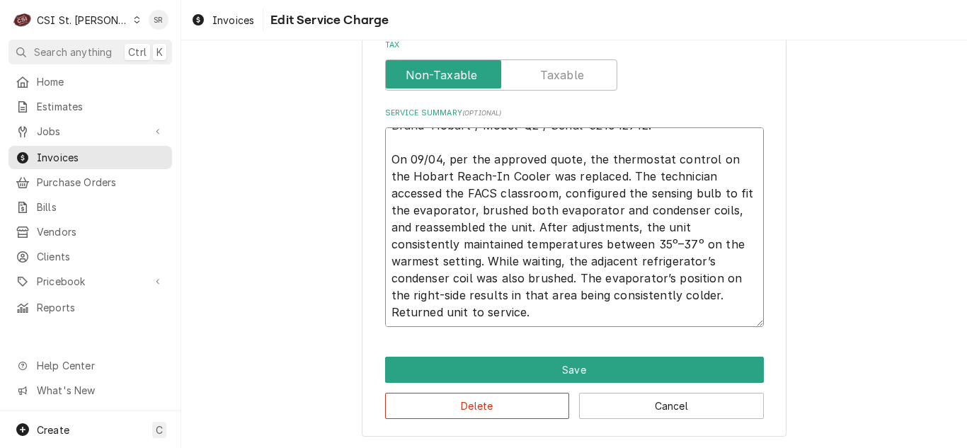
drag, startPoint x: 449, startPoint y: 313, endPoint x: 380, endPoint y: 162, distance: 165.7
click at [385, 162] on textarea "Brand: Hobart / Model: Q2 / Serial: 321042942. On 09/04, per the approved quote…" at bounding box center [574, 227] width 379 height 200
type textarea "x"
type textarea "Brand: Hobart / Model: Q2 / Serial: 321042942. R"
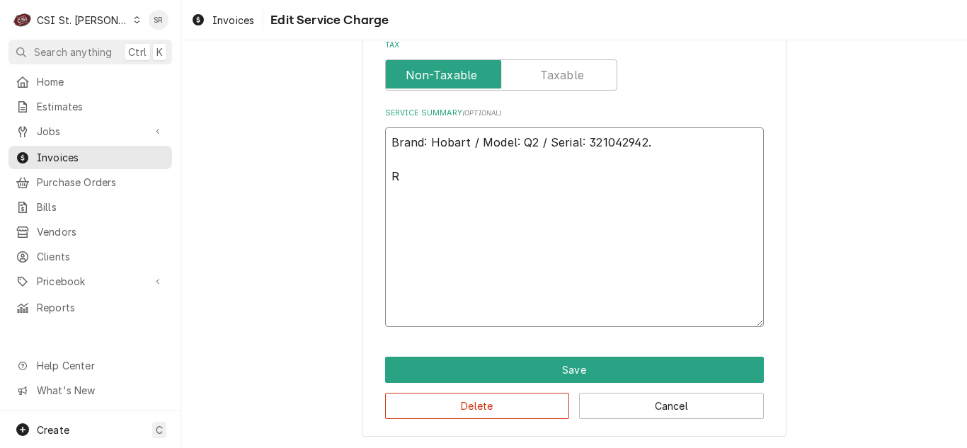
scroll to position [426, 0]
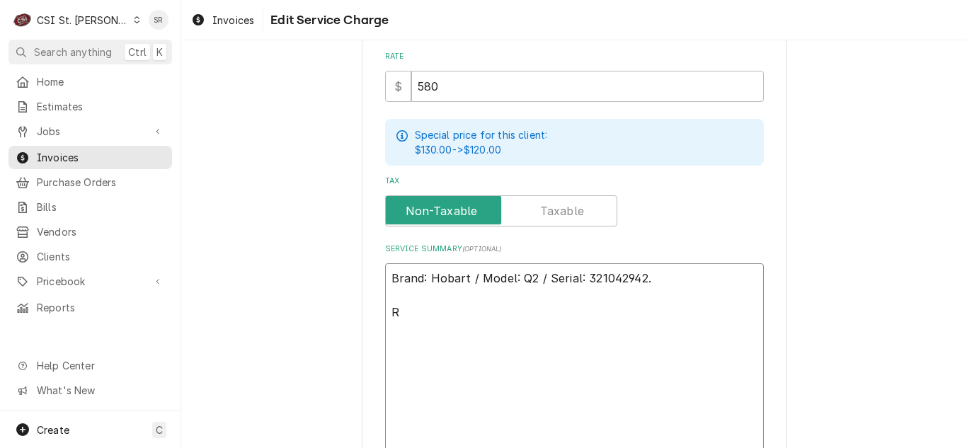
type textarea "x"
type textarea "Brand: Hobart / Model: Q2 / Serial: 321042942. Rep"
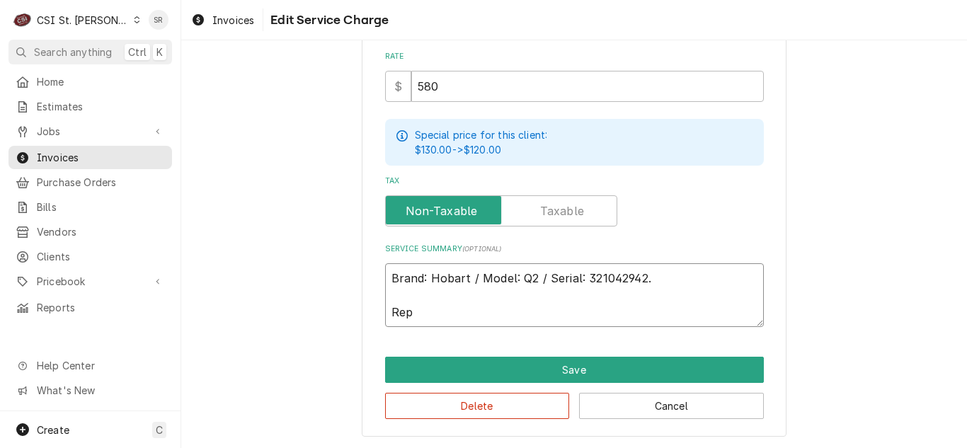
type textarea "x"
type textarea "Brand: Hobart / Model: Q2 / Serial: 321042942. Repl"
type textarea "x"
type textarea "Brand: Hobart / Model: Q2 / Serial: 321042942. Repla"
type textarea "x"
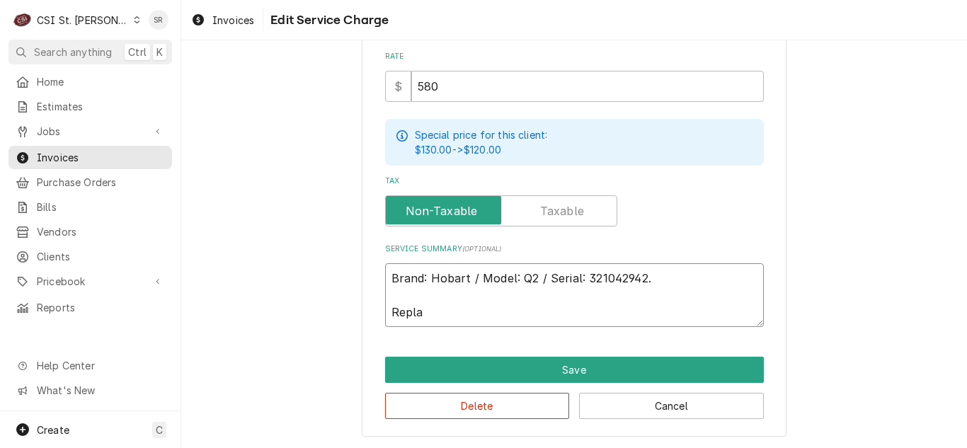
type textarea "Brand: Hobart / Model: Q2 / Serial: 321042942. Replac"
type textarea "x"
type textarea "Brand: Hobart / Model: Q2 / Serial: 321042942. Replace"
type textarea "x"
type textarea "Brand: Hobart / Model: Q2 / Serial: 321042942. Replaced"
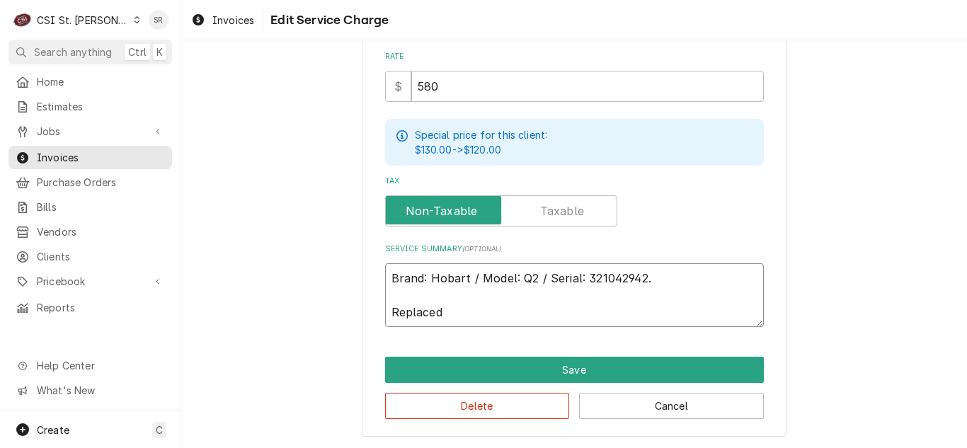
type textarea "x"
type textarea "Brand: Hobart / Model: Q2 / Serial: 321042942. Replaced"
type textarea "x"
type textarea "Brand: Hobart / Model: Q2 / Serial: 321042942. Replaced c"
type textarea "x"
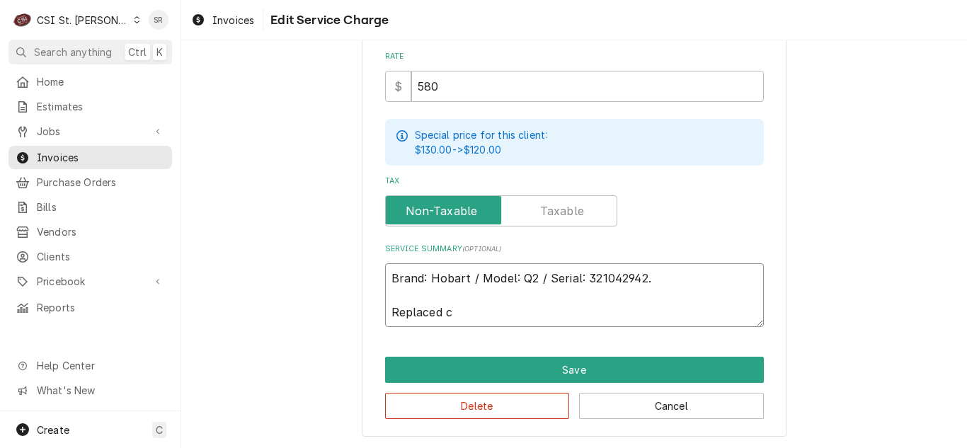
type textarea "Brand: Hobart / Model: Q2 / Serial: 321042942. Replaced co"
type textarea "x"
type textarea "Brand: Hobart / Model: Q2 / Serial: 321042942. Replaced con"
type textarea "x"
type textarea "Brand: Hobart / Model: Q2 / Serial: 321042942. Replaced cont"
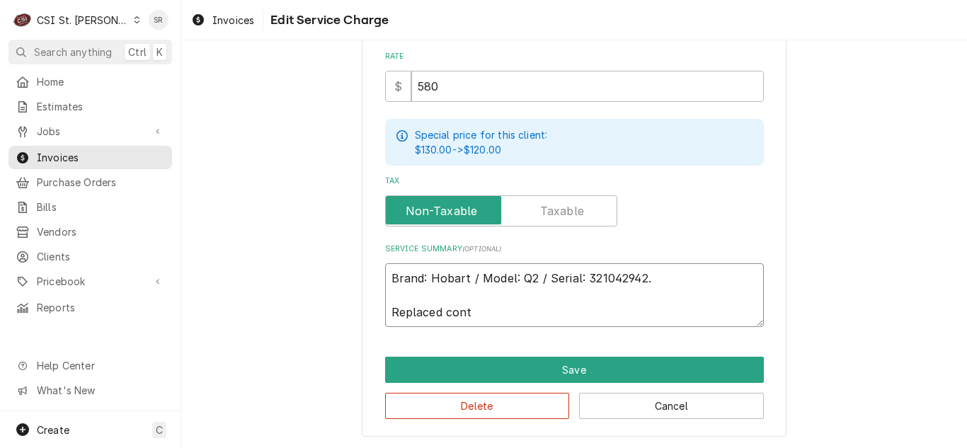
type textarea "x"
type textarea "Brand: Hobart / Model: Q2 / Serial: 321042942. Replaced contr"
type textarea "x"
type textarea "Brand: Hobart / Model: Q2 / Serial: 321042942. Replaced contro"
type textarea "x"
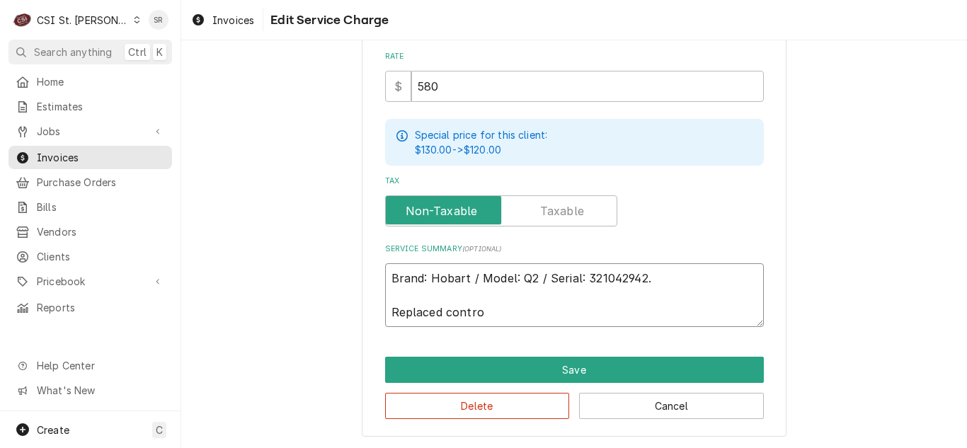
type textarea "Brand: Hobart / Model: Q2 / Serial: 321042942. Replaced control"
type textarea "x"
type textarea "Brand: Hobart / Model: Q2 / Serial: 321042942. Replaced controlle"
type textarea "x"
type textarea "Brand: Hobart / Model: Q2 / Serial: 321042942. Replaced controller"
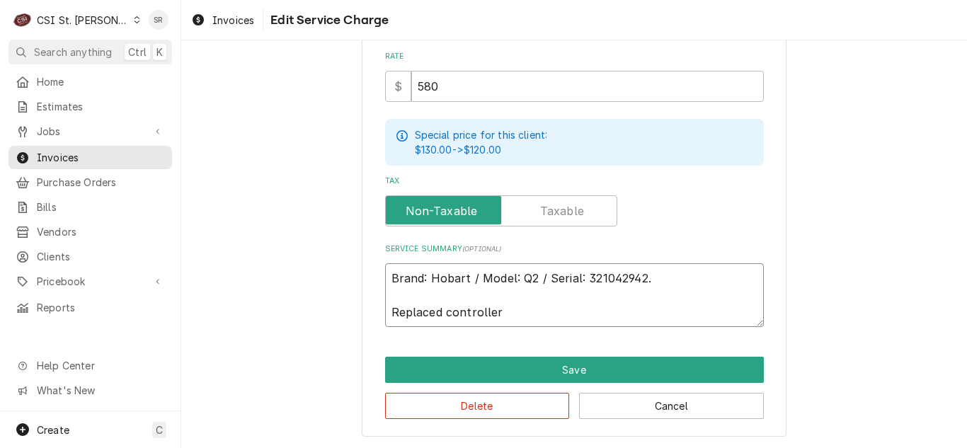
type textarea "x"
type textarea "Brand: Hobart / Model: Q2 / Serial: 321042942. Replaced controller"
type textarea "x"
type textarea "Brand: Hobart / Model: Q2 / Serial: 321042942. Replaced controller a"
type textarea "x"
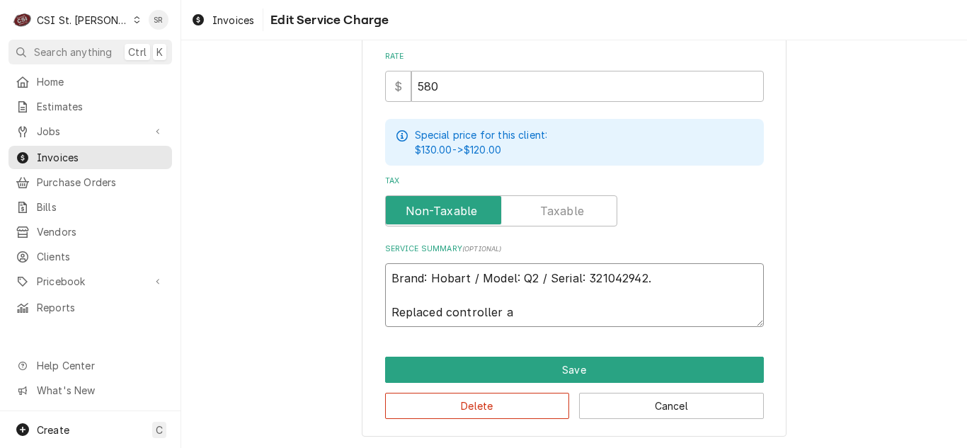
type textarea "Brand: Hobart / Model: Q2 / Serial: 321042942. Replaced controller as"
type textarea "x"
type textarea "Brand: Hobart / Model: Q2 / Serial: 321042942. Replaced controller as"
type textarea "x"
type textarea "Brand: Hobart / Model: Q2 / Serial: 321042942. Replaced controller as p"
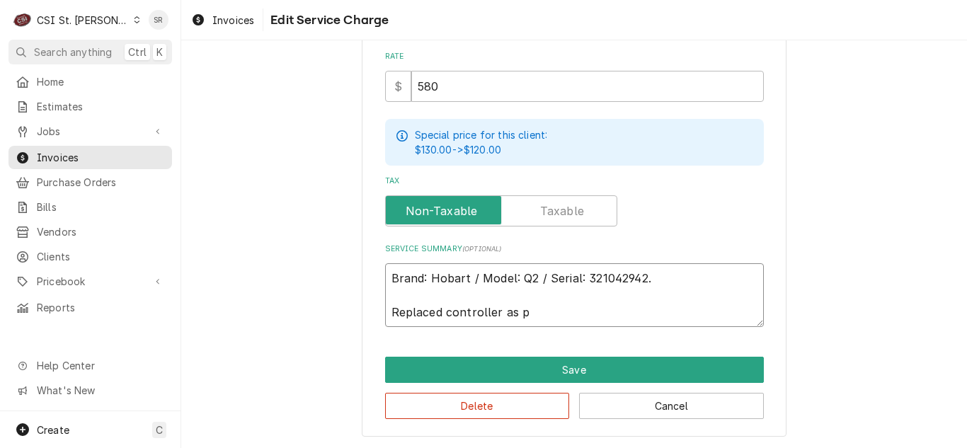
type textarea "x"
type textarea "Brand: Hobart / Model: Q2 / Serial: 321042942. Replaced controller as pe"
type textarea "x"
type textarea "Brand: Hobart / Model: Q2 / Serial: 321042942. Replaced controller as per"
type textarea "x"
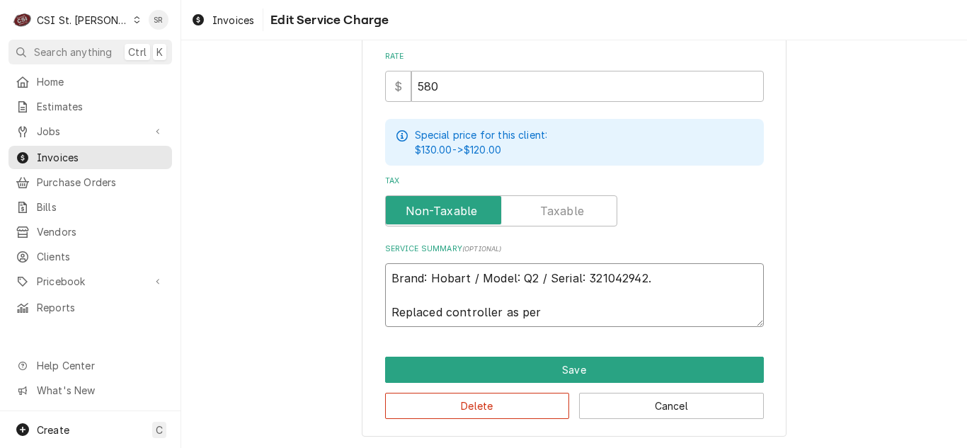
type textarea "Brand: Hobart / Model: Q2 / Serial: 321042942. Replaced controller as per a"
type textarea "x"
type textarea "Brand: Hobart / Model: Q2 / Serial: 321042942. Replaced controller as per ap"
type textarea "x"
type textarea "Brand: Hobart / Model: Q2 / Serial: 321042942. Replaced controller as per app"
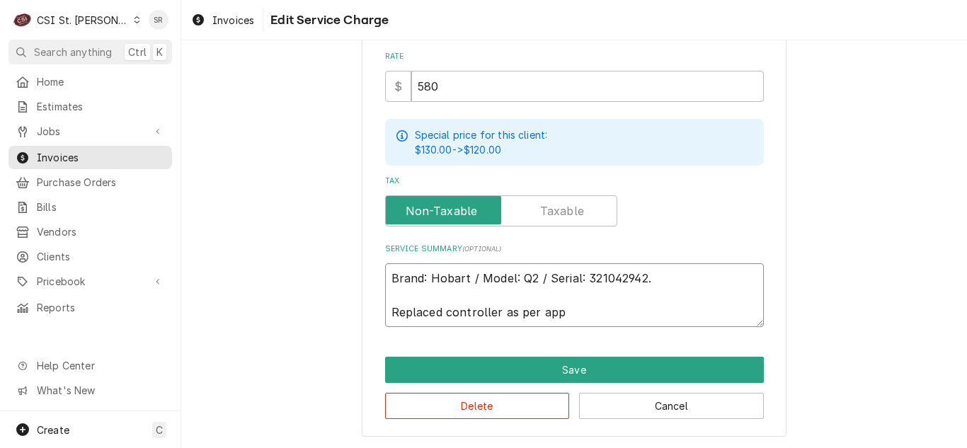
type textarea "x"
type textarea "Brand: Hobart / Model: Q2 / Serial: 321042942. Replaced controller as per appr"
type textarea "x"
type textarea "Brand: Hobart / Model: Q2 / Serial: 321042942. Replaced controller as per appro"
type textarea "x"
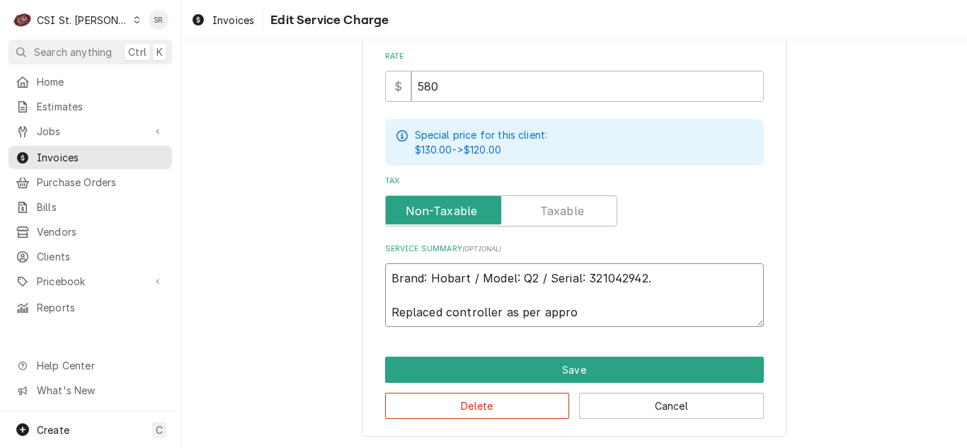
type textarea "Brand: Hobart / Model: Q2 / Serial: 321042942. Replaced controller as per approv"
type textarea "x"
type textarea "Brand: Hobart / Model: Q2 / Serial: 321042942. Replaced controller as per appro…"
type textarea "x"
type textarea "Brand: Hobart / Model: Q2 / Serial: 321042942. Replaced controller as per appro…"
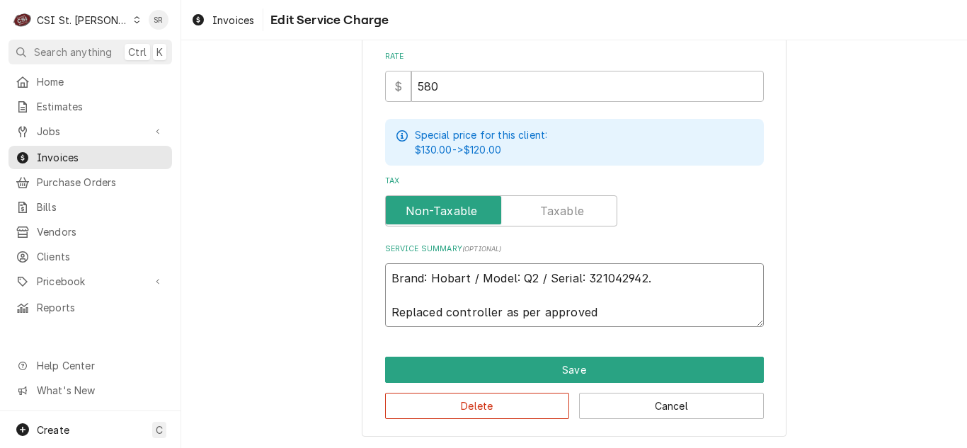
type textarea "x"
type textarea "Brand: Hobart / Model: Q2 / Serial: 321042942. Replaced controller as per appro…"
type textarea "x"
type textarea "Brand: Hobart / Model: Q2 / Serial: 321042942. Replaced controller as per appro…"
type textarea "x"
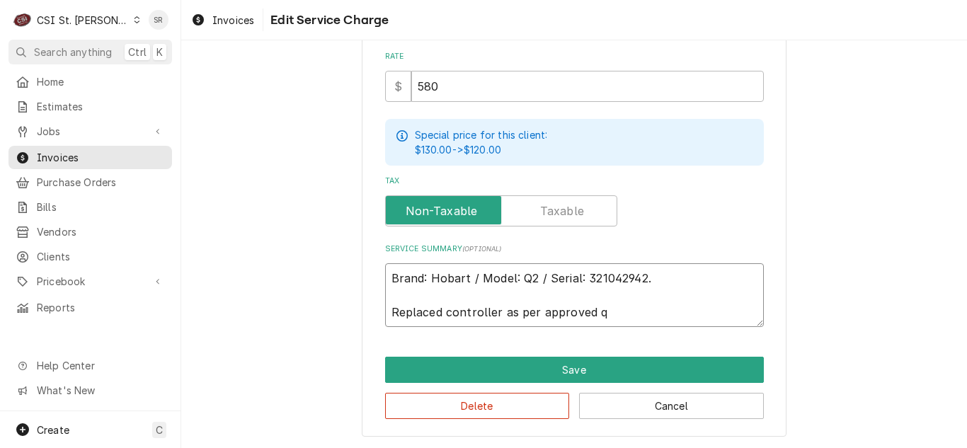
type textarea "Brand: Hobart / Model: Q2 / Serial: 321042942. Replaced controller as per appro…"
type textarea "x"
type textarea "Brand: Hobart / Model: Q2 / Serial: 321042942. Replaced controller as per appro…"
type textarea "x"
type textarea "Brand: Hobart / Model: Q2 / Serial: 321042942. Replaced controller as per appro…"
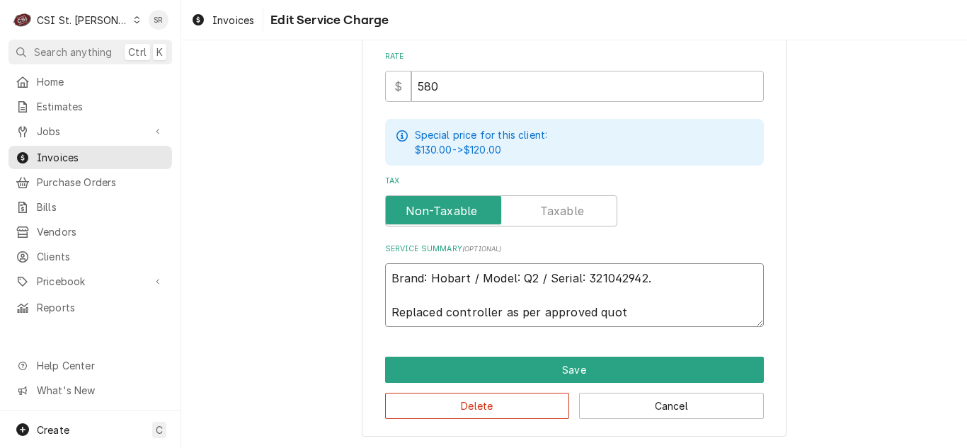
type textarea "x"
type textarea "Brand: Hobart / Model: Q2 / Serial: 321042942. Replaced controller as per appro…"
type textarea "x"
type textarea "Brand: Hobart / Model: Q2 / Serial: 321042942. Replaced controller as per appro…"
type textarea "x"
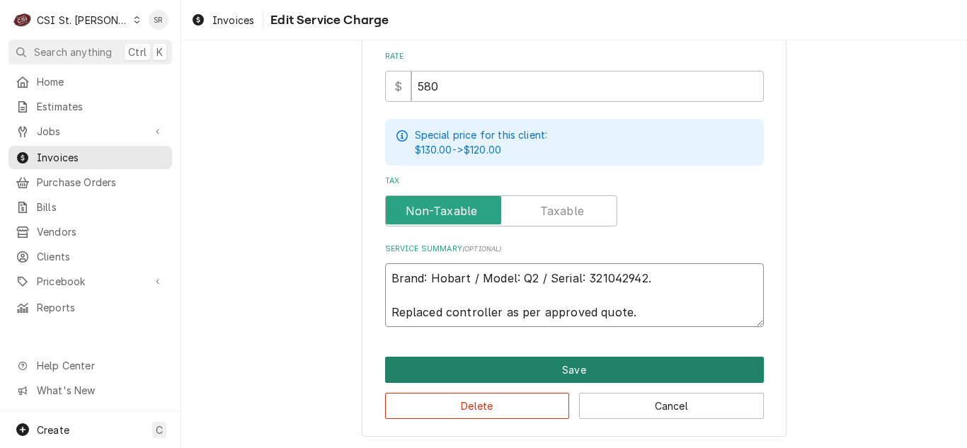
type textarea "Brand: Hobart / Model: Q2 / Serial: 321042942. Replaced controller as per appro…"
click at [566, 360] on button "Save" at bounding box center [574, 370] width 379 height 26
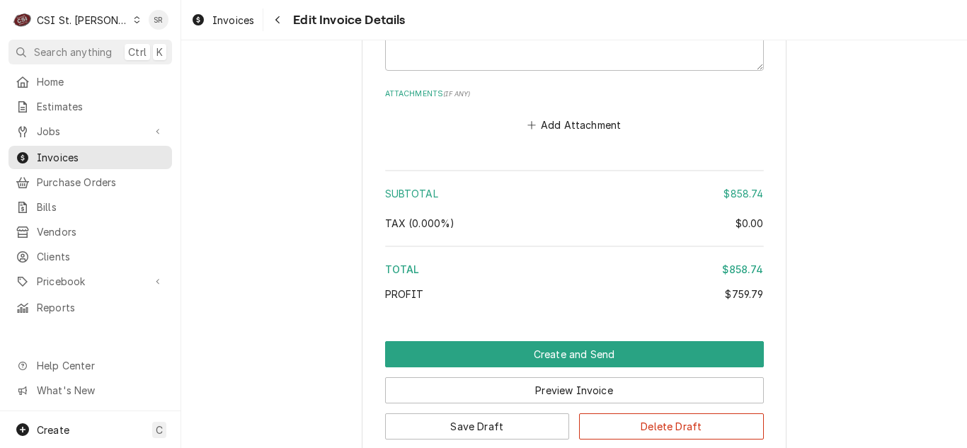
scroll to position [2930, 0]
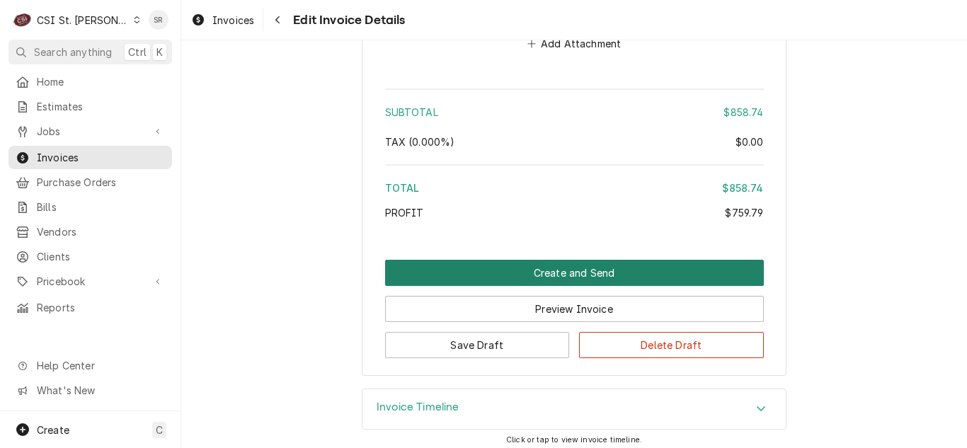
click at [572, 268] on button "Create and Send" at bounding box center [574, 273] width 379 height 26
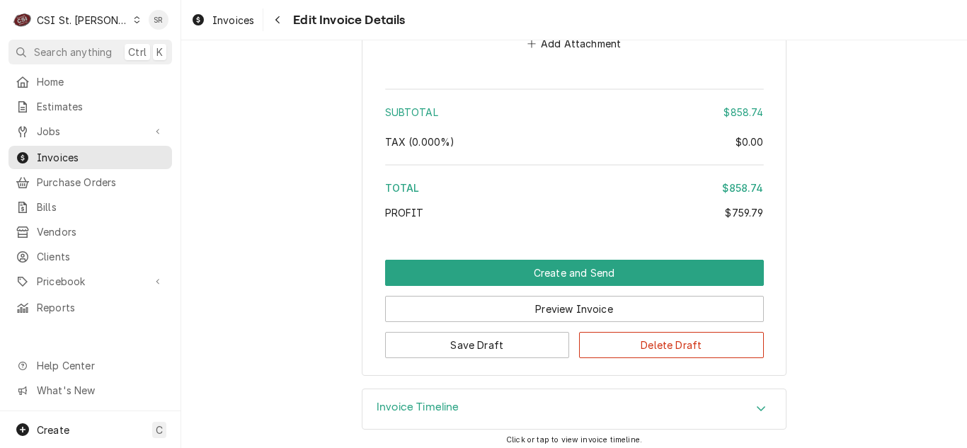
scroll to position [2893, 0]
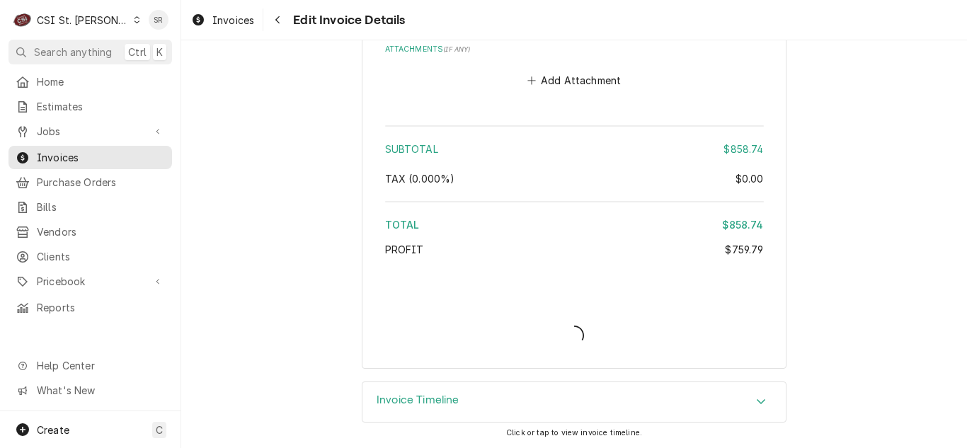
type textarea "x"
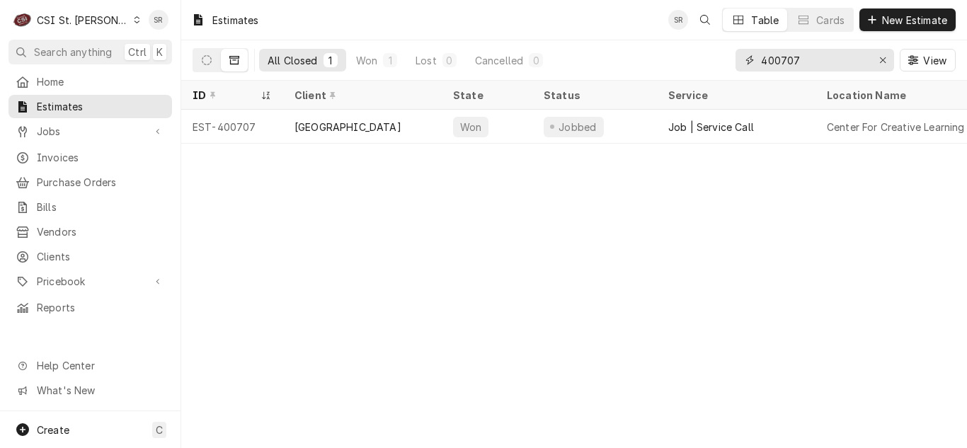
drag, startPoint x: 787, startPoint y: 55, endPoint x: 753, endPoint y: 57, distance: 34.8
click at [753, 57] on div "400707" at bounding box center [815, 60] width 159 height 23
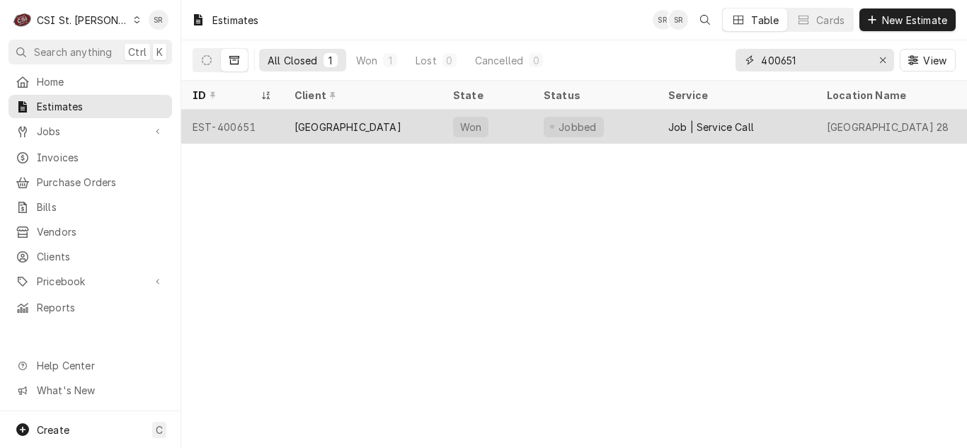
type input "400651"
click at [712, 120] on div "Job | Service Call" at bounding box center [711, 127] width 86 height 15
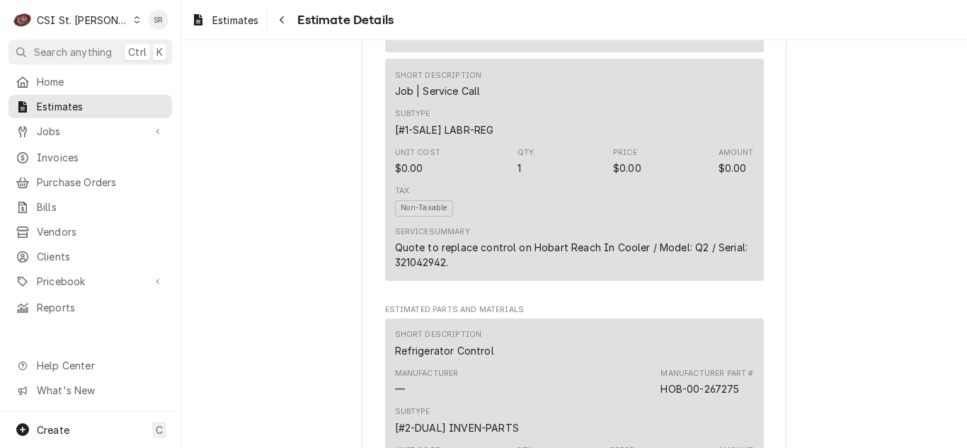
scroll to position [1487, 0]
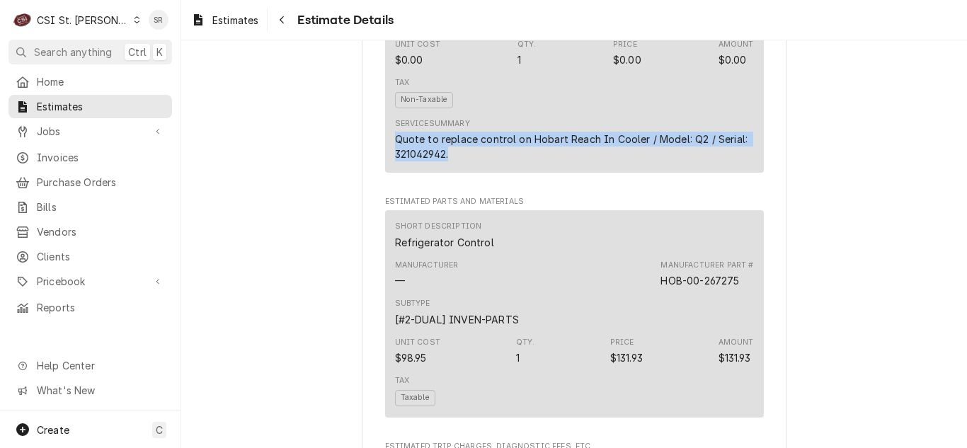
drag, startPoint x: 449, startPoint y: 208, endPoint x: 378, endPoint y: 184, distance: 74.8
click at [378, 184] on div "Sender CSI St. Louis CSI Commercial Services Inc18330 Edison Ave Chesterfield, …" at bounding box center [574, 313] width 425 height 3449
click at [481, 166] on div "Service Summary Quote to replace control on Hobart Reach In Cooler / Model: Q2 …" at bounding box center [574, 139] width 359 height 53
drag, startPoint x: 455, startPoint y: 204, endPoint x: 435, endPoint y: 187, distance: 26.7
click at [435, 161] on div "Quote to replace control on Hobart Reach In Cooler / Model: Q2 / Serial: 321042…" at bounding box center [574, 147] width 359 height 30
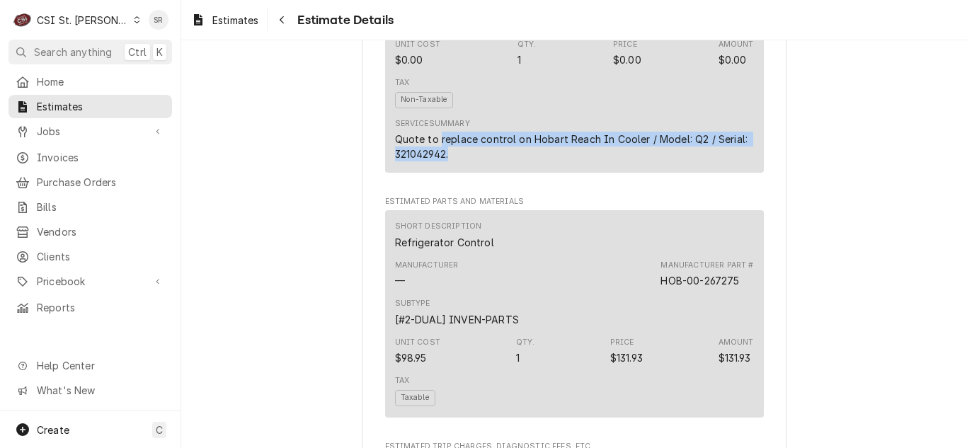
copy div "replace control on Hobart Reach In Cooler / Model: Q2 / Serial: 321042942."
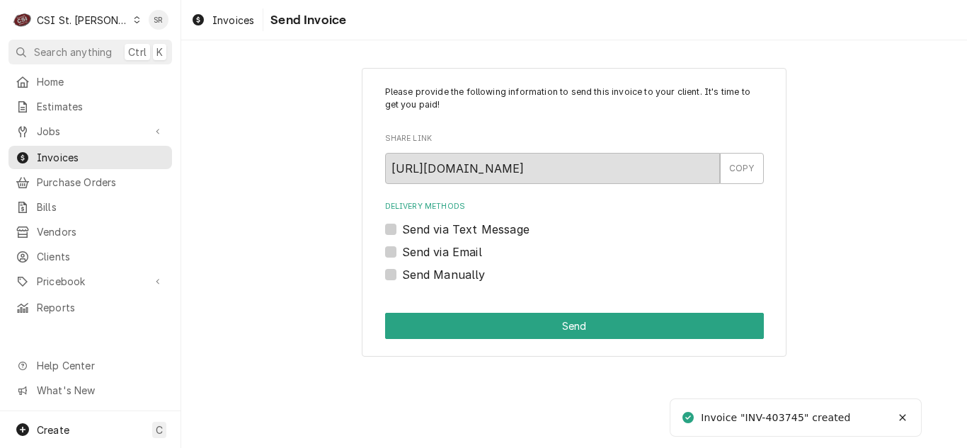
click at [439, 251] on label "Send via Email" at bounding box center [442, 252] width 80 height 17
click at [439, 251] on input "Send via Email" at bounding box center [591, 259] width 379 height 31
checkbox input "true"
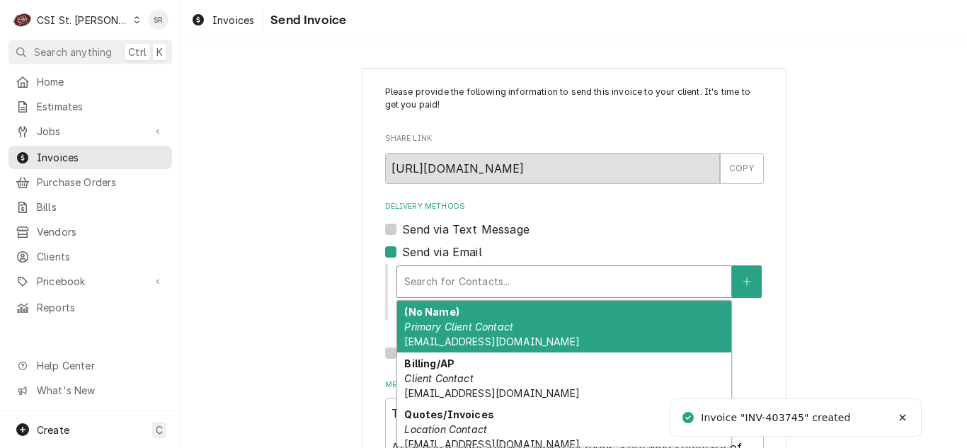
click at [495, 277] on div "Delivery Methods" at bounding box center [564, 281] width 320 height 25
click at [494, 322] on em "Primary Client Contact" at bounding box center [458, 327] width 109 height 12
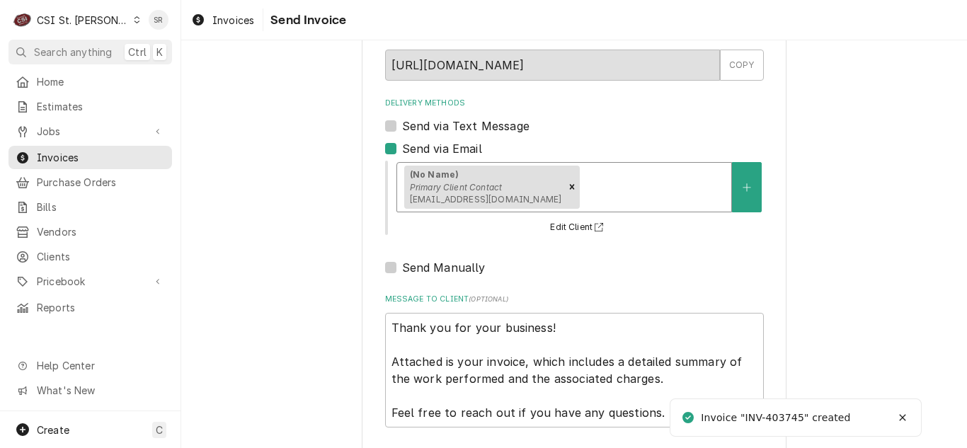
scroll to position [169, 0]
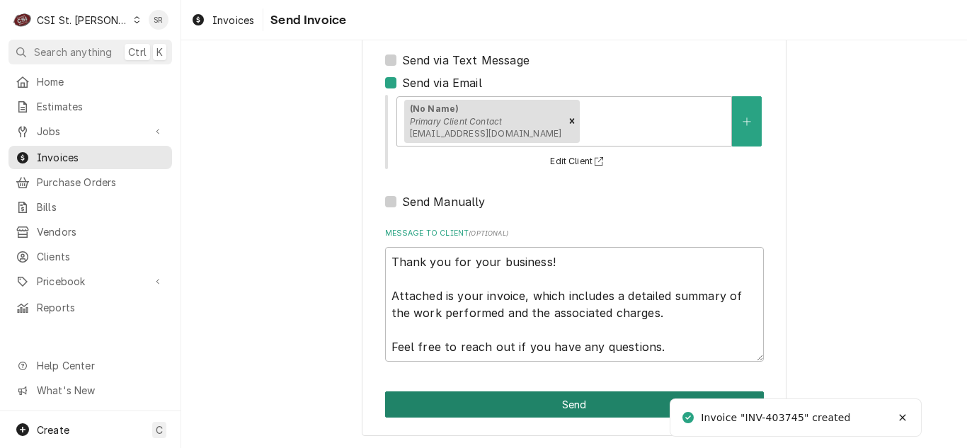
click at [576, 409] on button "Send" at bounding box center [574, 405] width 379 height 26
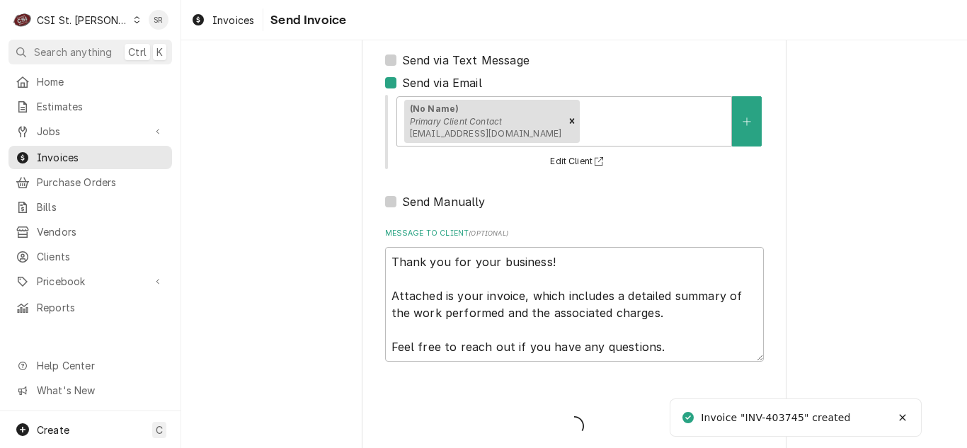
type textarea "x"
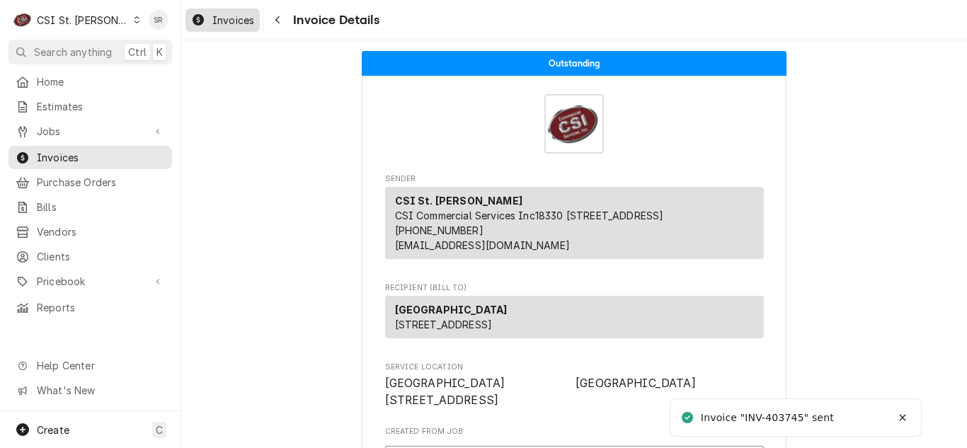
click at [223, 28] on div "Invoices" at bounding box center [222, 20] width 69 height 18
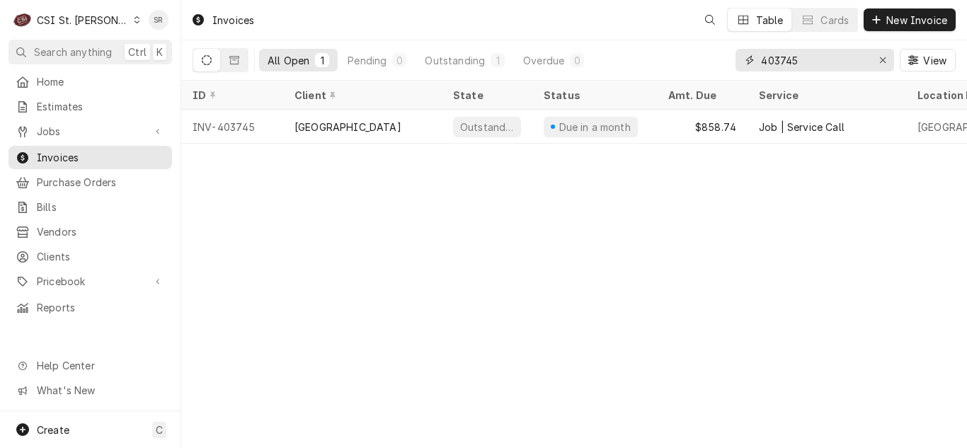
drag, startPoint x: 783, startPoint y: 60, endPoint x: 732, endPoint y: 55, distance: 51.2
click at [732, 55] on div "All Open 1 Pending 0 Outstanding 1 Overdue 0 403745 View" at bounding box center [574, 60] width 763 height 40
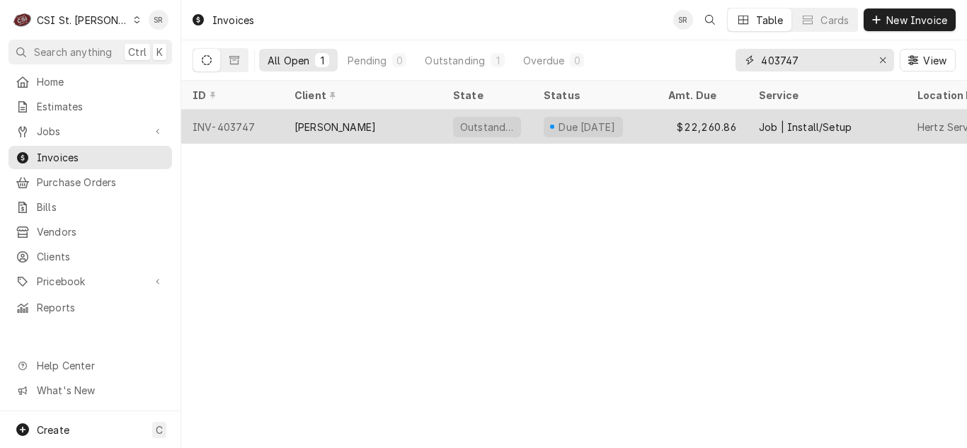
type input "403747"
click at [394, 125] on div "Lane Valente" at bounding box center [362, 127] width 159 height 34
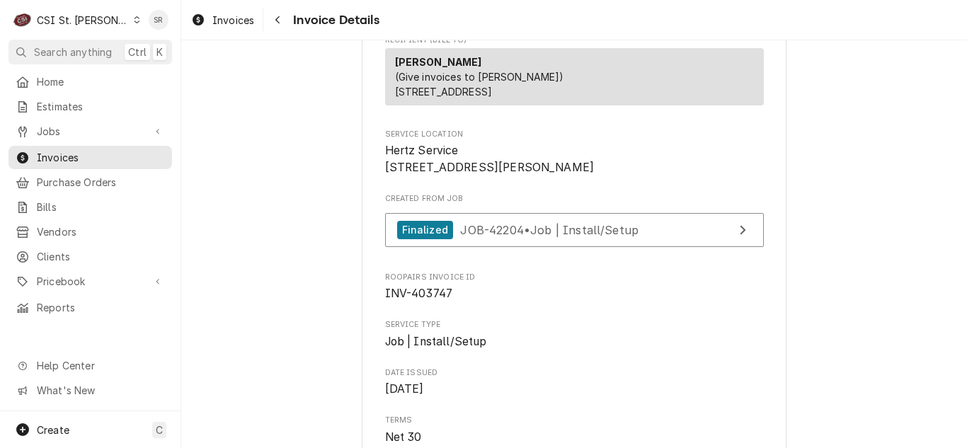
scroll to position [283, 0]
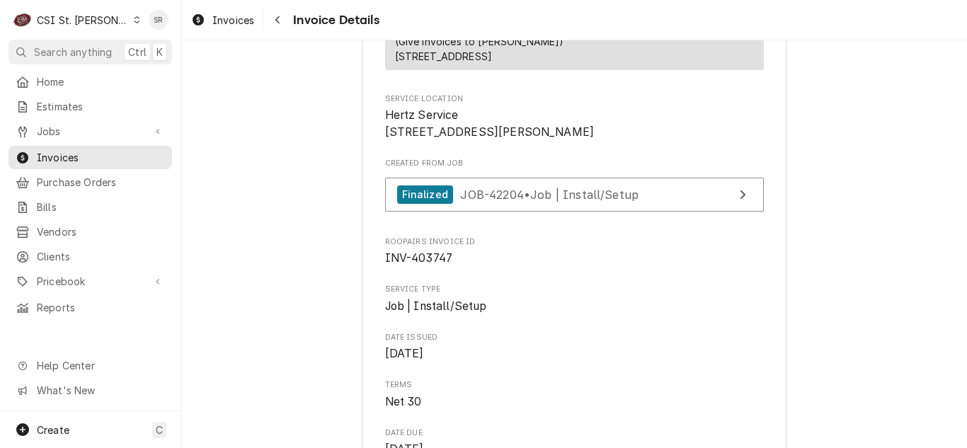
drag, startPoint x: 226, startPoint y: 8, endPoint x: 312, endPoint y: 16, distance: 86.0
click at [226, 8] on link "Invoices" at bounding box center [223, 19] width 74 height 23
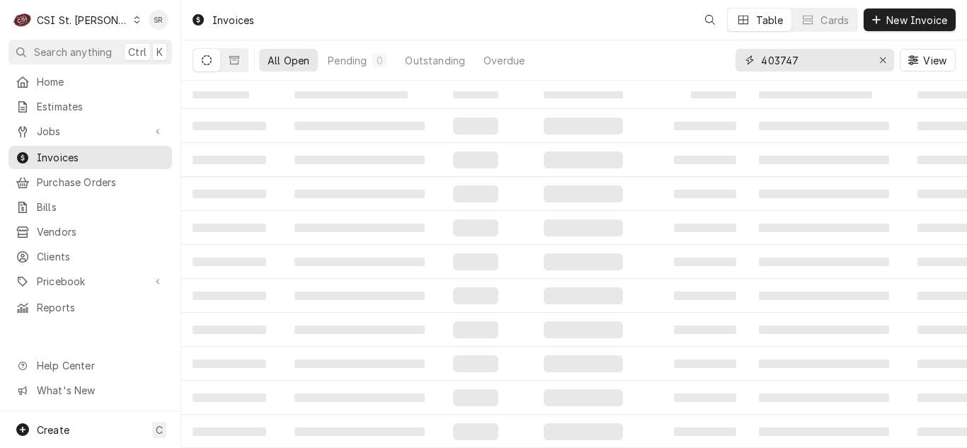
click at [842, 58] on input "403747" at bounding box center [814, 60] width 106 height 23
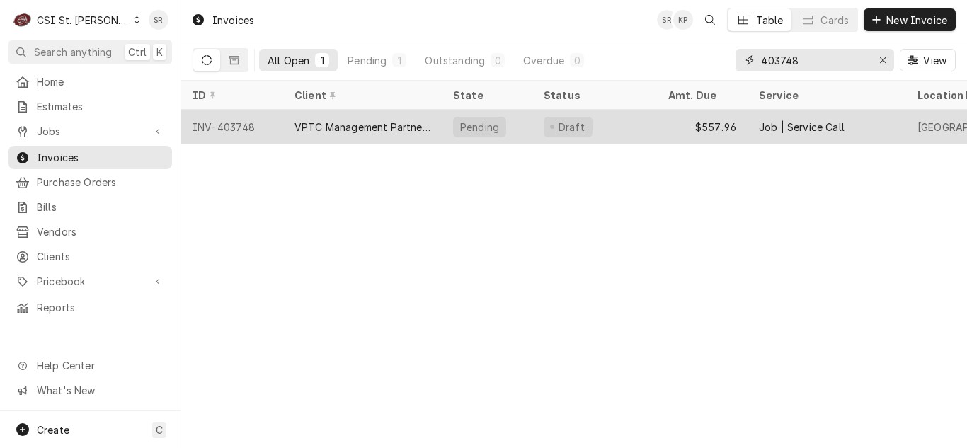
type input "403748"
click at [373, 128] on div "VPTC Management Partners, LLC" at bounding box center [363, 127] width 136 height 15
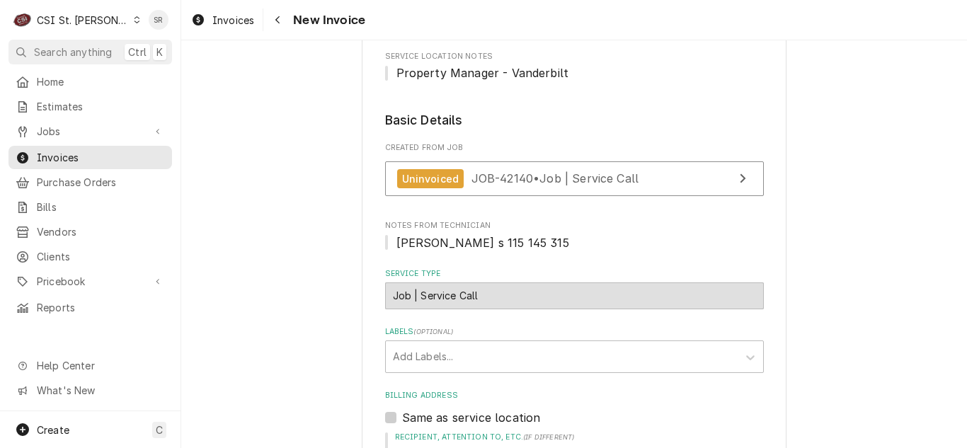
scroll to position [212, 0]
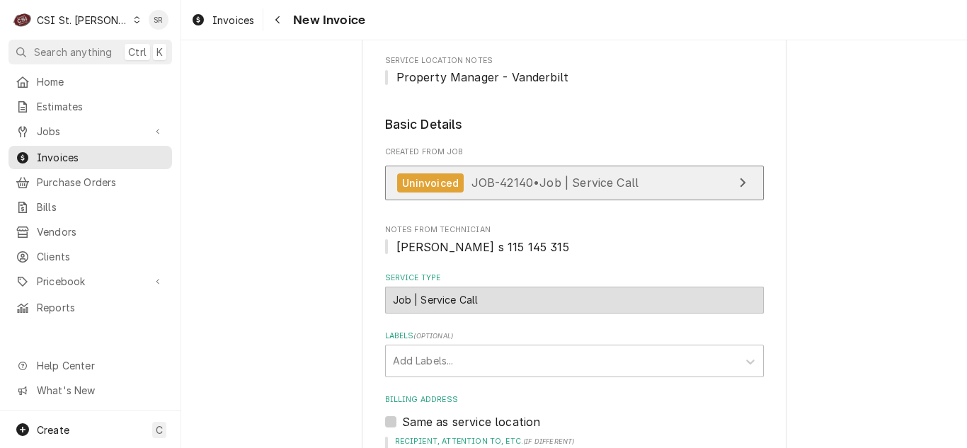
click at [528, 181] on span "JOB-42140 • Job | Service Call" at bounding box center [556, 183] width 168 height 14
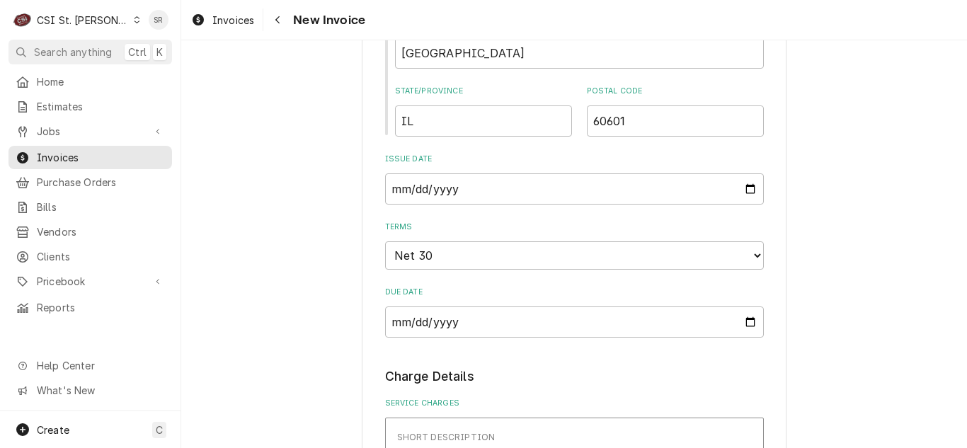
scroll to position [921, 0]
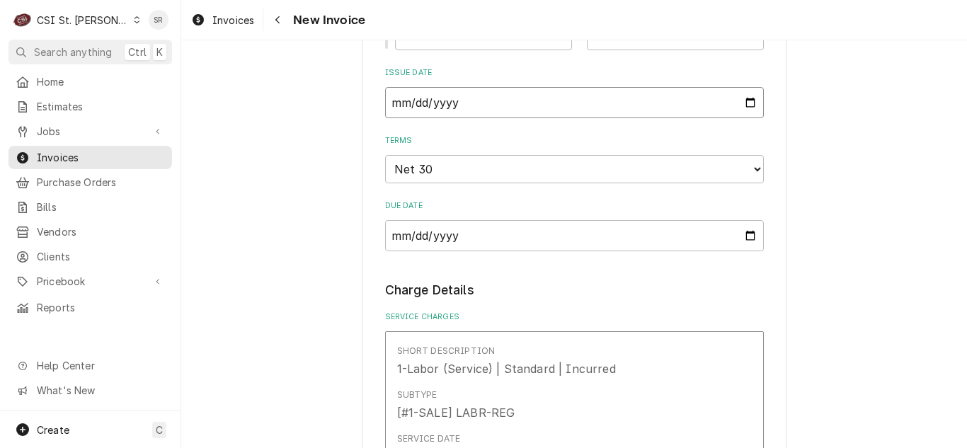
click at [741, 100] on input "2025-09-05" at bounding box center [574, 102] width 379 height 31
type textarea "x"
type input "2025-09-23"
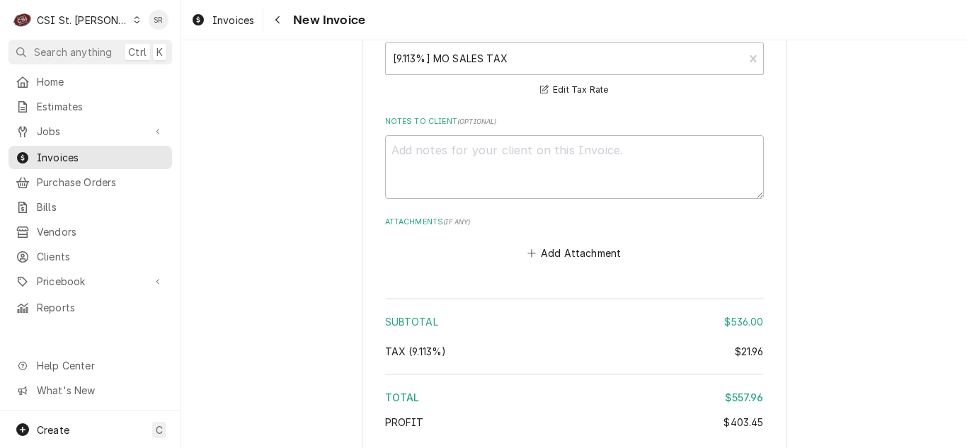
scroll to position [2832, 0]
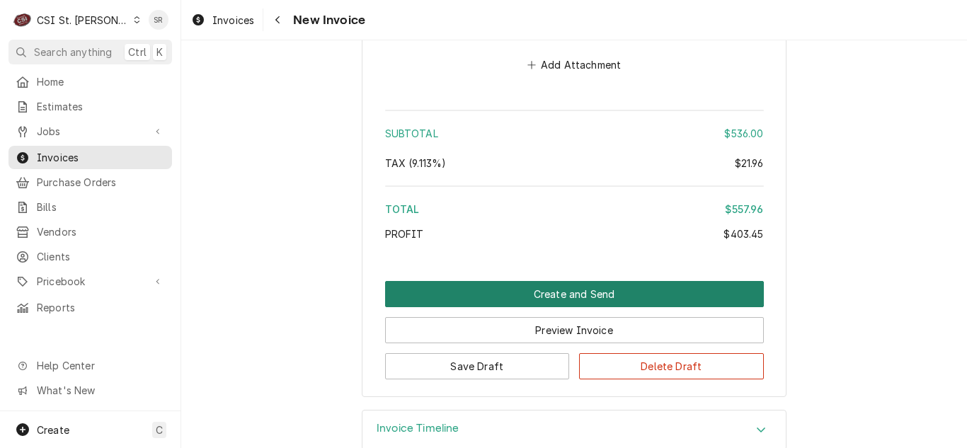
click at [607, 295] on button "Create and Send" at bounding box center [574, 294] width 379 height 26
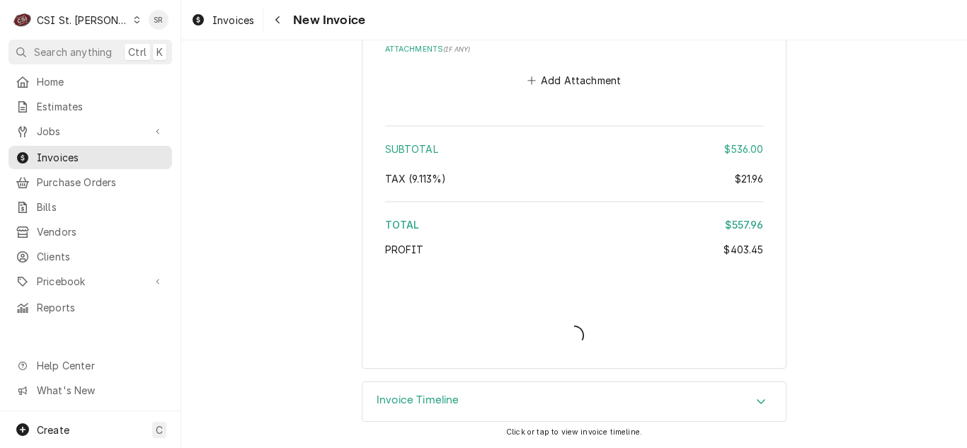
scroll to position [2817, 0]
type textarea "x"
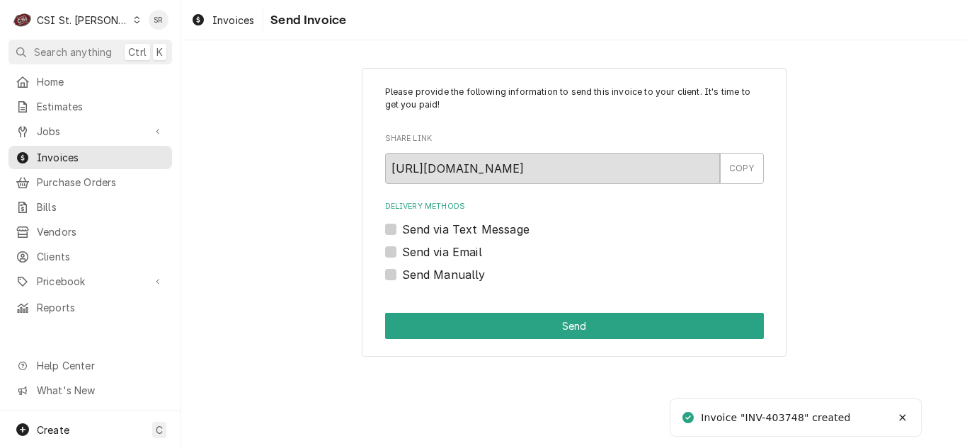
click at [426, 250] on label "Send via Email" at bounding box center [442, 252] width 80 height 17
click at [426, 250] on input "Send via Email" at bounding box center [591, 259] width 379 height 31
checkbox input "true"
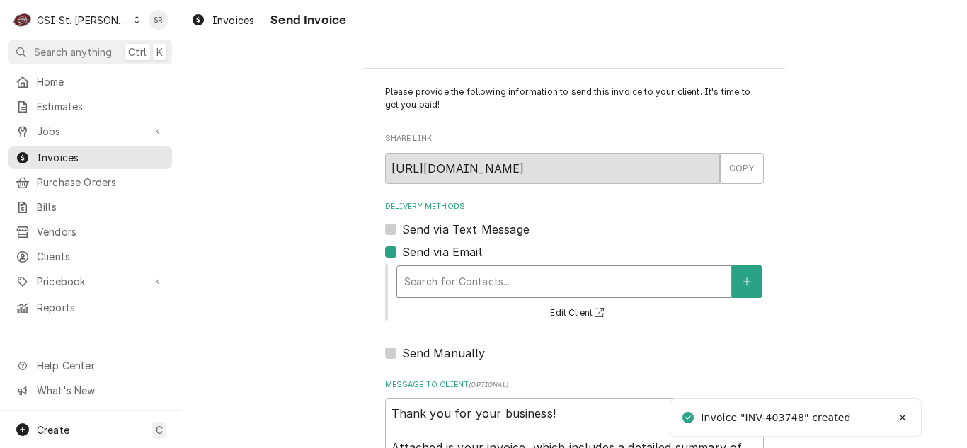
click at [456, 268] on div "Search for Contacts..." at bounding box center [564, 281] width 334 height 31
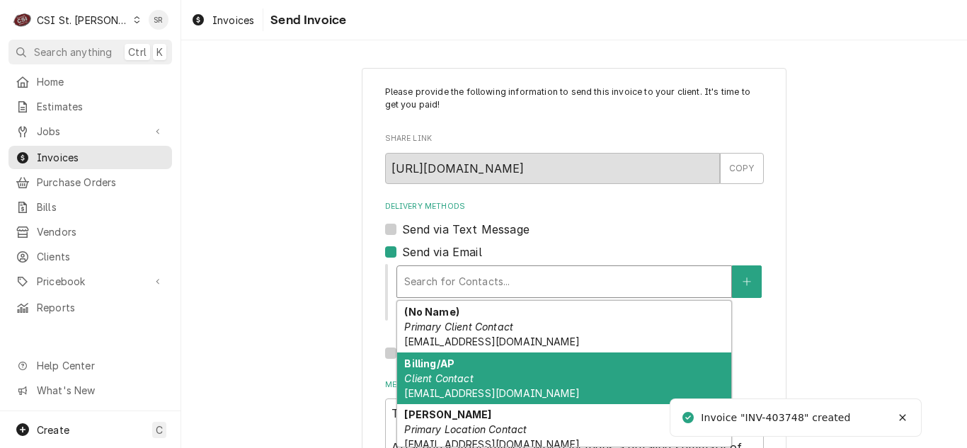
click at [469, 368] on div "Billing/AP Client Contact vptc_ap@vanderbiltop.com" at bounding box center [564, 379] width 334 height 52
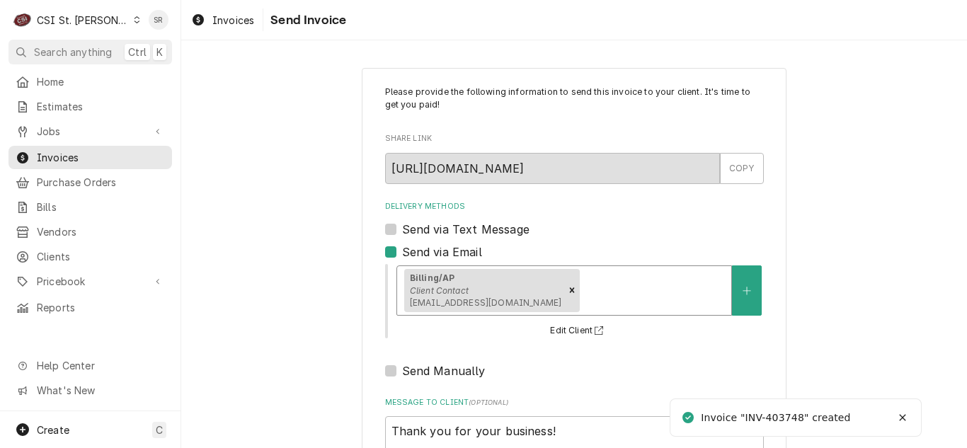
scroll to position [169, 0]
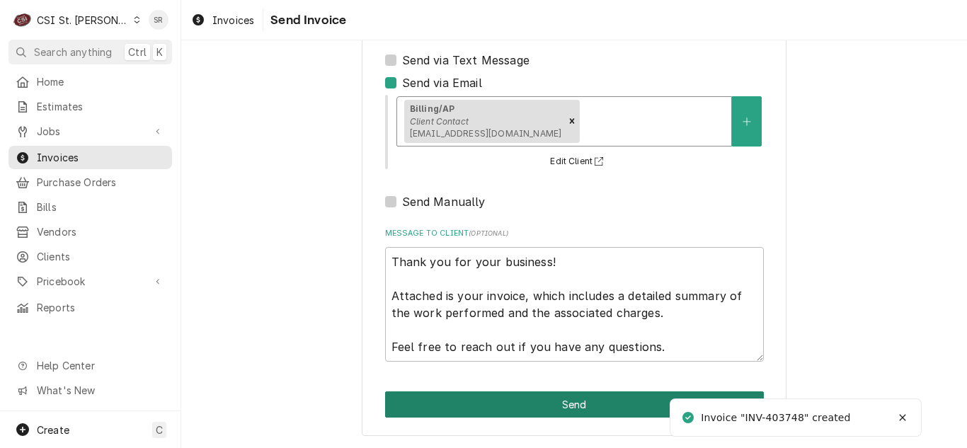
click at [583, 410] on button "Send" at bounding box center [574, 405] width 379 height 26
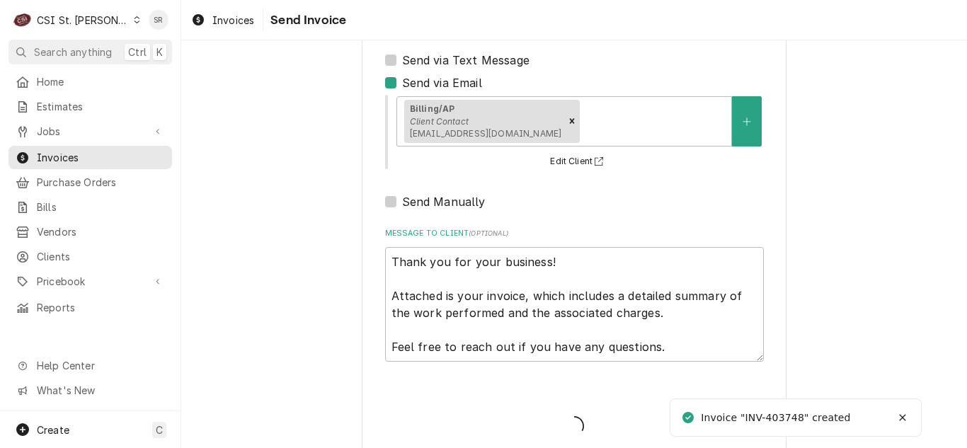
type textarea "x"
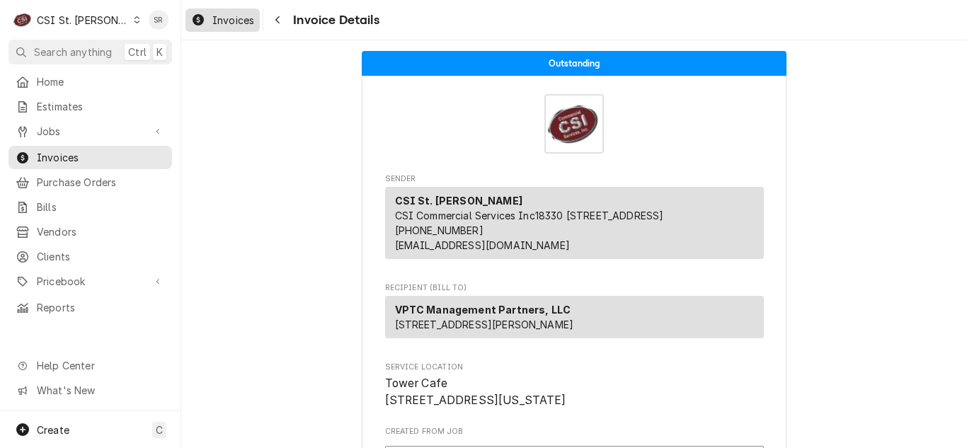
click at [229, 18] on span "Invoices" at bounding box center [233, 20] width 42 height 15
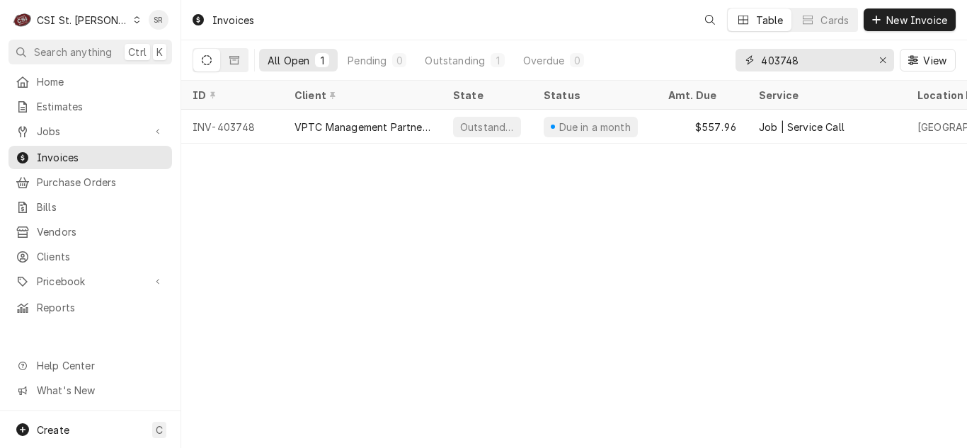
drag, startPoint x: 734, startPoint y: 57, endPoint x: 718, endPoint y: 55, distance: 16.4
click at [718, 55] on div "All Open 1 Pending 0 Outstanding 1 Overdue 0 403748 View" at bounding box center [574, 60] width 763 height 40
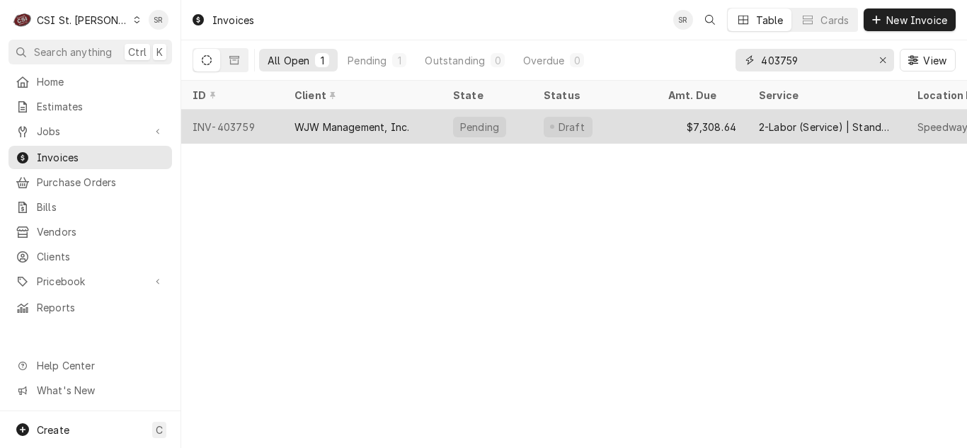
type input "403759"
click at [365, 120] on div "WJW Management, Inc." at bounding box center [352, 127] width 115 height 15
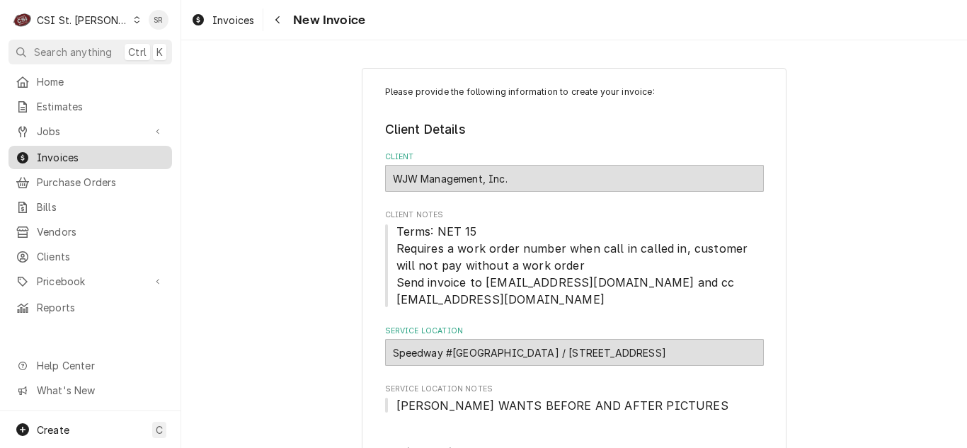
click at [100, 150] on span "Invoices" at bounding box center [101, 157] width 128 height 15
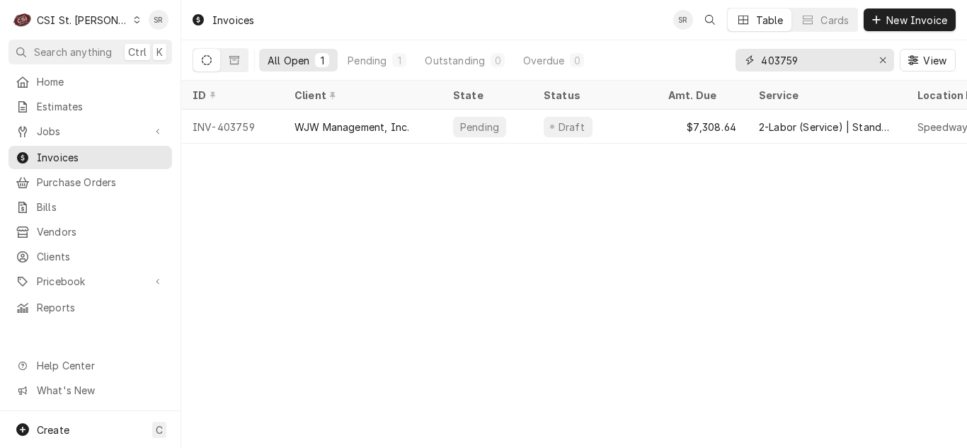
drag, startPoint x: 800, startPoint y: 61, endPoint x: 750, endPoint y: 60, distance: 50.3
click at [750, 60] on div "403759" at bounding box center [815, 60] width 159 height 23
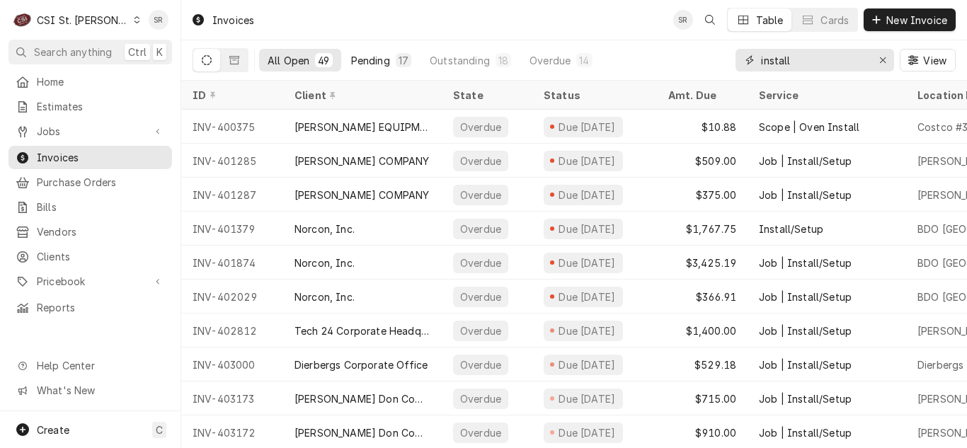
type input "install"
click at [387, 69] on button "Pending 17" at bounding box center [381, 60] width 77 height 23
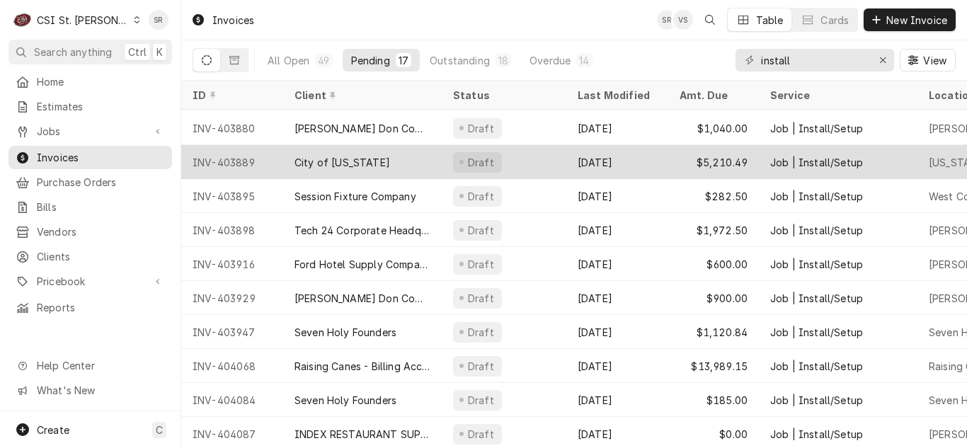
scroll to position [212, 0]
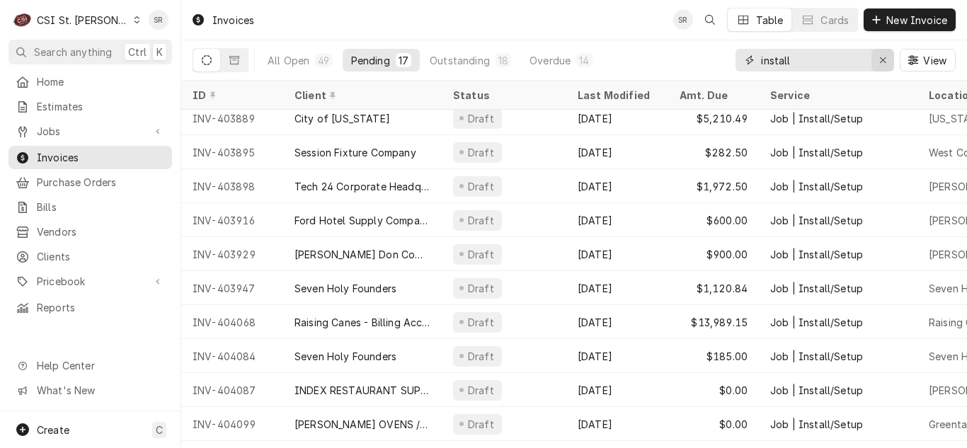
click at [882, 59] on icon "Erase input" at bounding box center [883, 60] width 8 height 10
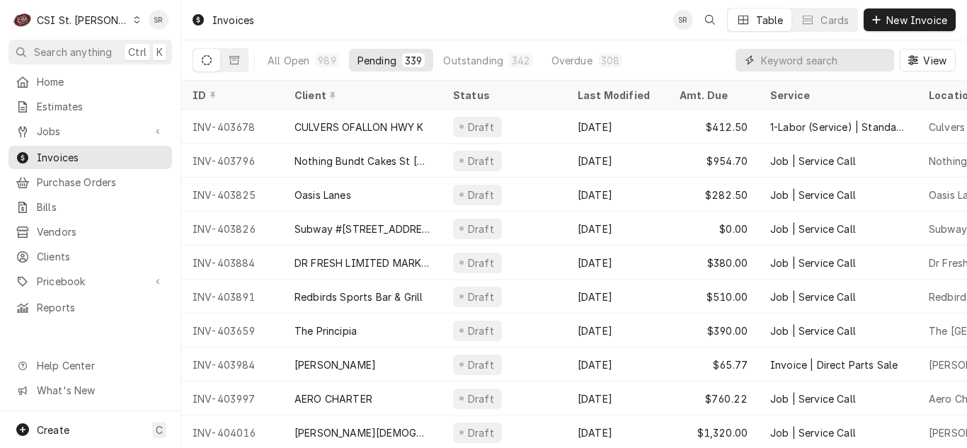
click at [778, 64] on input "Dynamic Content Wrapper" at bounding box center [824, 60] width 126 height 23
type input "0"
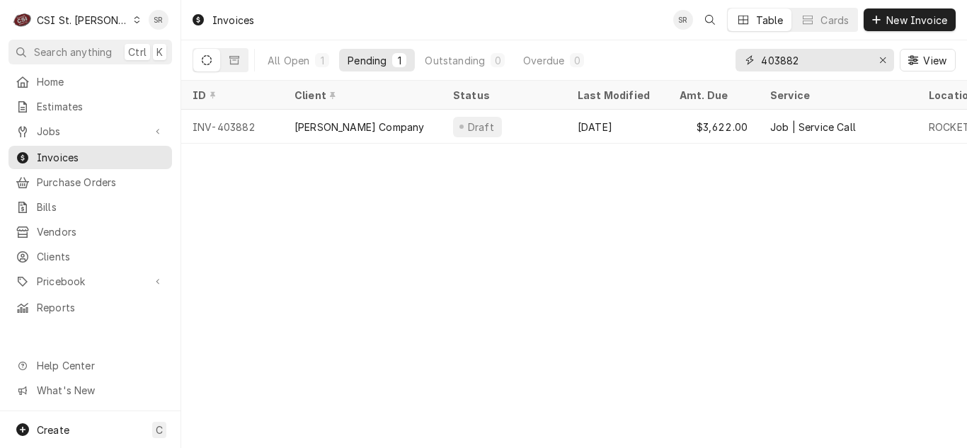
type input "403882"
click at [389, 117] on div "[PERSON_NAME] Company" at bounding box center [362, 127] width 159 height 34
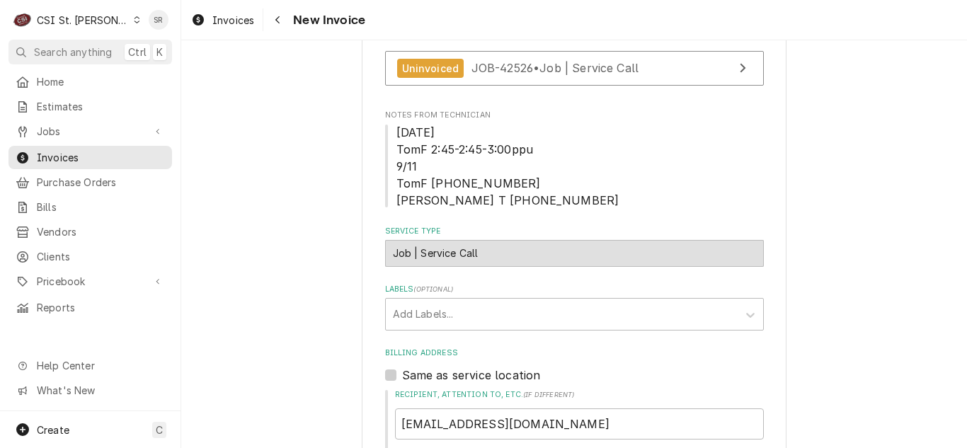
scroll to position [283, 0]
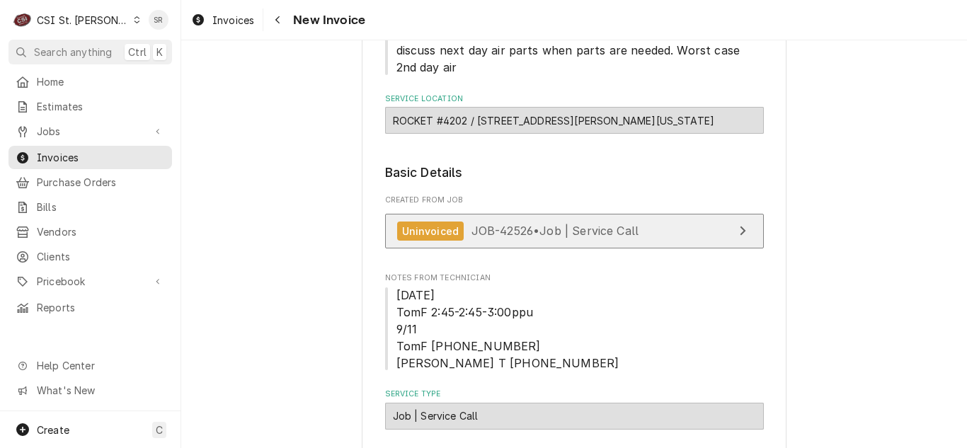
click at [563, 222] on div "Uninvoiced JOB-42526 • Job | Service Call" at bounding box center [518, 231] width 242 height 19
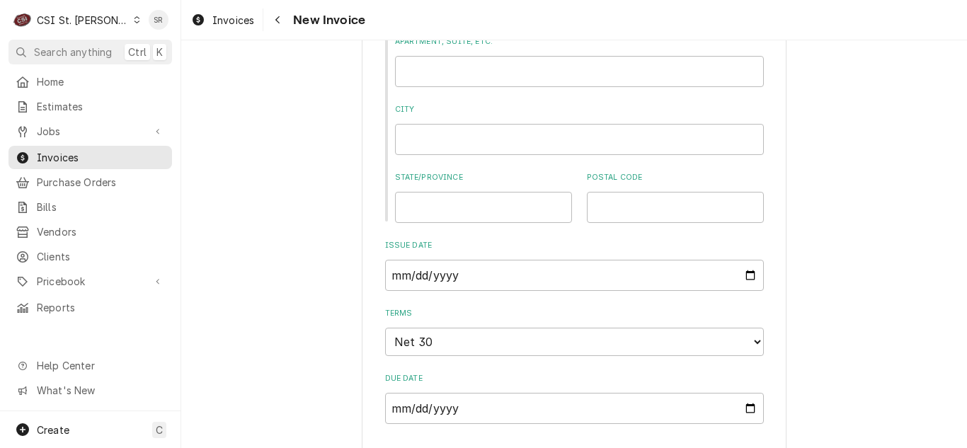
scroll to position [1133, 0]
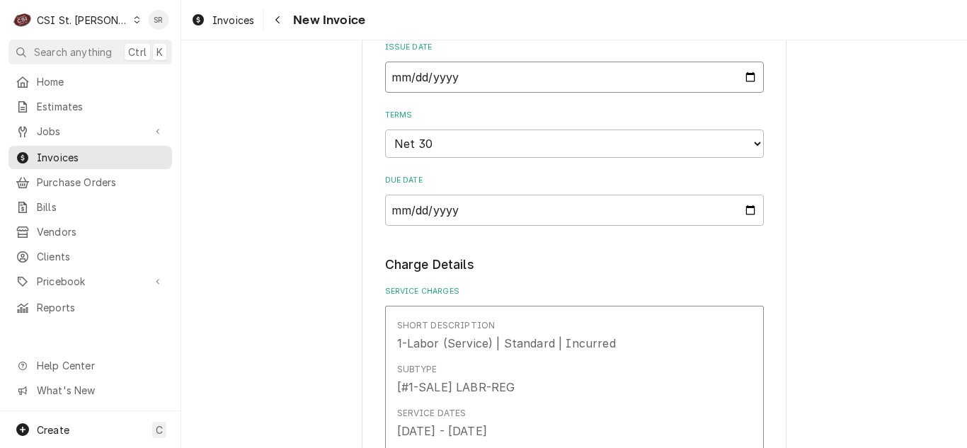
click at [742, 79] on input "[DATE]" at bounding box center [574, 77] width 379 height 31
type textarea "x"
type input "2025-09-23"
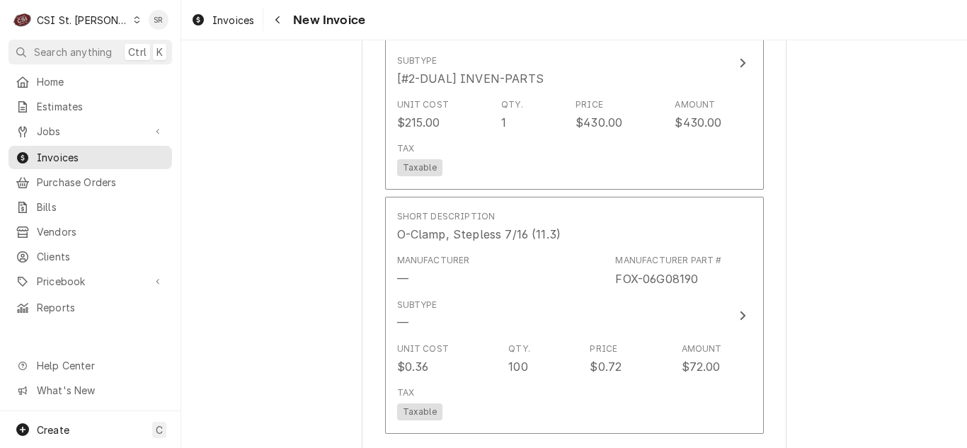
scroll to position [2195, 0]
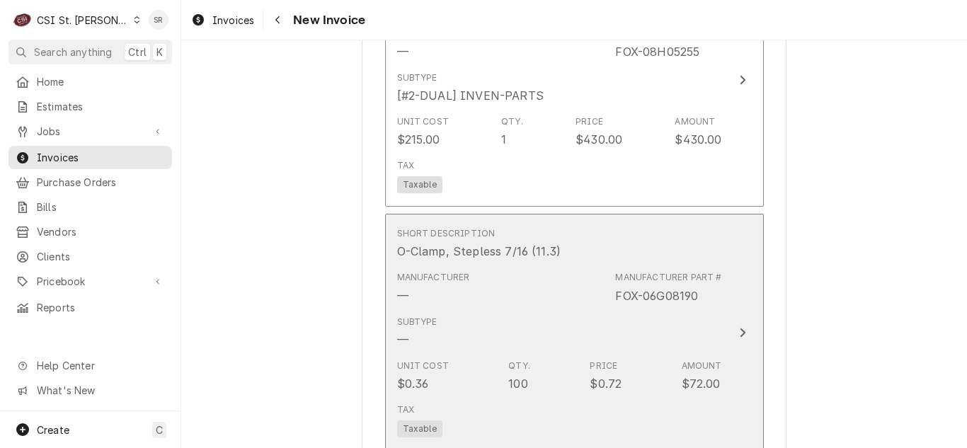
click at [548, 306] on div "Manufacturer — Manufacturer Part # FOX-06G08190" at bounding box center [559, 288] width 325 height 44
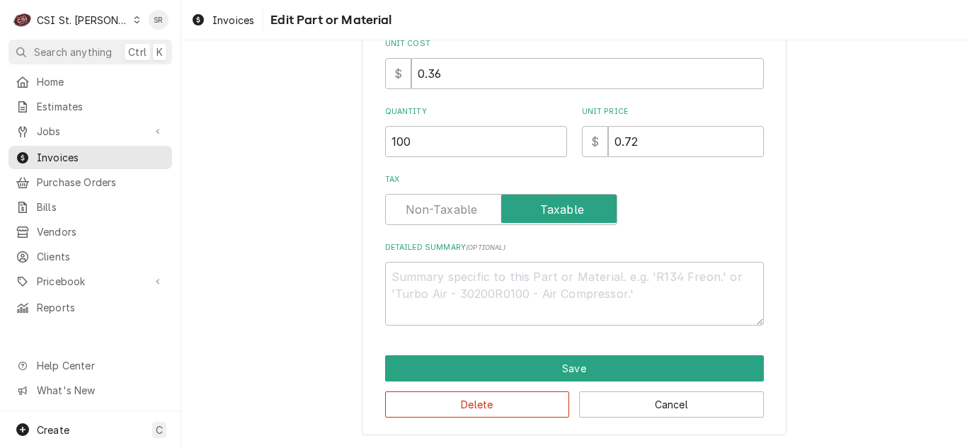
scroll to position [239, 0]
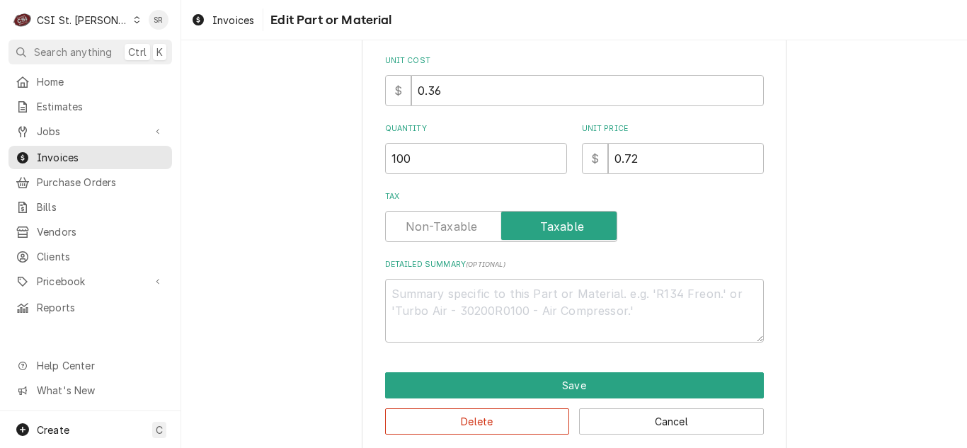
type textarea "x"
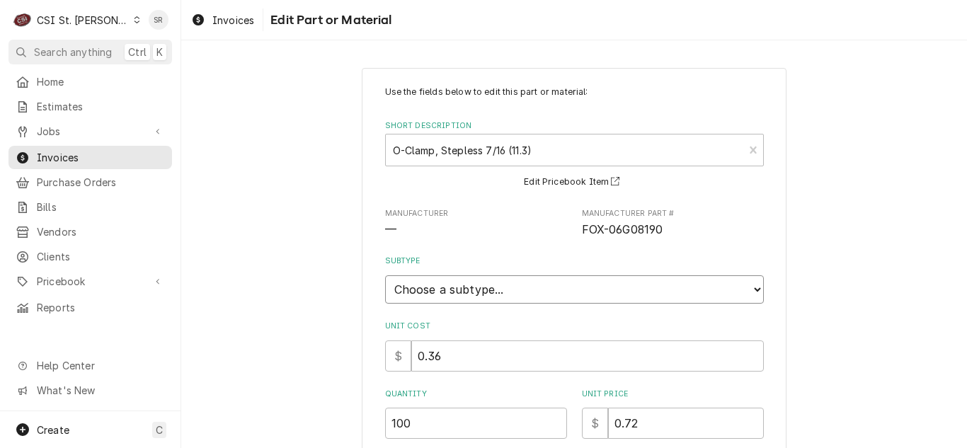
click at [476, 295] on select "Choose a subtype... [#2-DUAL] AFTERHRS-WH-CHG-2 [#2-DUAL] BEV-EQUIP [#2-DUAL] B…" at bounding box center [574, 289] width 379 height 28
select select "1"
click at [385, 275] on select "Choose a subtype... [#2-DUAL] AFTERHRS-WH-CHG-2 [#2-DUAL] BEV-EQUIP [#2-DUAL] B…" at bounding box center [574, 289] width 379 height 28
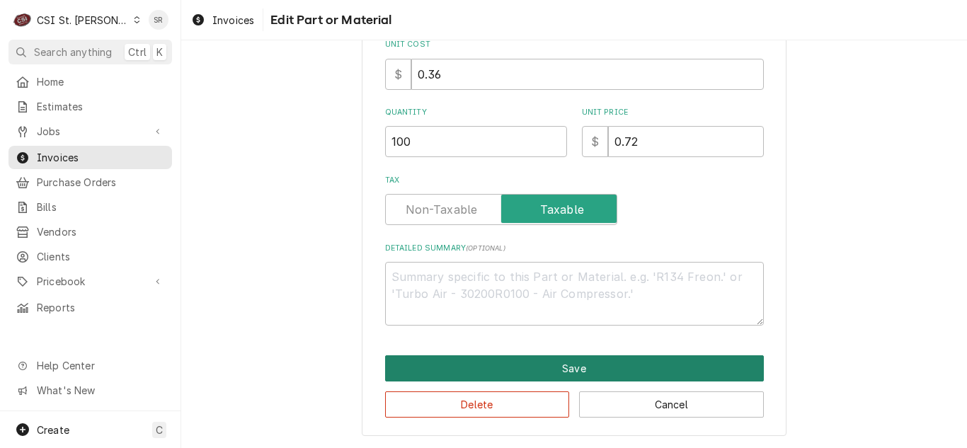
click at [564, 363] on button "Save" at bounding box center [574, 368] width 379 height 26
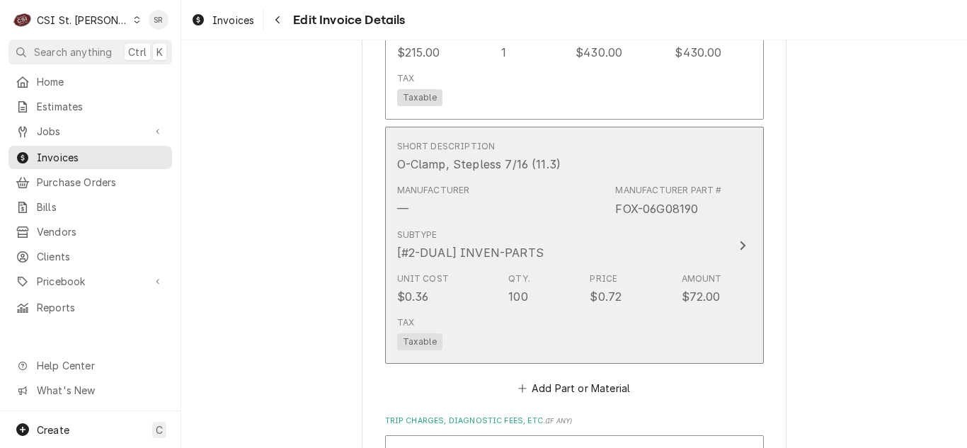
scroll to position [2000, 0]
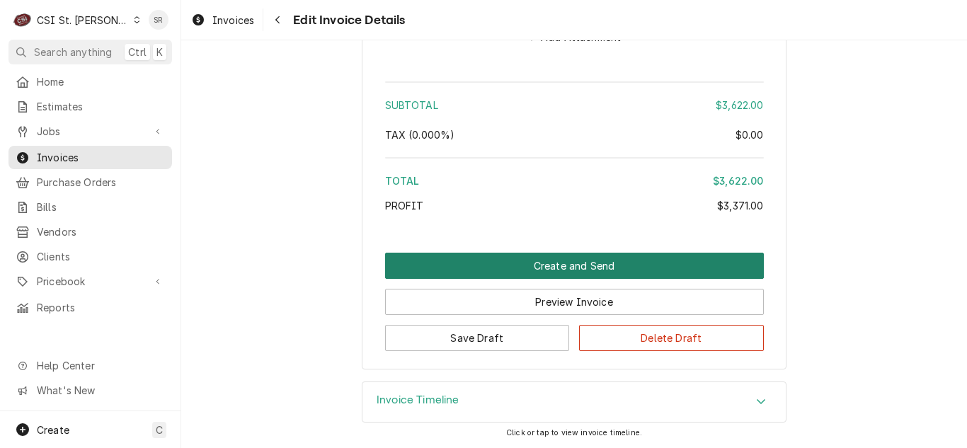
click at [590, 262] on button "Create and Send" at bounding box center [574, 266] width 379 height 26
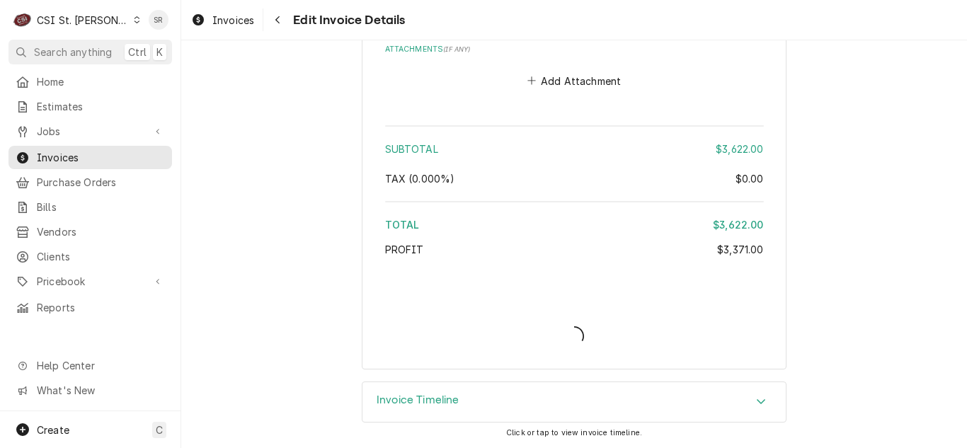
scroll to position [3415, 0]
type textarea "x"
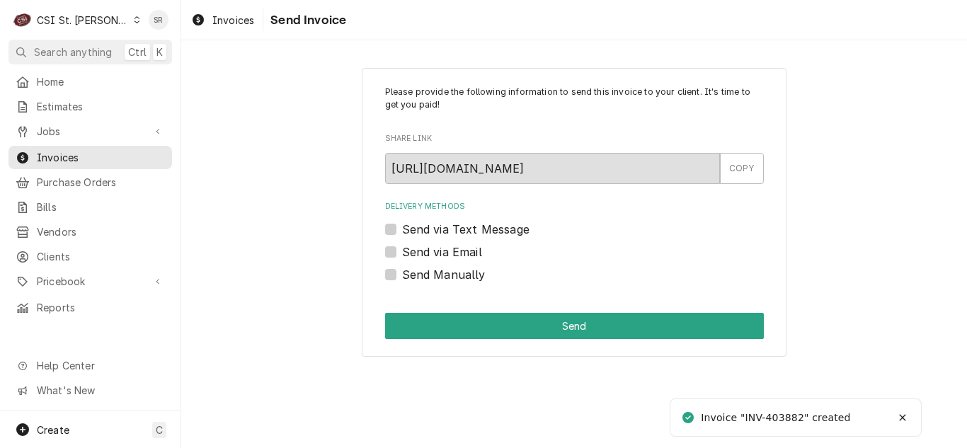
click at [445, 248] on label "Send via Email" at bounding box center [442, 252] width 80 height 17
click at [445, 248] on input "Send via Email" at bounding box center [591, 259] width 379 height 31
checkbox input "true"
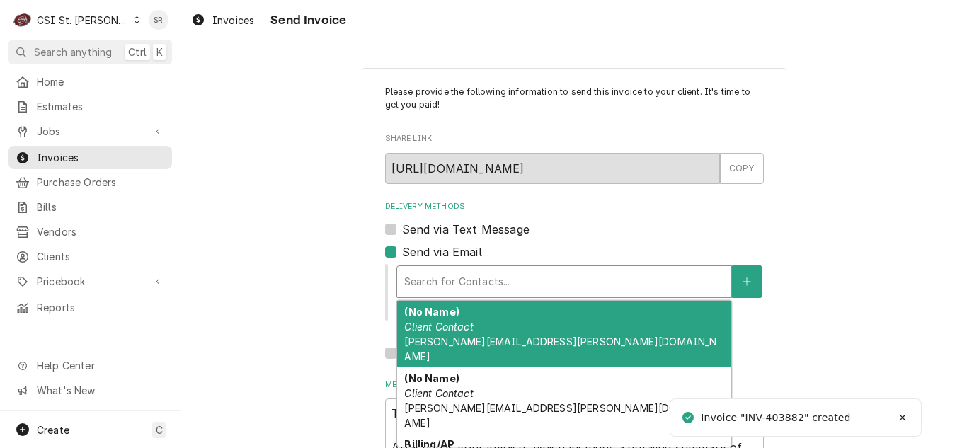
click at [493, 273] on div "Delivery Methods" at bounding box center [564, 281] width 320 height 25
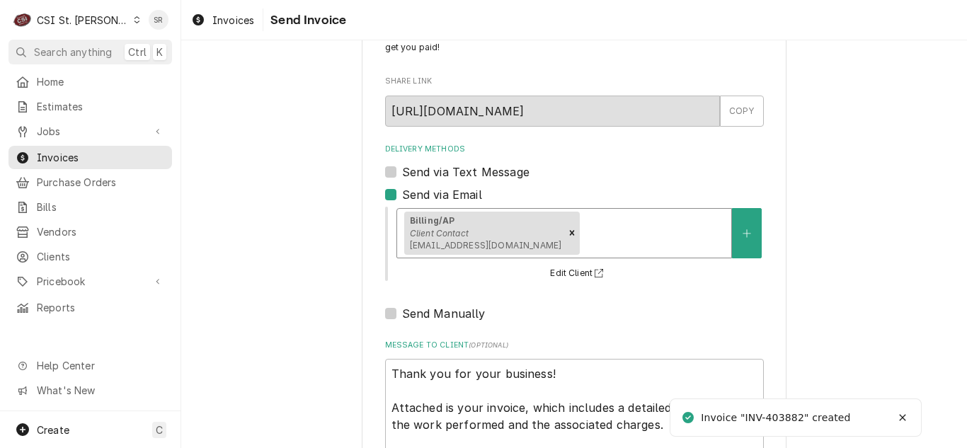
scroll to position [169, 0]
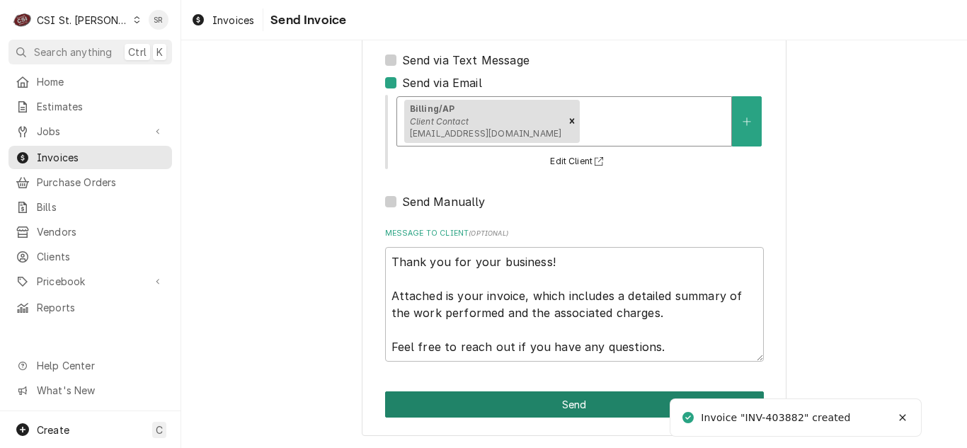
click at [569, 409] on button "Send" at bounding box center [574, 405] width 379 height 26
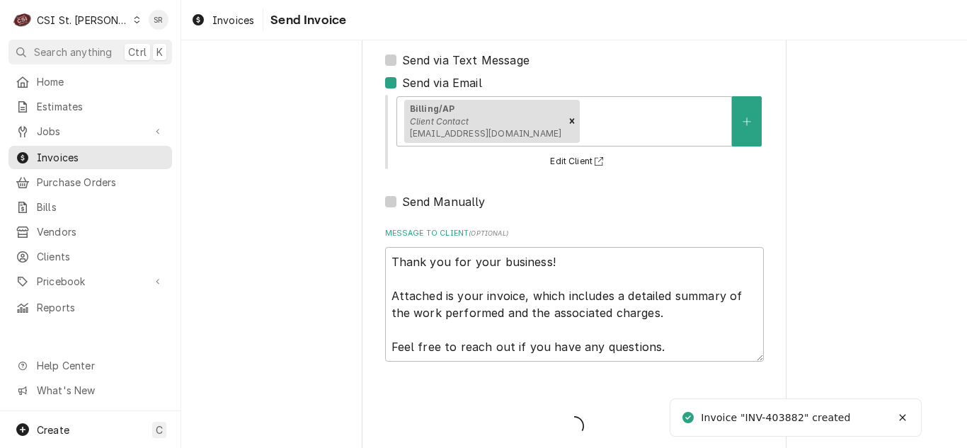
type textarea "x"
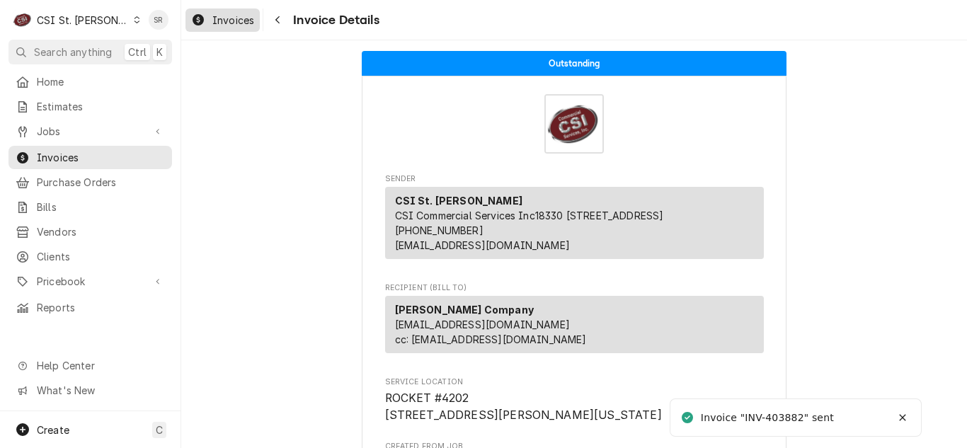
click at [215, 25] on span "Invoices" at bounding box center [233, 20] width 42 height 15
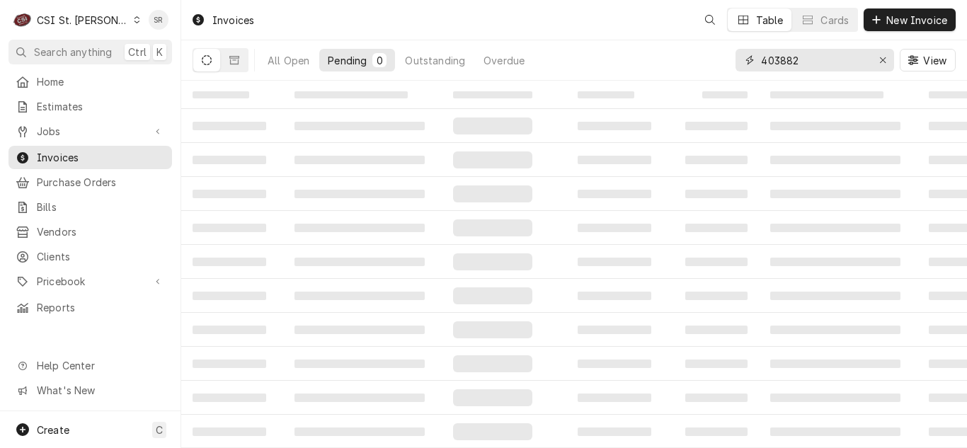
drag, startPoint x: 0, startPoint y: 0, endPoint x: 795, endPoint y: 60, distance: 797.5
click at [795, 60] on input "403882" at bounding box center [814, 60] width 106 height 23
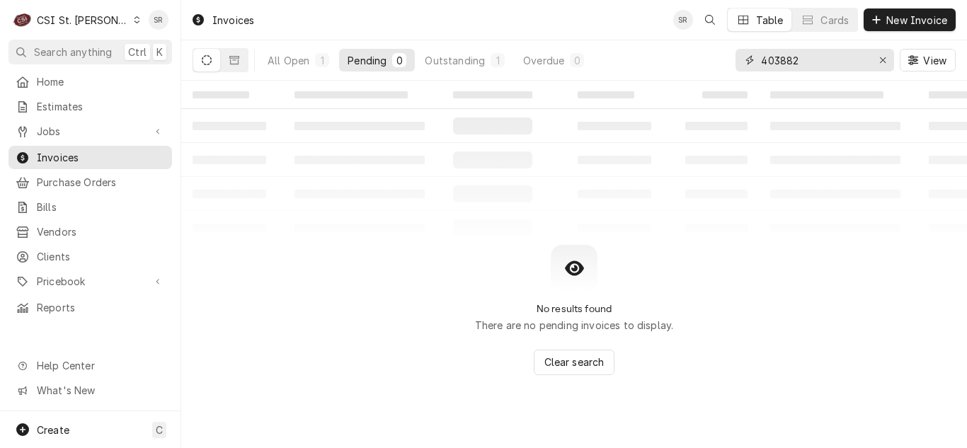
click at [812, 59] on input "403882" at bounding box center [814, 60] width 106 height 23
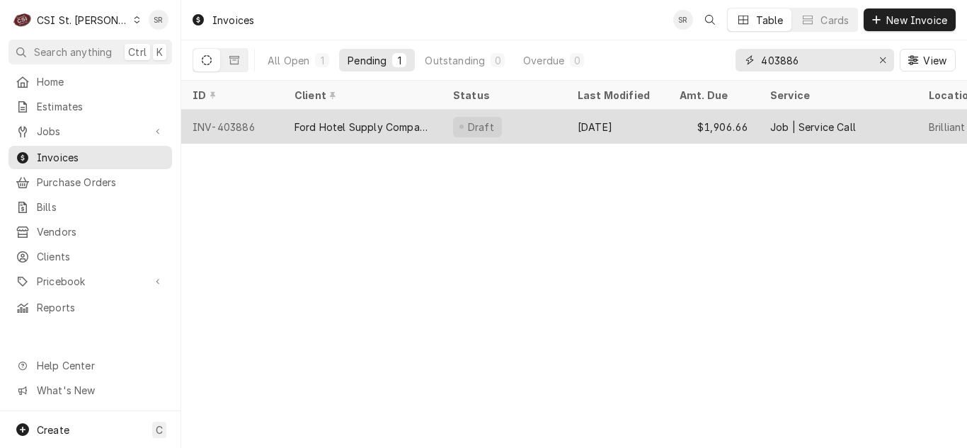
type input "403886"
click at [379, 138] on div "Ford Hotel Supply Company" at bounding box center [362, 127] width 159 height 34
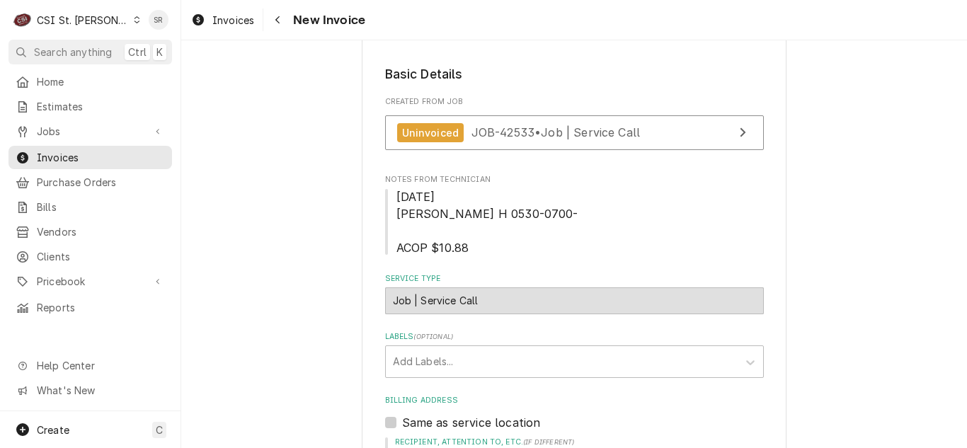
scroll to position [283, 0]
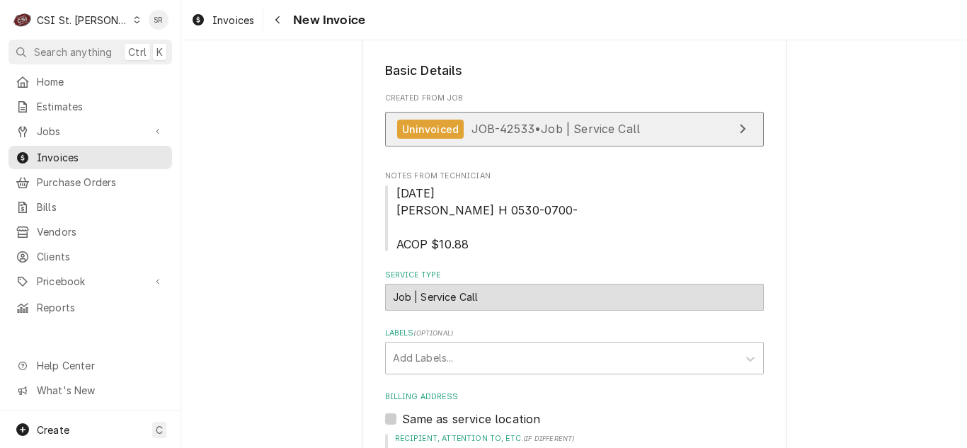
click at [528, 131] on span "JOB-42533 • Job | Service Call" at bounding box center [556, 129] width 169 height 14
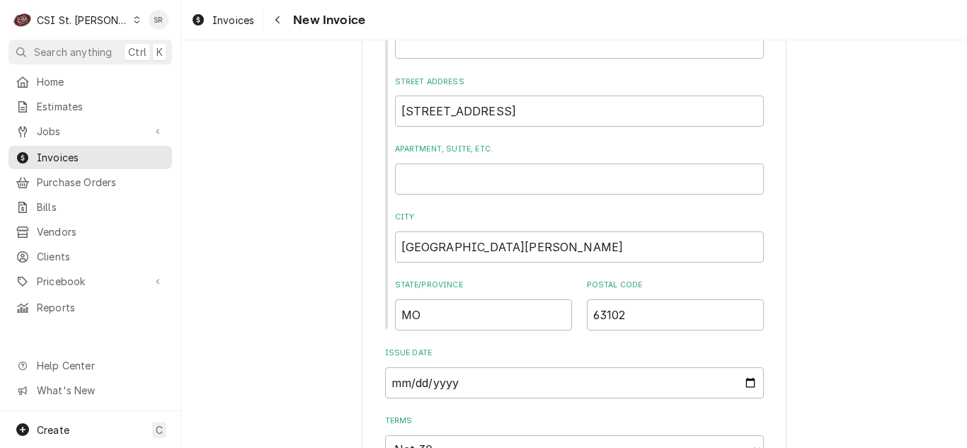
scroll to position [921, 0]
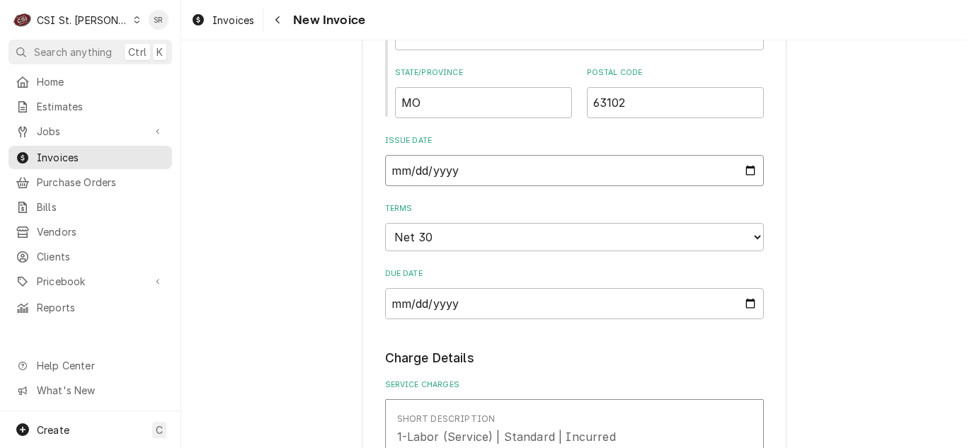
click at [748, 169] on input "2025-09-12" at bounding box center [574, 170] width 379 height 31
type textarea "x"
type input "2025-09-23"
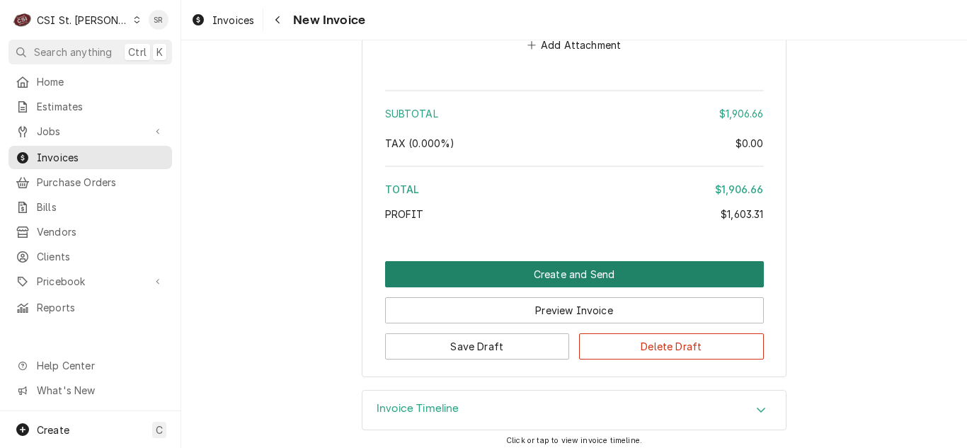
click at [616, 268] on button "Create and Send" at bounding box center [574, 274] width 379 height 26
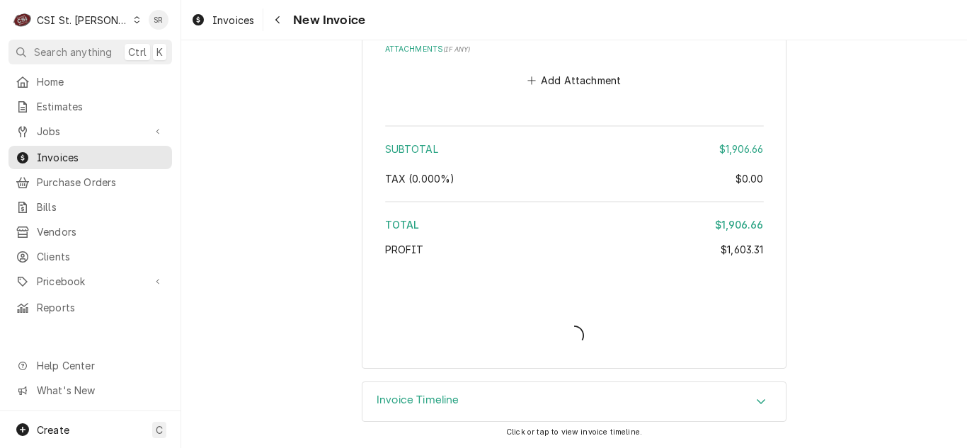
scroll to position [3434, 0]
type textarea "x"
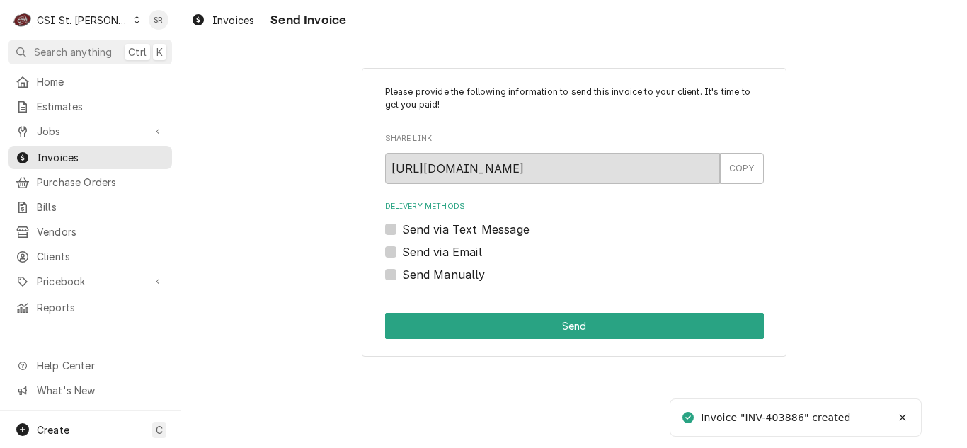
click at [442, 244] on label "Send via Email" at bounding box center [442, 252] width 80 height 17
click at [442, 244] on input "Send via Email" at bounding box center [591, 259] width 379 height 31
checkbox input "true"
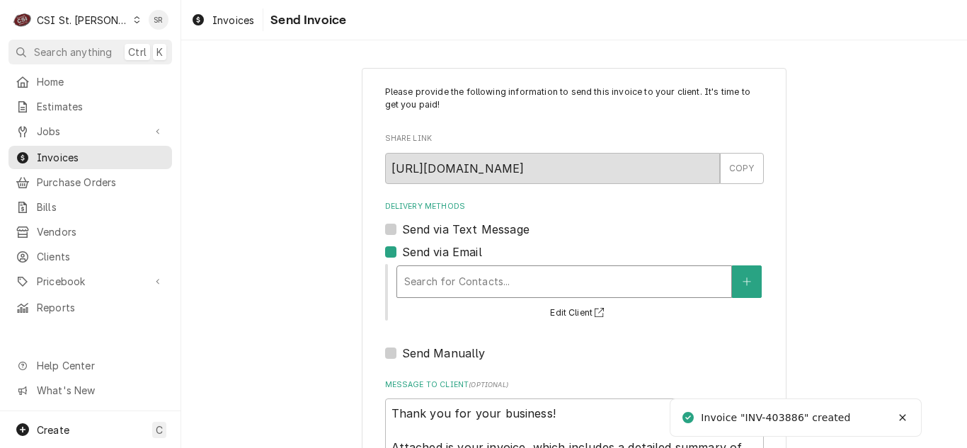
click at [460, 278] on div "Delivery Methods" at bounding box center [564, 281] width 320 height 25
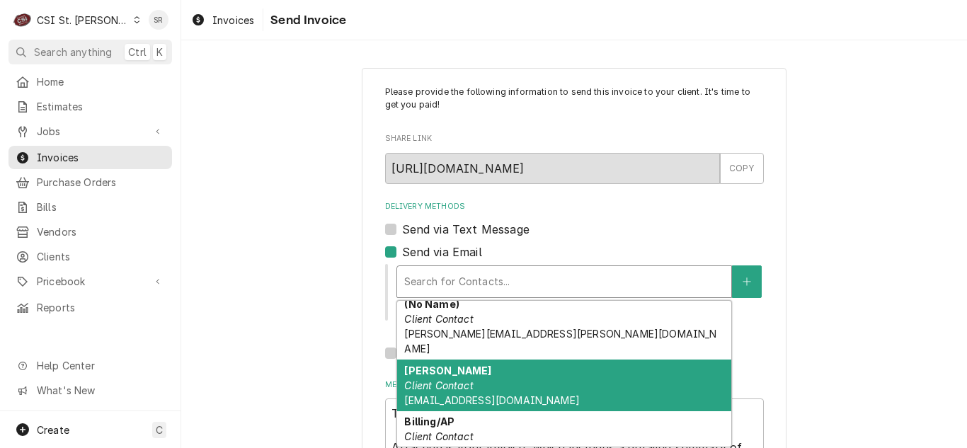
scroll to position [212, 0]
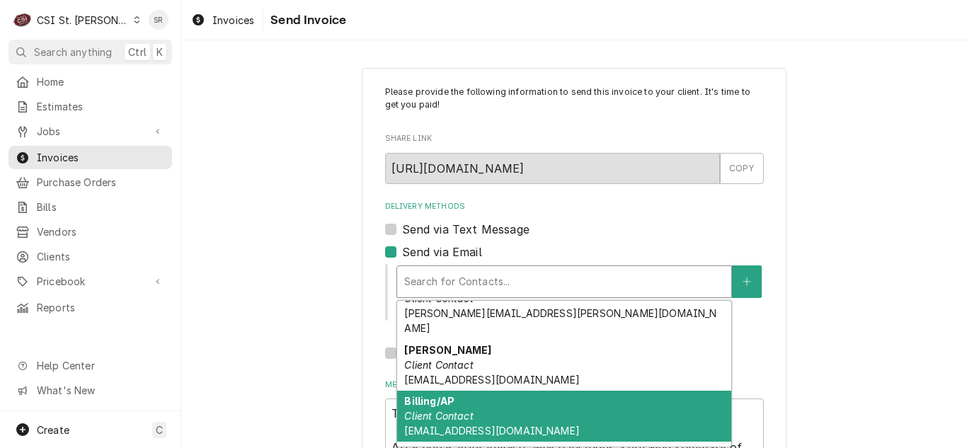
click at [490, 391] on div "Billing/AP Client Contact invoices@fordstl.com" at bounding box center [564, 417] width 334 height 52
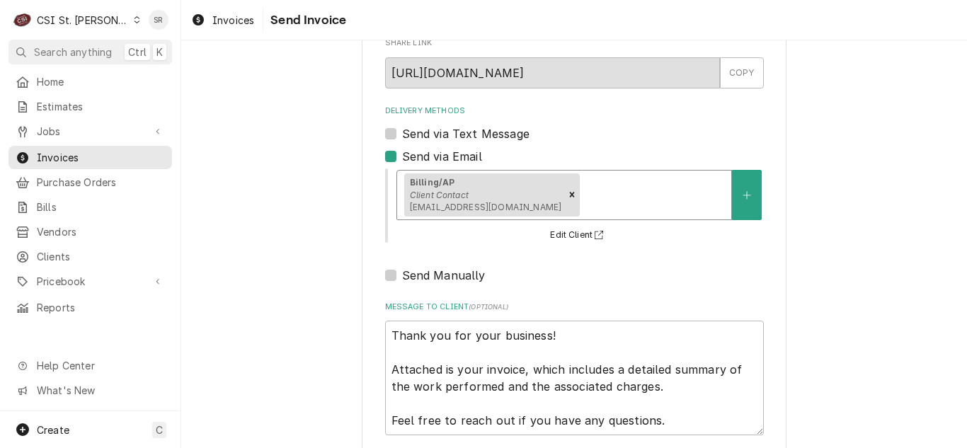
scroll to position [169, 0]
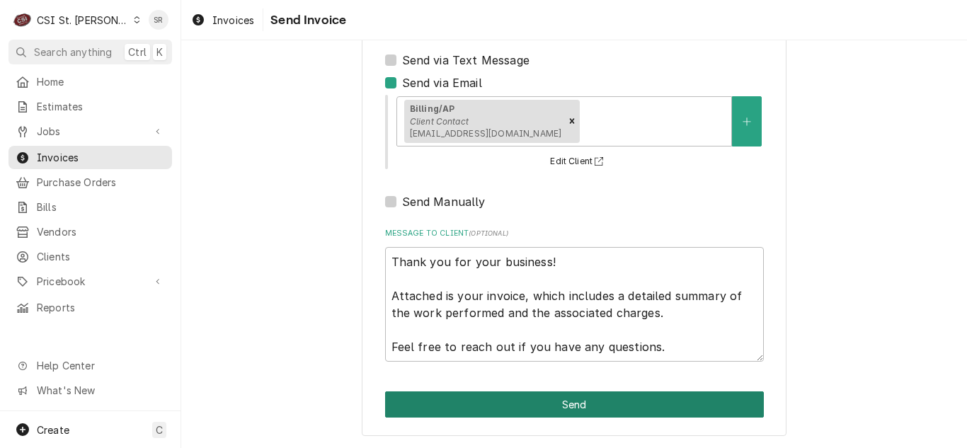
click at [598, 396] on button "Send" at bounding box center [574, 405] width 379 height 26
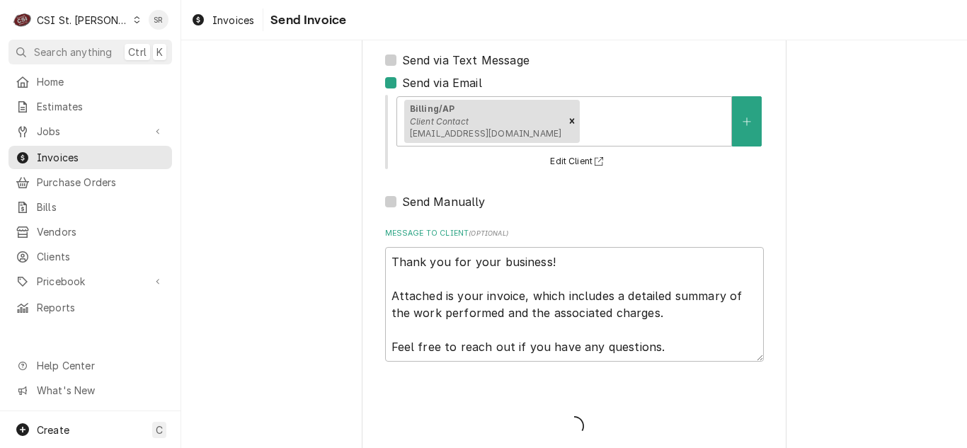
type textarea "x"
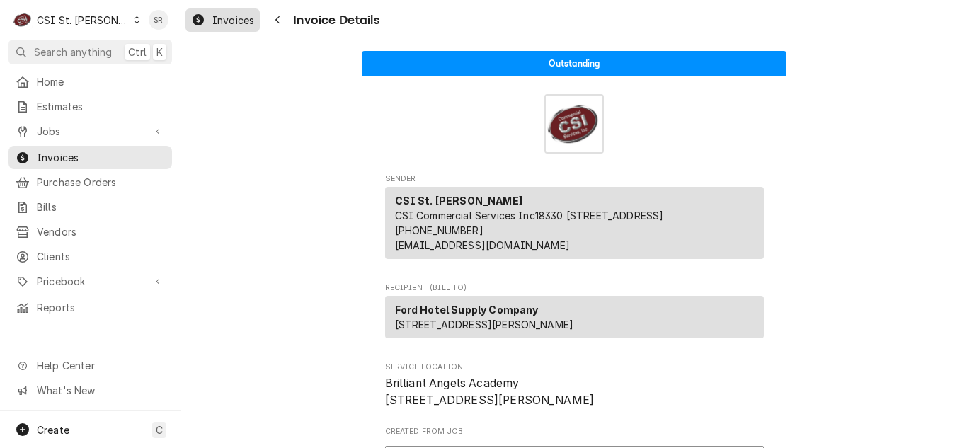
click at [207, 21] on div "Invoices" at bounding box center [222, 20] width 69 height 18
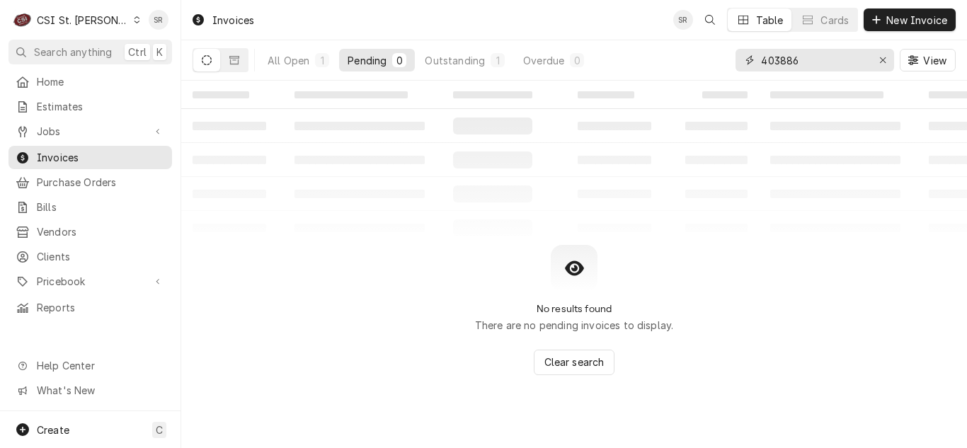
drag, startPoint x: 795, startPoint y: 55, endPoint x: 739, endPoint y: 59, distance: 55.4
click at [739, 59] on div "403886" at bounding box center [815, 60] width 159 height 23
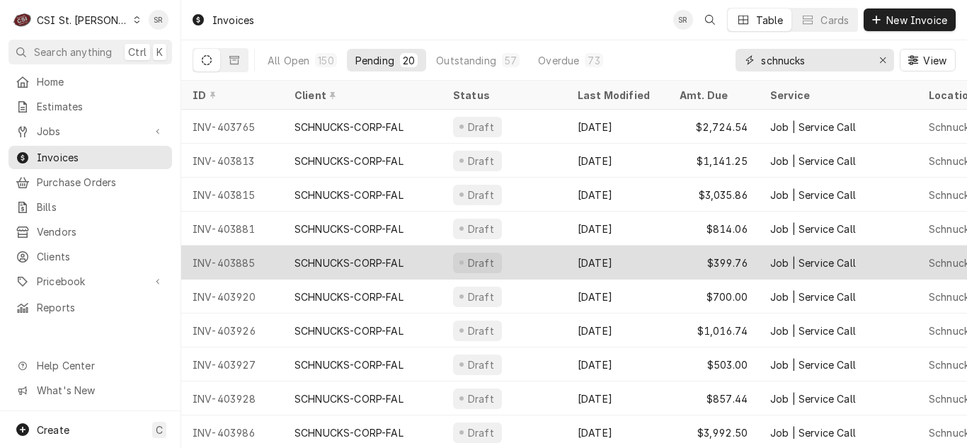
type input "schnucks"
click at [668, 258] on div "$399.76" at bounding box center [713, 263] width 91 height 34
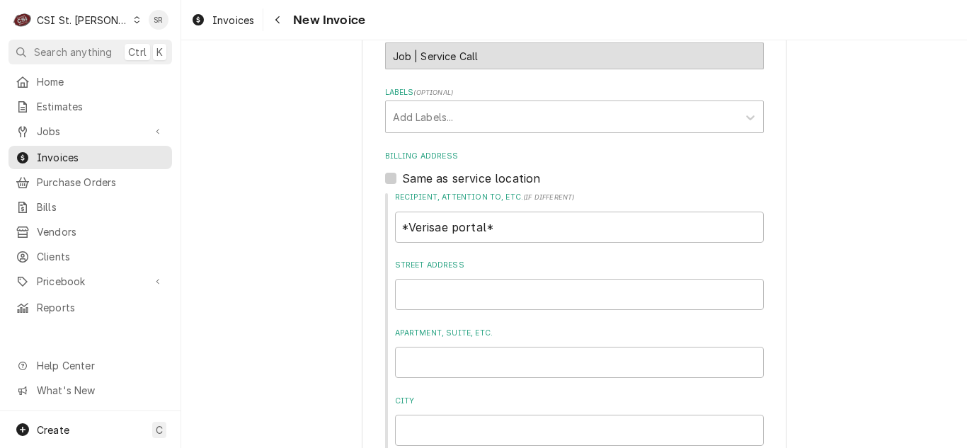
scroll to position [991, 0]
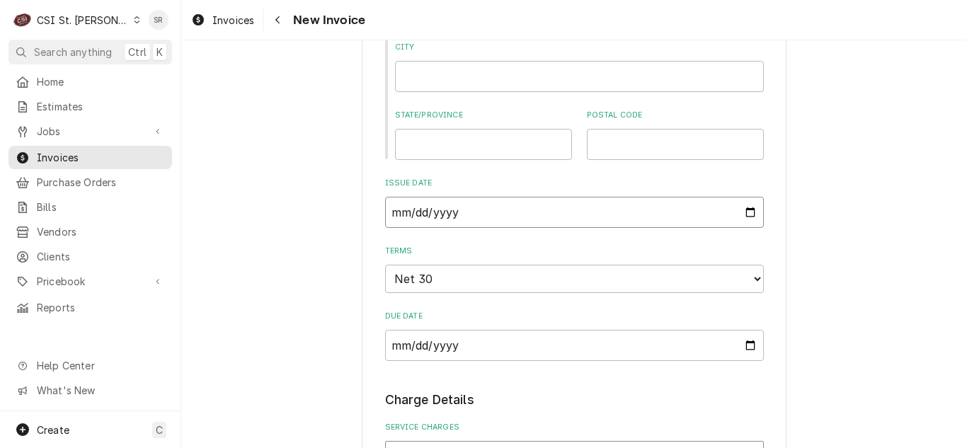
click at [739, 210] on input "[DATE]" at bounding box center [574, 212] width 379 height 31
type textarea "x"
type input "[DATE]"
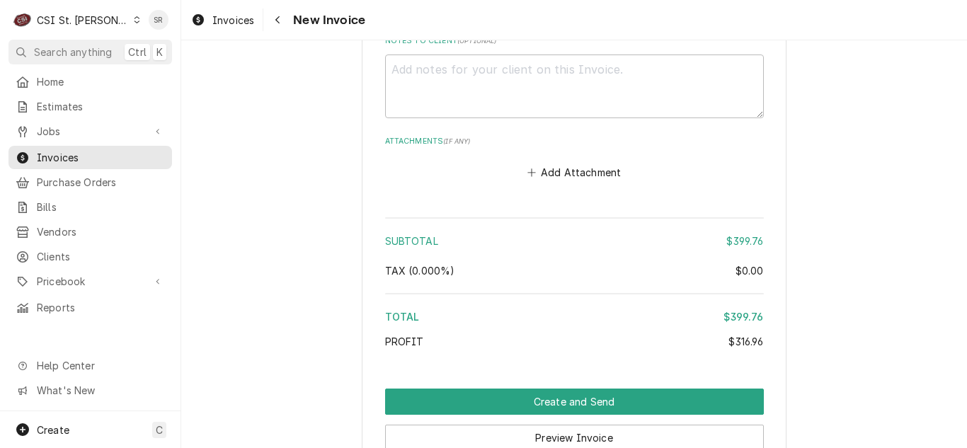
scroll to position [2903, 0]
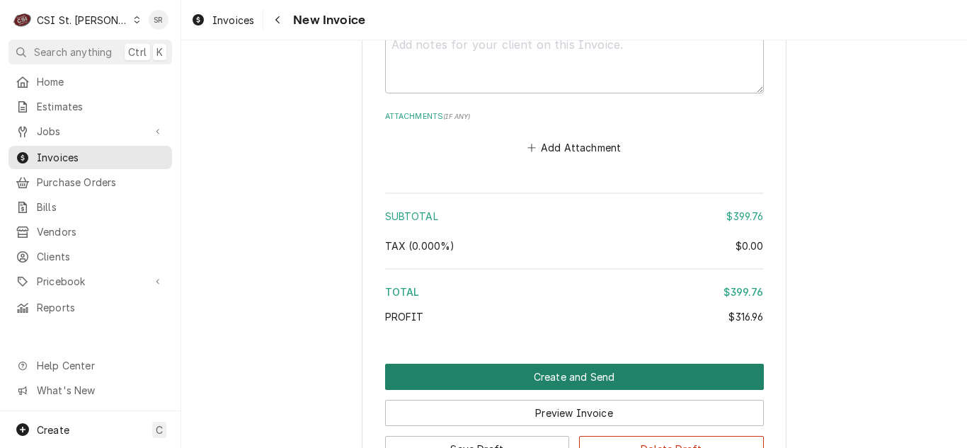
click at [586, 372] on button "Create and Send" at bounding box center [574, 377] width 379 height 26
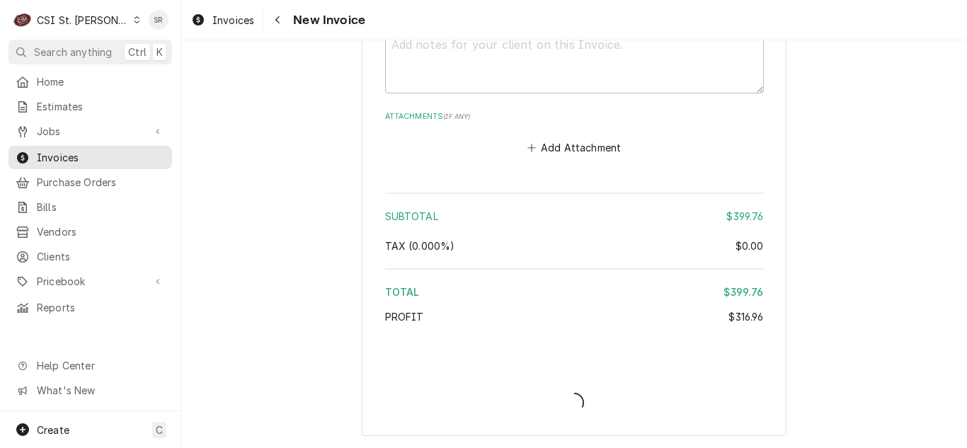
type textarea "x"
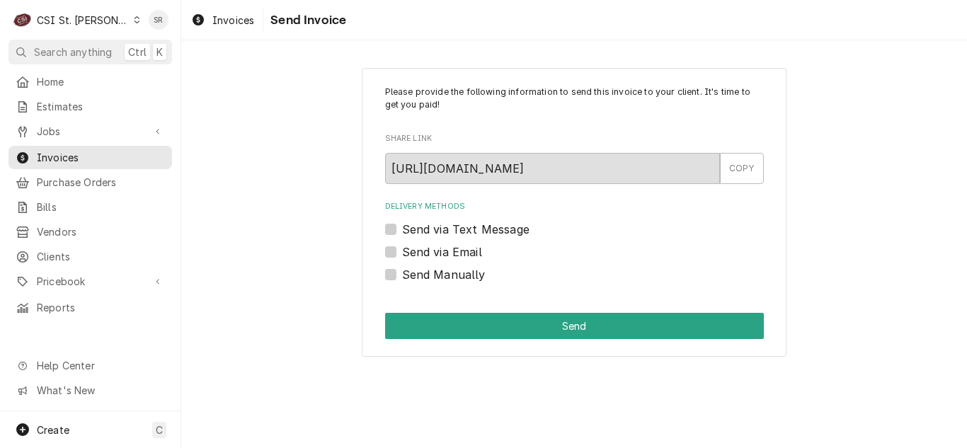
click at [415, 250] on label "Send via Email" at bounding box center [442, 252] width 80 height 17
click at [415, 250] on input "Send via Email" at bounding box center [591, 259] width 379 height 31
checkbox input "true"
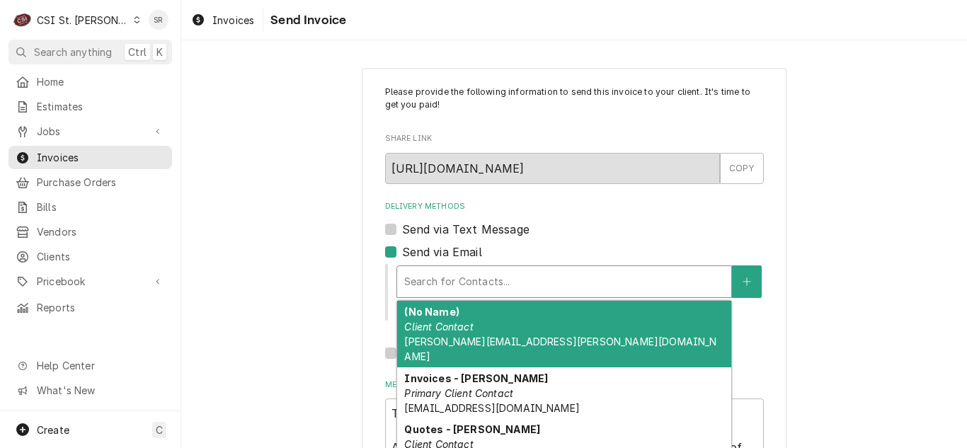
click at [462, 282] on div "Delivery Methods" at bounding box center [564, 281] width 320 height 25
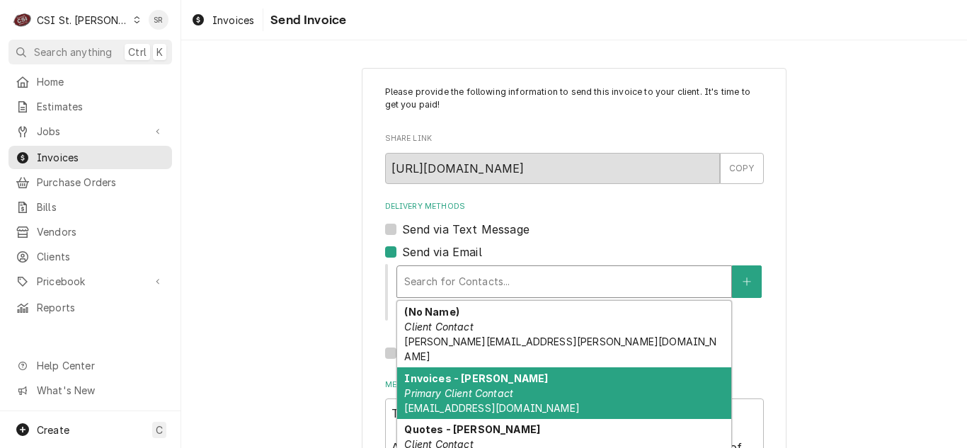
click at [465, 387] on em "Primary Client Contact" at bounding box center [458, 393] width 109 height 12
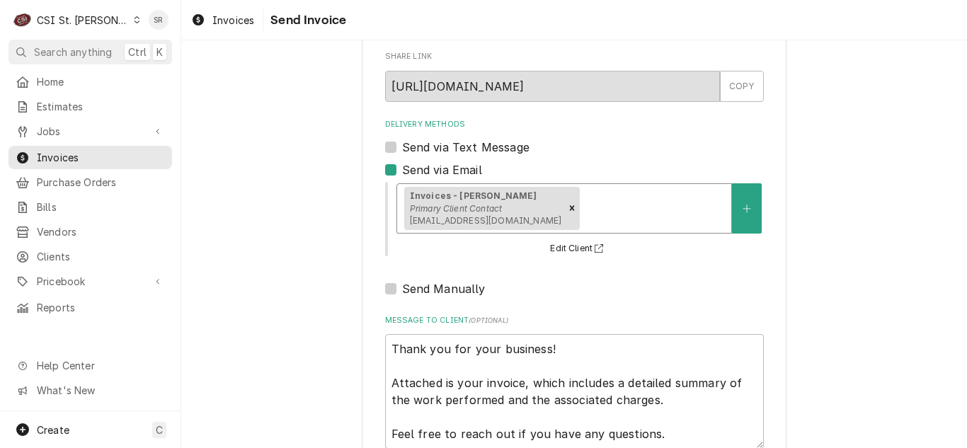
scroll to position [169, 0]
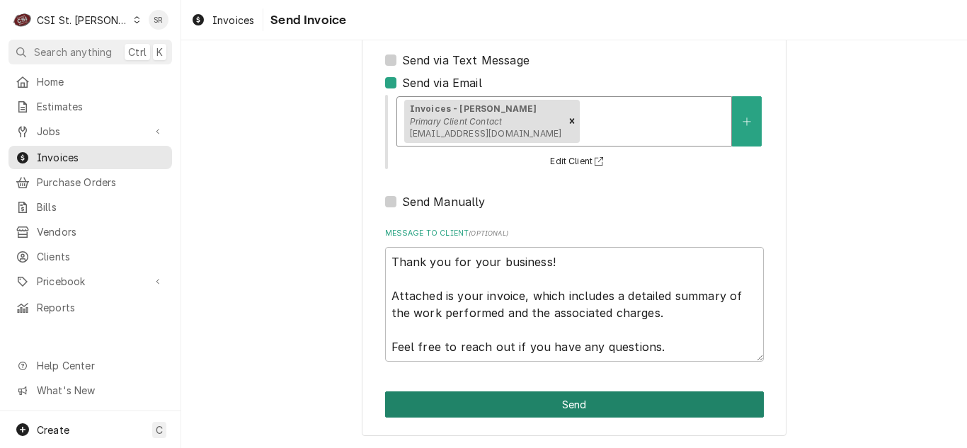
click at [585, 405] on button "Send" at bounding box center [574, 405] width 379 height 26
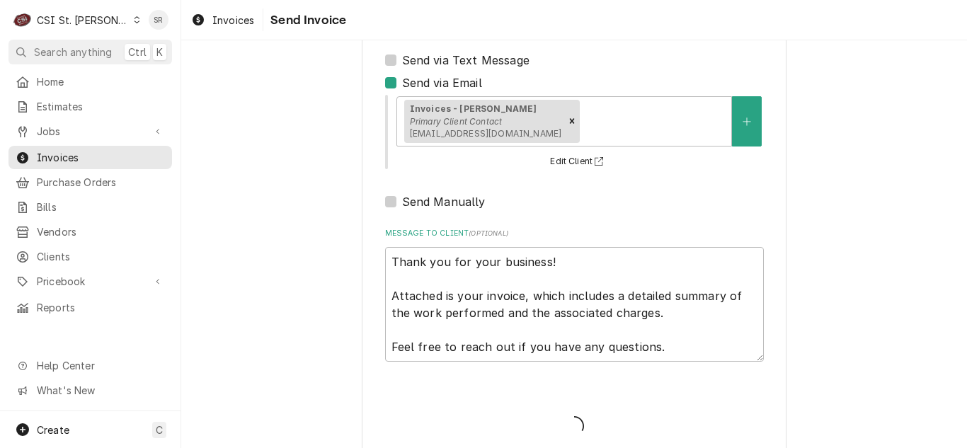
type textarea "x"
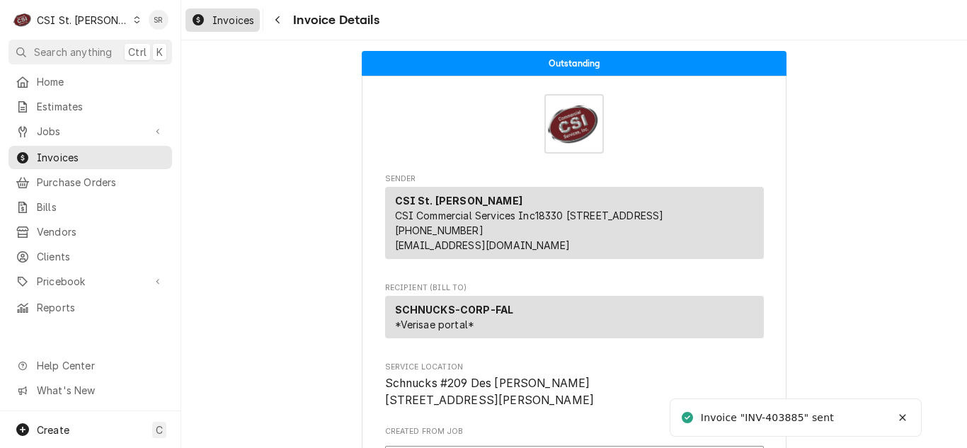
click at [228, 20] on span "Invoices" at bounding box center [233, 20] width 42 height 15
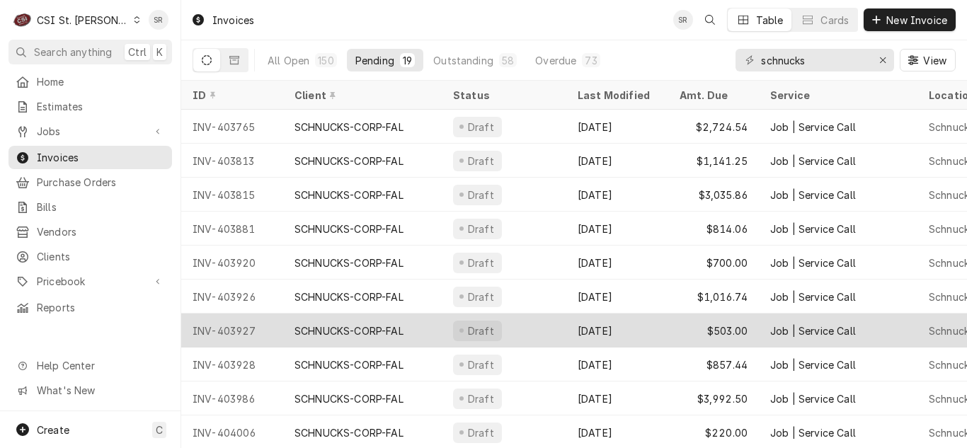
click at [663, 321] on div "[DATE]" at bounding box center [617, 331] width 102 height 34
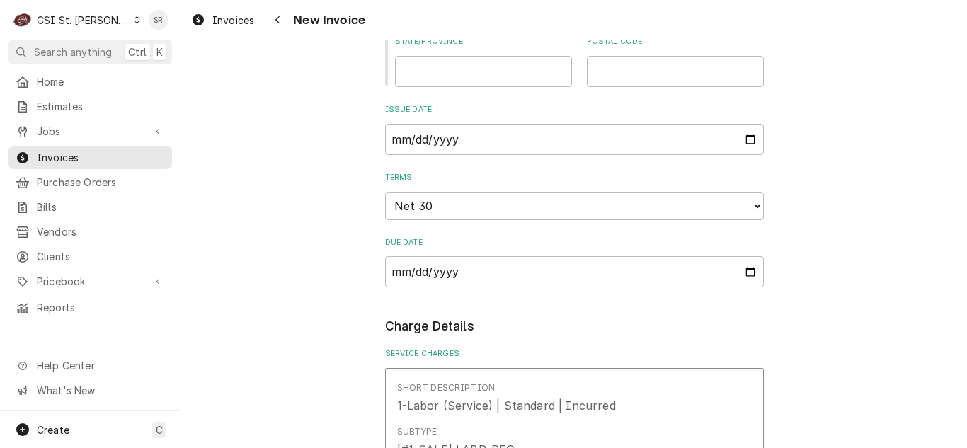
scroll to position [1062, 0]
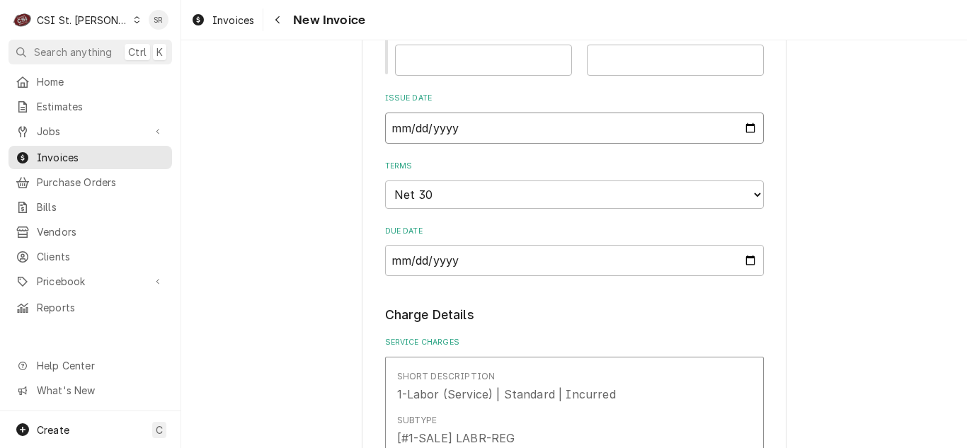
click at [741, 128] on input "2025-09-15" at bounding box center [574, 128] width 379 height 31
type textarea "x"
type input "2025-09-23"
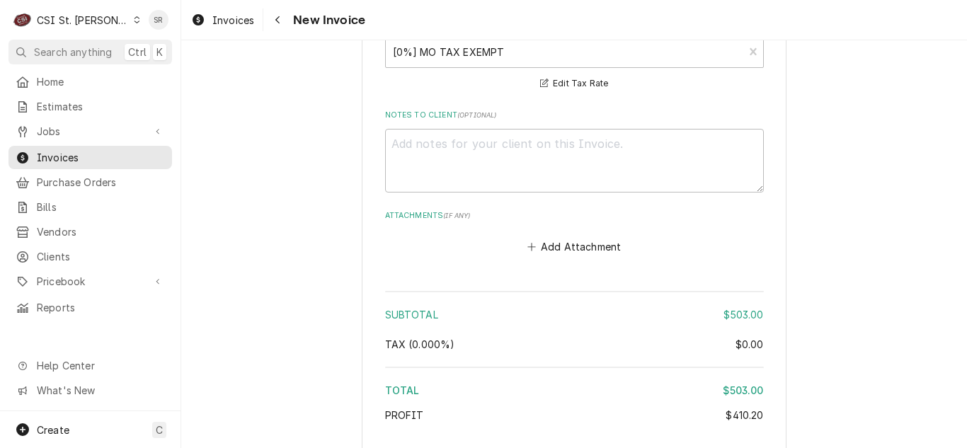
scroll to position [2974, 0]
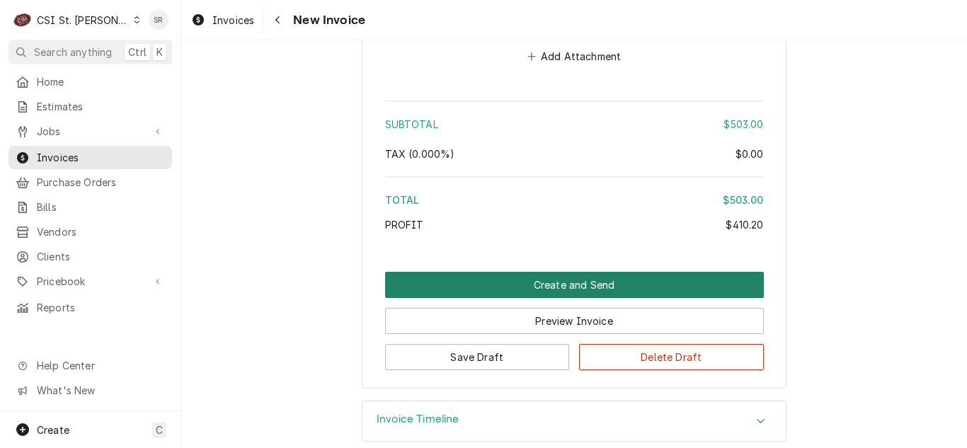
click at [568, 273] on button "Create and Send" at bounding box center [574, 285] width 379 height 26
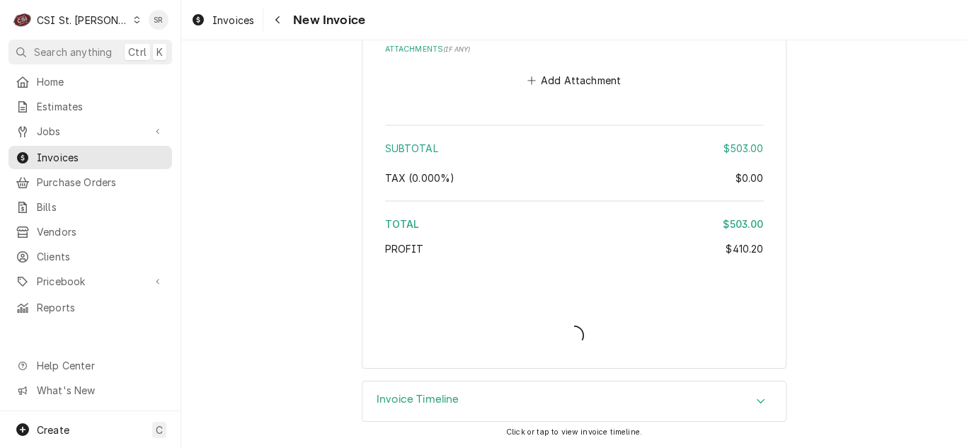
scroll to position [2933, 0]
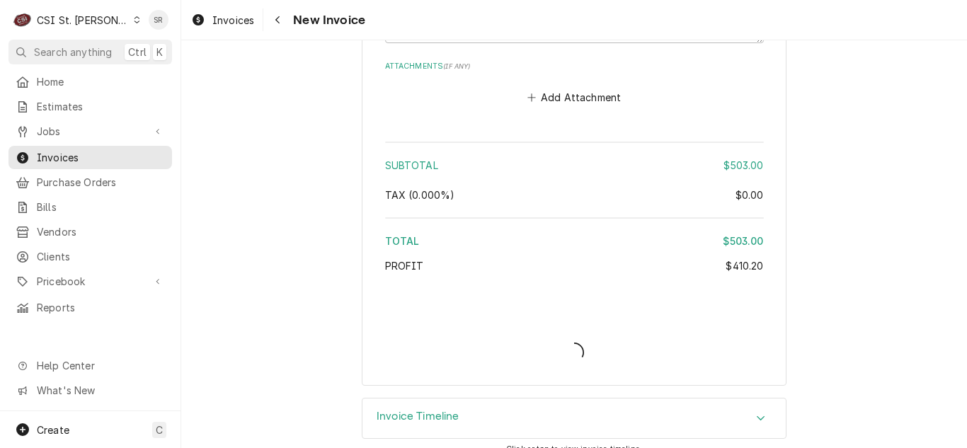
type textarea "x"
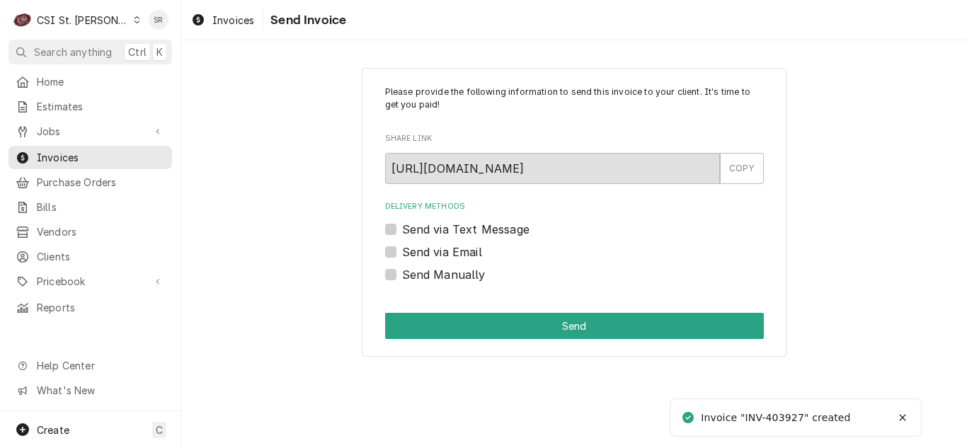
click at [445, 254] on label "Send via Email" at bounding box center [442, 252] width 80 height 17
click at [445, 254] on input "Send via Email" at bounding box center [591, 259] width 379 height 31
checkbox input "true"
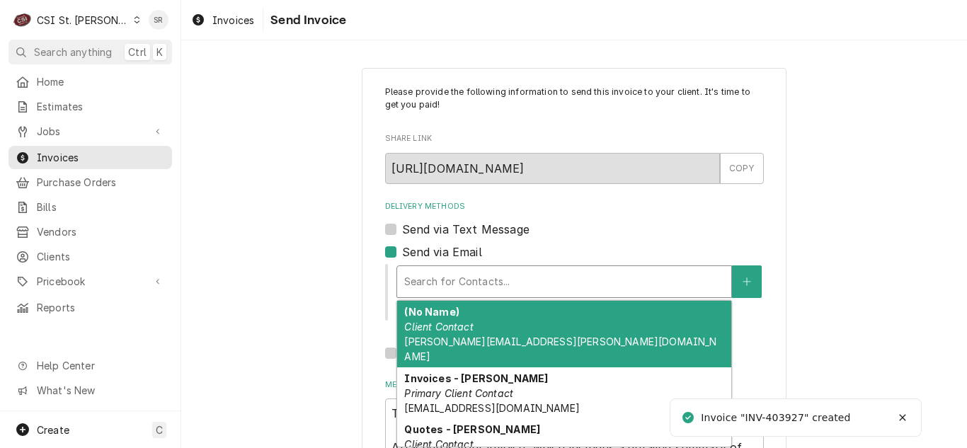
click at [491, 280] on div "Delivery Methods" at bounding box center [564, 281] width 320 height 25
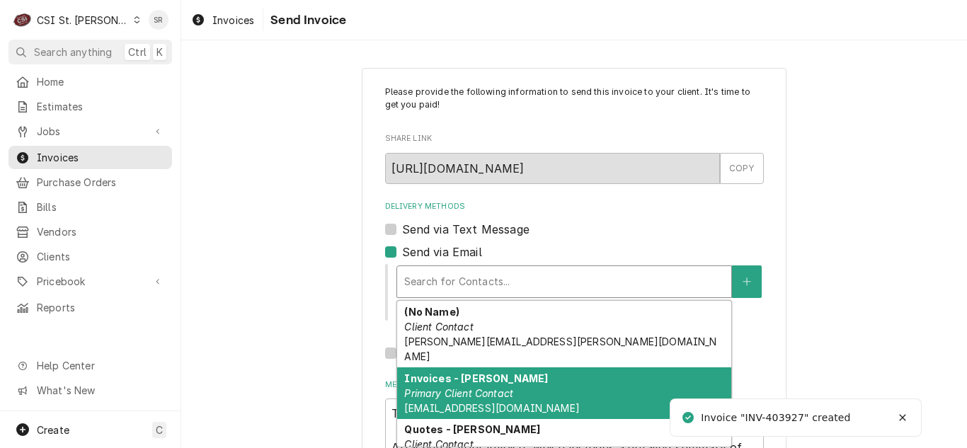
click at [478, 372] on strong "Invoices - [PERSON_NAME]" at bounding box center [476, 378] width 144 height 12
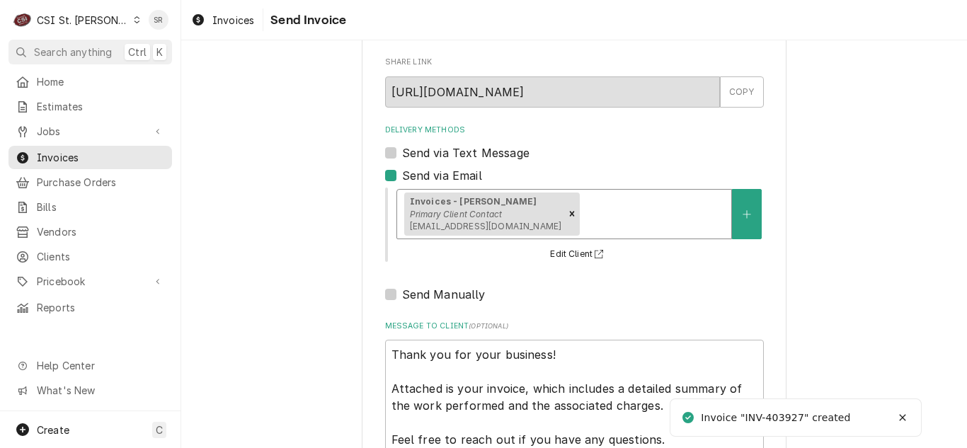
scroll to position [169, 0]
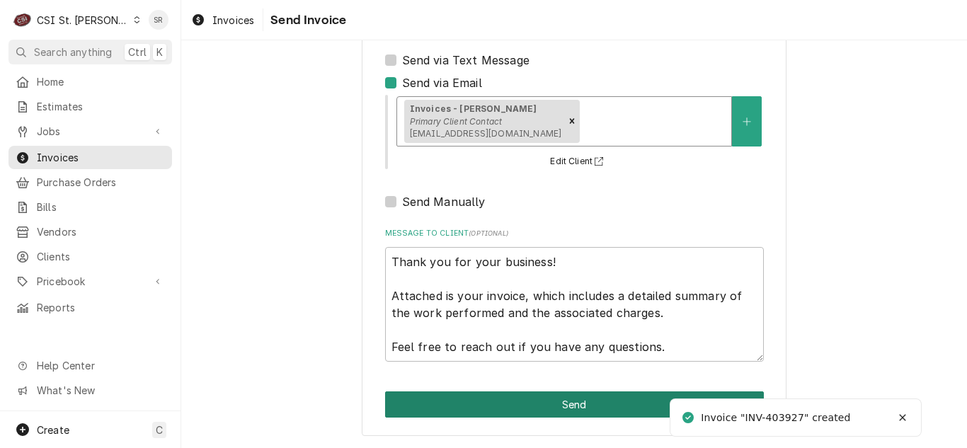
click at [569, 397] on button "Send" at bounding box center [574, 405] width 379 height 26
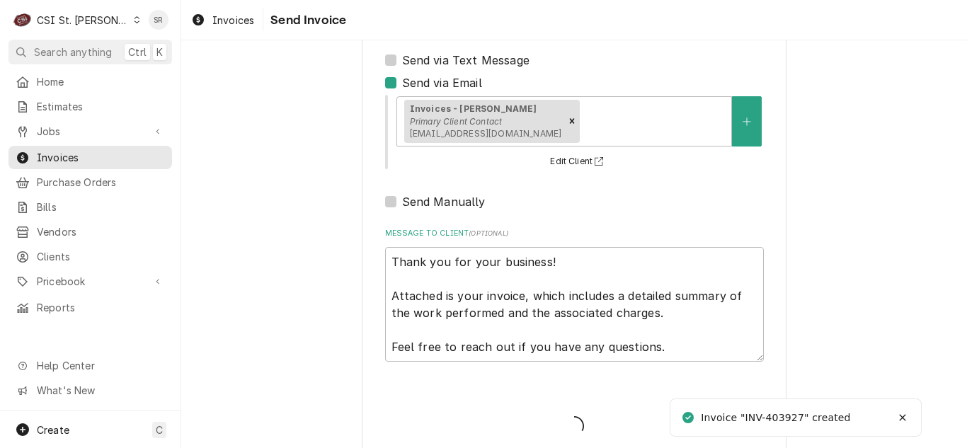
type textarea "x"
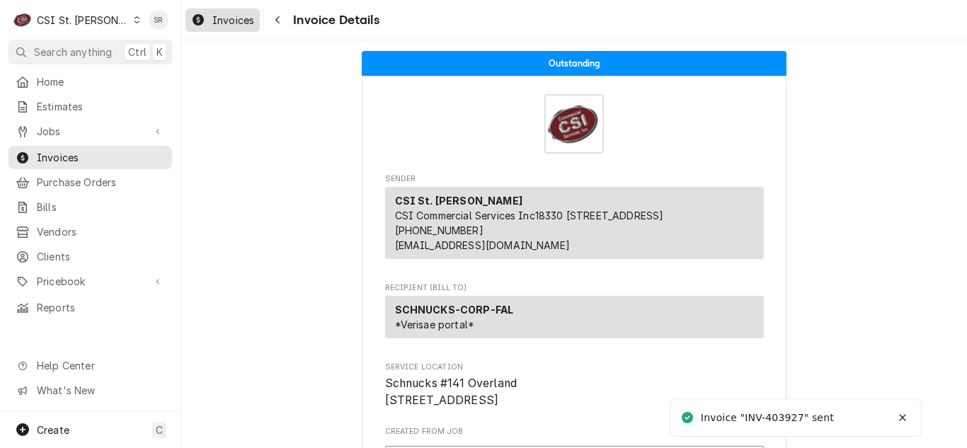
click at [218, 28] on div "Invoices" at bounding box center [222, 20] width 69 height 18
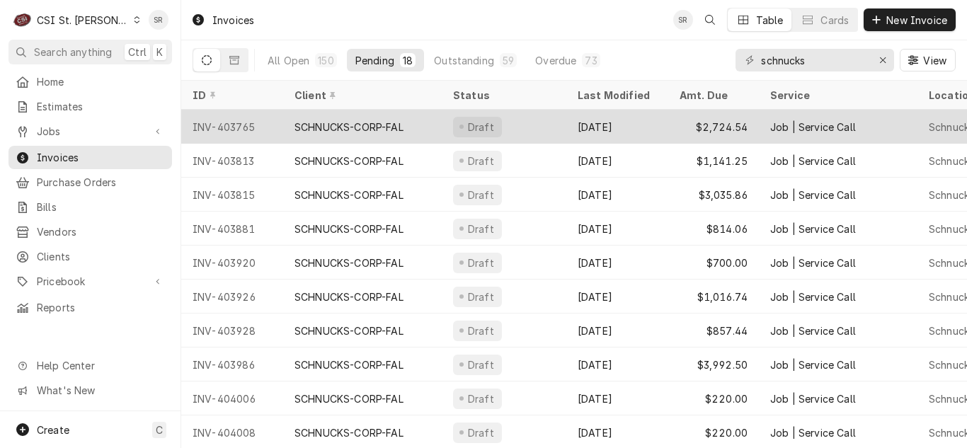
click at [634, 125] on div "Sep 9" at bounding box center [617, 127] width 102 height 34
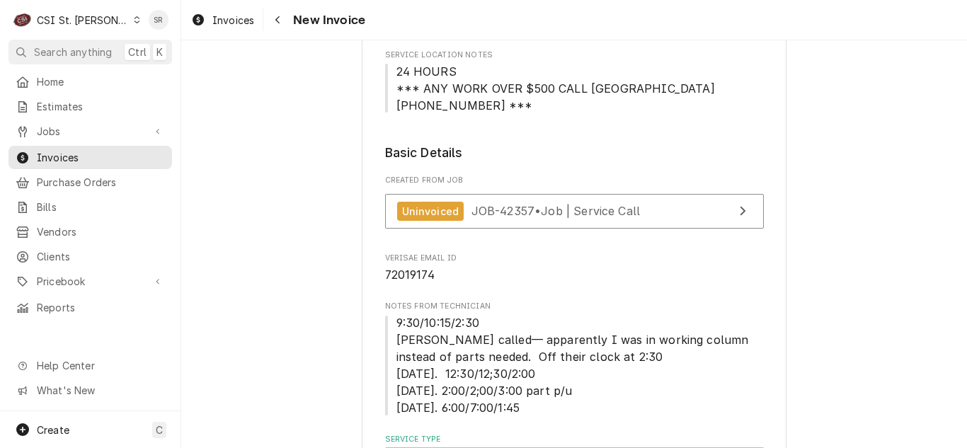
scroll to position [354, 0]
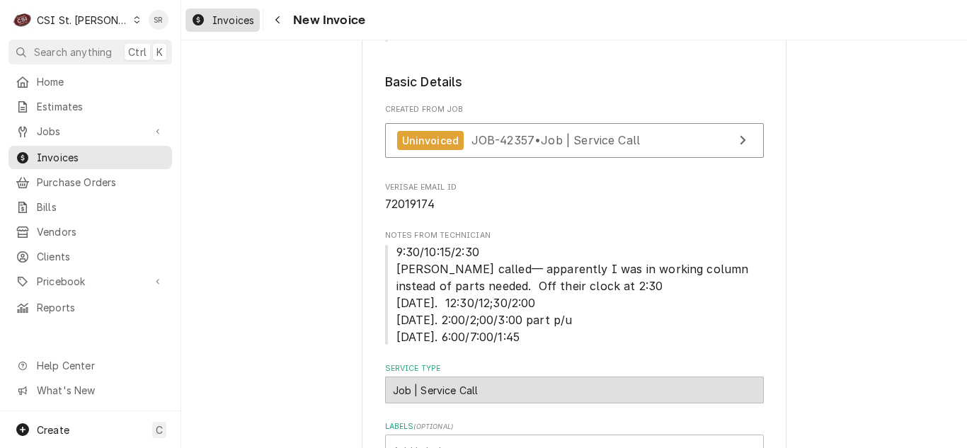
click at [203, 15] on icon "Dynamic Content Wrapper" at bounding box center [198, 19] width 11 height 11
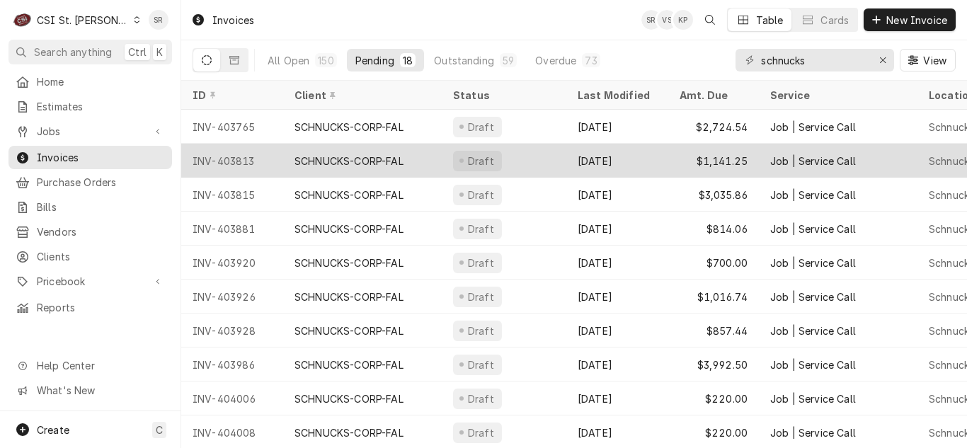
click at [719, 159] on div "$1,141.25" at bounding box center [713, 161] width 91 height 34
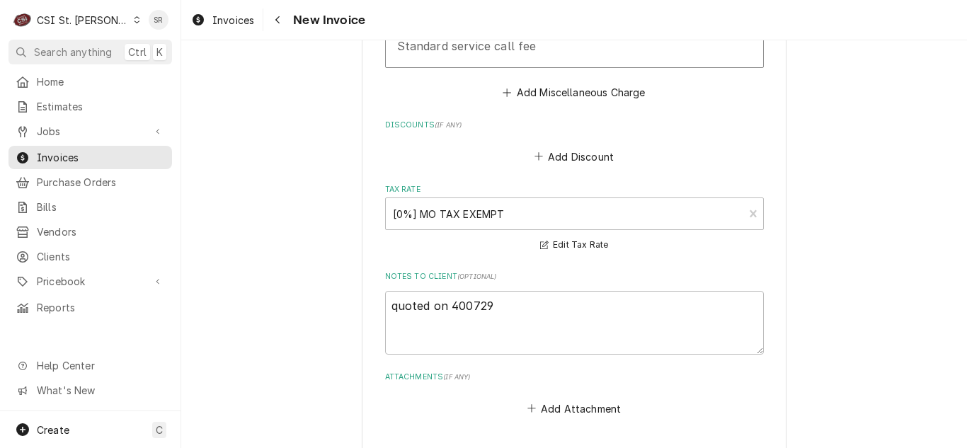
scroll to position [2903, 0]
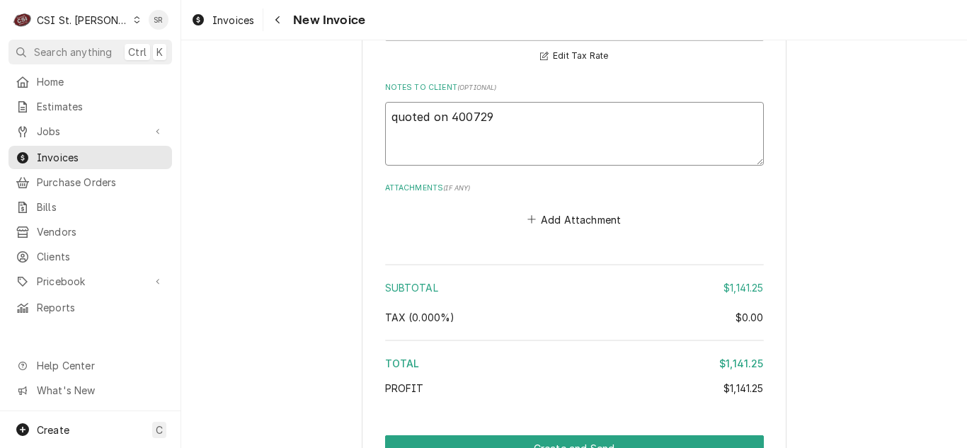
click at [528, 102] on textarea "quoted on 400729" at bounding box center [574, 134] width 379 height 64
type textarea "x"
type textarea "quoted on 400729"
type textarea "x"
type textarea "quoted on 400729 a"
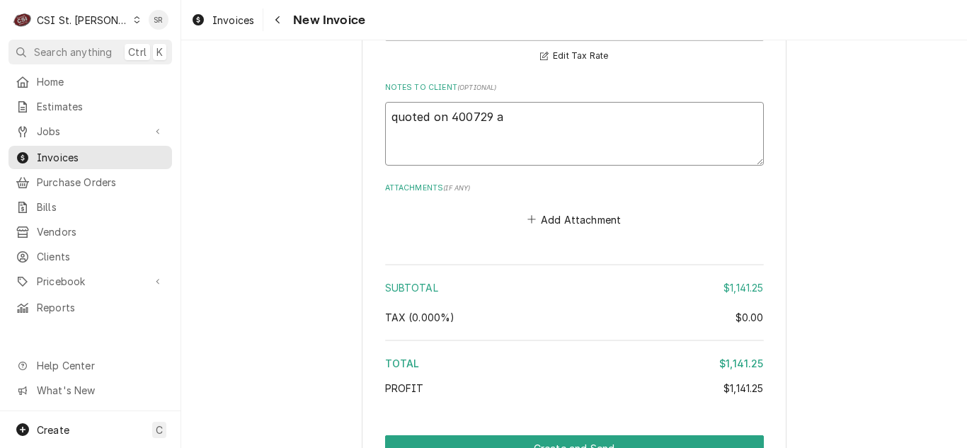
type textarea "x"
type textarea "quoted on 400729 ap"
type textarea "x"
type textarea "quoted on 400729 appr"
type textarea "x"
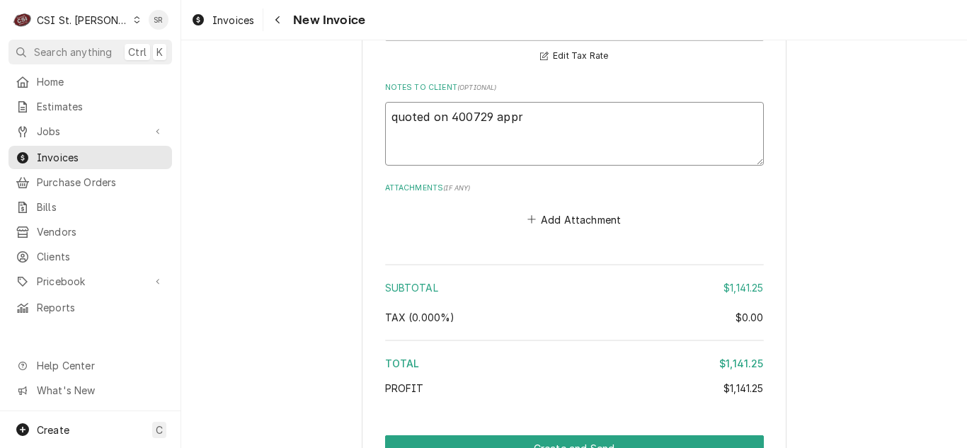
type textarea "quoted on 400729 appro"
type textarea "x"
type textarea "quoted on 400729 approv"
type textarea "x"
type textarea "quoted on 400729 approve"
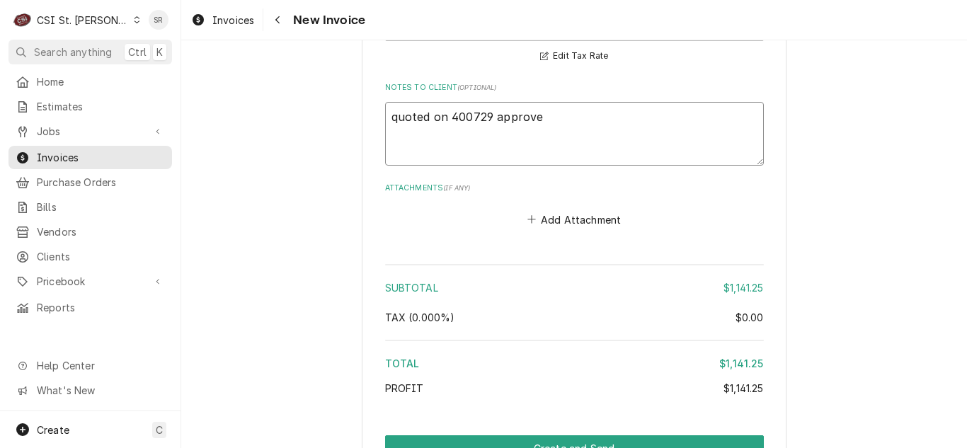
type textarea "x"
type textarea "quoted on 400729 approved"
click at [443, 102] on textarea "quoted on 400729 approved" at bounding box center [574, 134] width 379 height 64
drag, startPoint x: 448, startPoint y: 88, endPoint x: 365, endPoint y: 80, distance: 83.2
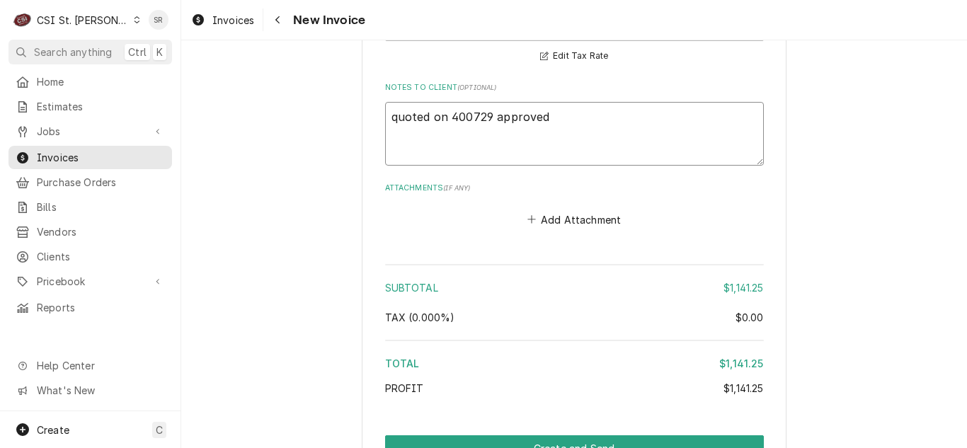
type textarea "x"
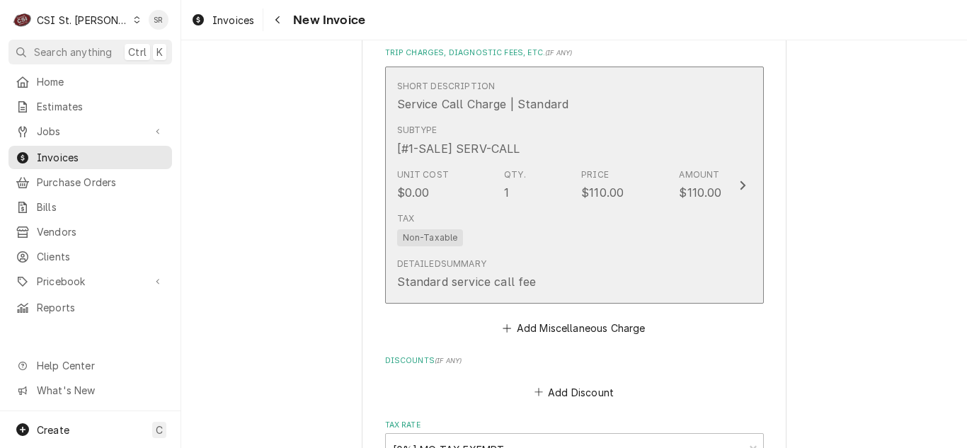
type textarea "400729 approved"
click at [574, 171] on div "Unit Cost $0.00 Qty. 1 Price $110.00 Amount $110.00" at bounding box center [559, 185] width 325 height 44
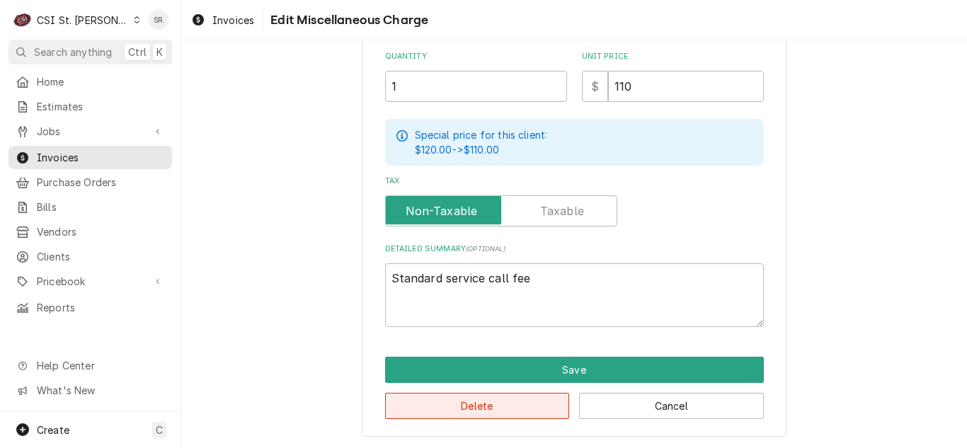
click at [480, 404] on button "Delete" at bounding box center [477, 406] width 185 height 26
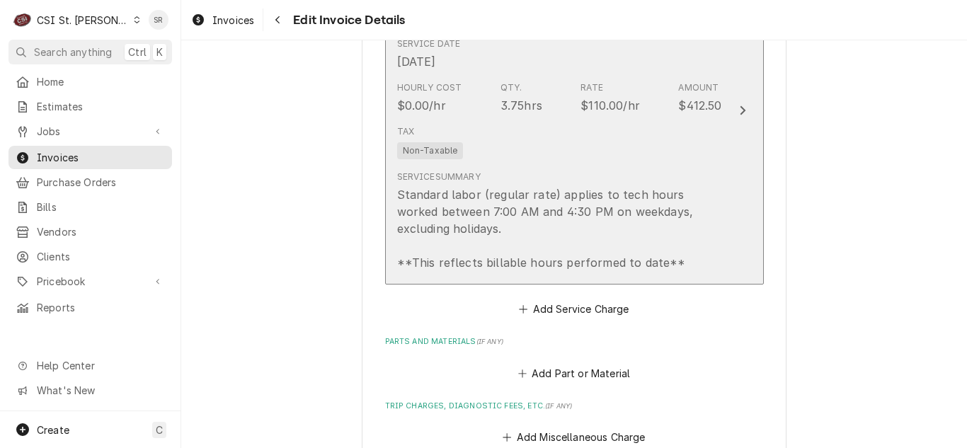
click at [584, 171] on div "Service Summary Standard labor (regular rate) applies to tech hours worked betw…" at bounding box center [559, 221] width 325 height 101
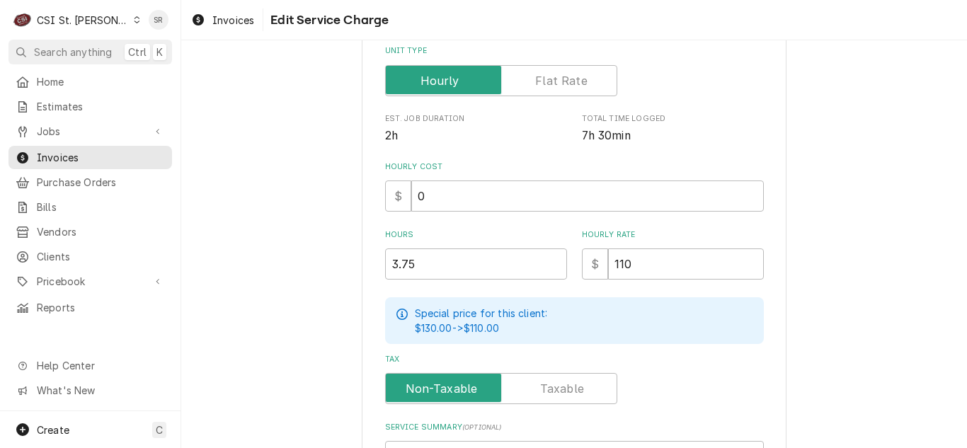
scroll to position [354, 0]
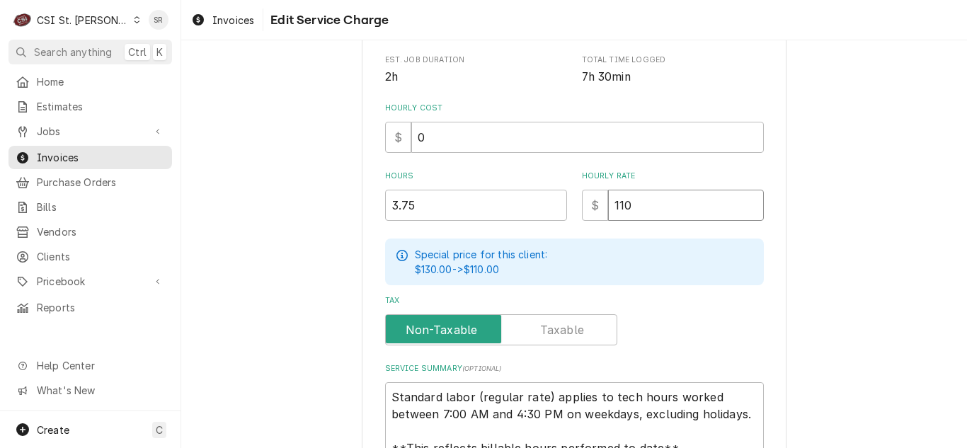
drag, startPoint x: 640, startPoint y: 207, endPoint x: 528, endPoint y: 186, distance: 113.9
click at [528, 186] on div "Hours 3.75 Hourly Rate $ 110" at bounding box center [574, 196] width 379 height 50
type textarea "x"
type input "0"
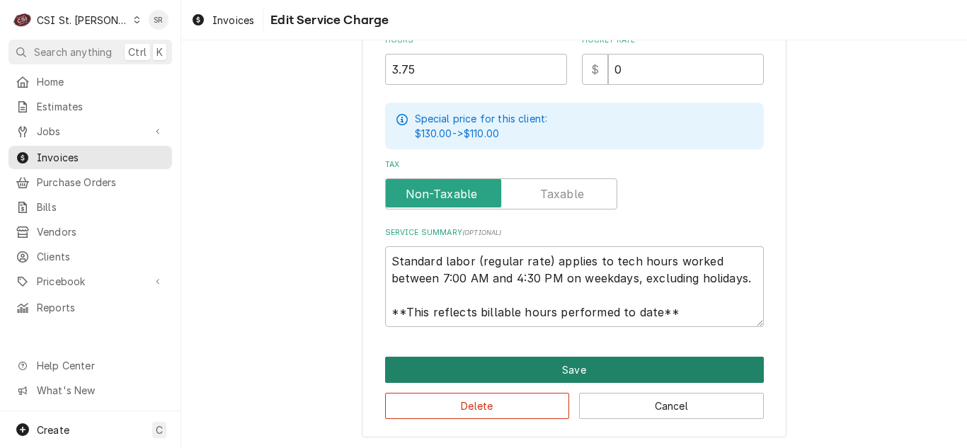
click at [547, 377] on button "Save" at bounding box center [574, 370] width 379 height 26
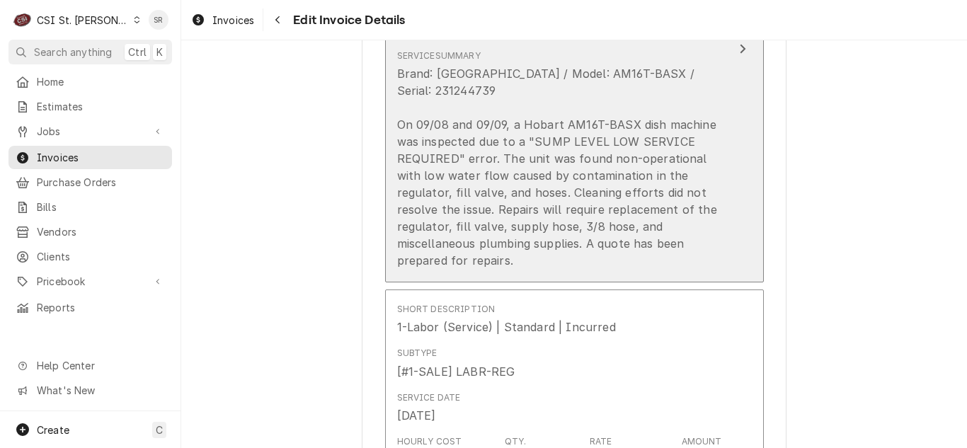
click at [609, 182] on div "Brand: Hobart / Model: AM16T-BASX / Serial: 231244739 On 09/08 and 09/09, a Hob…" at bounding box center [559, 167] width 325 height 204
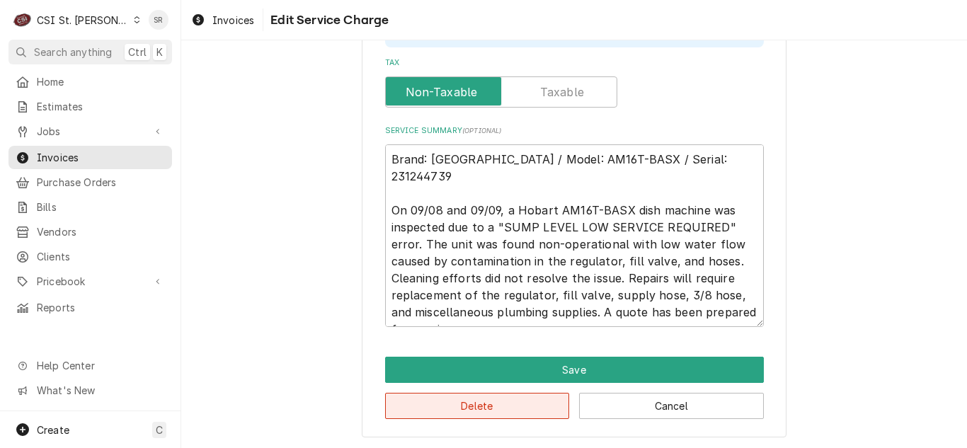
click at [504, 404] on button "Delete" at bounding box center [477, 406] width 185 height 26
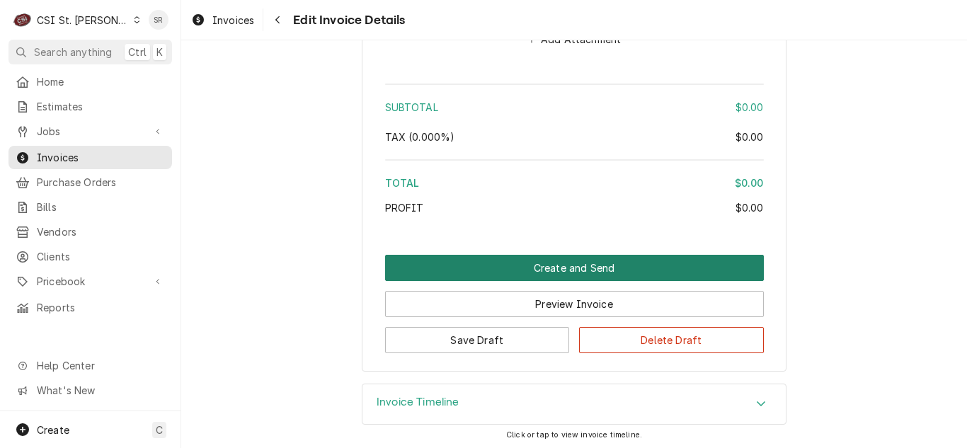
click at [581, 266] on button "Create and Send" at bounding box center [574, 268] width 379 height 26
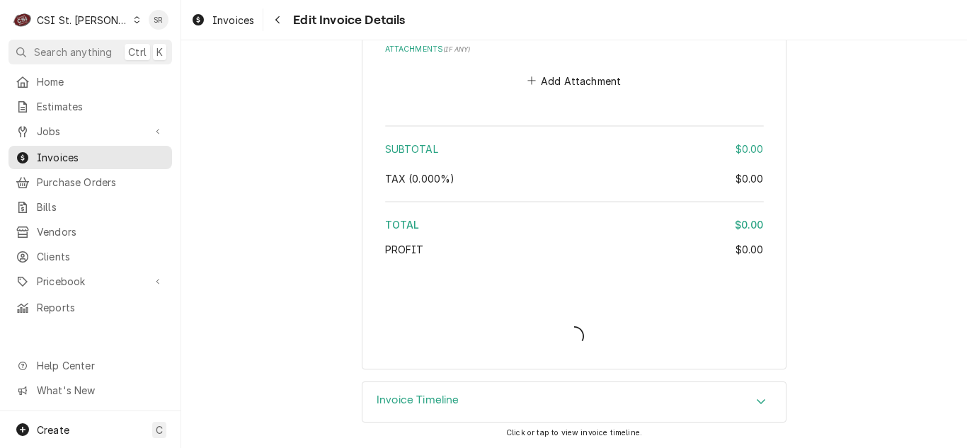
scroll to position [2323, 0]
type textarea "x"
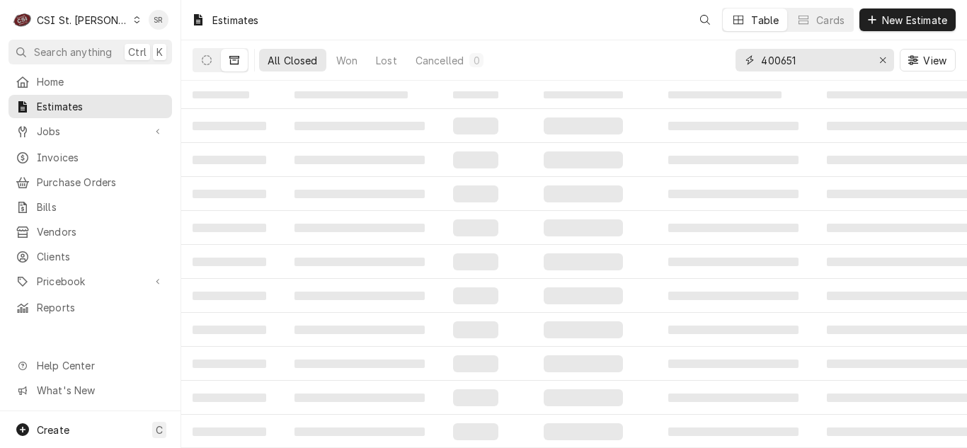
drag, startPoint x: 816, startPoint y: 60, endPoint x: 718, endPoint y: 51, distance: 98.9
click at [718, 51] on div "All Closed Won Lost Cancelled 0 400651 View" at bounding box center [574, 60] width 763 height 40
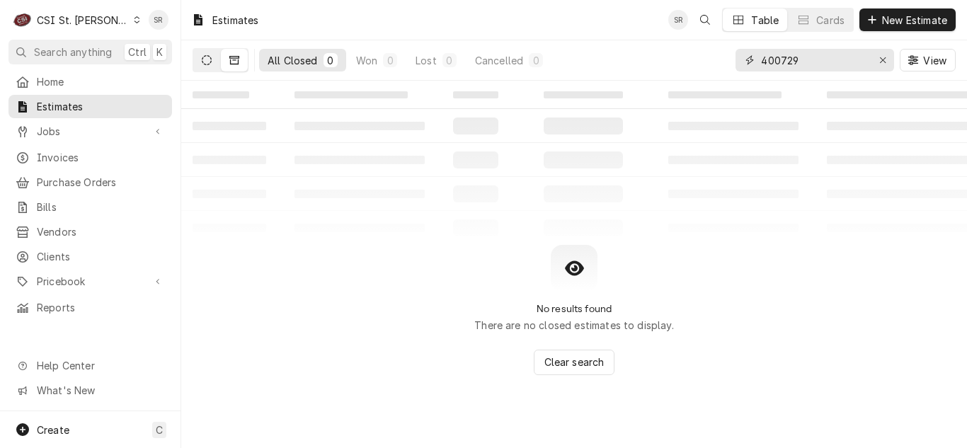
type input "400729"
click at [213, 63] on button "Dynamic Content Wrapper" at bounding box center [206, 60] width 27 height 23
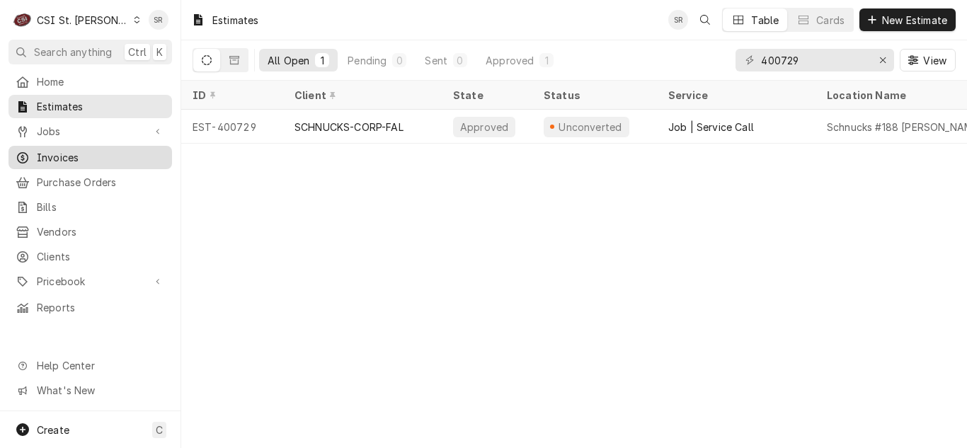
drag, startPoint x: 77, startPoint y: 143, endPoint x: 93, endPoint y: 143, distance: 15.6
click at [77, 146] on link "Invoices" at bounding box center [90, 157] width 164 height 23
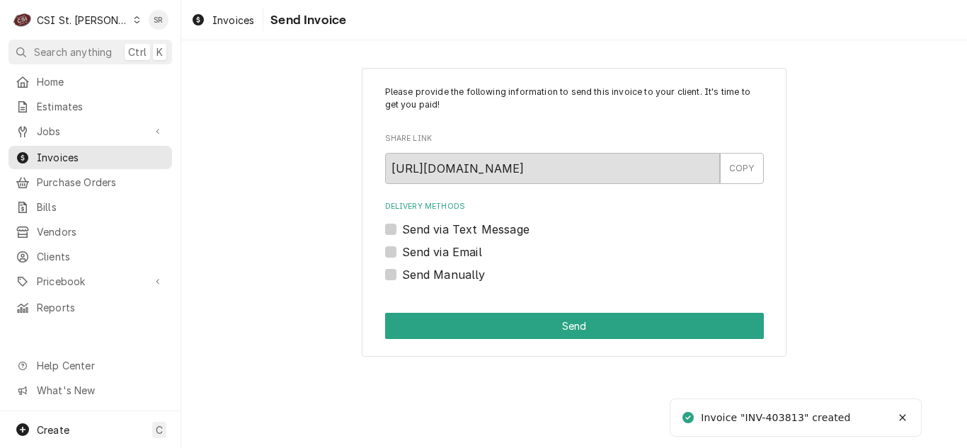
click at [429, 277] on label "Send Manually" at bounding box center [444, 274] width 84 height 17
click at [429, 277] on input "Send Manually" at bounding box center [591, 281] width 379 height 31
checkbox input "true"
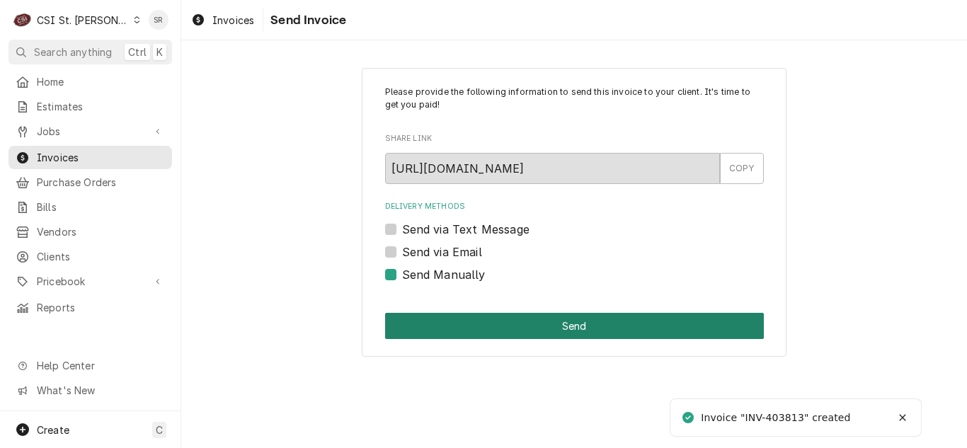
click at [522, 324] on button "Send" at bounding box center [574, 326] width 379 height 26
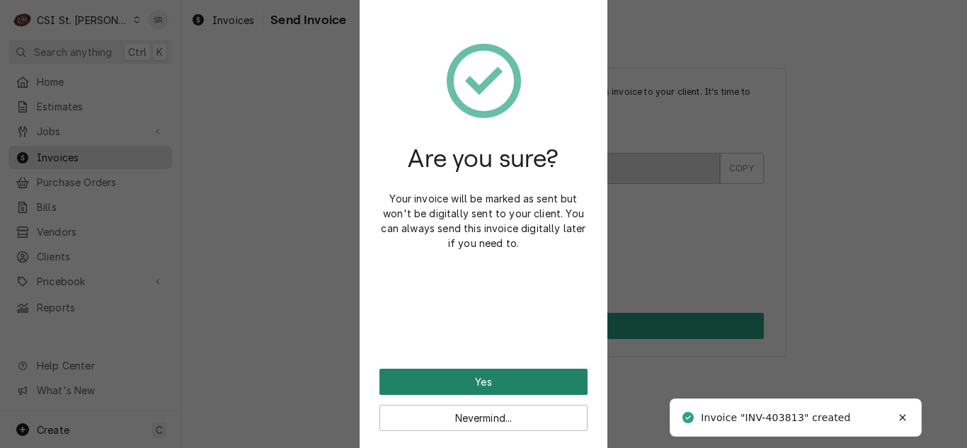
click at [470, 380] on button "Yes" at bounding box center [484, 382] width 208 height 26
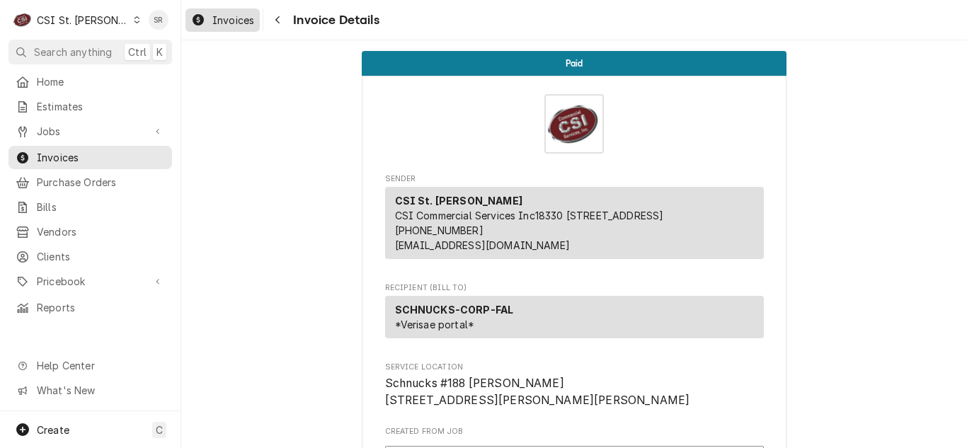
click at [241, 16] on span "Invoices" at bounding box center [233, 20] width 42 height 15
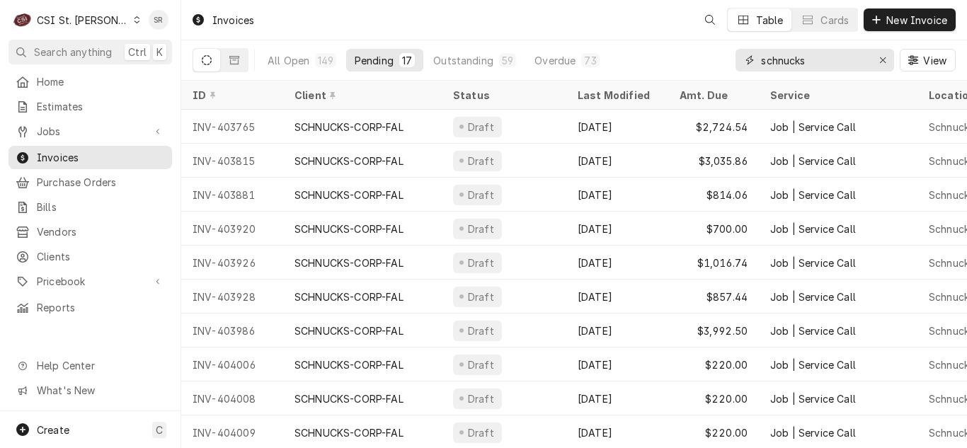
drag, startPoint x: 822, startPoint y: 64, endPoint x: 741, endPoint y: 49, distance: 82.8
click at [741, 50] on div "schnucks" at bounding box center [815, 60] width 159 height 23
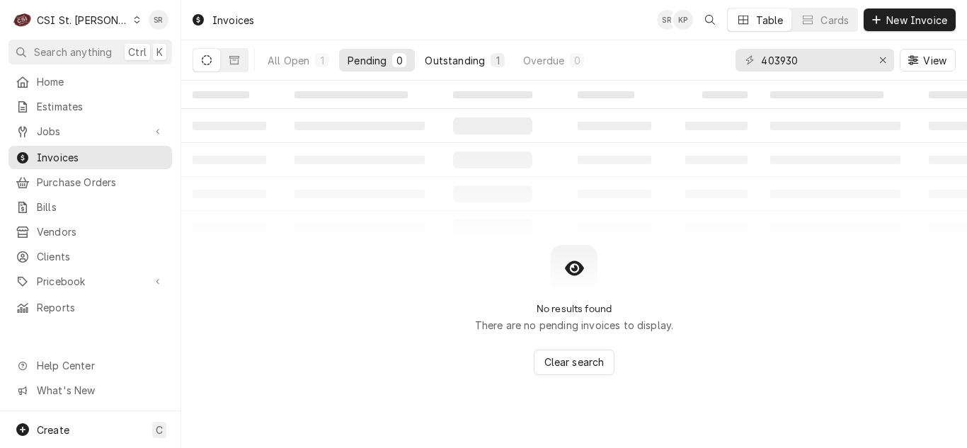
click at [467, 62] on div "Outstanding" at bounding box center [455, 60] width 60 height 15
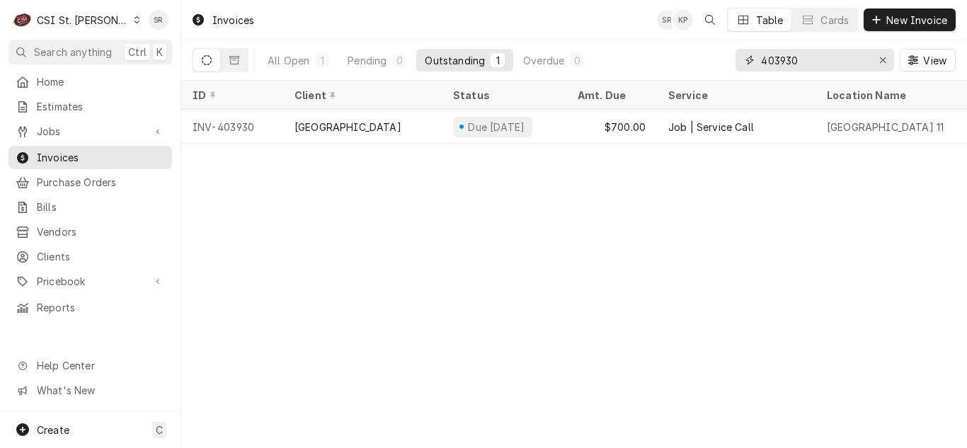
click at [818, 53] on input "403930" at bounding box center [814, 60] width 106 height 23
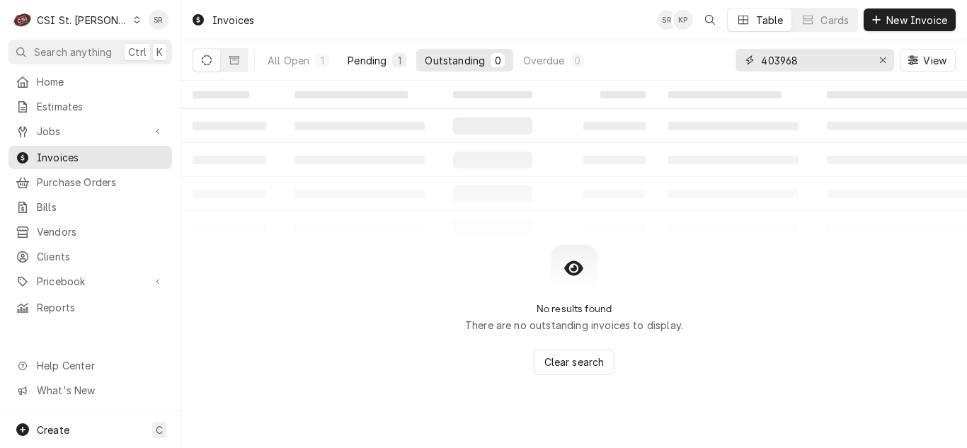
type input "403968"
click at [389, 55] on button "Pending 1" at bounding box center [377, 60] width 76 height 23
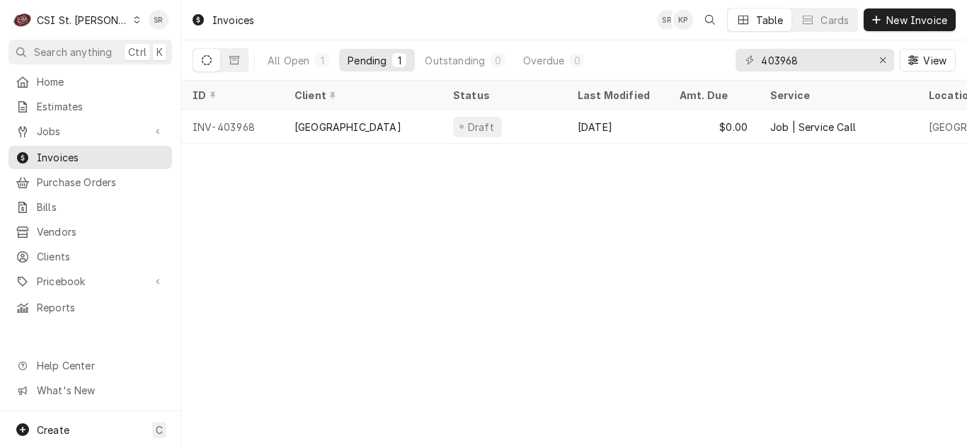
click at [378, 130] on div "[GEOGRAPHIC_DATA]" at bounding box center [348, 127] width 107 height 15
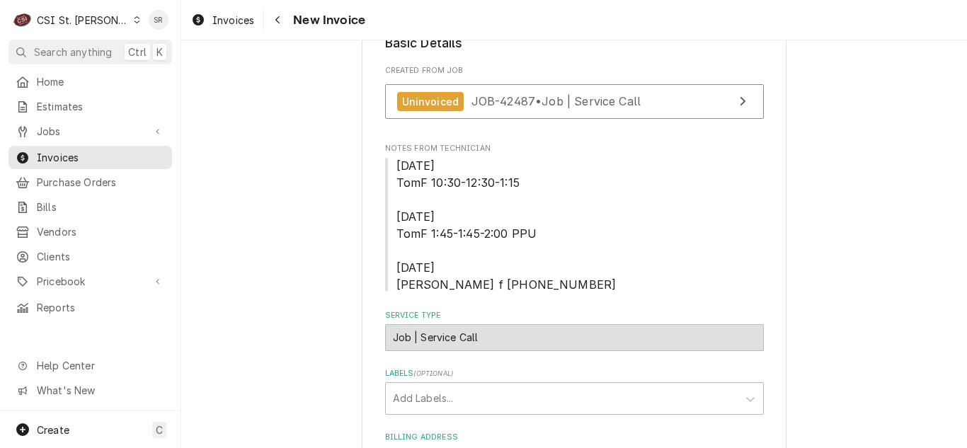
scroll to position [283, 0]
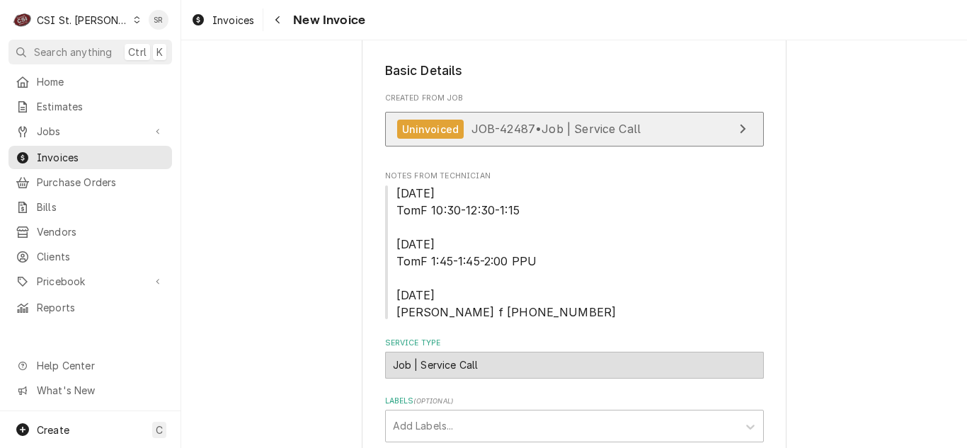
click at [550, 143] on link "Uninvoiced JOB-42487 • Job | Service Call" at bounding box center [574, 129] width 379 height 35
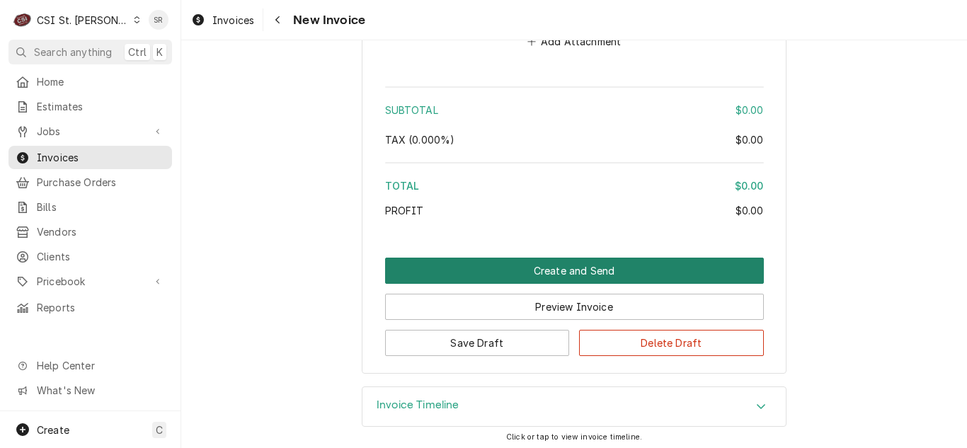
click at [579, 269] on button "Create and Send" at bounding box center [574, 271] width 379 height 26
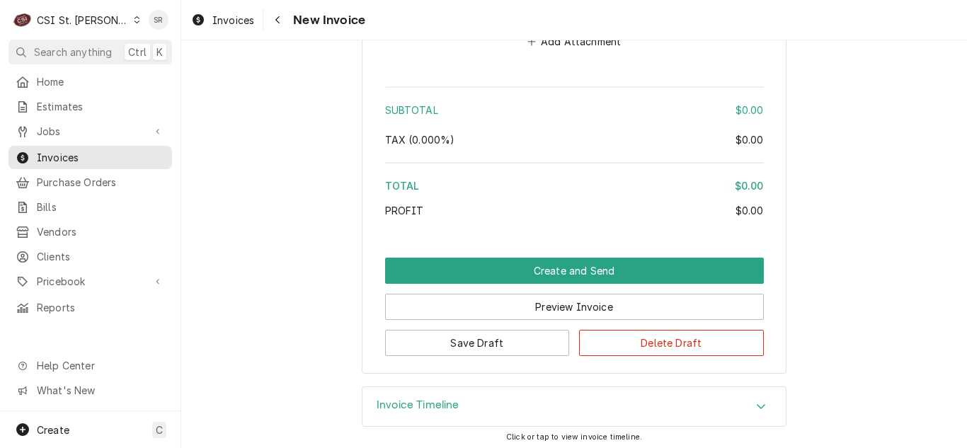
scroll to position [2227, 0]
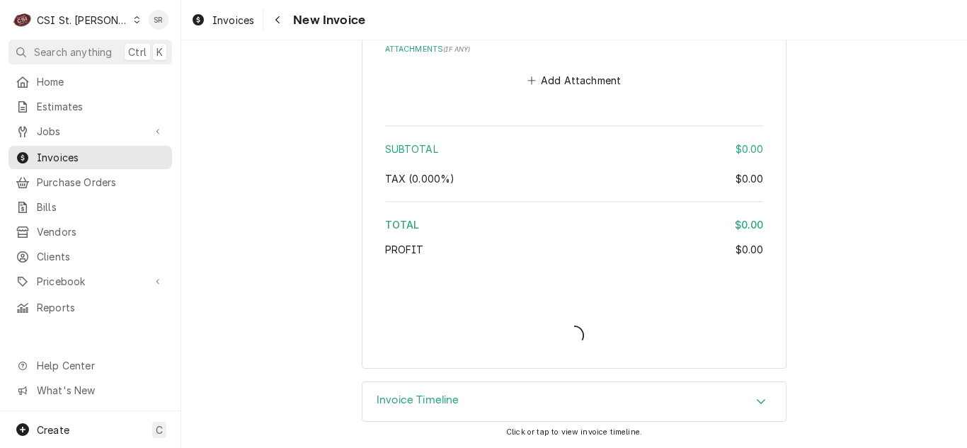
type textarea "x"
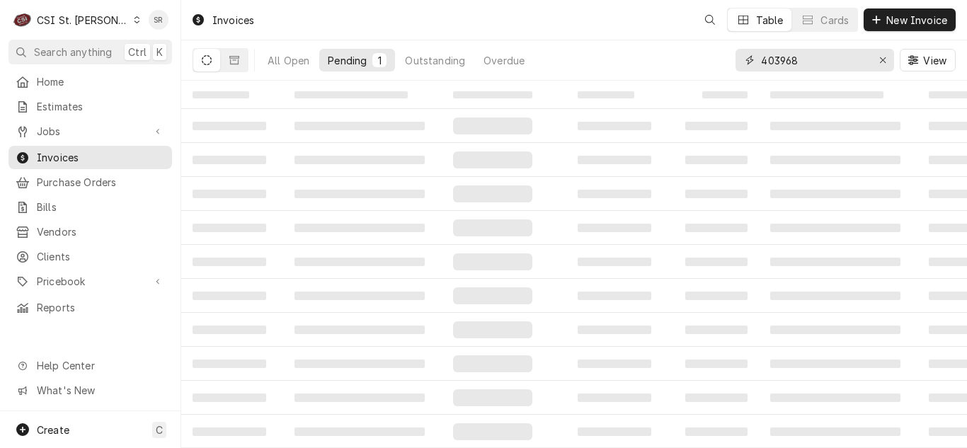
drag, startPoint x: 773, startPoint y: 63, endPoint x: 765, endPoint y: 64, distance: 7.9
click at [765, 64] on input "403968" at bounding box center [814, 60] width 106 height 23
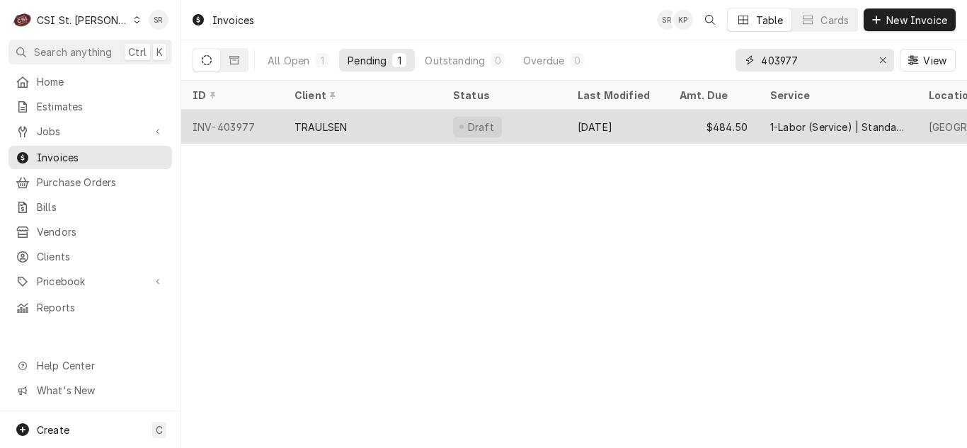
type input "403977"
click at [390, 113] on div "TRAULSEN" at bounding box center [362, 127] width 159 height 34
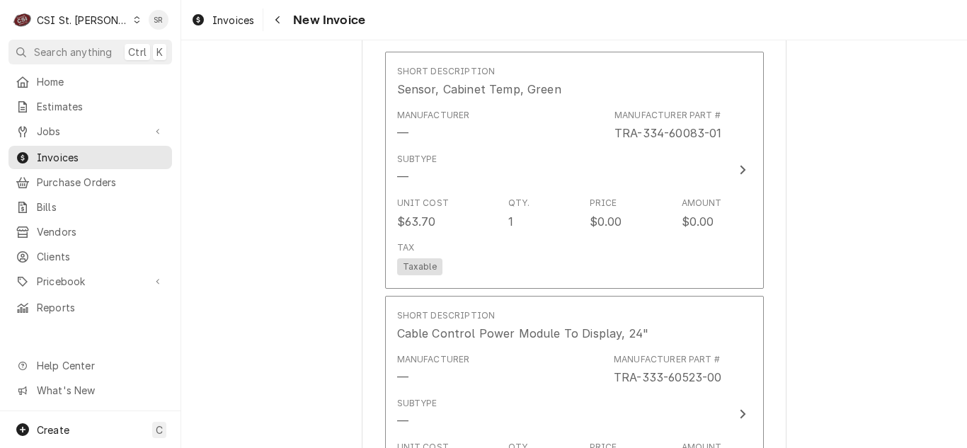
scroll to position [1841, 0]
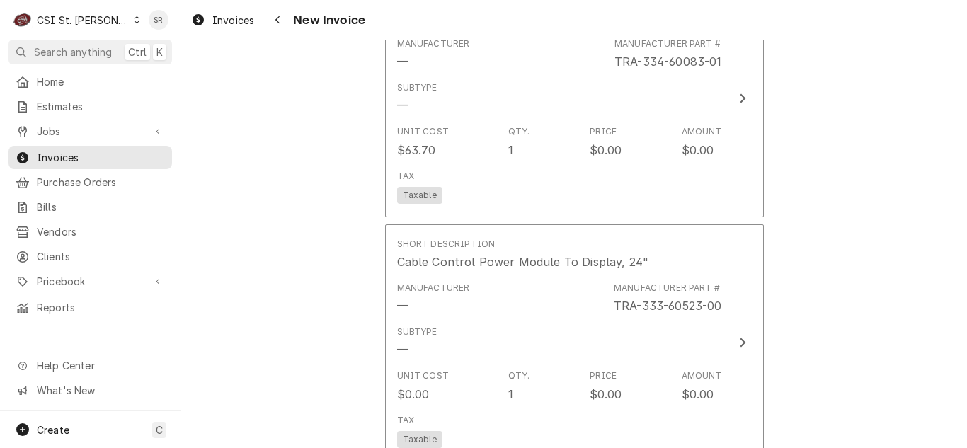
type textarea "x"
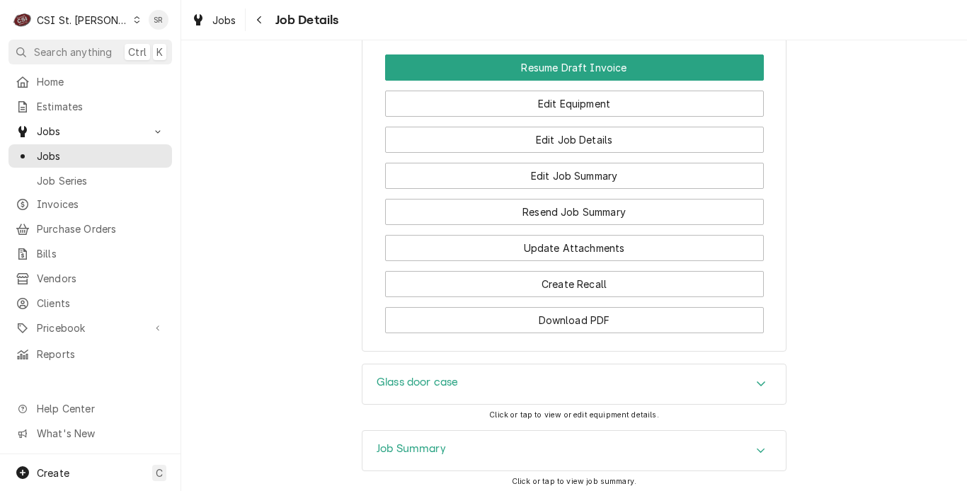
scroll to position [1666, 0]
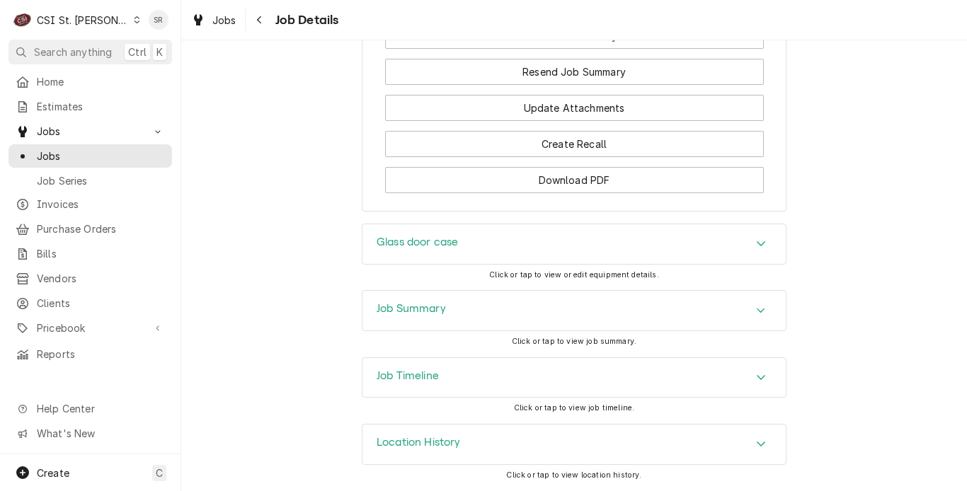
click at [387, 300] on div "Job Summary" at bounding box center [574, 311] width 423 height 40
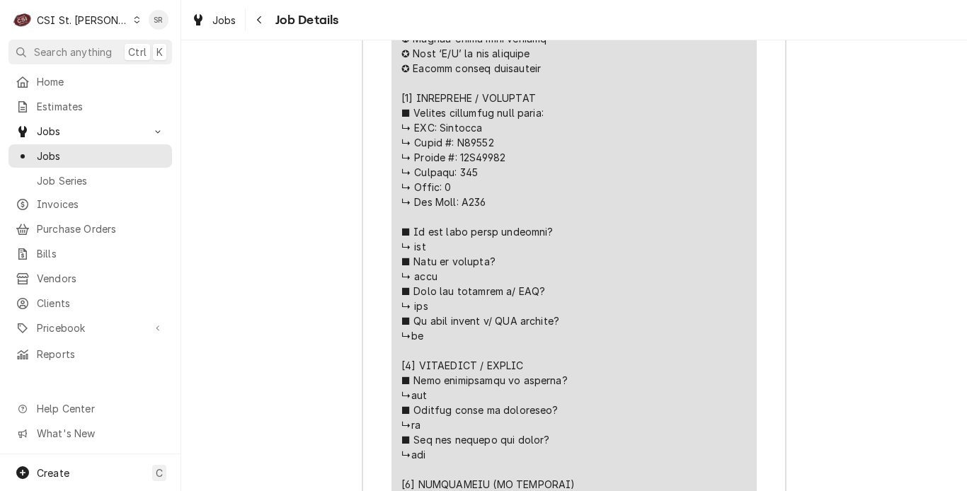
scroll to position [2658, 0]
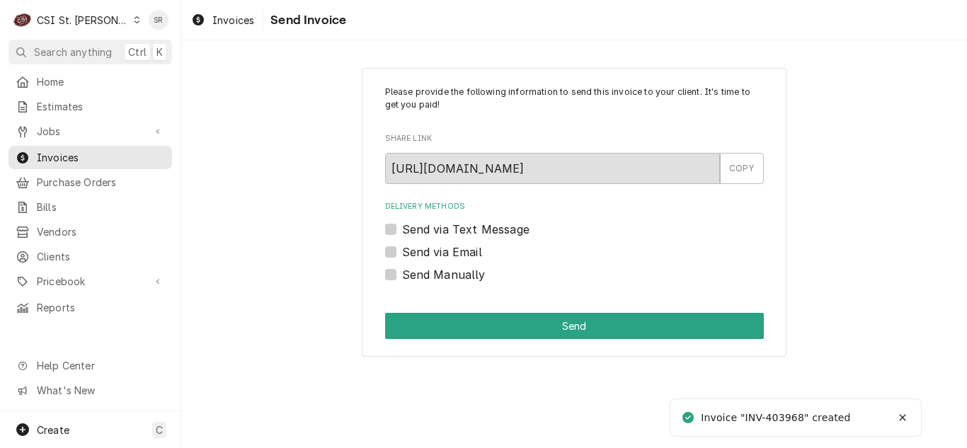
click at [414, 275] on label "Send Manually" at bounding box center [444, 274] width 84 height 17
click at [414, 275] on input "Send Manually" at bounding box center [591, 281] width 379 height 31
checkbox input "true"
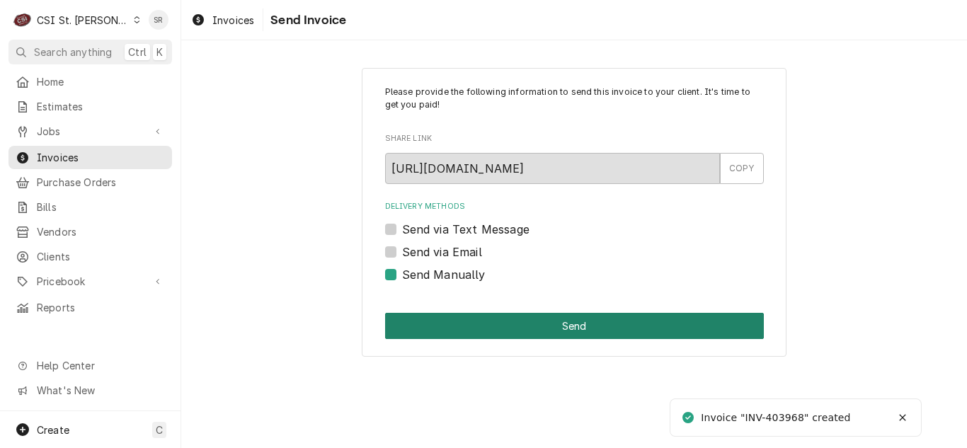
click at [516, 338] on button "Send" at bounding box center [574, 326] width 379 height 26
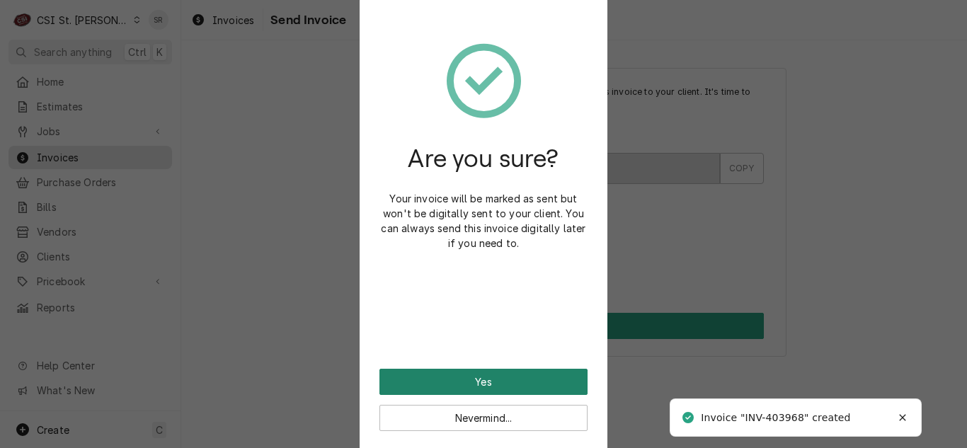
drag, startPoint x: 512, startPoint y: 369, endPoint x: 512, endPoint y: 358, distance: 10.6
click at [512, 370] on button "Yes" at bounding box center [484, 382] width 208 height 26
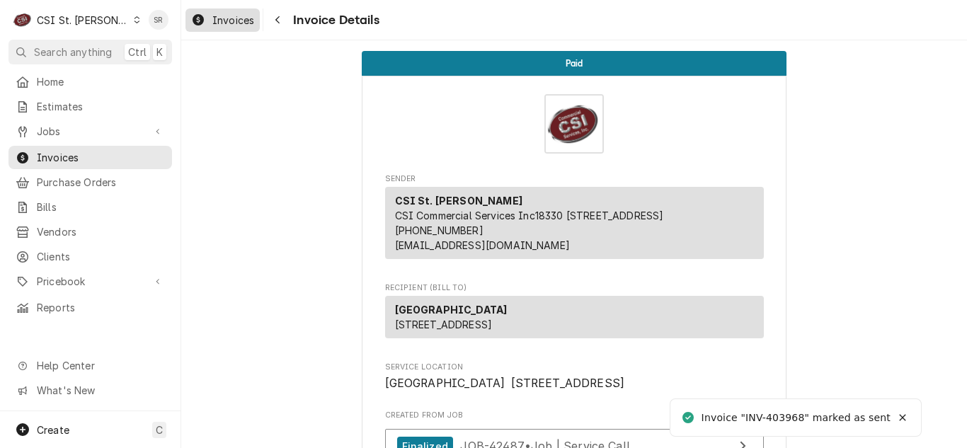
click at [241, 18] on span "Invoices" at bounding box center [233, 20] width 42 height 15
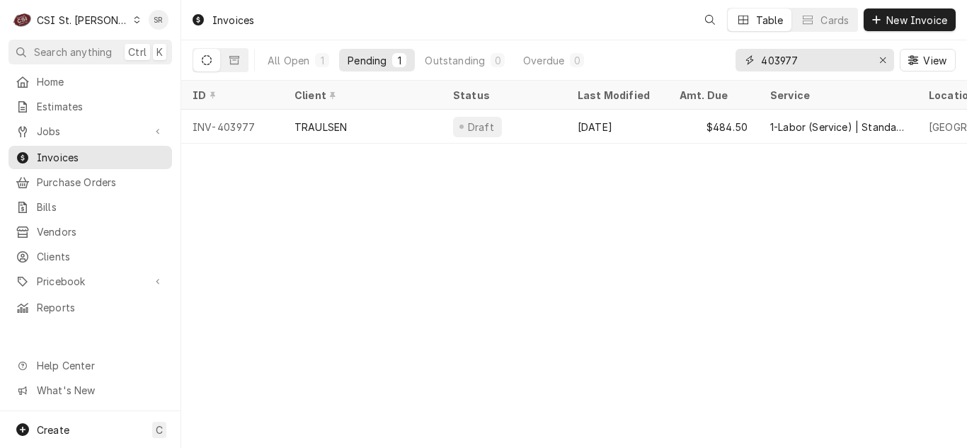
click at [708, 55] on div "All Open 1 Pending 1 Outstanding 0 Overdue 0 403977 View" at bounding box center [574, 60] width 763 height 40
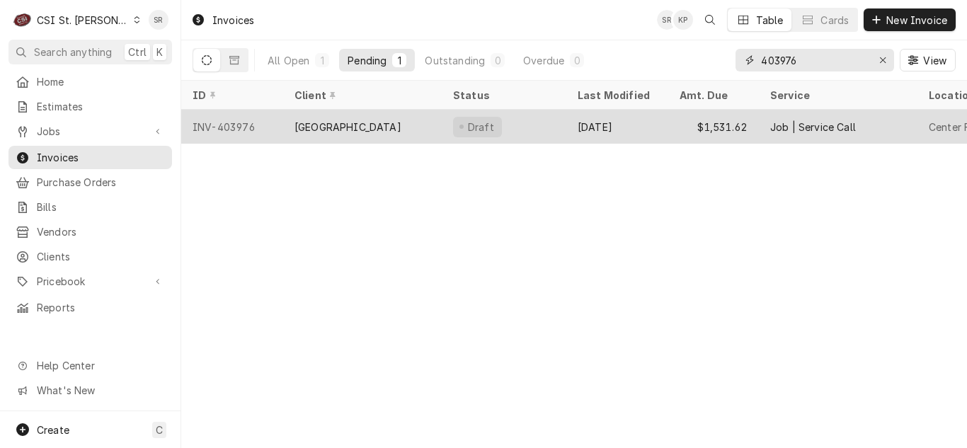
type input "403976"
click at [387, 122] on div "[GEOGRAPHIC_DATA]" at bounding box center [348, 127] width 107 height 15
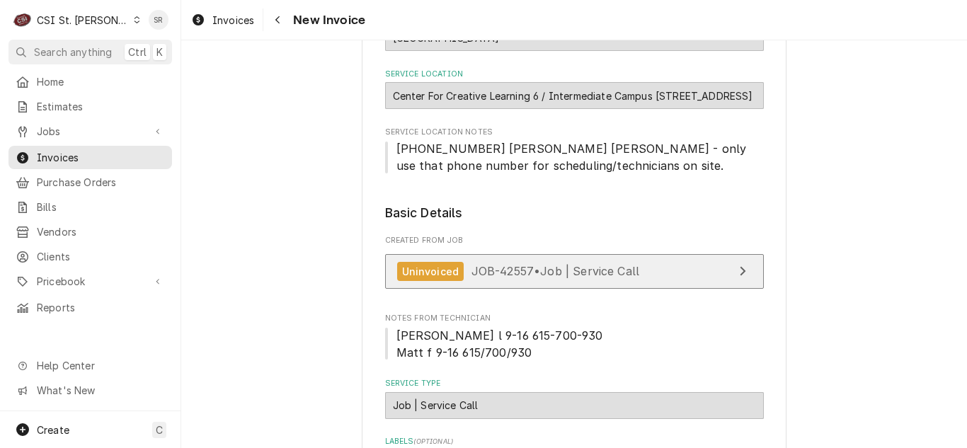
scroll to position [142, 0]
click at [550, 282] on link "Uninvoiced JOB-42557 • Job | Service Call" at bounding box center [574, 271] width 379 height 35
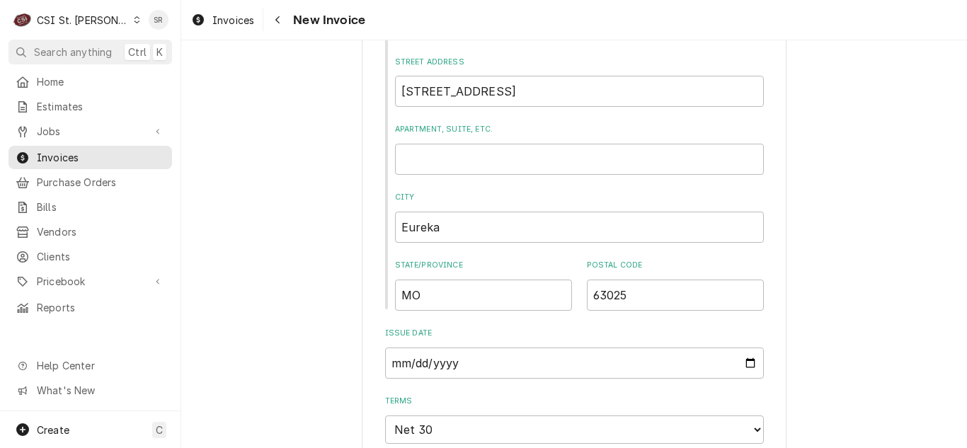
scroll to position [850, 0]
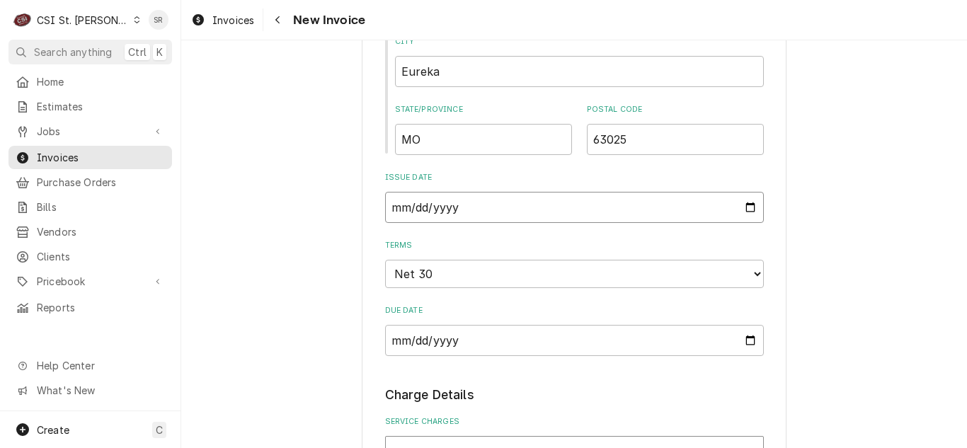
click at [740, 205] on input "[DATE]" at bounding box center [574, 207] width 379 height 31
type textarea "x"
type input "[DATE]"
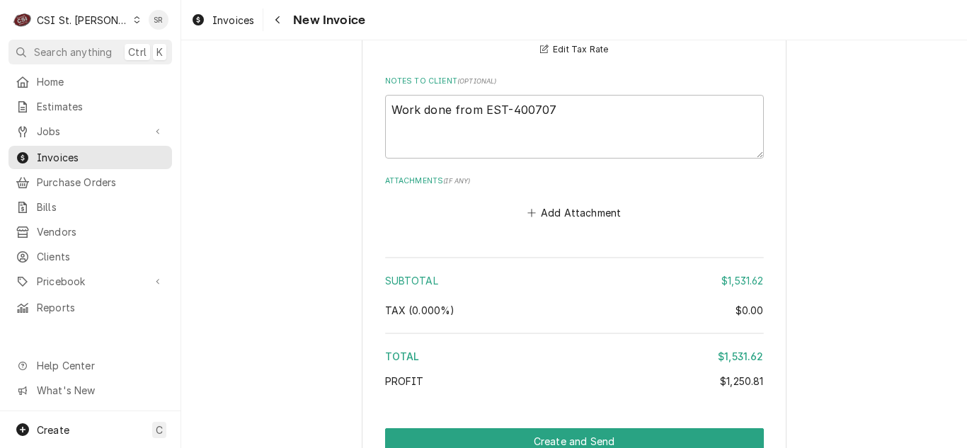
scroll to position [2762, 0]
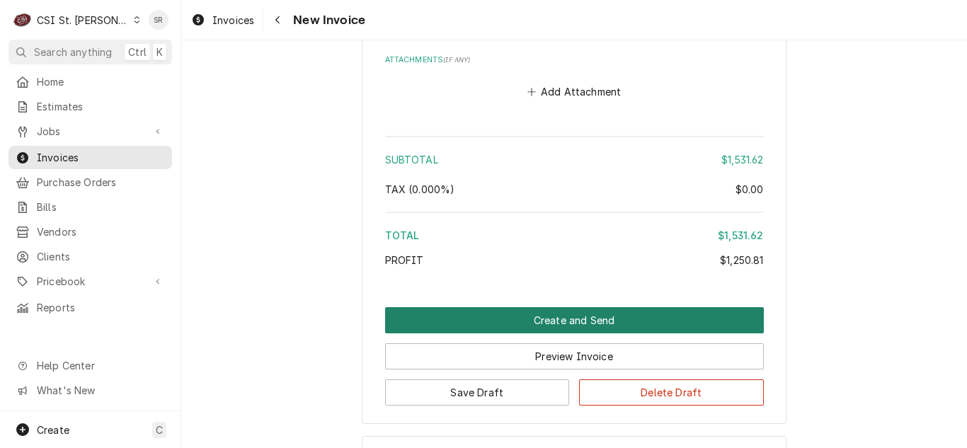
click at [631, 308] on button "Create and Send" at bounding box center [574, 320] width 379 height 26
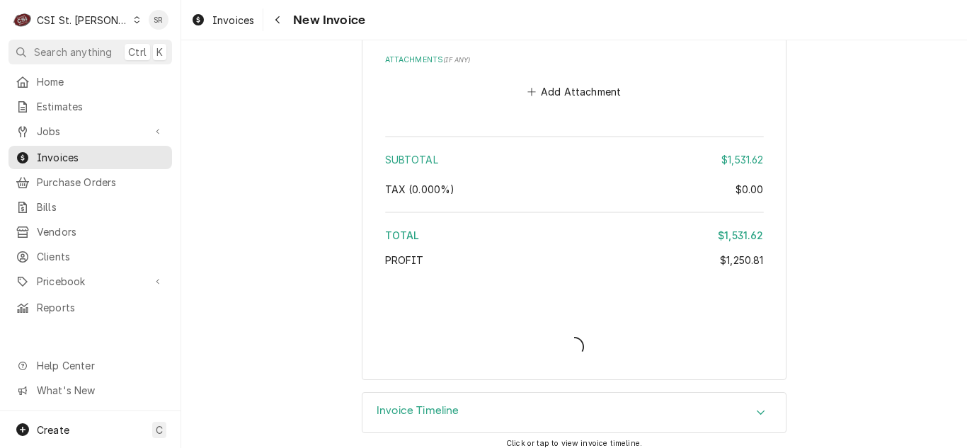
type textarea "x"
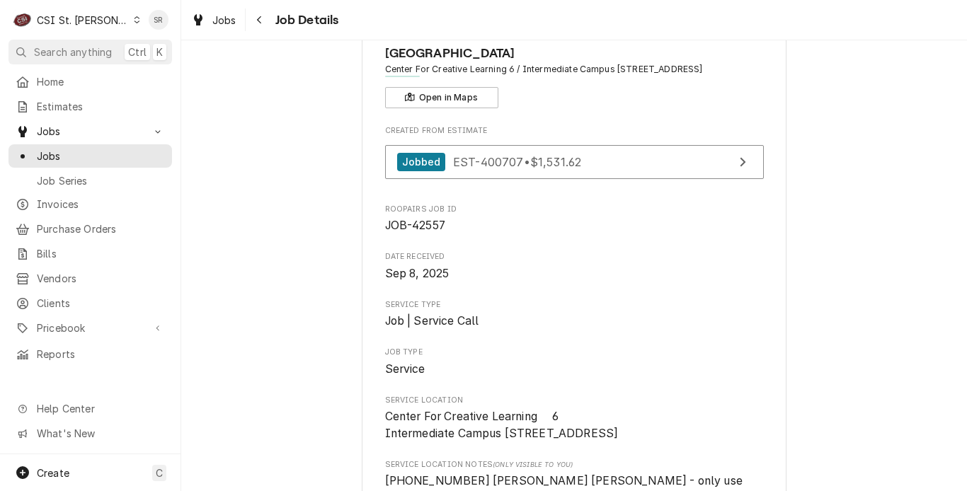
scroll to position [142, 0]
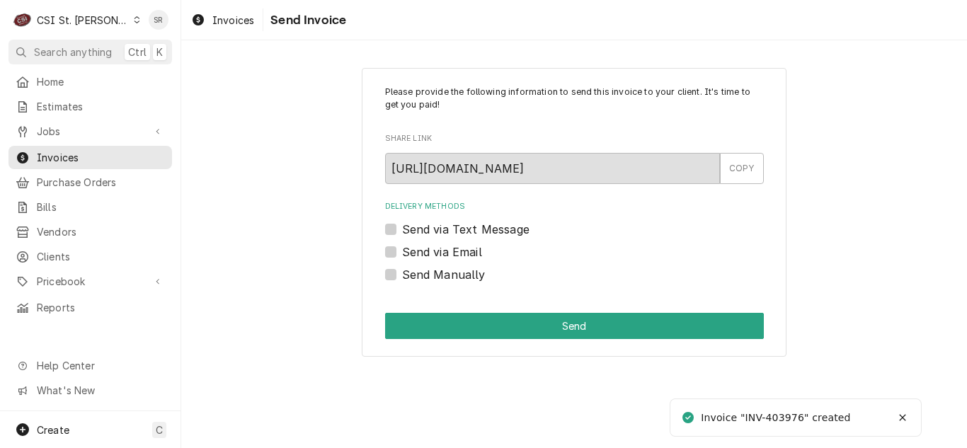
drag, startPoint x: 426, startPoint y: 256, endPoint x: 443, endPoint y: 260, distance: 17.5
click at [426, 256] on label "Send via Email" at bounding box center [442, 252] width 80 height 17
click at [426, 256] on input "Send via Email" at bounding box center [591, 259] width 379 height 31
checkbox input "true"
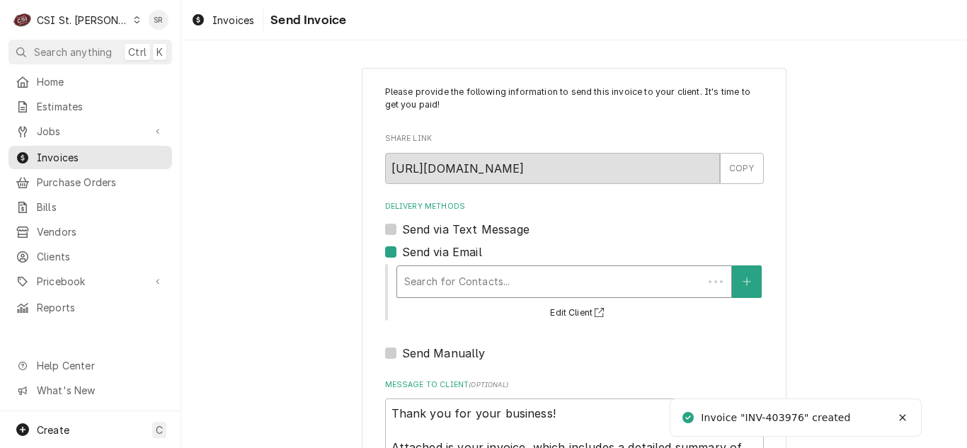
click at [493, 282] on div "Delivery Methods" at bounding box center [550, 281] width 292 height 25
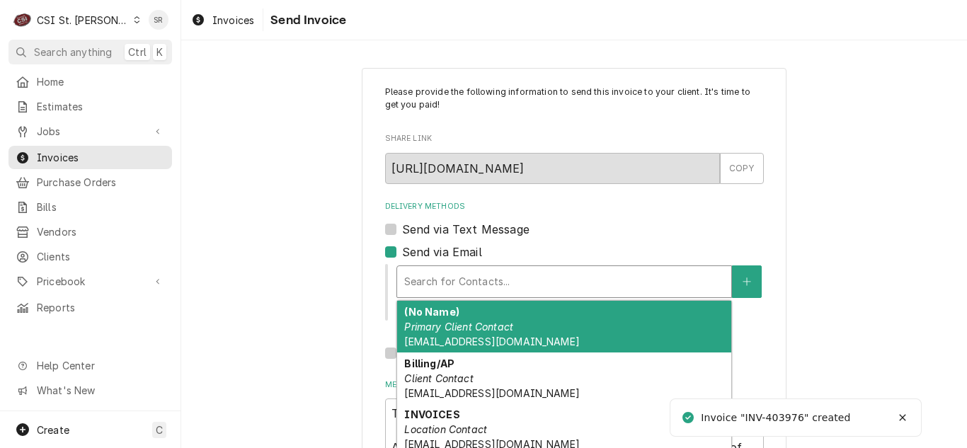
click at [479, 331] on em "Primary Client Contact" at bounding box center [458, 327] width 109 height 12
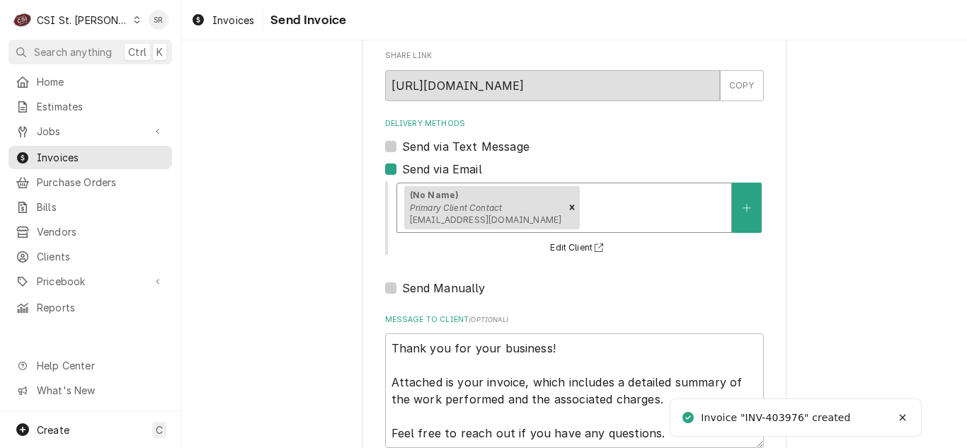
scroll to position [169, 0]
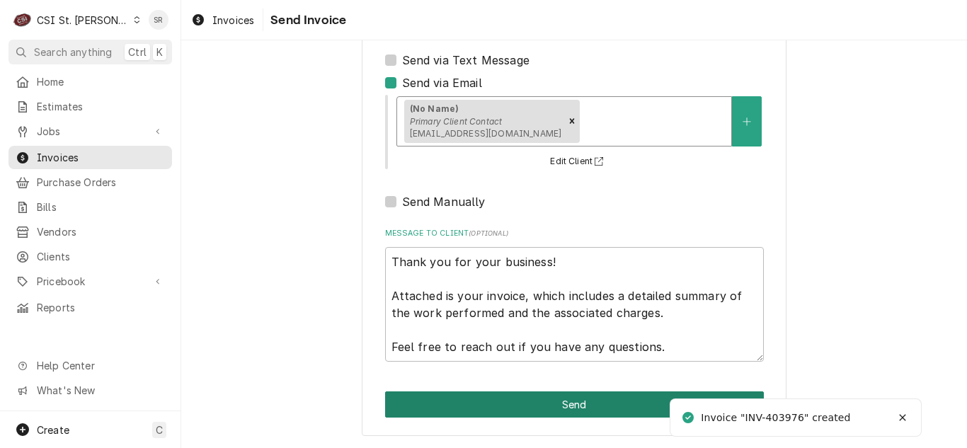
click at [555, 398] on button "Send" at bounding box center [574, 405] width 379 height 26
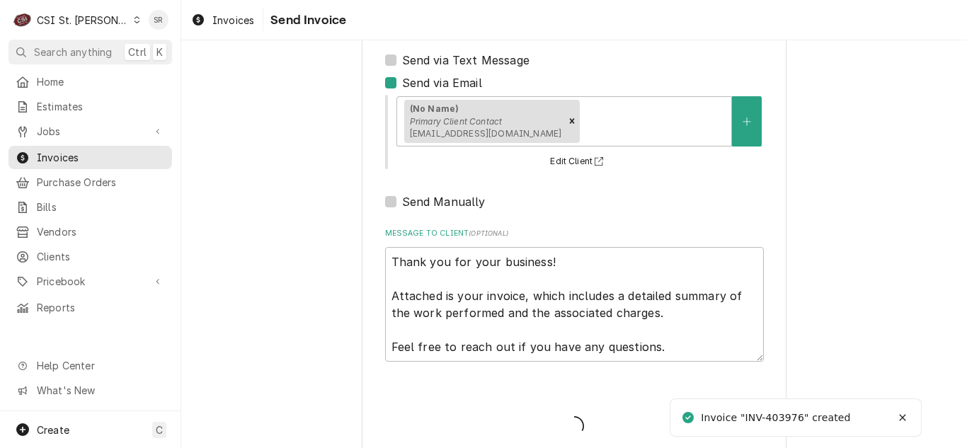
type textarea "x"
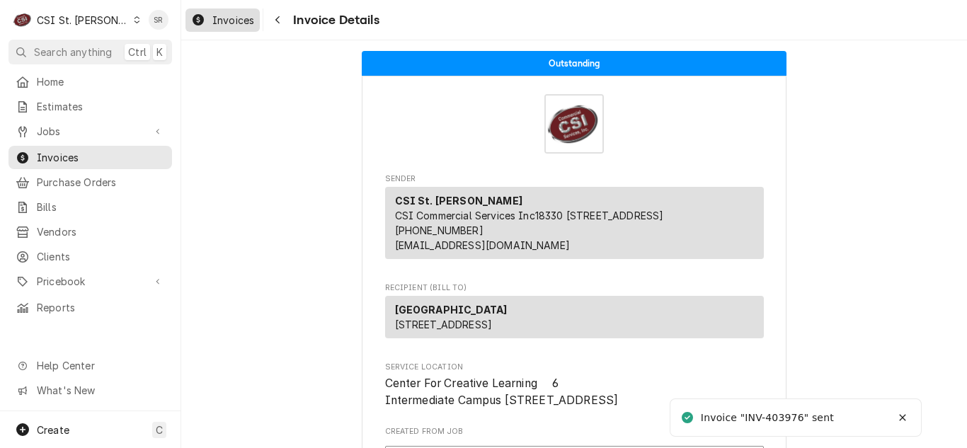
click at [215, 18] on span "Invoices" at bounding box center [233, 20] width 42 height 15
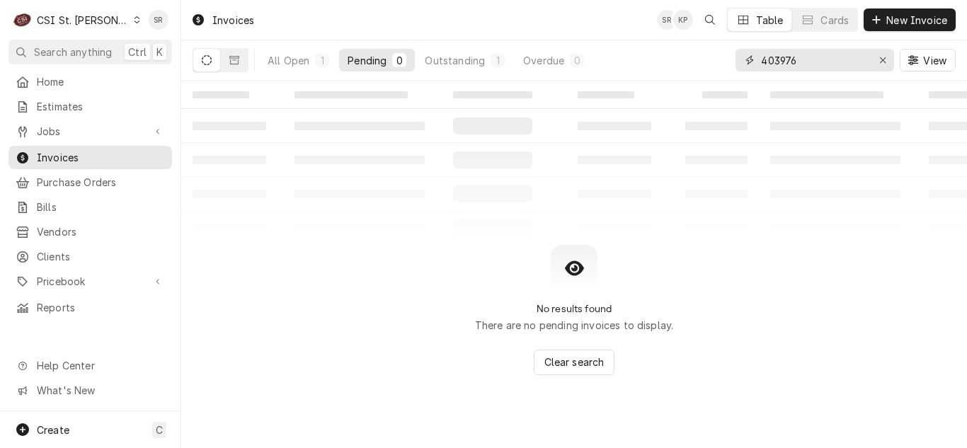
drag, startPoint x: 808, startPoint y: 61, endPoint x: 710, endPoint y: 55, distance: 98.6
click at [710, 55] on div "All Open 1 Pending 0 Outstanding 1 Overdue 0 403976 View" at bounding box center [574, 60] width 763 height 40
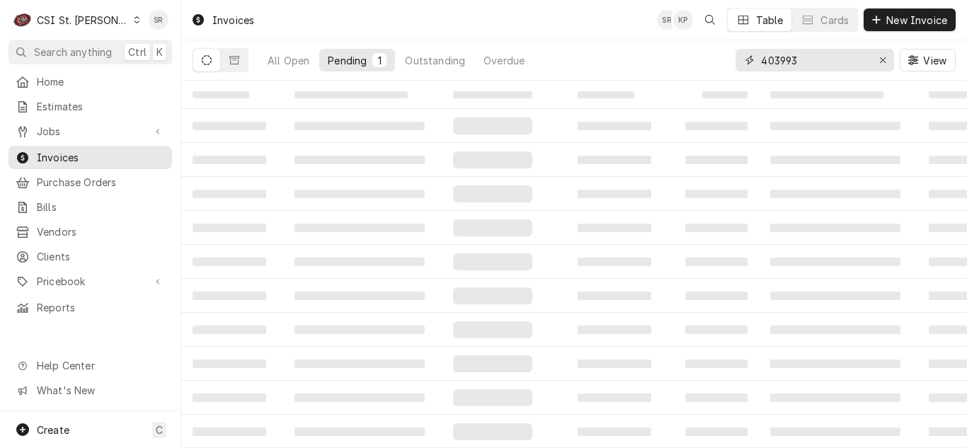
type input "403993"
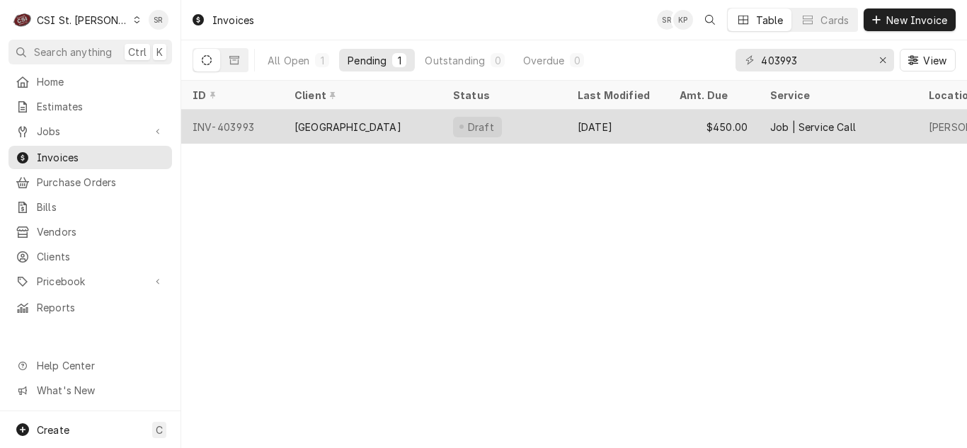
click at [346, 128] on div "[GEOGRAPHIC_DATA]" at bounding box center [348, 127] width 107 height 15
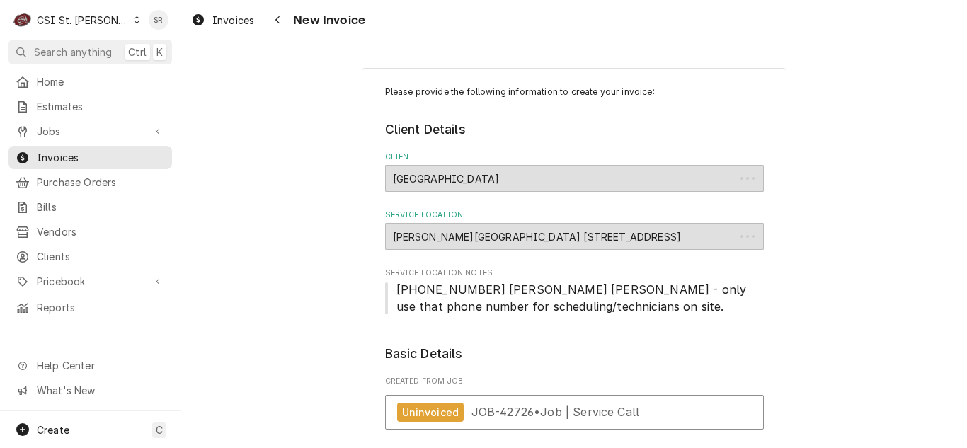
type textarea "x"
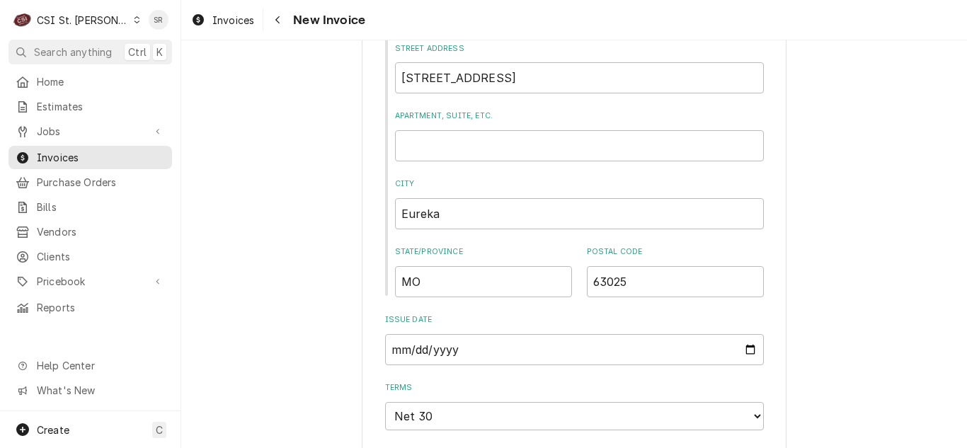
scroll to position [708, 0]
click at [748, 350] on input "2025-09-18" at bounding box center [574, 349] width 379 height 31
type input "2025-09-23"
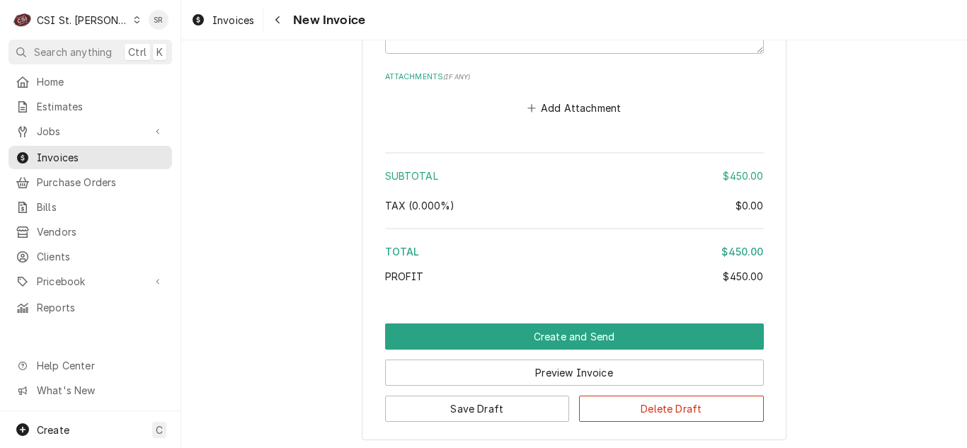
scroll to position [2337, 0]
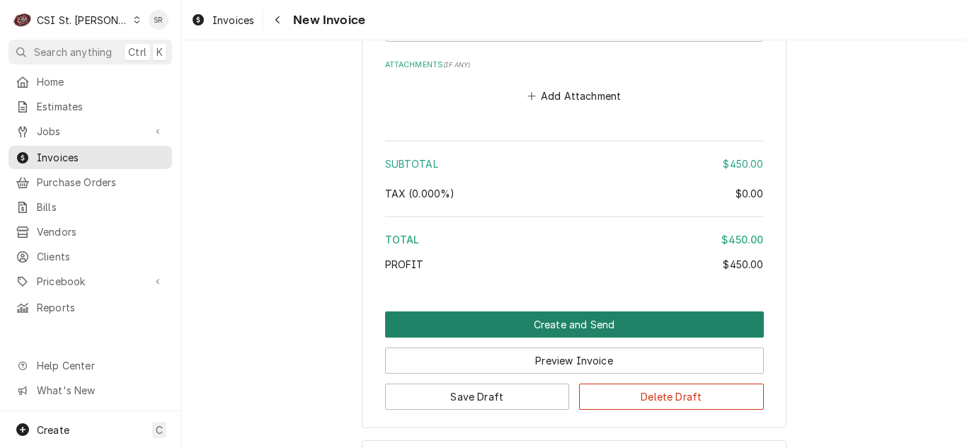
click at [571, 324] on button "Create and Send" at bounding box center [574, 325] width 379 height 26
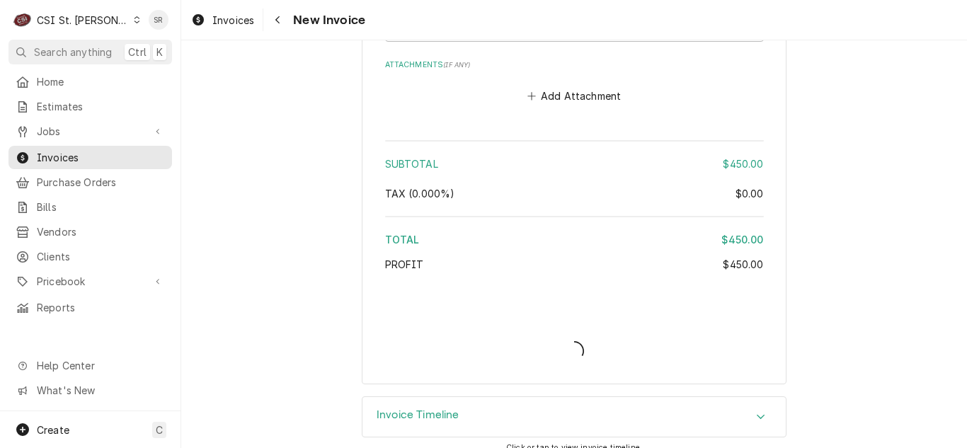
type textarea "x"
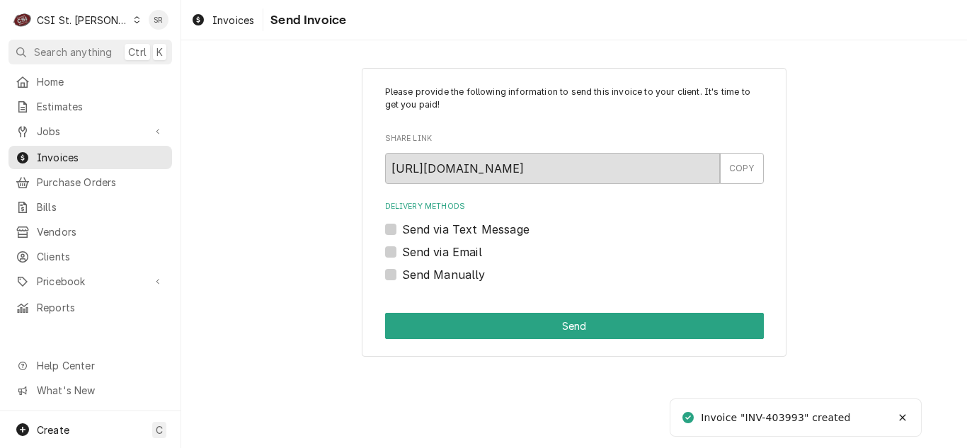
click at [419, 250] on label "Send via Email" at bounding box center [442, 252] width 80 height 17
click at [419, 250] on input "Send via Email" at bounding box center [591, 259] width 379 height 31
checkbox input "true"
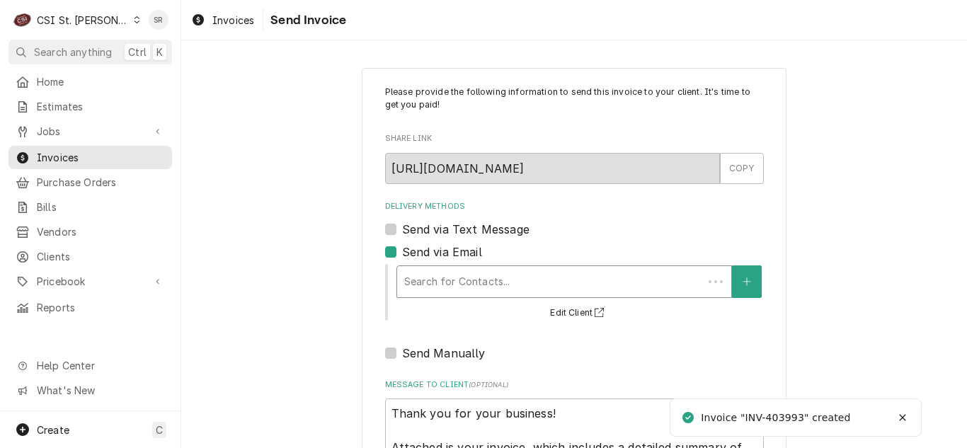
click at [472, 274] on div "Delivery Methods" at bounding box center [550, 281] width 292 height 25
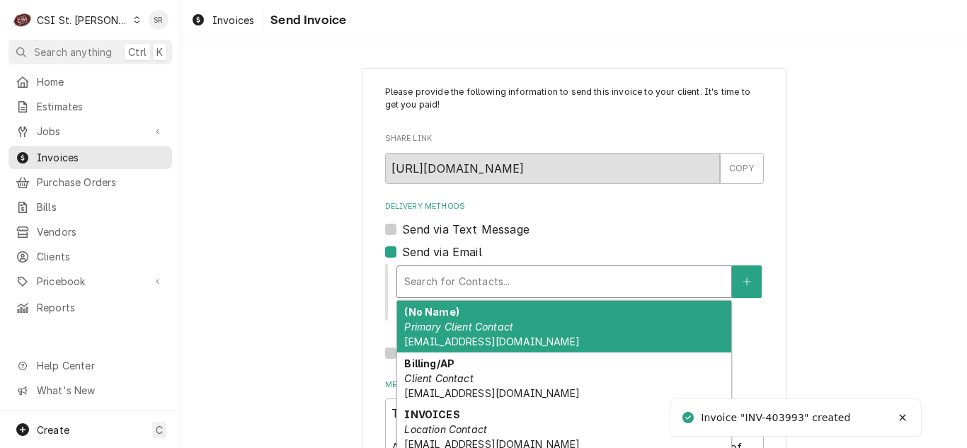
click at [482, 346] on span "Kitchenappliancerepair@RSDMO.org" at bounding box center [491, 342] width 175 height 12
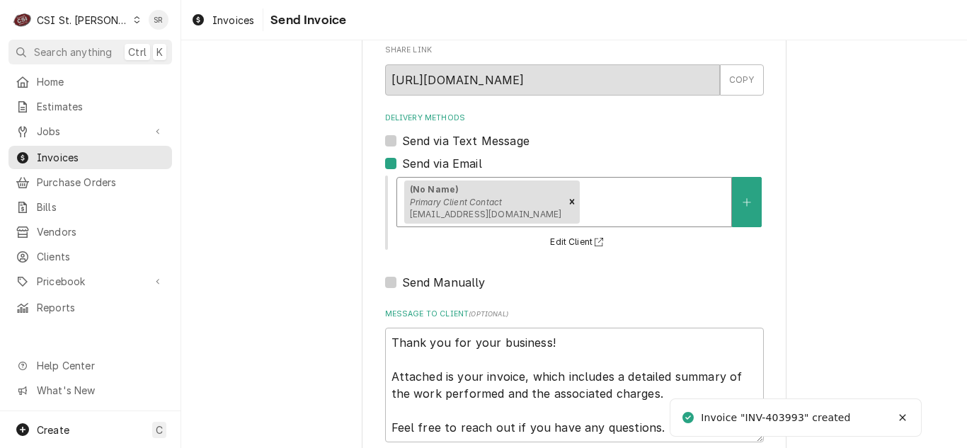
scroll to position [169, 0]
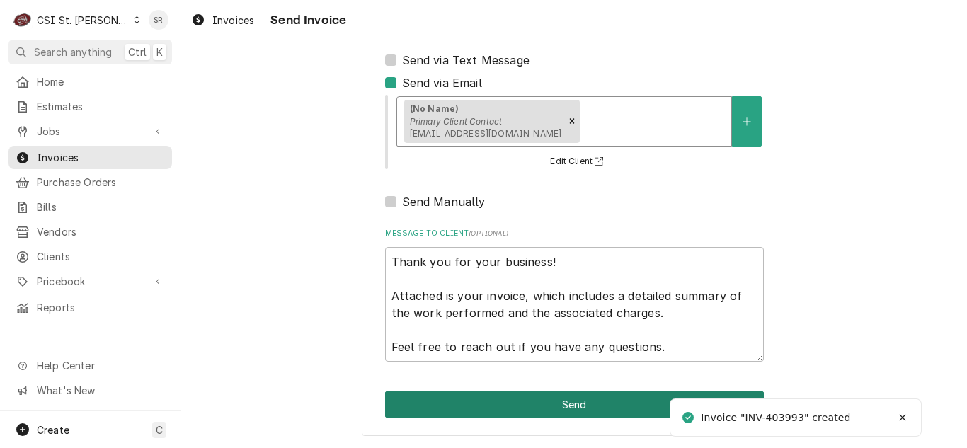
click at [565, 399] on button "Send" at bounding box center [574, 405] width 379 height 26
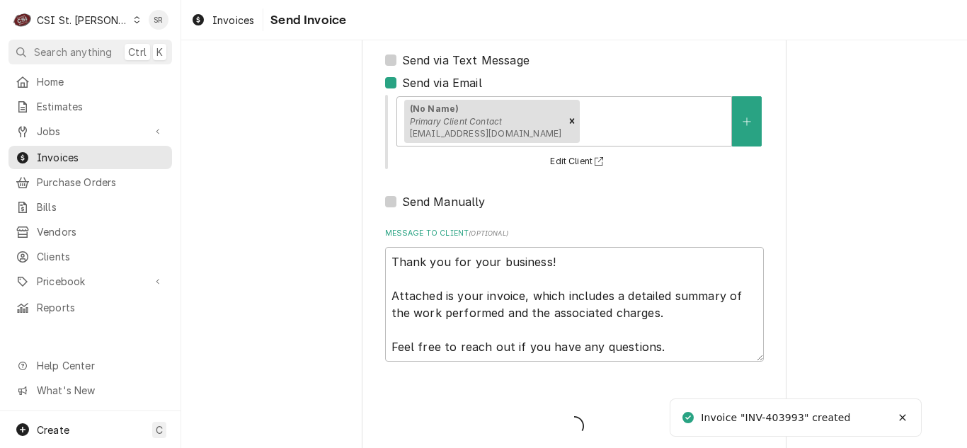
type textarea "x"
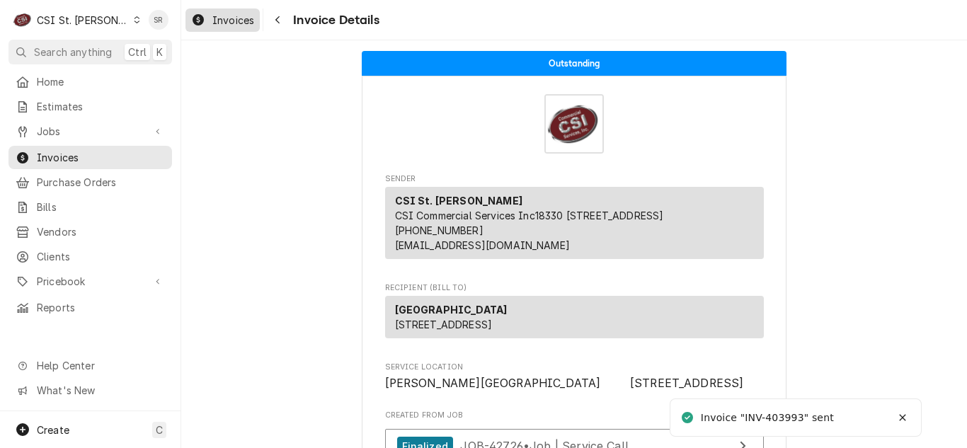
drag, startPoint x: 225, startPoint y: 11, endPoint x: 260, endPoint y: 21, distance: 36.1
click at [225, 11] on div "Invoices" at bounding box center [222, 20] width 69 height 18
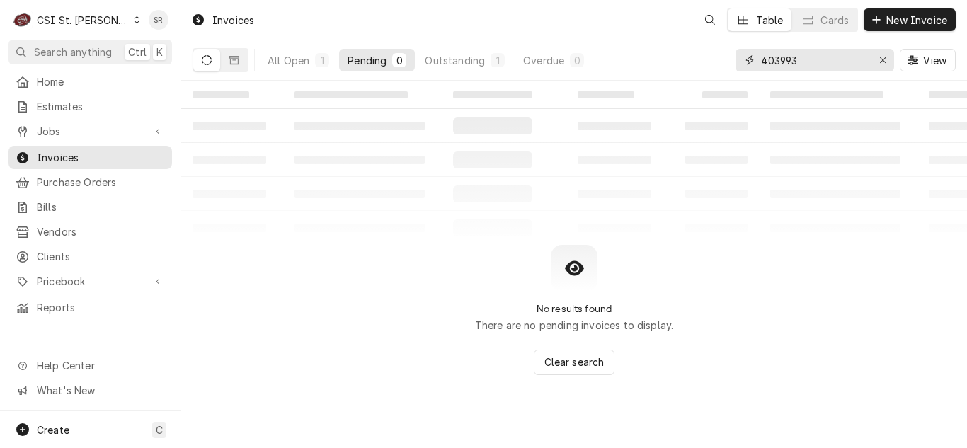
click at [755, 54] on div "403993" at bounding box center [815, 60] width 159 height 23
type input "0"
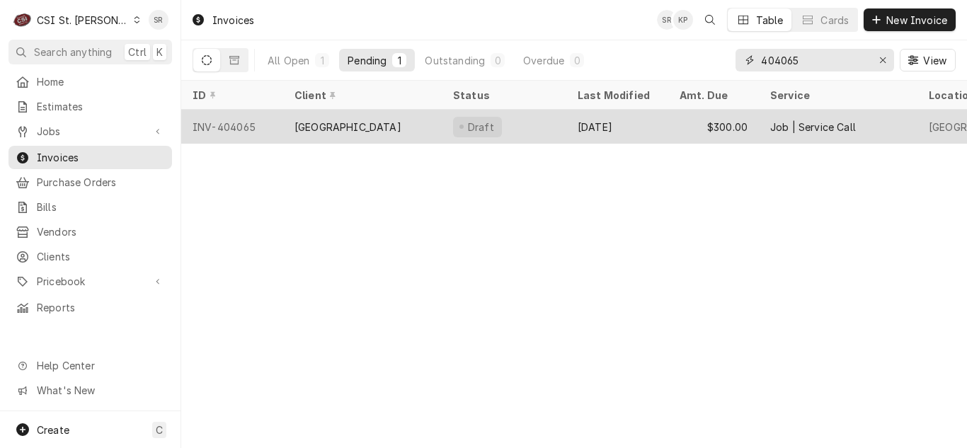
type input "404065"
click at [500, 129] on div "Draft" at bounding box center [504, 127] width 125 height 34
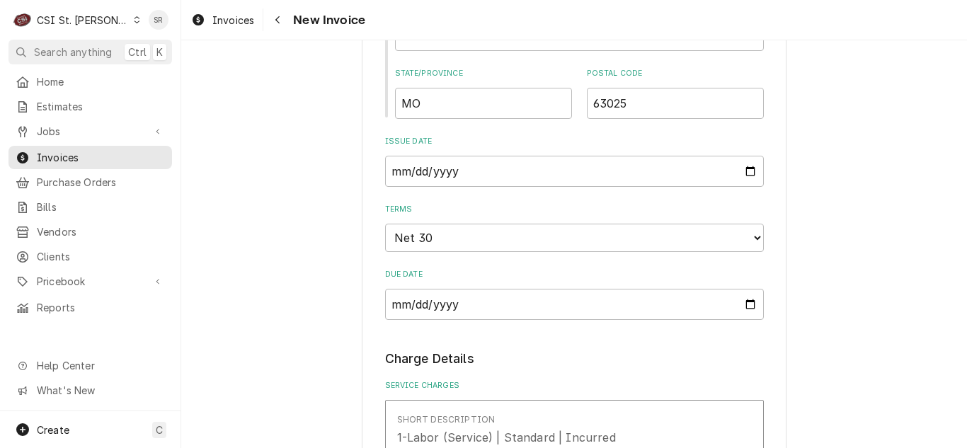
scroll to position [921, 0]
click at [740, 171] on input "[DATE]" at bounding box center [574, 170] width 379 height 31
type textarea "x"
type input "[DATE]"
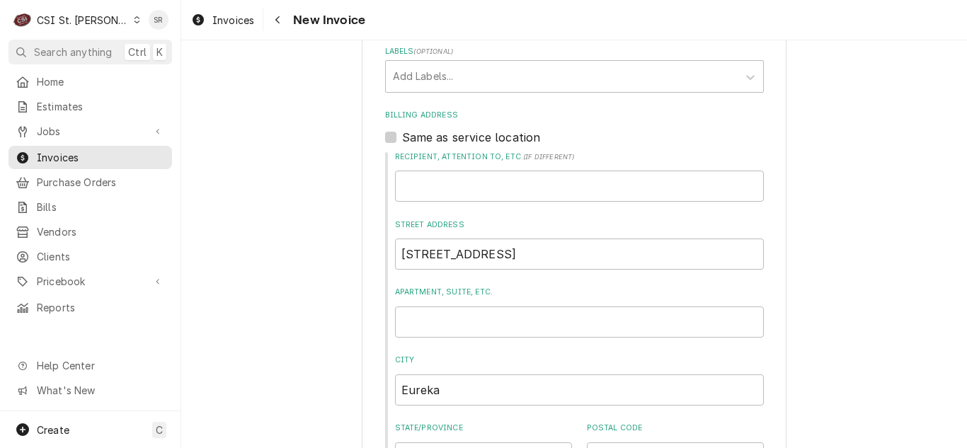
scroll to position [566, 0]
click at [71, 160] on div "Invoices" at bounding box center [90, 158] width 158 height 18
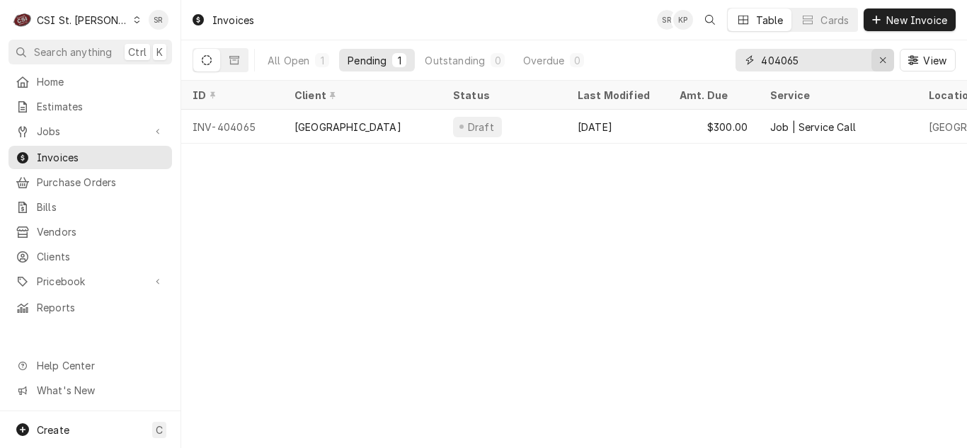
click at [876, 58] on div "Erase input" at bounding box center [883, 60] width 14 height 14
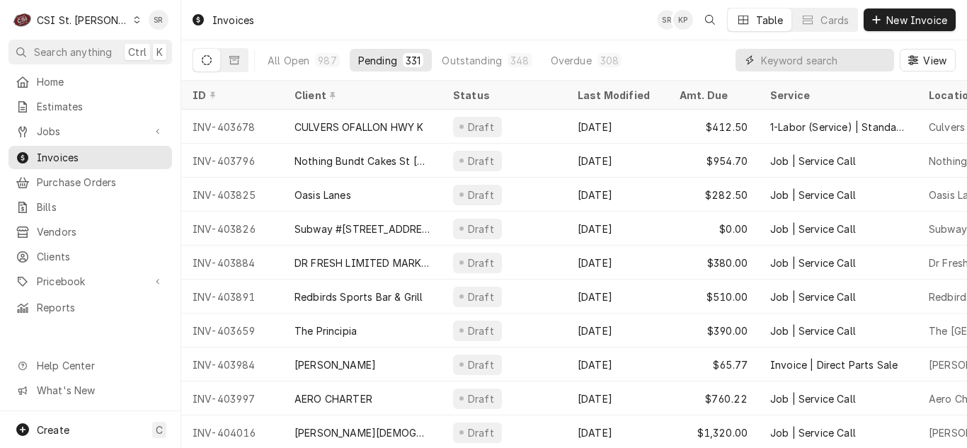
click at [810, 57] on input "Dynamic Content Wrapper" at bounding box center [824, 60] width 126 height 23
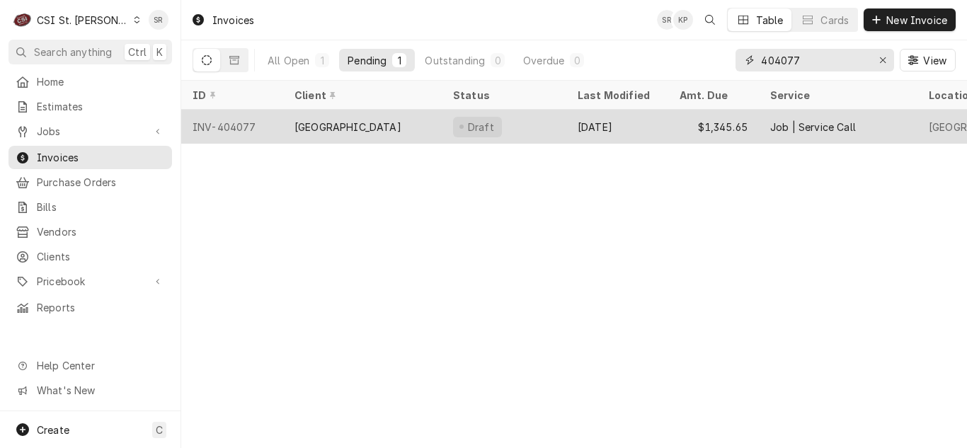
type input "404077"
click at [377, 120] on div "Rockwood School District" at bounding box center [348, 127] width 107 height 15
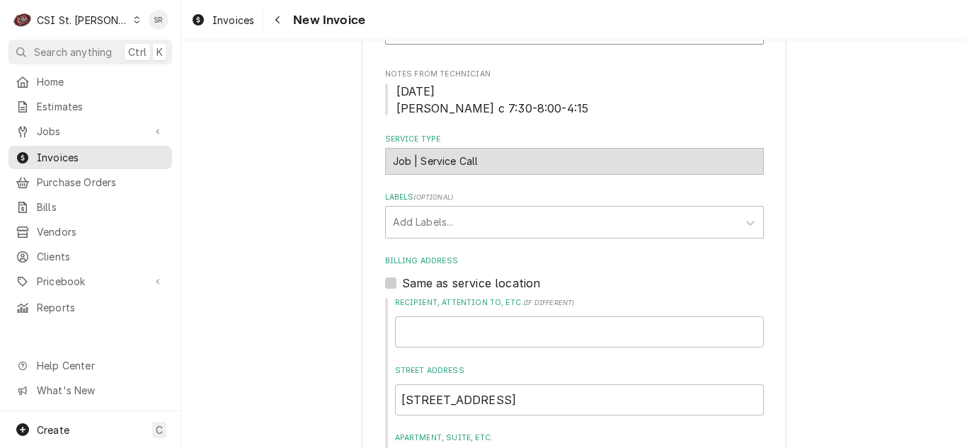
scroll to position [354, 0]
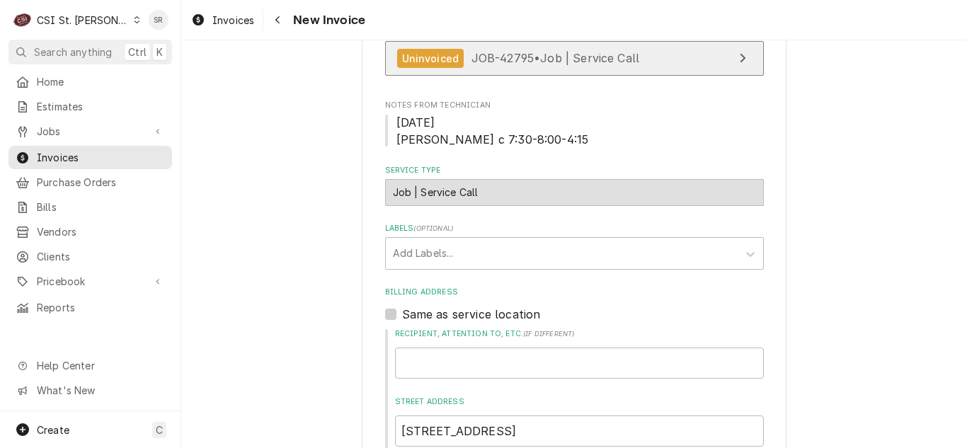
click at [567, 58] on span "JOB-42795 • Job | Service Call" at bounding box center [556, 58] width 169 height 14
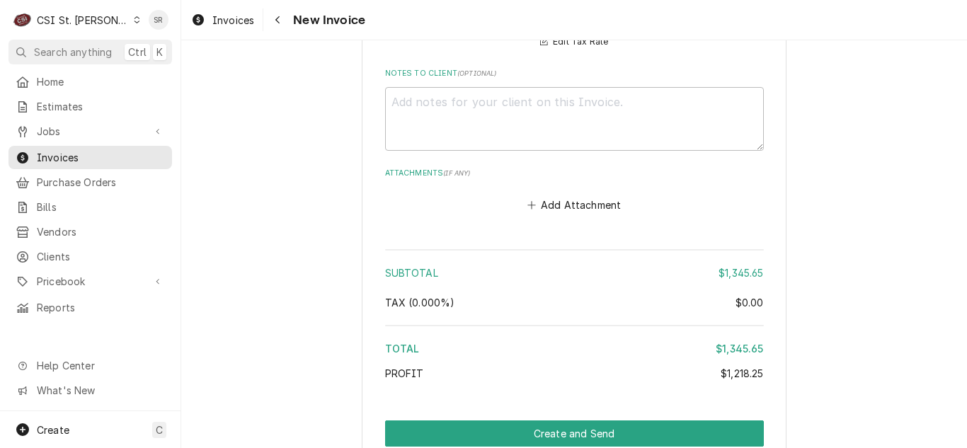
scroll to position [3434, 0]
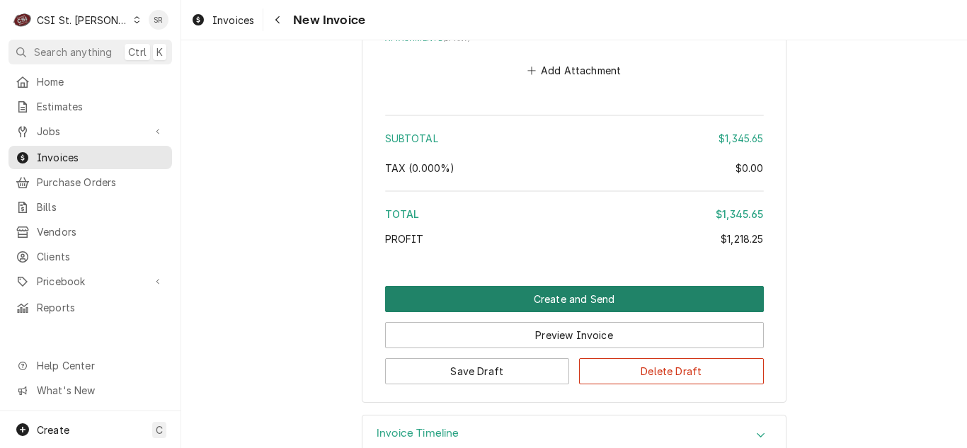
click at [574, 286] on button "Create and Send" at bounding box center [574, 299] width 379 height 26
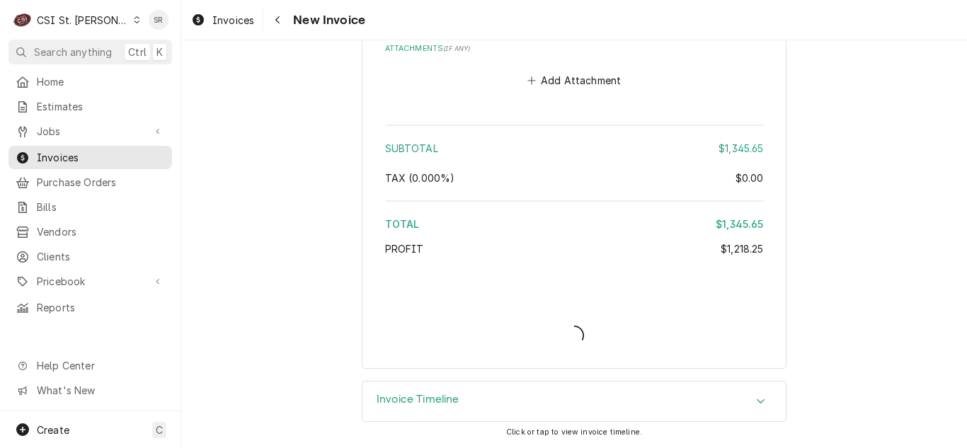
scroll to position [3390, 0]
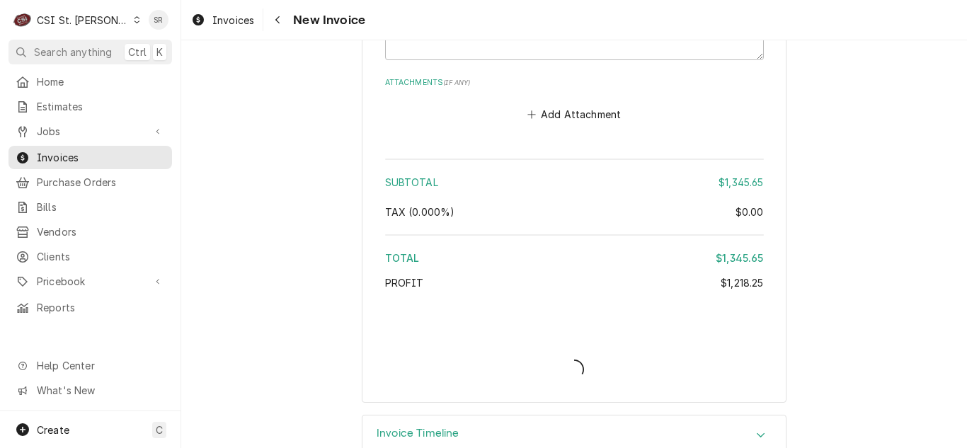
type textarea "x"
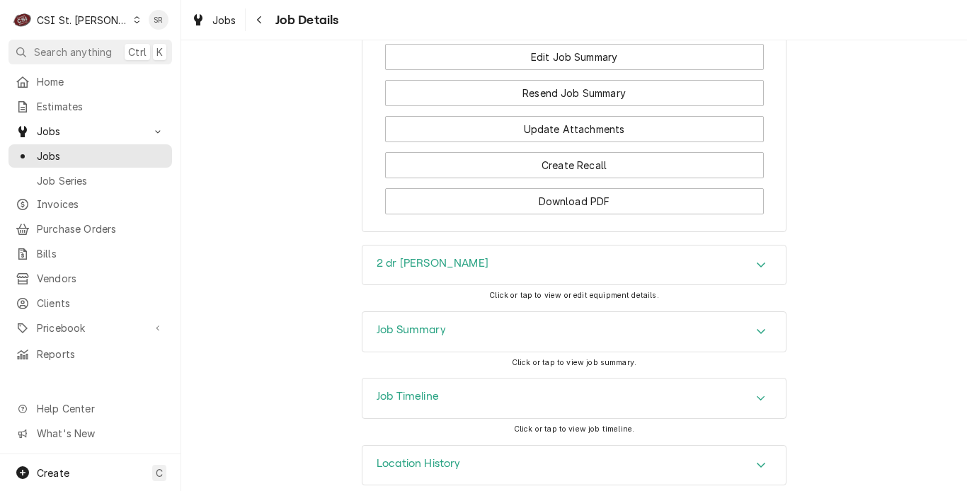
scroll to position [1682, 0]
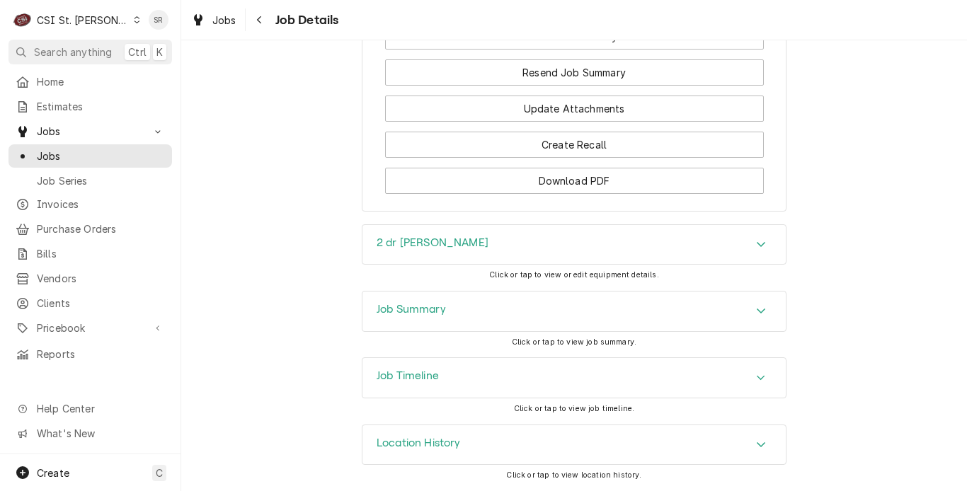
click at [446, 307] on div "Job Summary" at bounding box center [574, 312] width 423 height 40
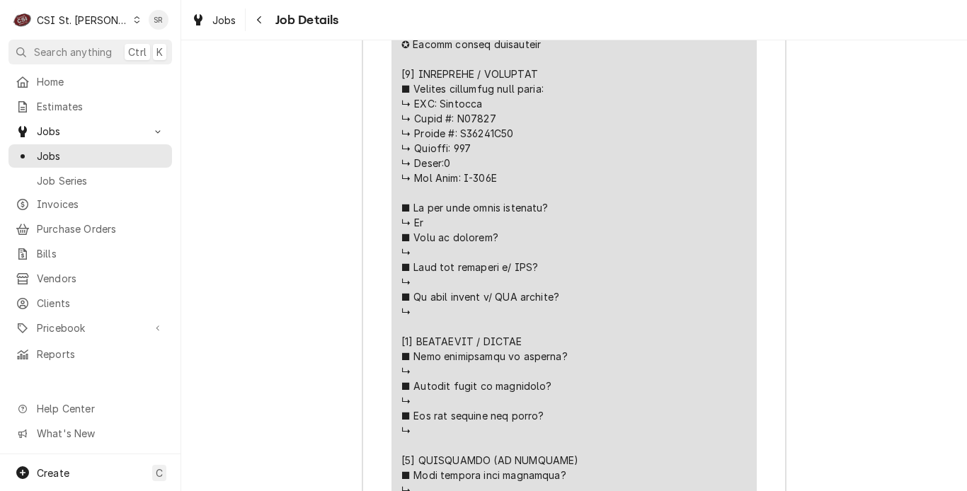
scroll to position [2674, 0]
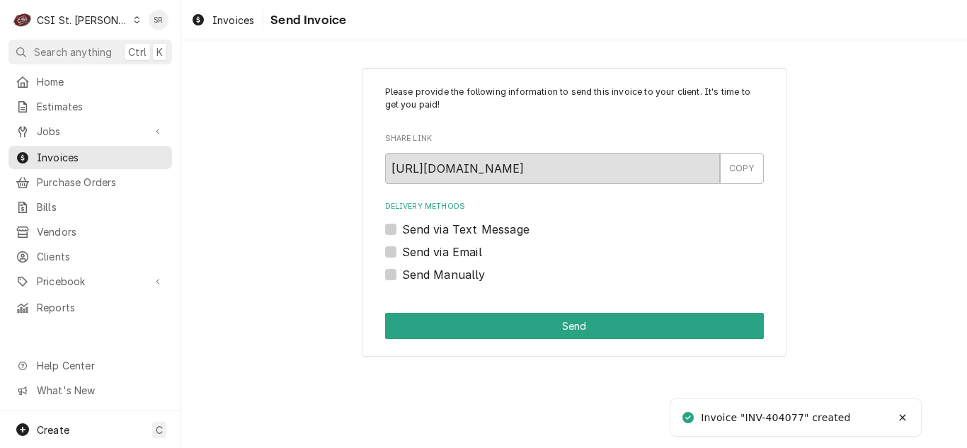
click at [426, 261] on div "Delivery Methods Send via Text Message Send via Email Send Manually" at bounding box center [574, 241] width 379 height 81
click at [426, 253] on label "Send via Email" at bounding box center [442, 252] width 80 height 17
click at [426, 253] on input "Send via Email" at bounding box center [591, 259] width 379 height 31
checkbox input "true"
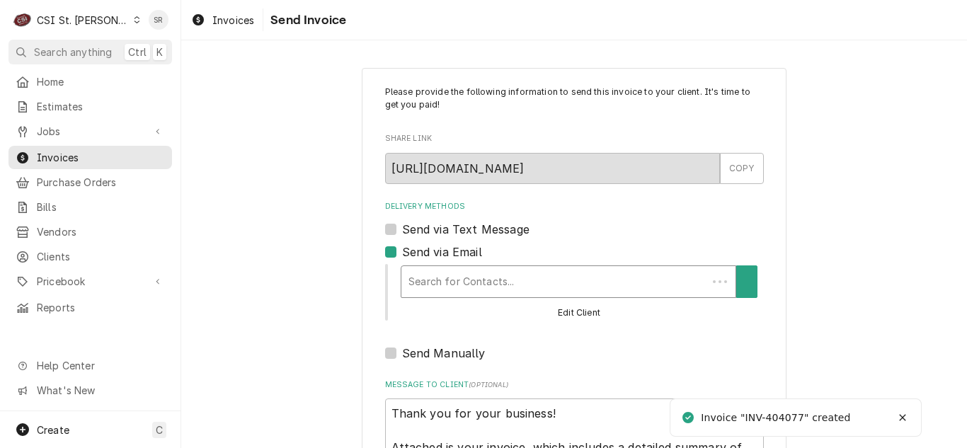
click at [503, 280] on div "Delivery Methods" at bounding box center [555, 281] width 292 height 25
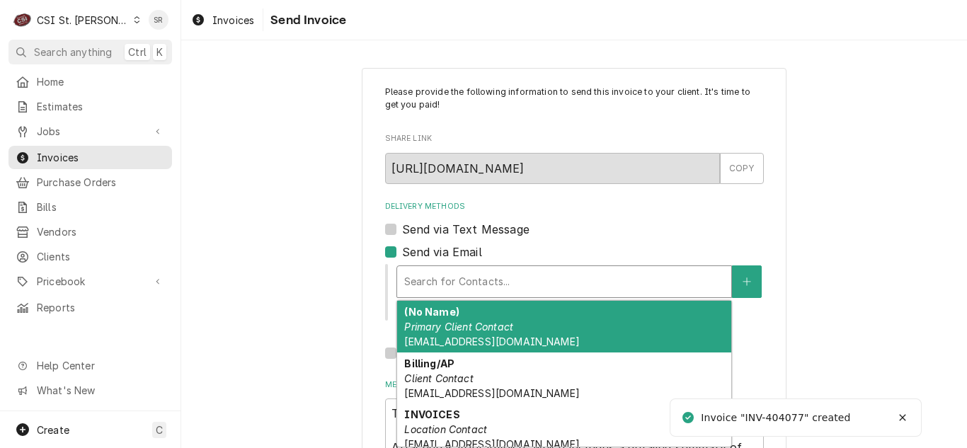
click at [506, 328] on em "Primary Client Contact" at bounding box center [458, 327] width 109 height 12
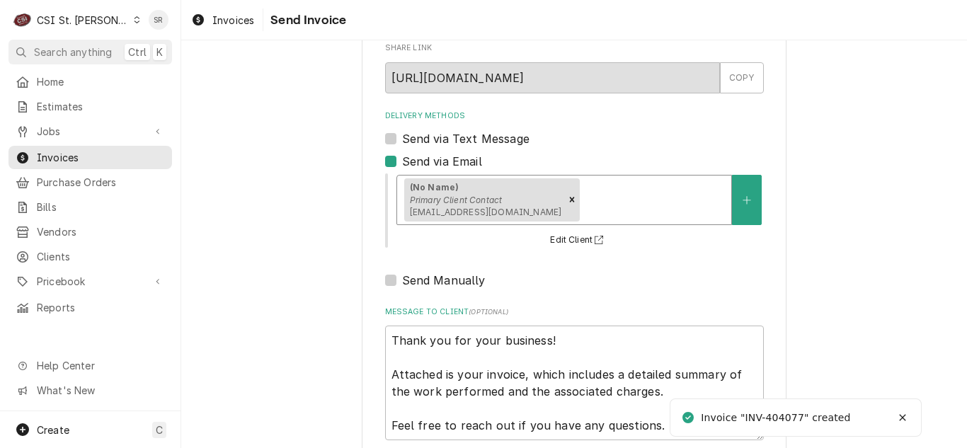
scroll to position [169, 0]
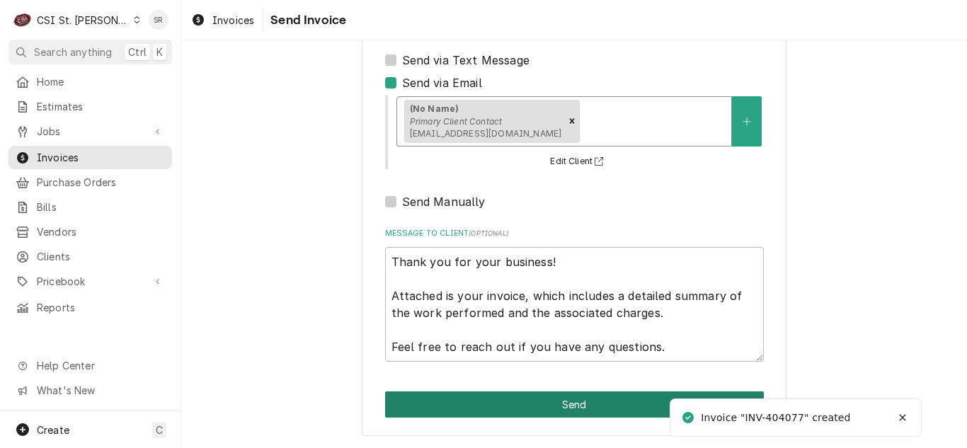
click at [562, 399] on button "Send" at bounding box center [574, 405] width 379 height 26
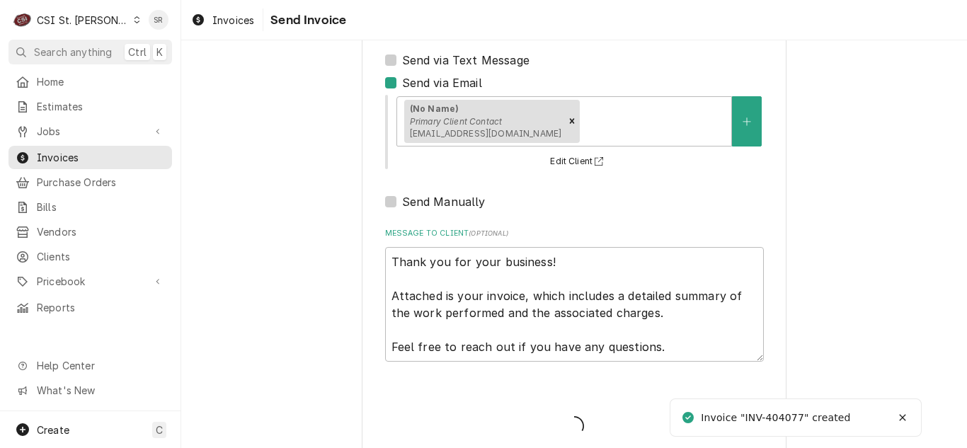
type textarea "x"
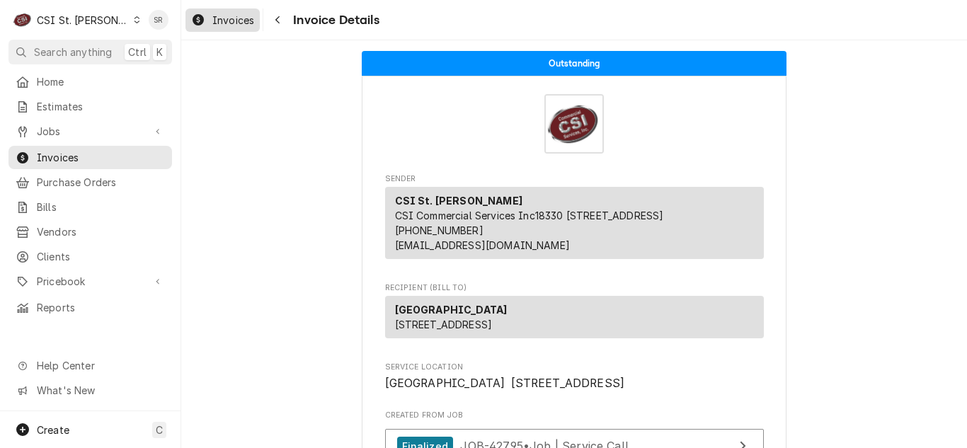
click at [229, 25] on span "Invoices" at bounding box center [233, 20] width 42 height 15
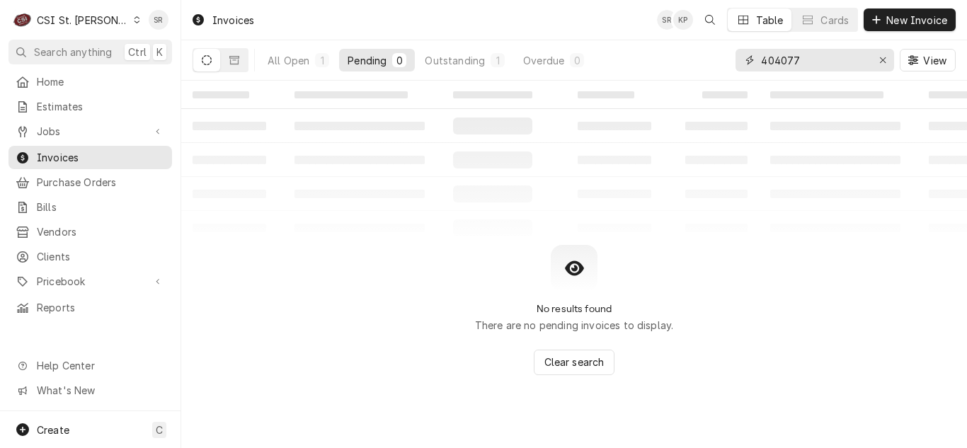
drag, startPoint x: 802, startPoint y: 59, endPoint x: 758, endPoint y: 61, distance: 43.9
click at [758, 61] on div "404077" at bounding box center [815, 60] width 159 height 23
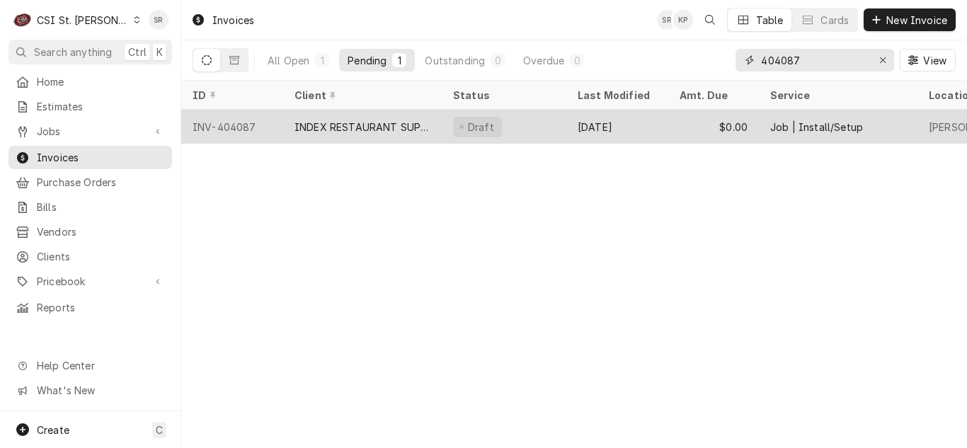
type input "404087"
click at [381, 120] on div "INDEX RESTAURANT SUPPLY (1)" at bounding box center [363, 127] width 136 height 15
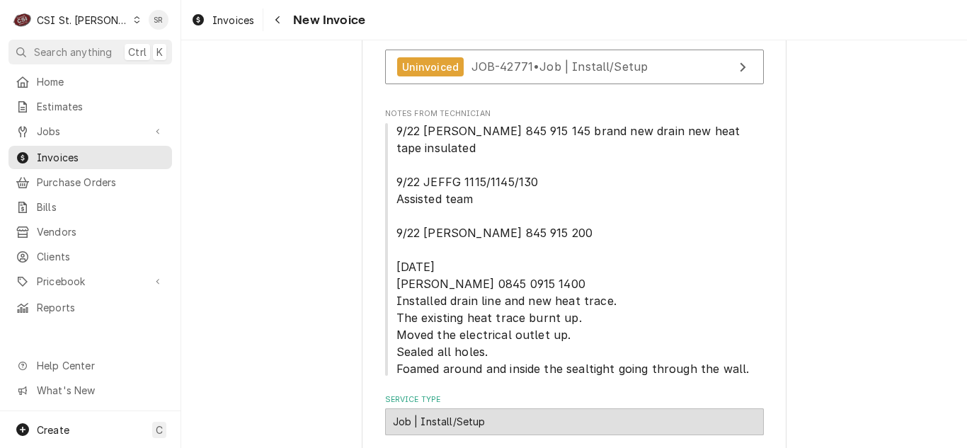
scroll to position [172, 0]
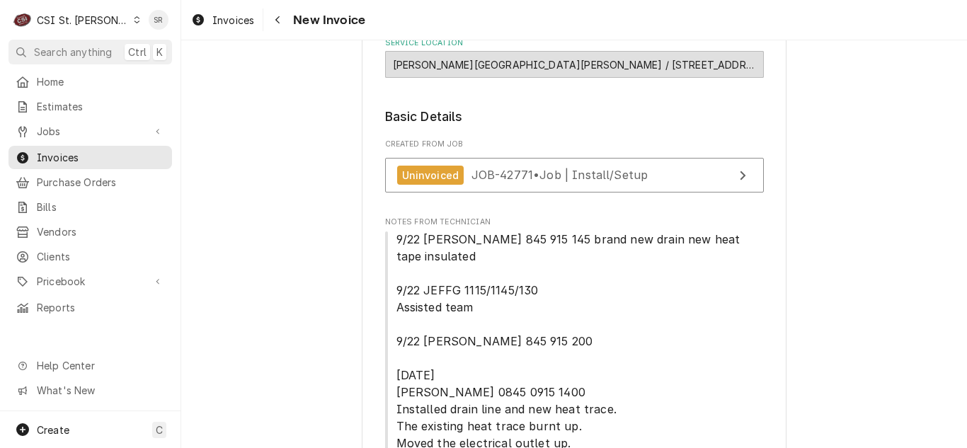
click at [531, 157] on div "Created From Job Uninvoiced JOB-42771 • Job | Install/Setup" at bounding box center [574, 169] width 379 height 61
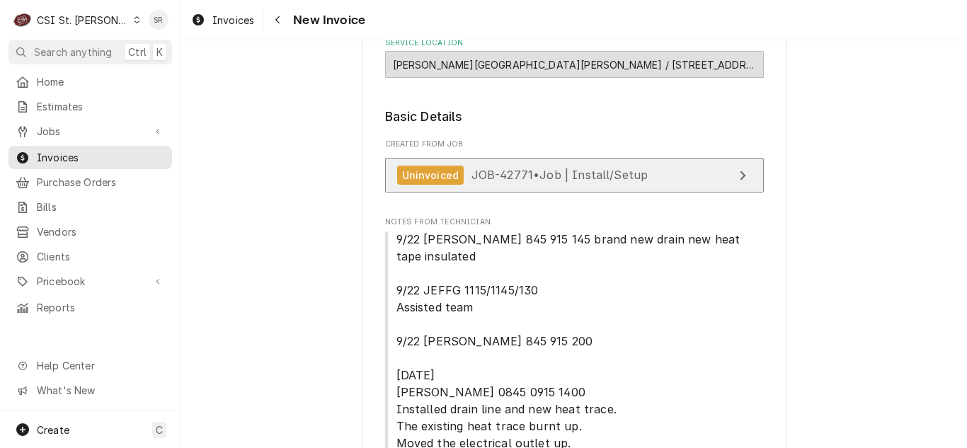
click at [539, 170] on span "JOB-42771 • Job | Install/Setup" at bounding box center [560, 175] width 177 height 14
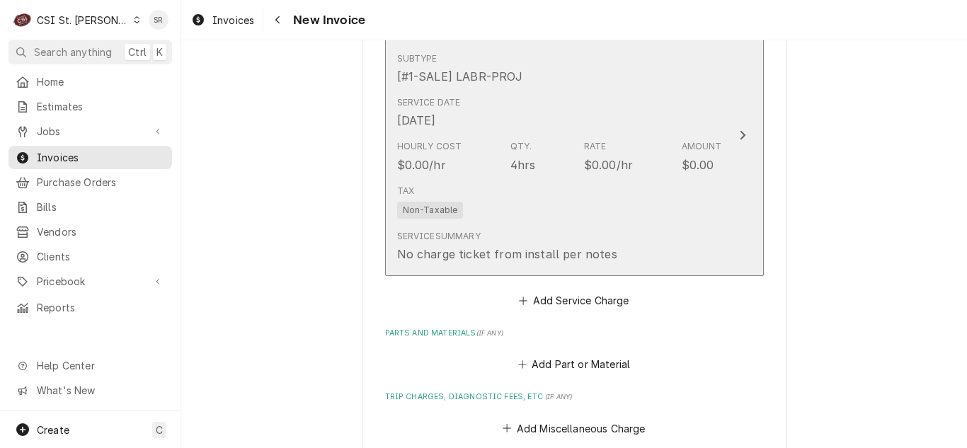
click at [554, 179] on div "Tax Non-Taxable" at bounding box center [559, 201] width 325 height 45
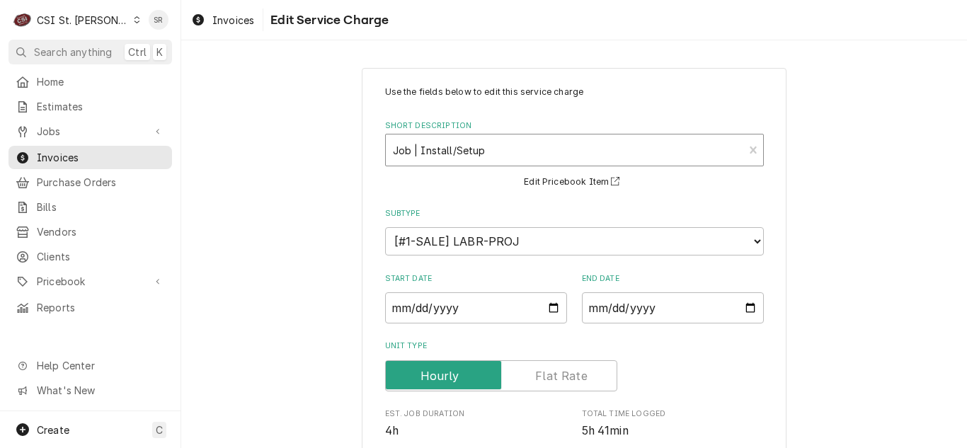
click at [506, 148] on div "Short Description" at bounding box center [565, 149] width 344 height 25
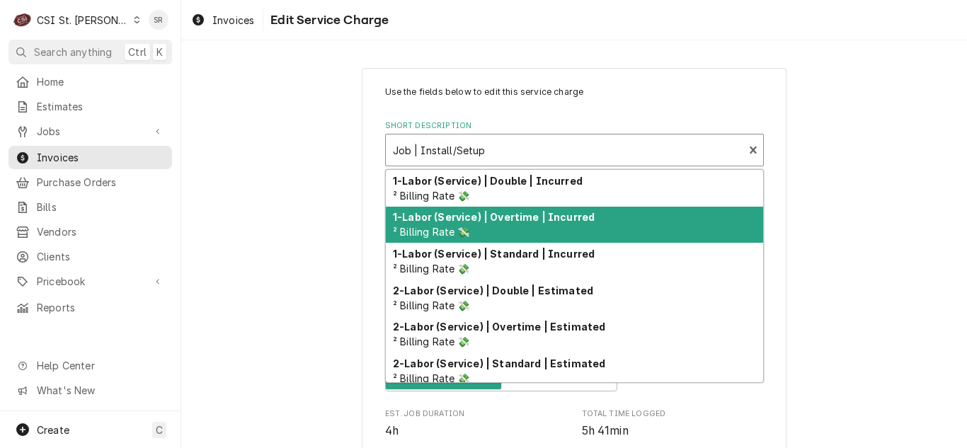
click at [528, 248] on strong "1-Labor (Service) | Standard | Incurred" at bounding box center [494, 254] width 202 height 12
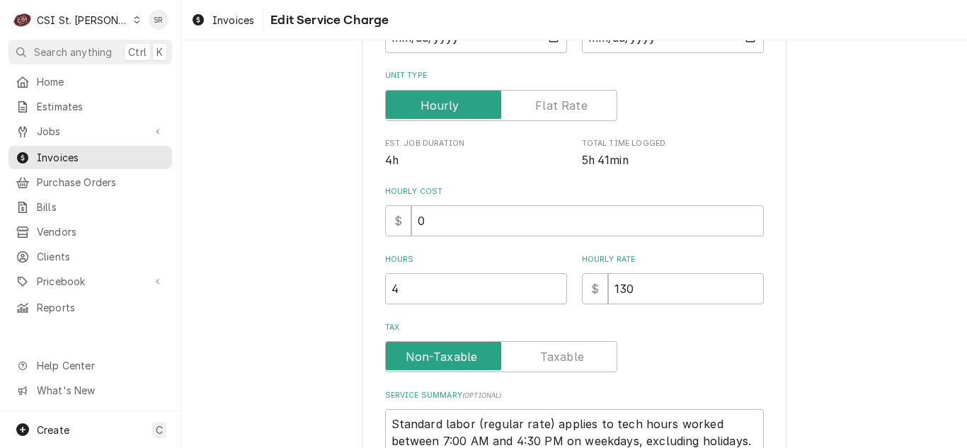
scroll to position [425, 0]
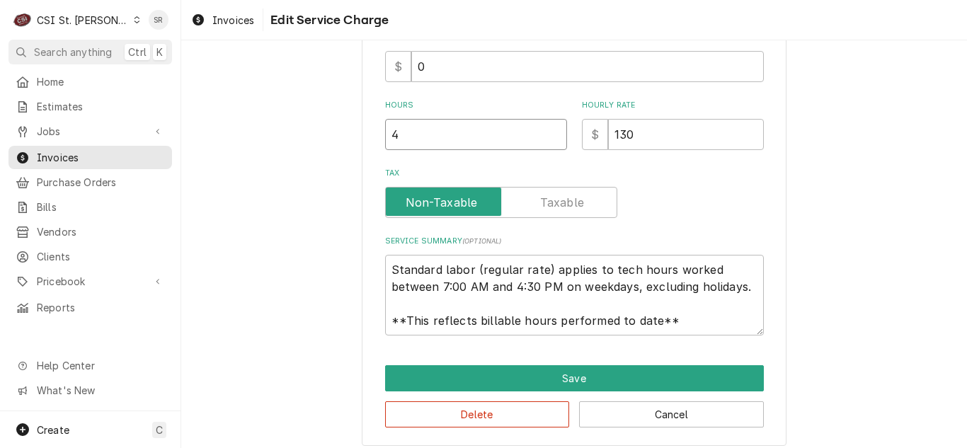
drag, startPoint x: 424, startPoint y: 143, endPoint x: 371, endPoint y: 145, distance: 53.2
click at [371, 145] on div "Use the fields below to edit this service charge Short Description 1-Labor (Ser…" at bounding box center [574, 44] width 425 height 803
type textarea "x"
type input "1"
drag, startPoint x: 637, startPoint y: 128, endPoint x: 589, endPoint y: 130, distance: 48.2
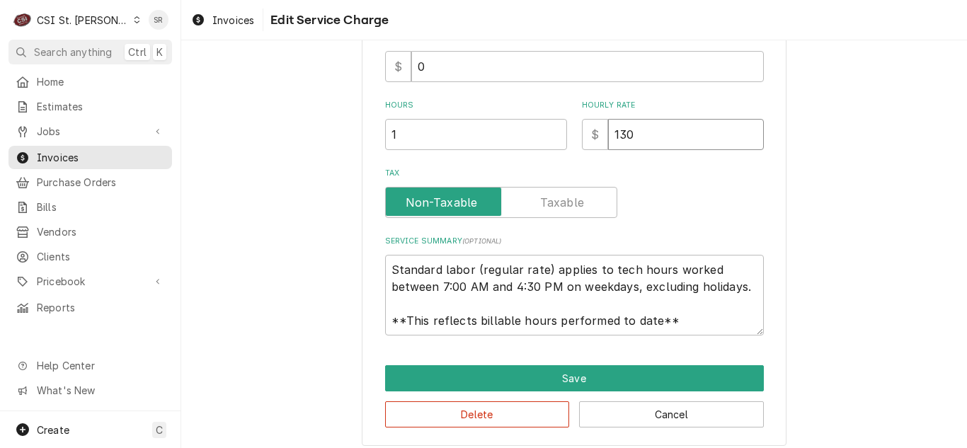
click at [589, 130] on div "$ 130" at bounding box center [673, 134] width 182 height 31
type textarea "x"
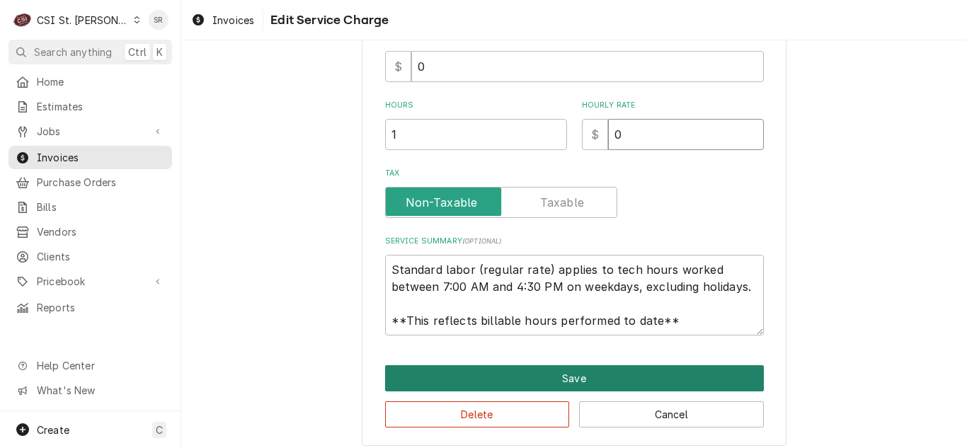
type input "0"
click at [588, 369] on button "Save" at bounding box center [574, 378] width 379 height 26
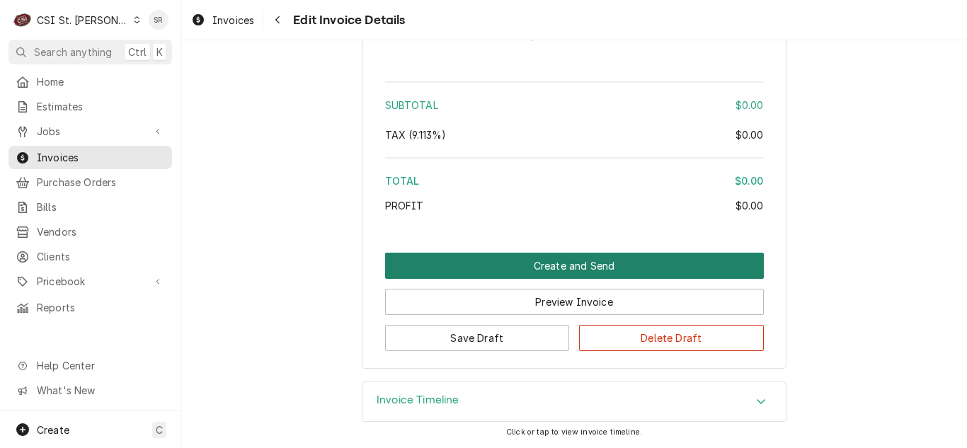
click at [581, 261] on button "Create and Send" at bounding box center [574, 266] width 379 height 26
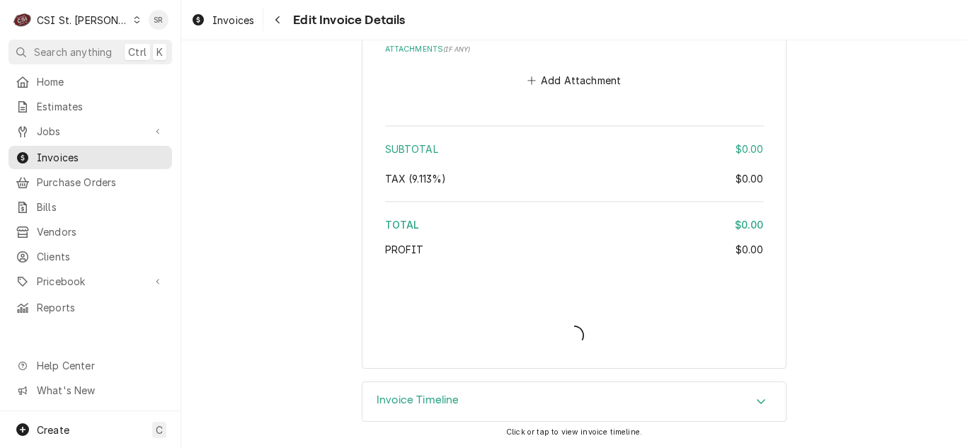
scroll to position [2179, 0]
type textarea "x"
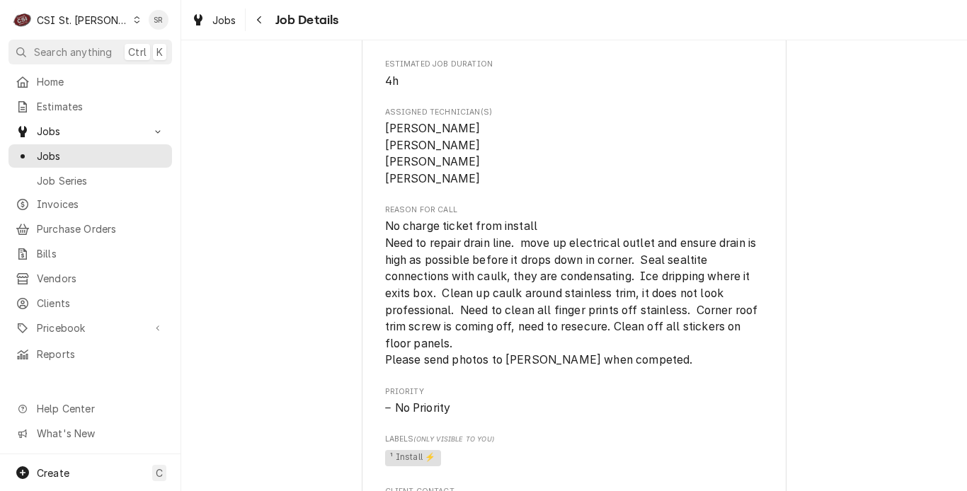
scroll to position [566, 0]
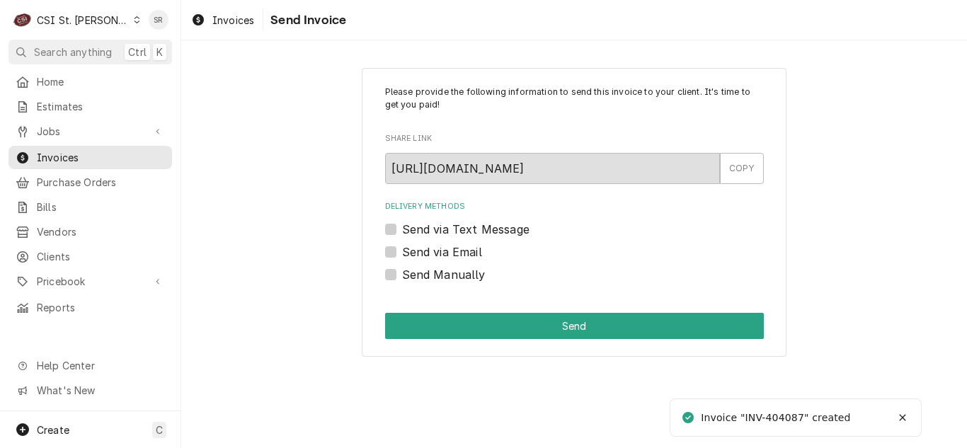
click at [443, 265] on div "Delivery Methods Send via Text Message Send via Email Send Manually" at bounding box center [574, 241] width 379 height 81
click at [441, 280] on label "Send Manually" at bounding box center [444, 274] width 84 height 17
click at [441, 280] on input "Send Manually" at bounding box center [591, 281] width 379 height 31
checkbox input "true"
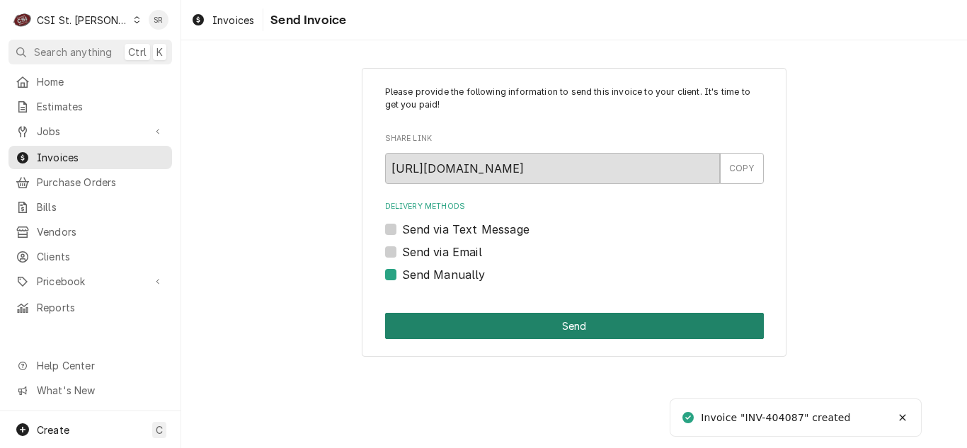
click at [527, 329] on button "Send" at bounding box center [574, 326] width 379 height 26
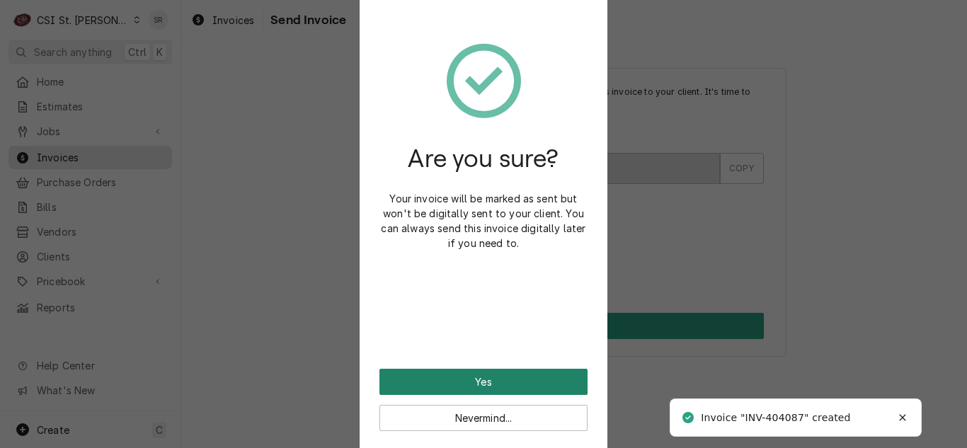
click at [483, 380] on button "Yes" at bounding box center [484, 382] width 208 height 26
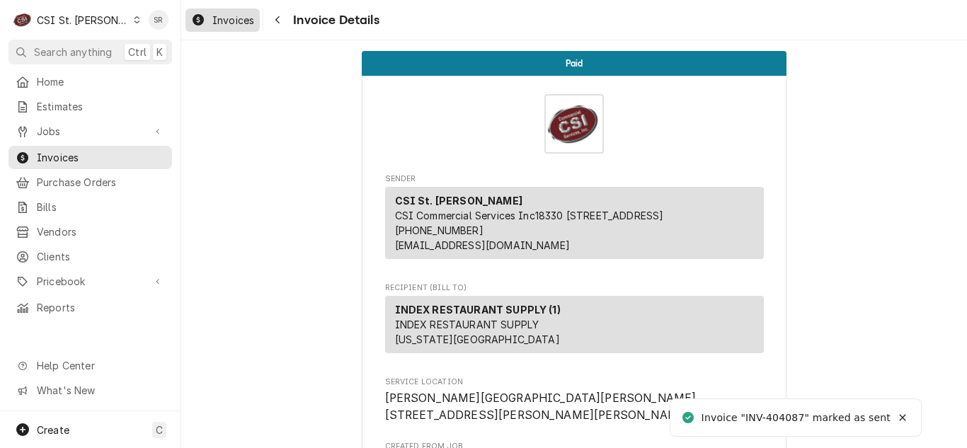
click at [227, 22] on span "Invoices" at bounding box center [233, 20] width 42 height 15
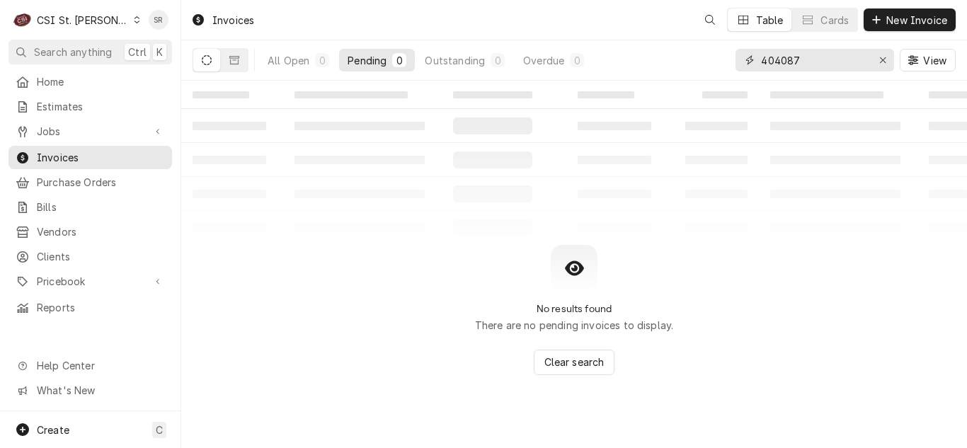
drag, startPoint x: 745, startPoint y: 56, endPoint x: 733, endPoint y: 56, distance: 12.0
click at [733, 56] on div "All Open 0 Pending 0 Outstanding 0 Overdue 0 404087 View" at bounding box center [574, 60] width 763 height 40
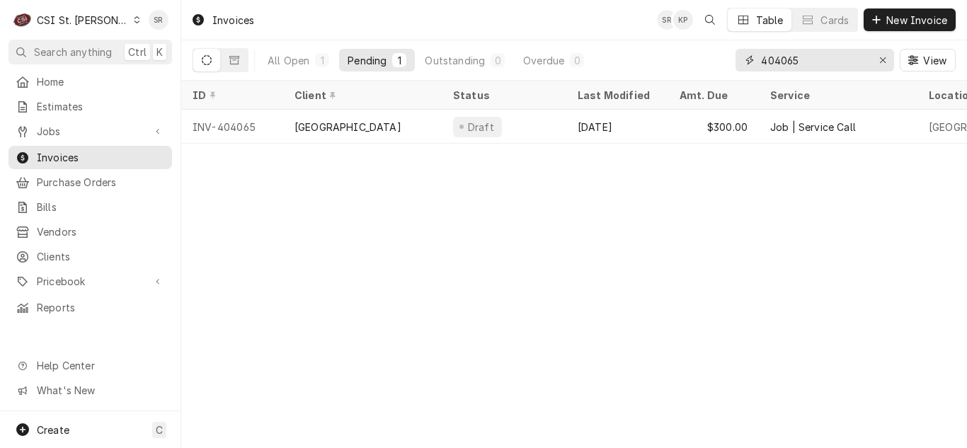
type input "404065"
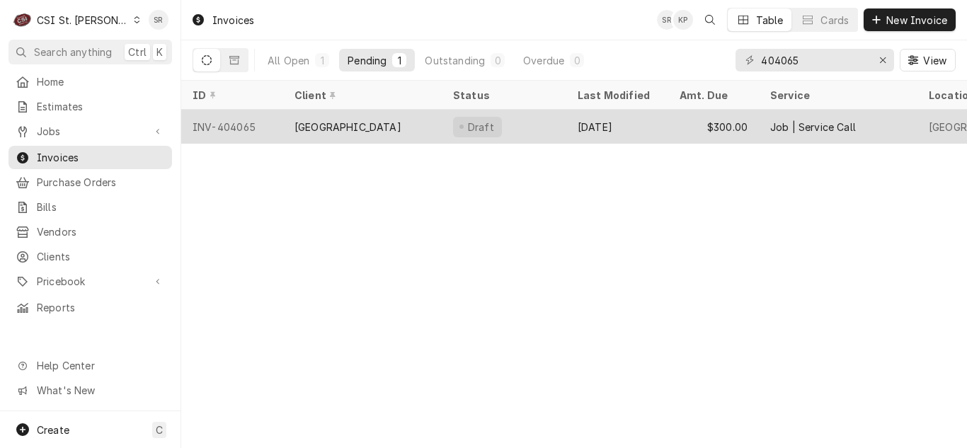
click at [458, 123] on div "Draft" at bounding box center [477, 127] width 49 height 21
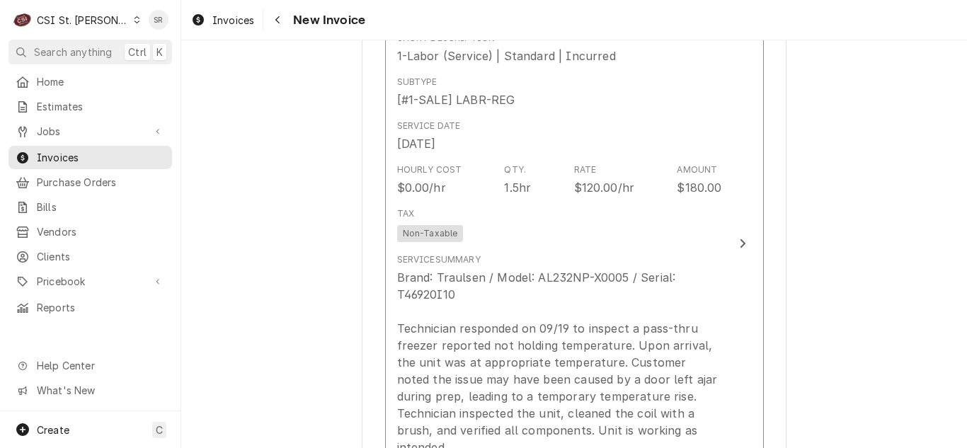
scroll to position [1416, 0]
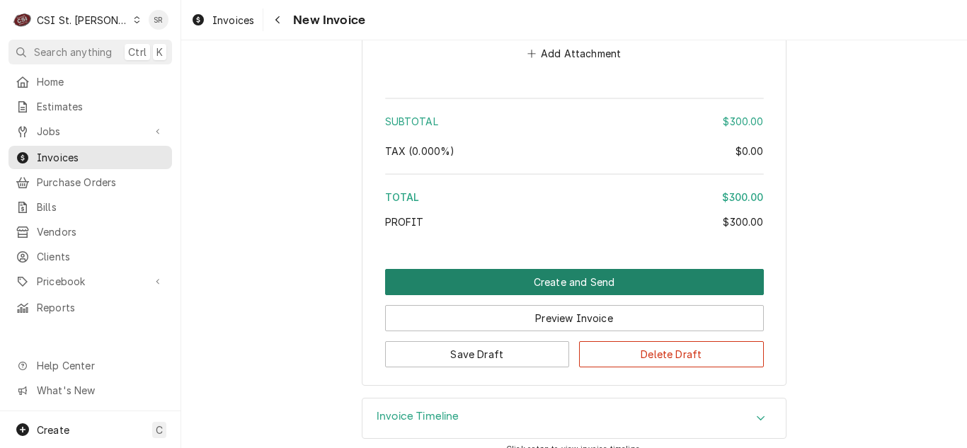
click at [570, 269] on button "Create and Send" at bounding box center [574, 282] width 379 height 26
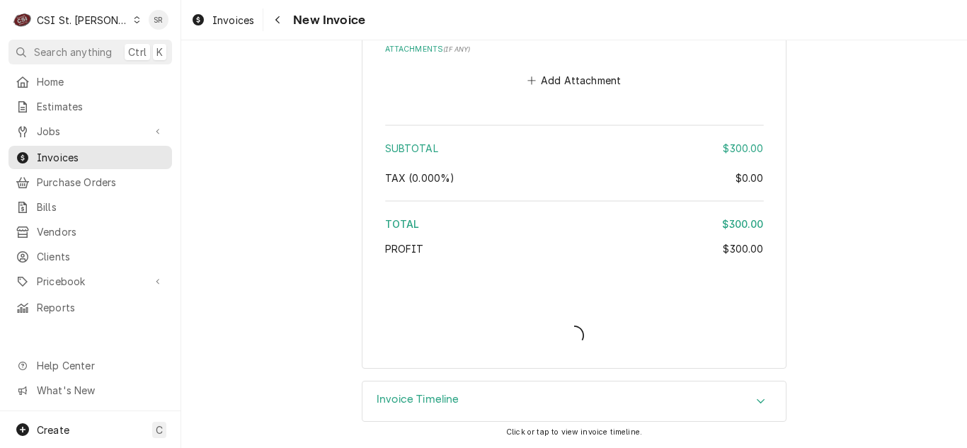
scroll to position [2386, 0]
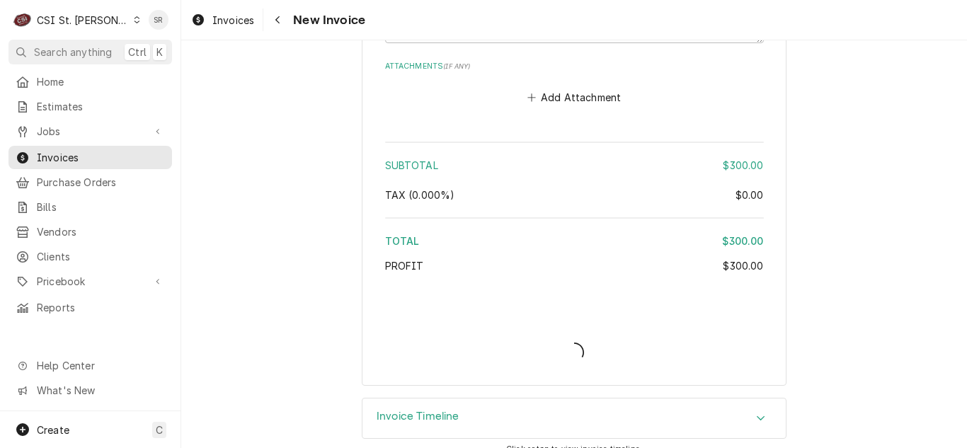
type textarea "x"
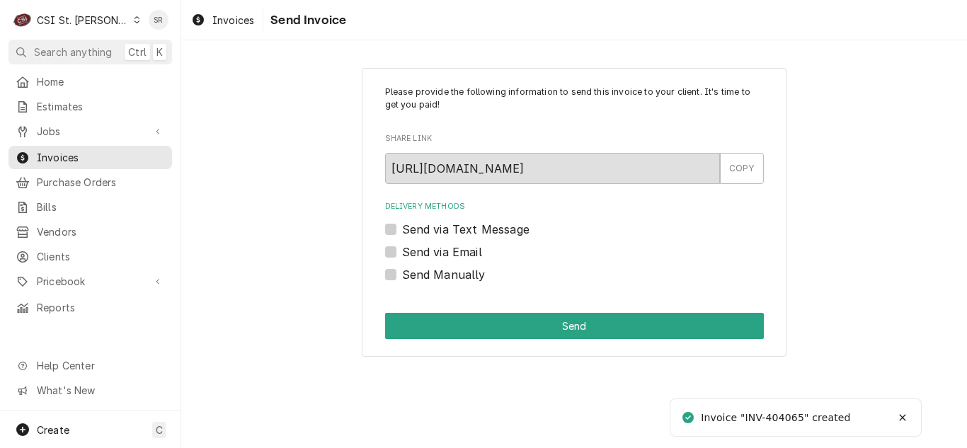
click at [432, 254] on label "Send via Email" at bounding box center [442, 252] width 80 height 17
click at [432, 254] on input "Send via Email" at bounding box center [591, 259] width 379 height 31
checkbox input "true"
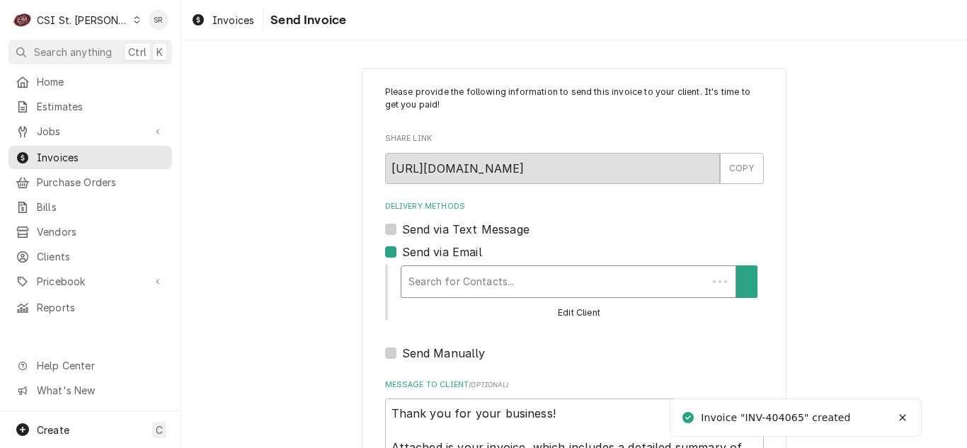
click at [475, 278] on div "Delivery Methods" at bounding box center [555, 281] width 292 height 25
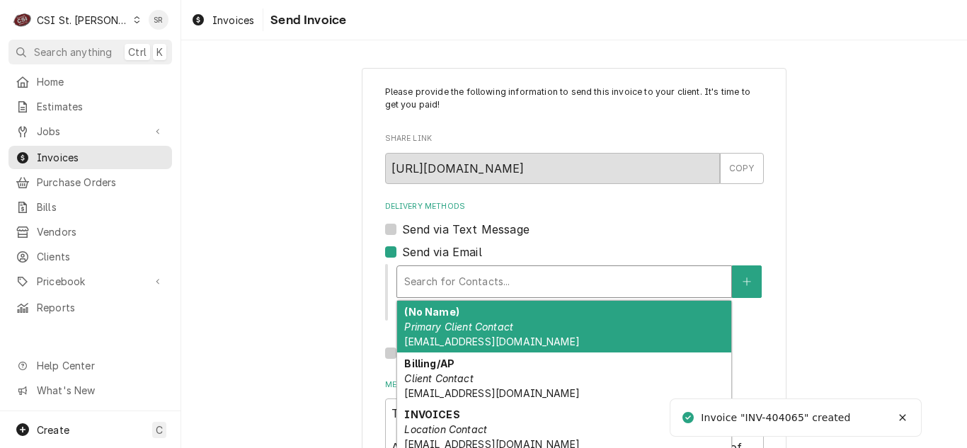
click at [486, 331] on em "Primary Client Contact" at bounding box center [458, 327] width 109 height 12
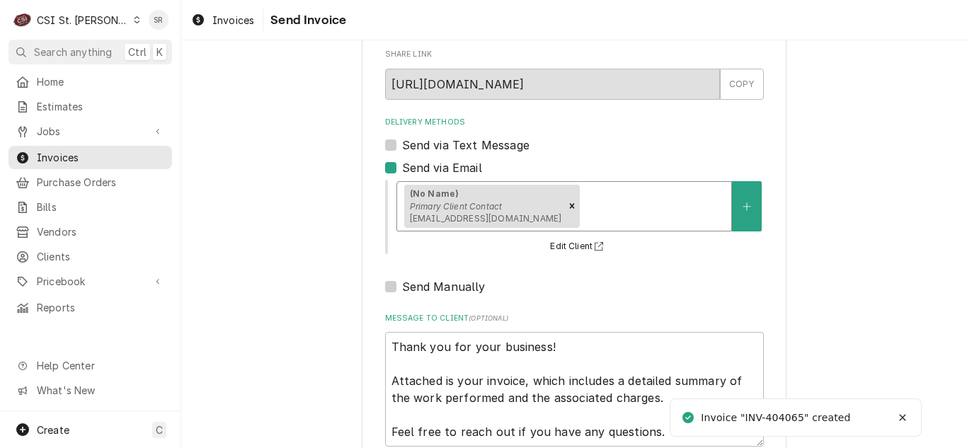
scroll to position [169, 0]
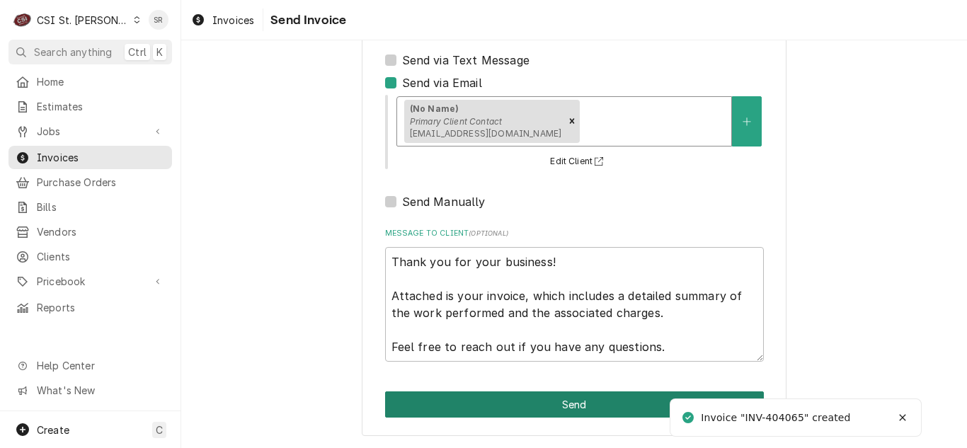
click at [607, 404] on button "Send" at bounding box center [574, 405] width 379 height 26
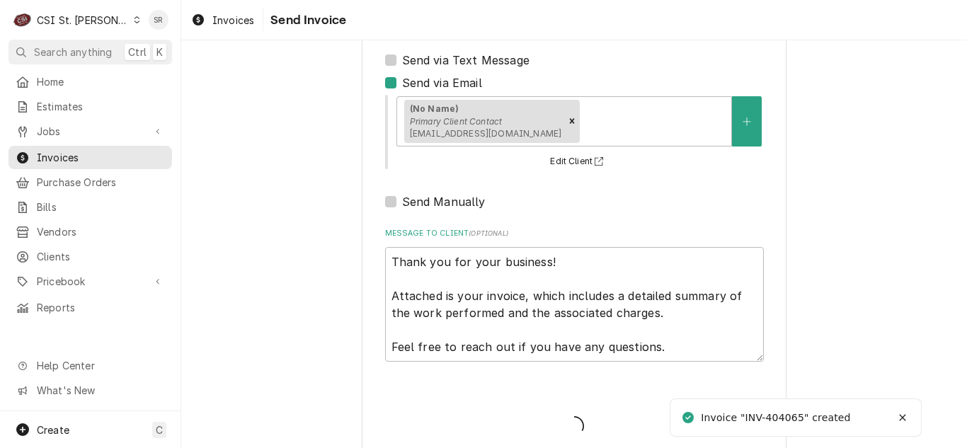
type textarea "x"
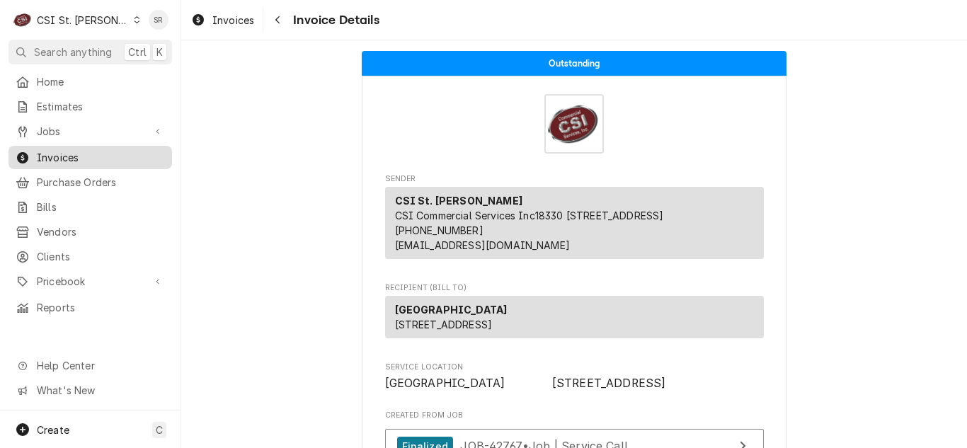
click at [56, 149] on div "Invoices" at bounding box center [90, 158] width 158 height 18
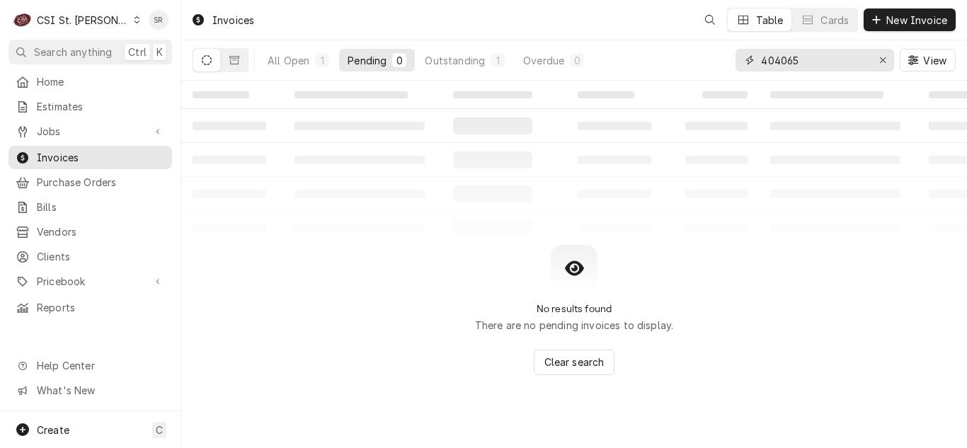
drag, startPoint x: 814, startPoint y: 50, endPoint x: 729, endPoint y: 52, distance: 85.7
click at [729, 52] on div "All Open 1 Pending 0 Outstanding 1 Overdue 0 404065 View" at bounding box center [574, 60] width 763 height 40
type input "402705"
